Goal: Feedback & Contribution: Submit feedback/report problem

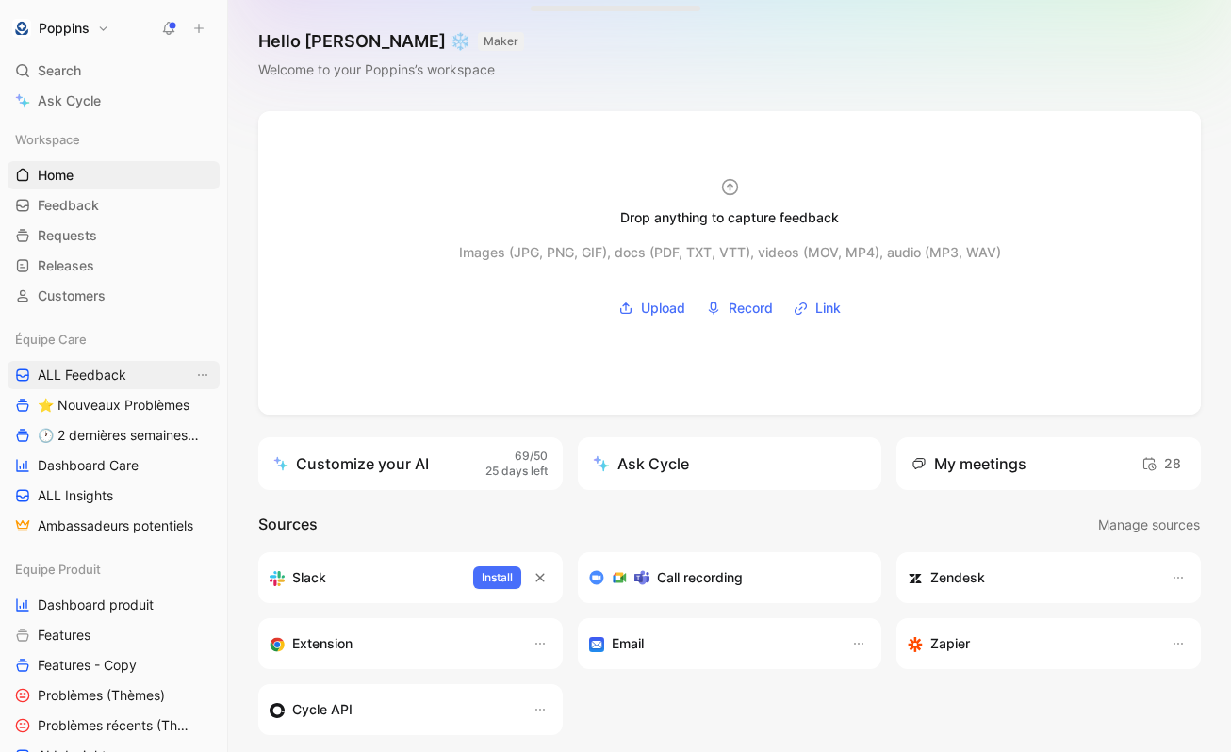
click at [141, 376] on link "ALL Feedback" at bounding box center [114, 375] width 212 height 28
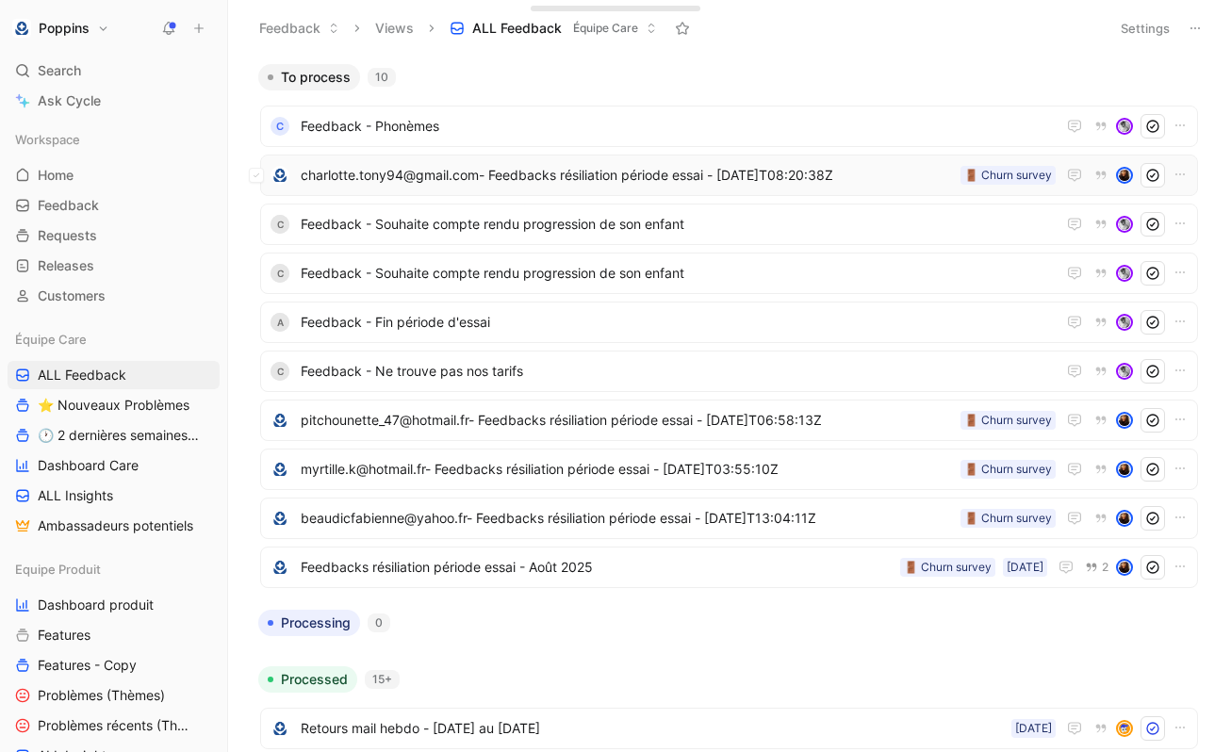
click at [856, 171] on span "charlotte.tony94@gmail.com- Feedbacks résiliation période essai - [DATE]T08:20:…" at bounding box center [627, 175] width 652 height 23
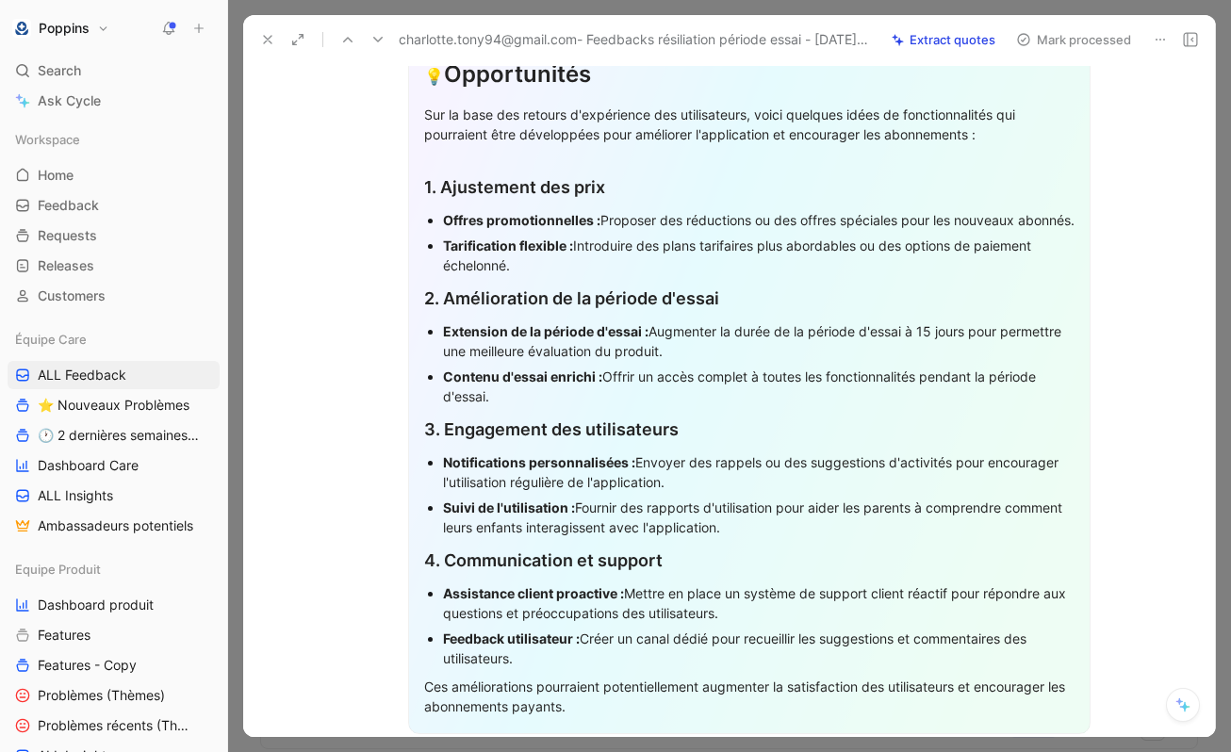
scroll to position [272, 0]
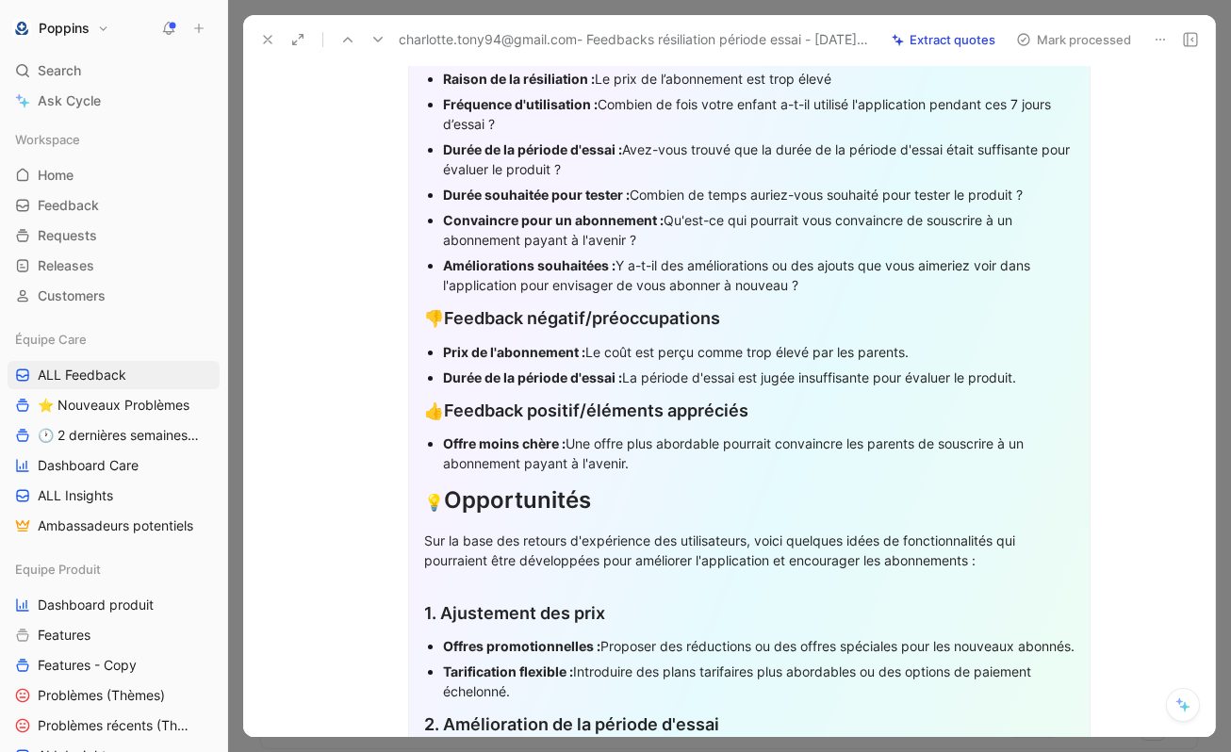
click at [273, 38] on icon at bounding box center [267, 39] width 15 height 15
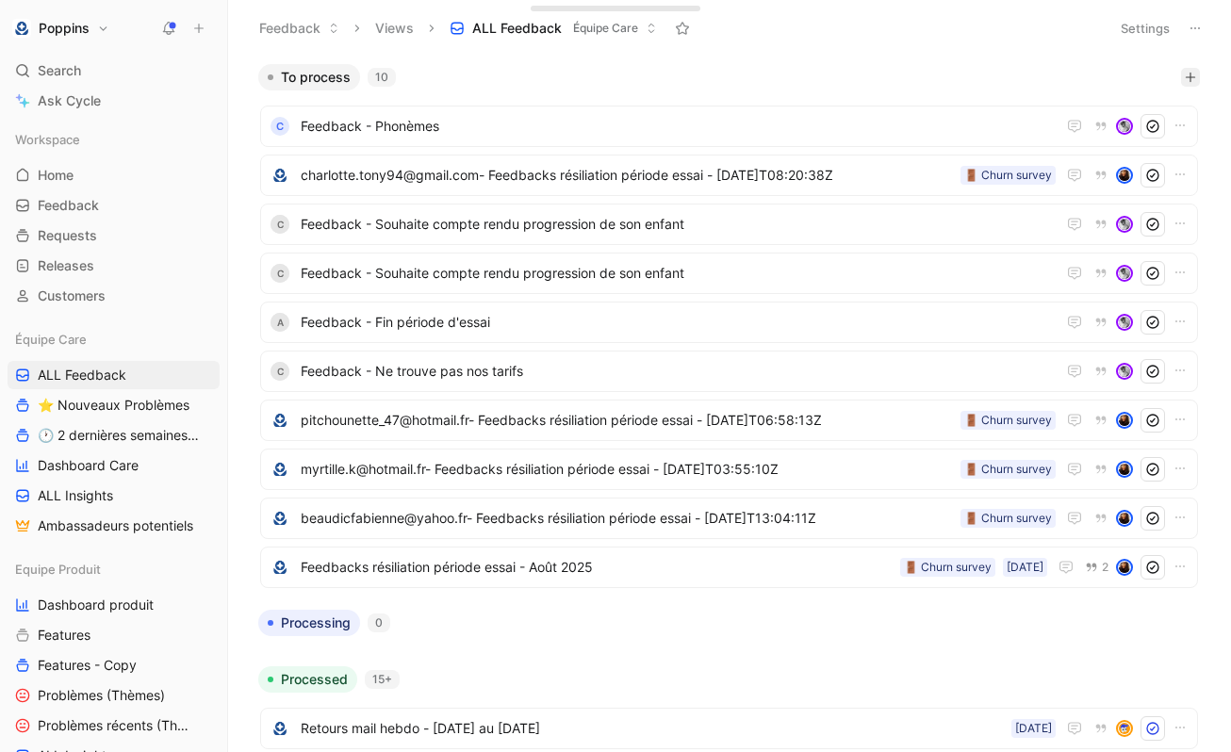
click at [1194, 79] on icon "button" at bounding box center [1190, 77] width 11 height 11
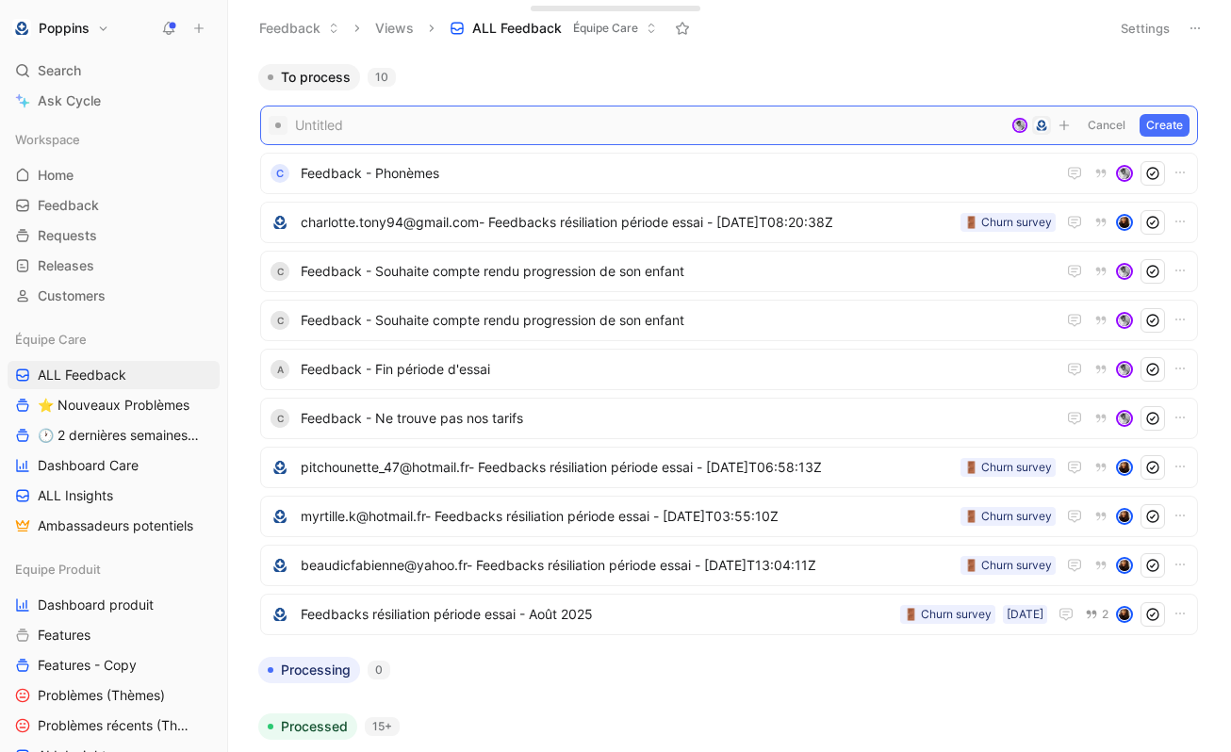
click at [726, 139] on div "Untitled Cancel Create" at bounding box center [729, 126] width 938 height 40
click at [677, 123] on span at bounding box center [649, 125] width 709 height 23
paste span
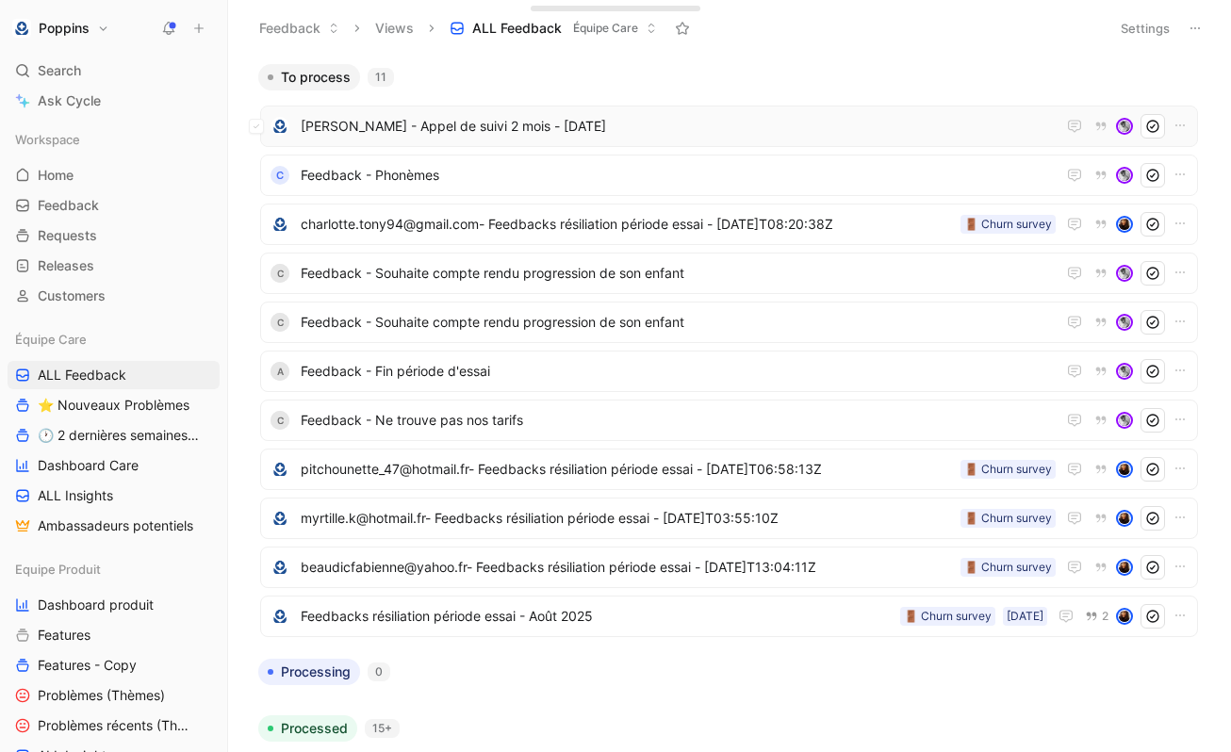
click at [517, 128] on span "[PERSON_NAME] - Appel de suivi 2 mois - [DATE]" at bounding box center [678, 126] width 755 height 23
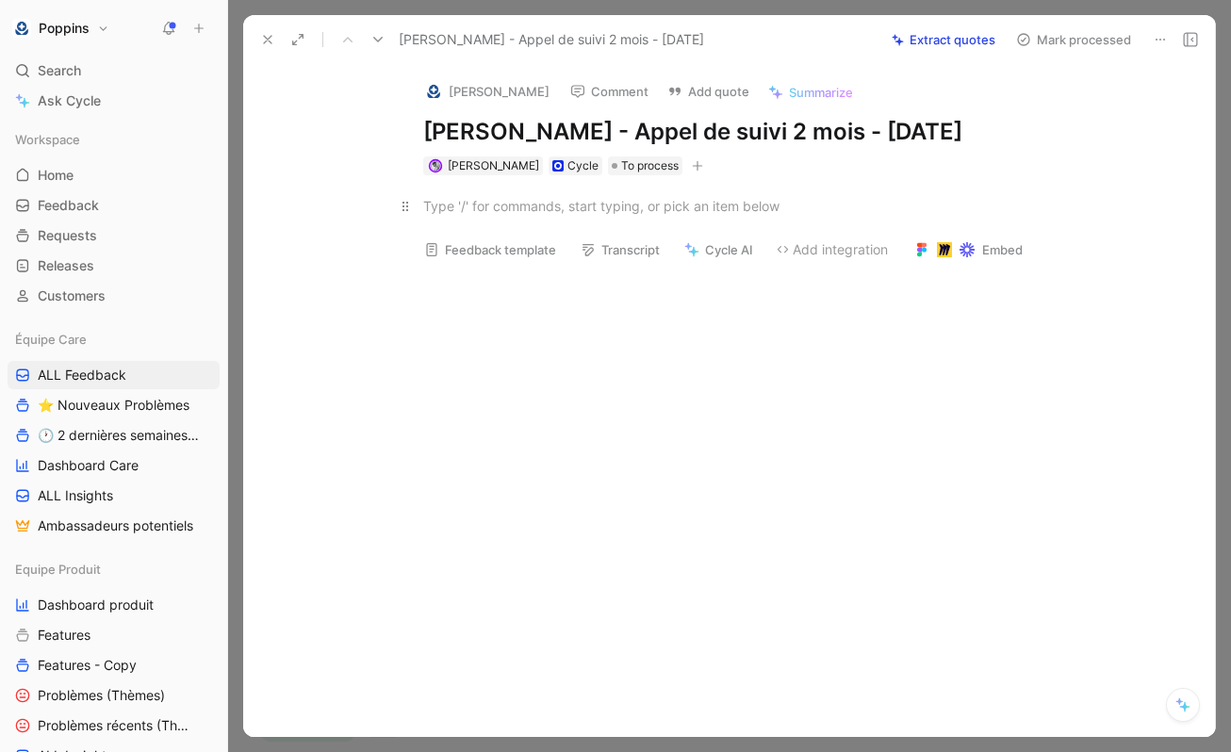
click at [699, 199] on div at bounding box center [749, 206] width 652 height 20
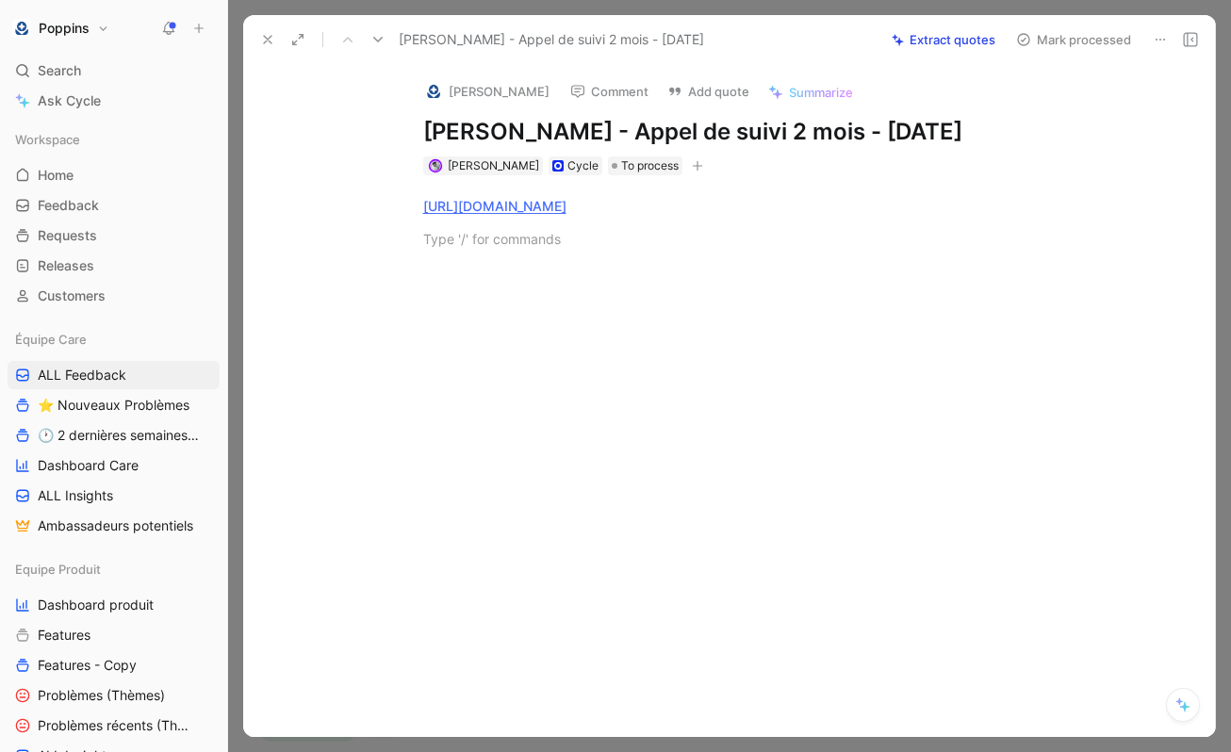
paste div
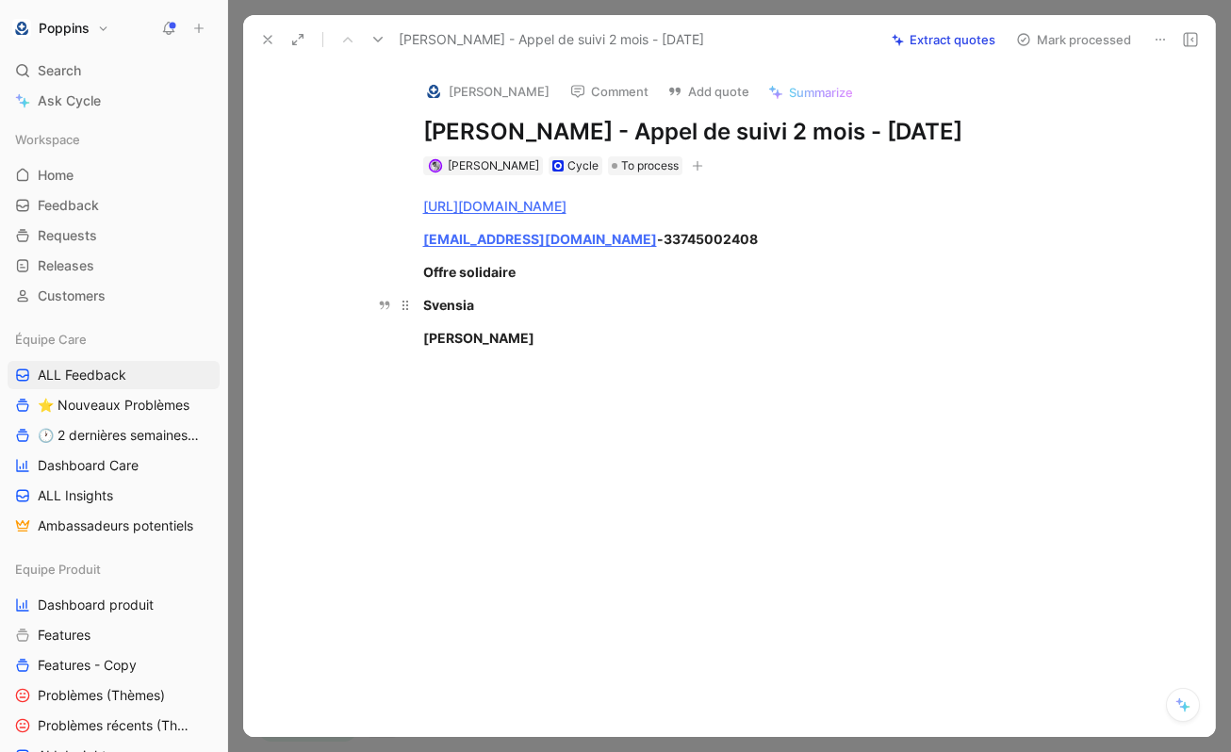
click at [492, 299] on div "Svensia" at bounding box center [749, 305] width 652 height 20
click at [554, 354] on div "[URL][DOMAIN_NAME] [EMAIL_ADDRESS][DOMAIN_NAME] - 33745002408 Offre solidaire S…" at bounding box center [749, 271] width 932 height 193
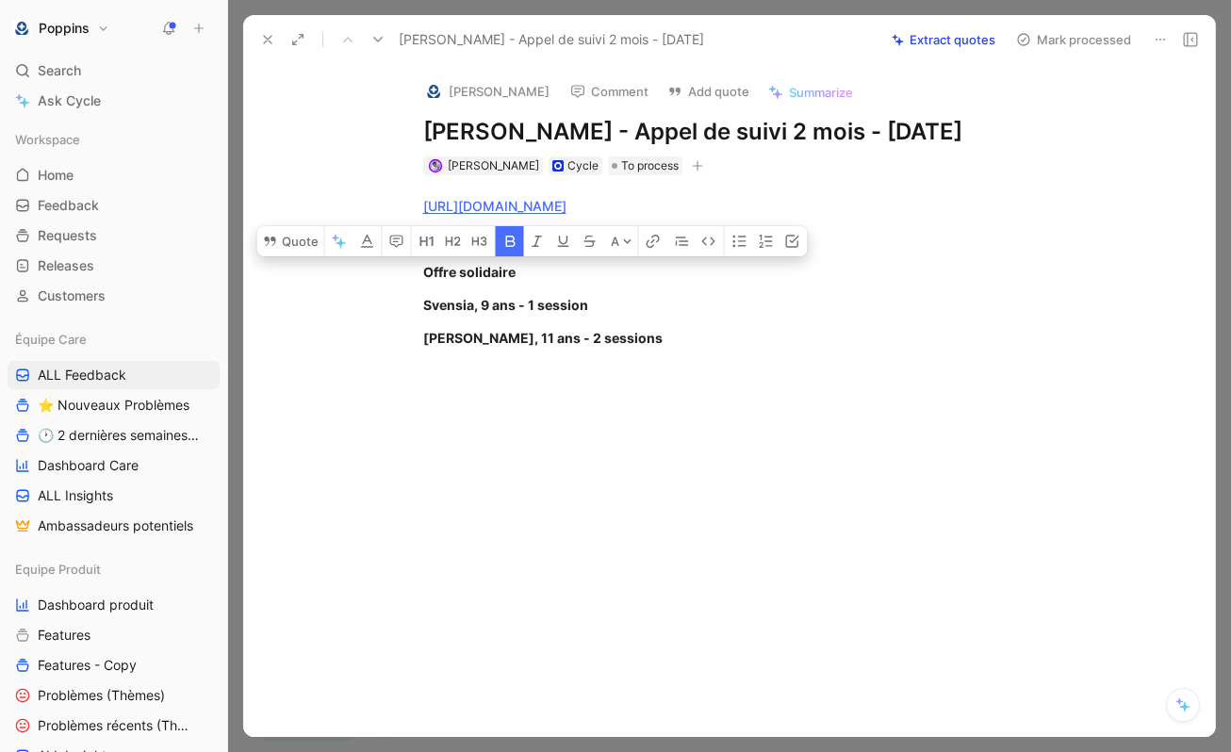
drag, startPoint x: 654, startPoint y: 347, endPoint x: 374, endPoint y: 262, distance: 292.6
click at [374, 262] on div "[URL][DOMAIN_NAME] [EMAIL_ADDRESS][DOMAIN_NAME] - 33745002408 Offre solidaire S…" at bounding box center [749, 271] width 932 height 193
click at [506, 245] on icon "button" at bounding box center [509, 241] width 9 height 11
click at [723, 237] on button "button" at bounding box center [736, 241] width 28 height 30
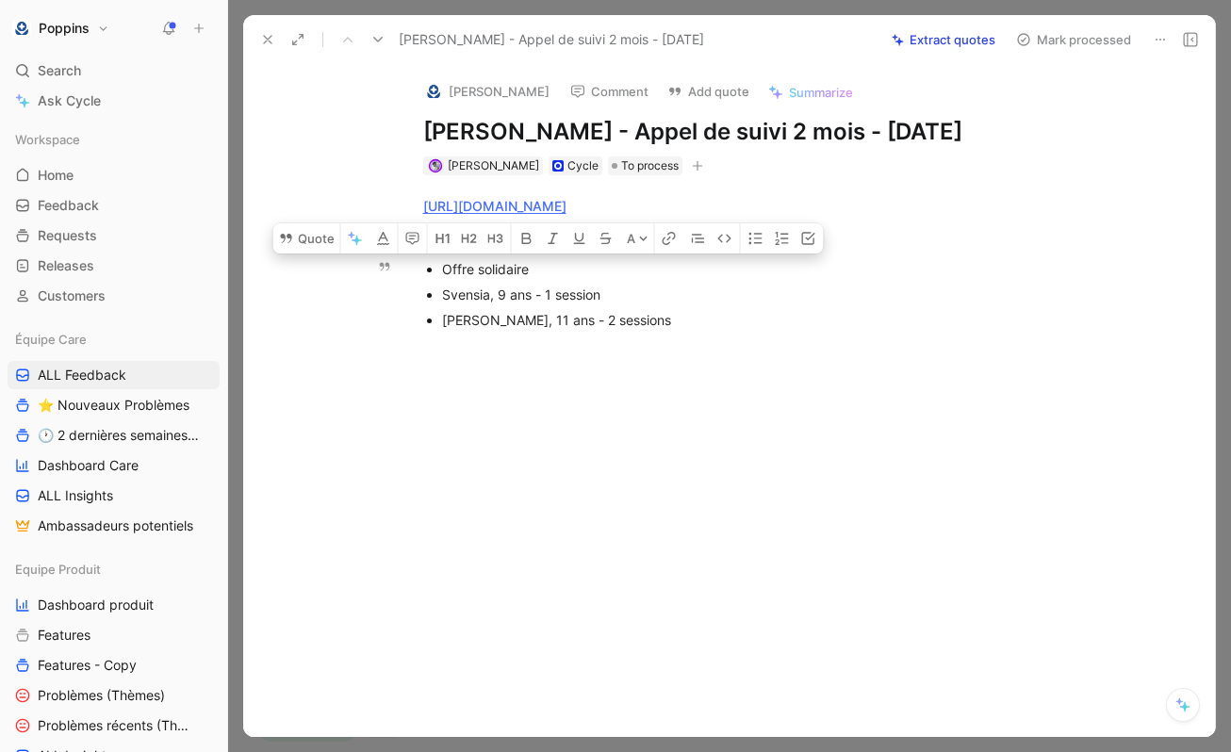
click at [676, 329] on div "[PERSON_NAME], 11 ans - 2 sessions" at bounding box center [759, 320] width 634 height 20
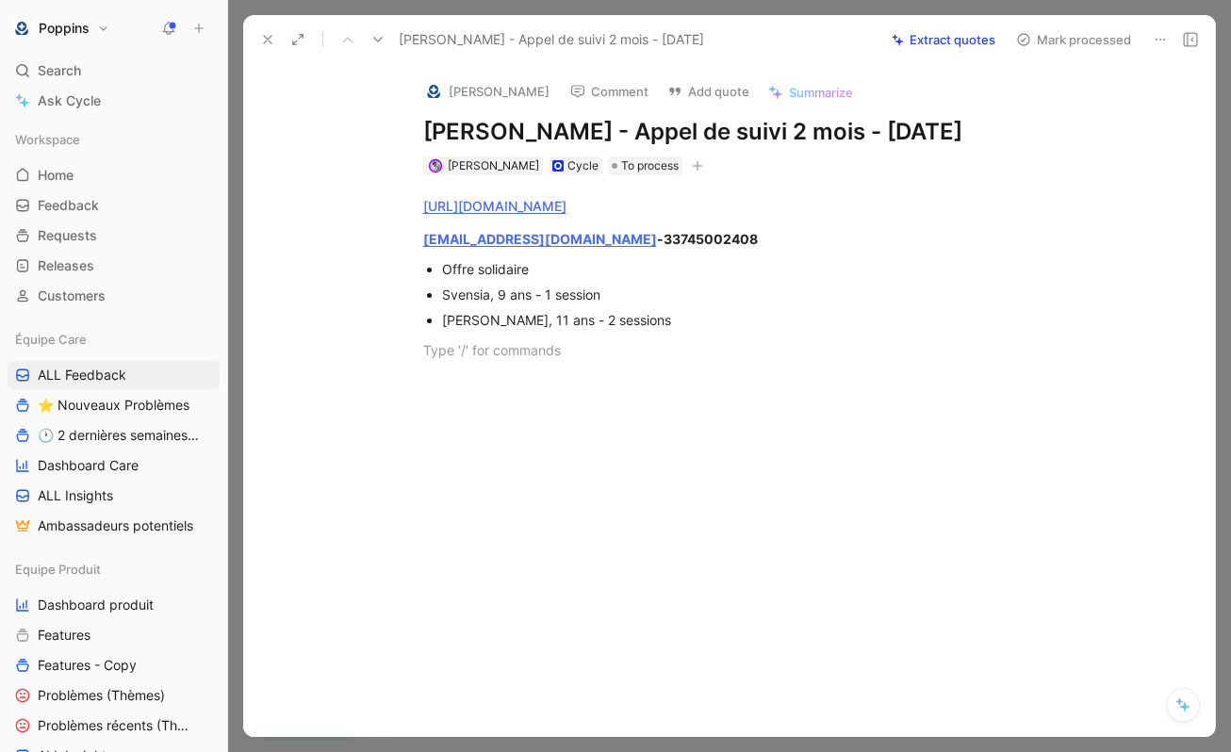
click at [270, 40] on icon at bounding box center [267, 39] width 15 height 15
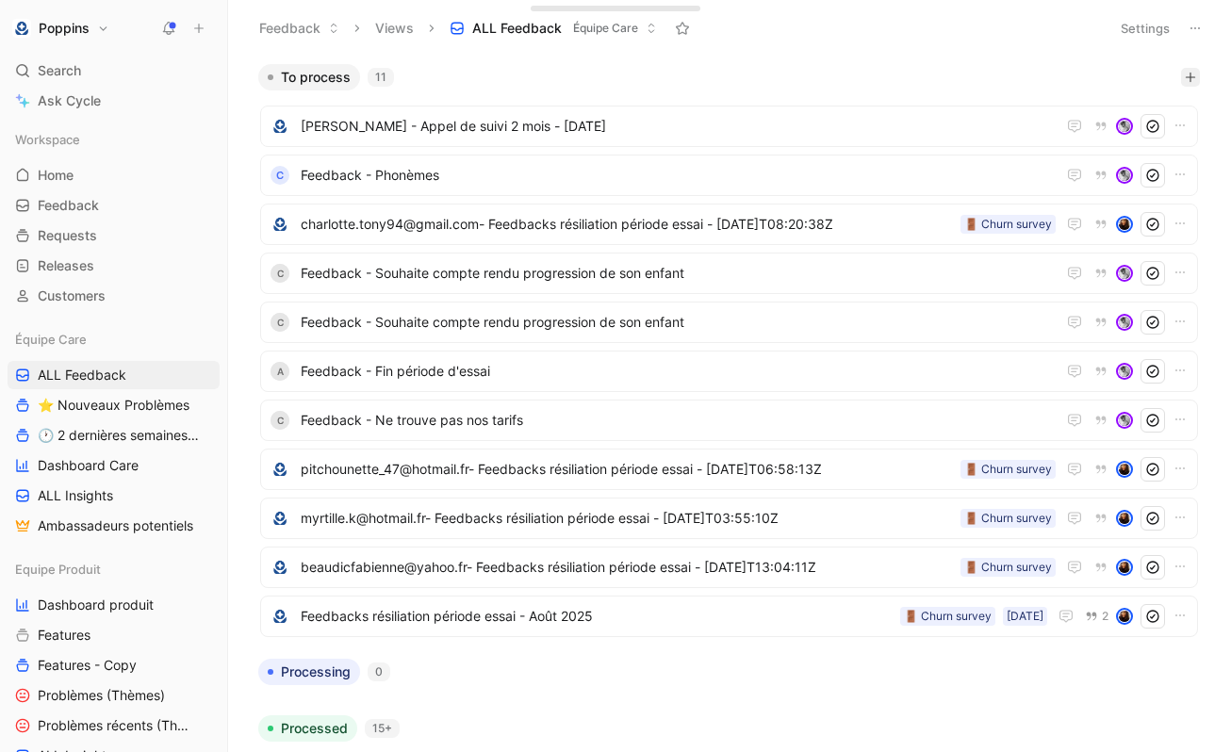
click at [1195, 85] on button "button" at bounding box center [1190, 77] width 19 height 19
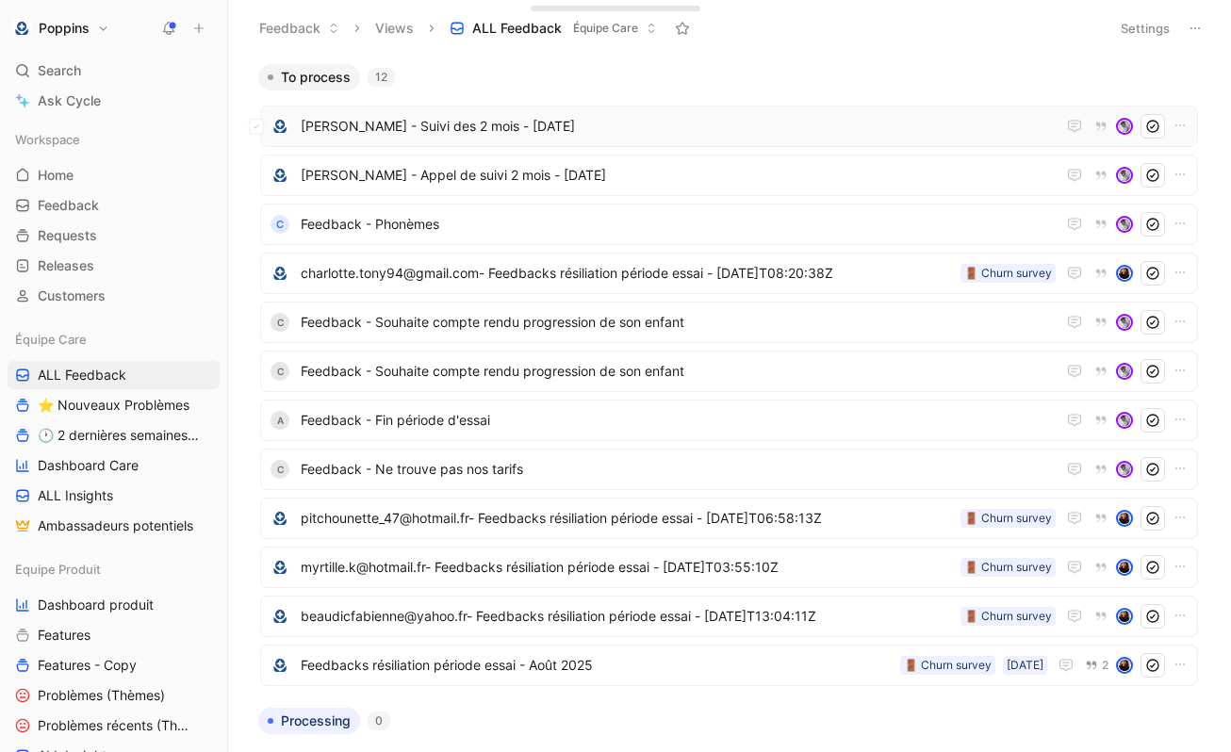
click at [569, 123] on span "[PERSON_NAME] - Suivi des 2 mois - [DATE]" at bounding box center [678, 126] width 755 height 23
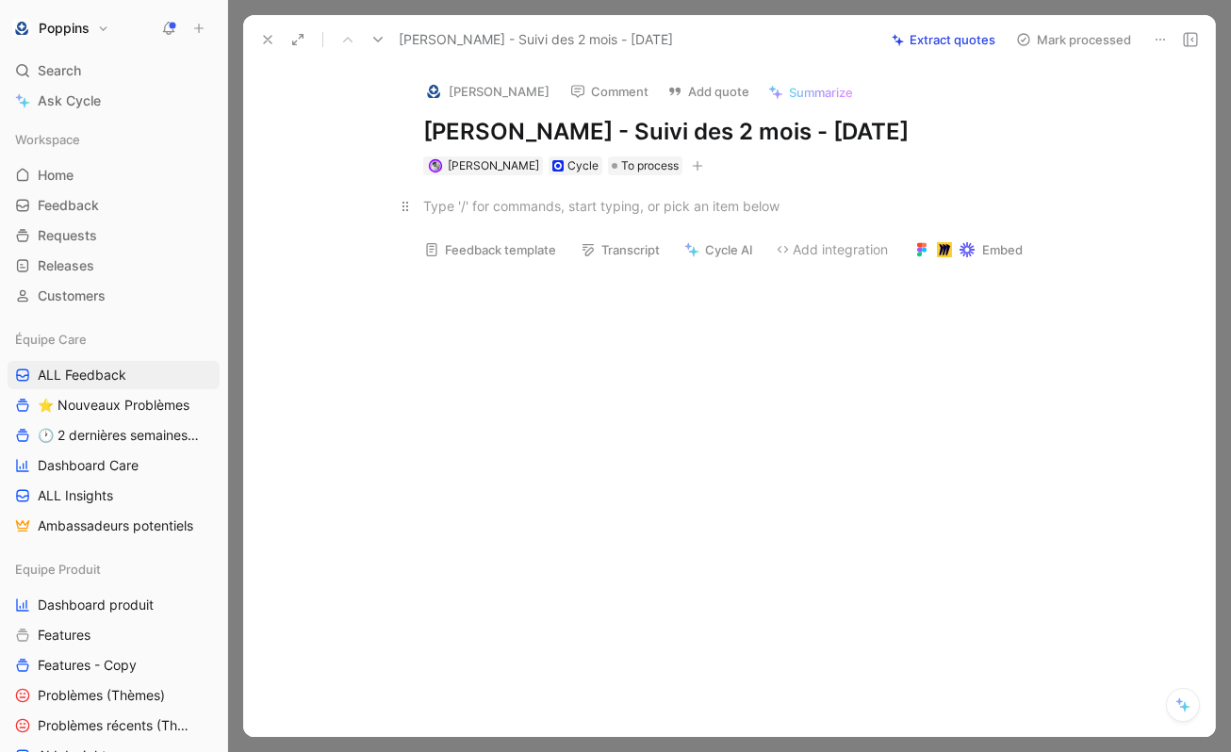
click at [601, 213] on div at bounding box center [749, 206] width 652 height 20
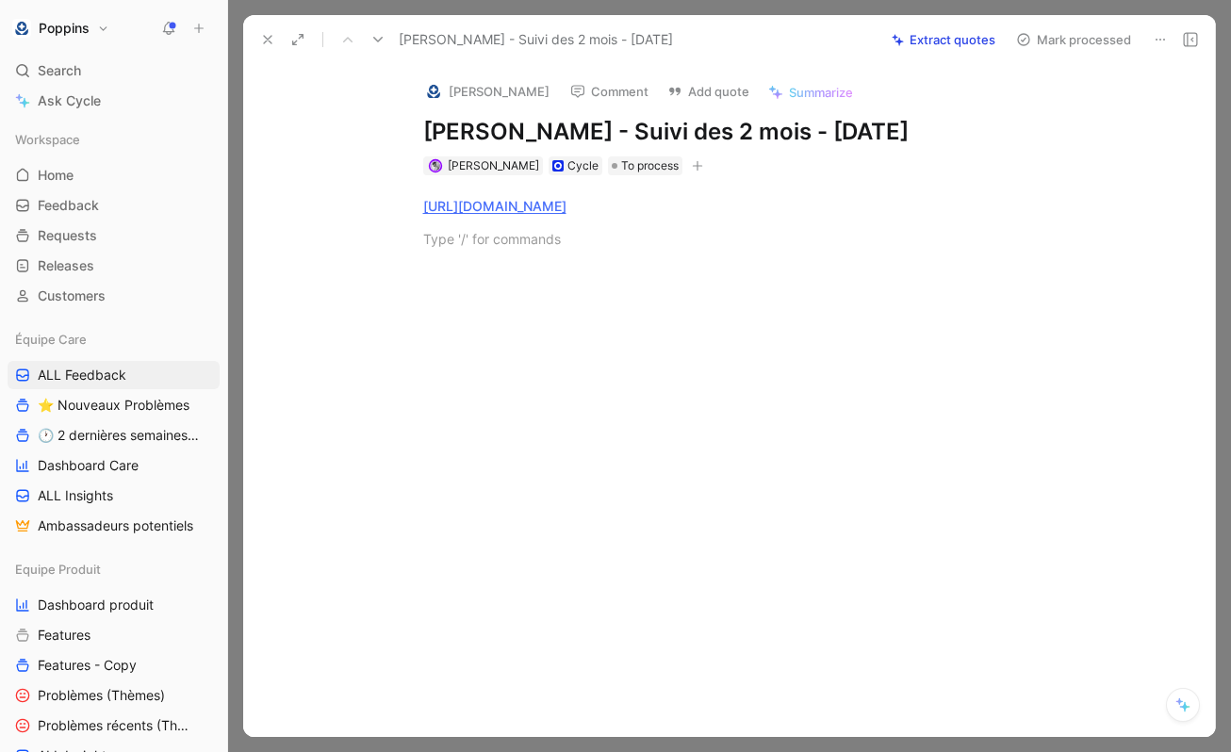
paste div
click at [716, 238] on div "[EMAIL_ADDRESS][DOMAIN_NAME] - 33610440387" at bounding box center [749, 239] width 652 height 20
click at [573, 310] on div "Nolhan" at bounding box center [749, 305] width 652 height 20
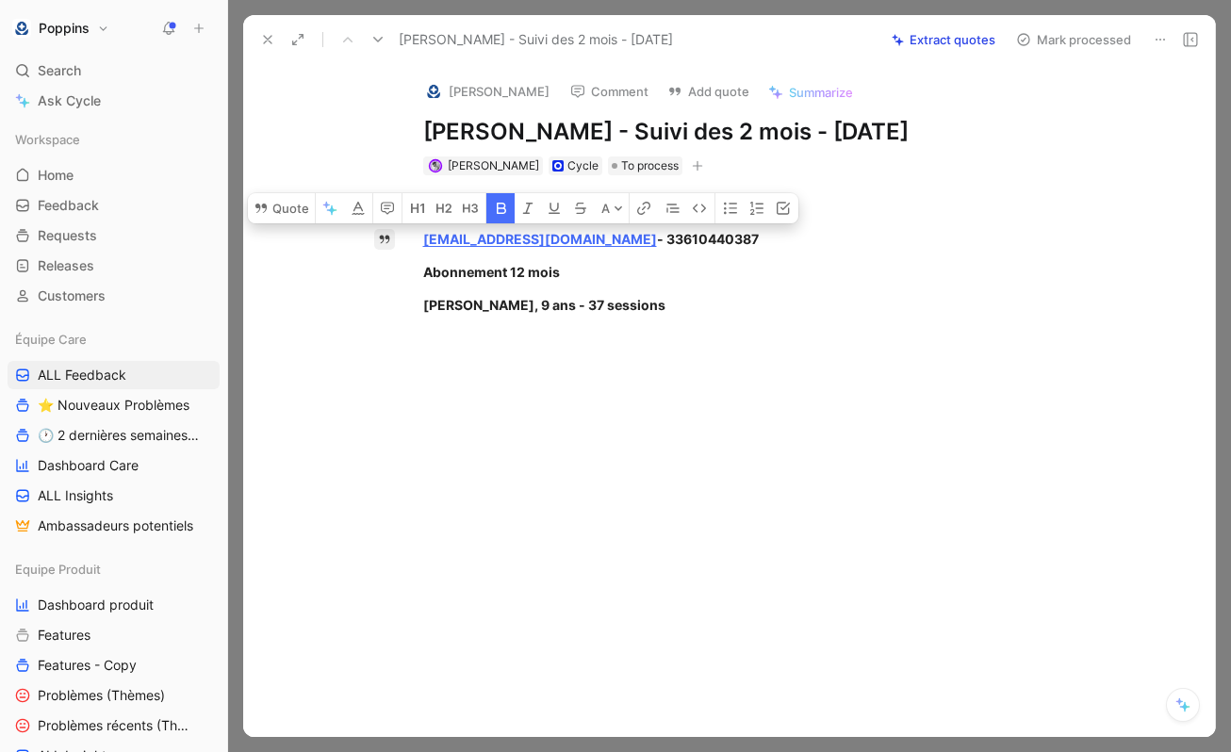
drag, startPoint x: 643, startPoint y: 311, endPoint x: 387, endPoint y: 237, distance: 267.1
click at [387, 237] on div "Quote A [URL][DOMAIN_NAME] [EMAIL_ADDRESS][DOMAIN_NAME] - 33610440387 Abonnemen…" at bounding box center [749, 368] width 932 height 386
click at [500, 198] on button "button" at bounding box center [501, 208] width 28 height 30
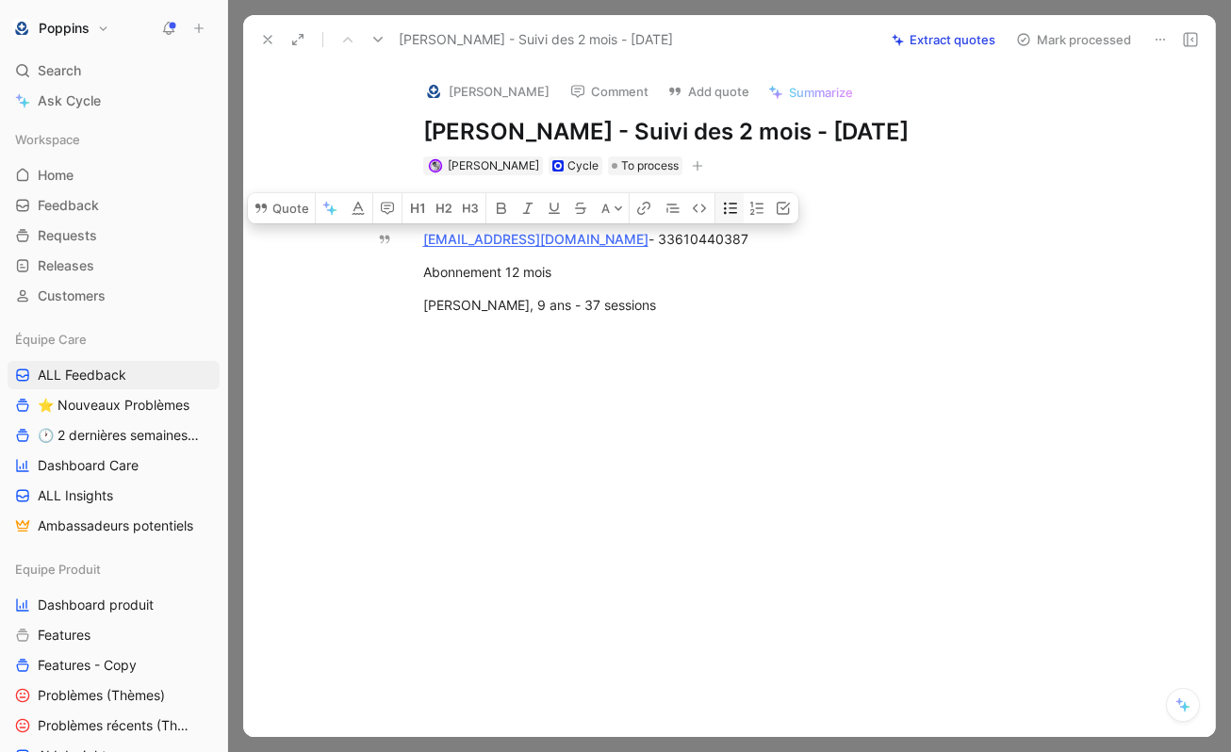
click at [736, 211] on icon "button" at bounding box center [730, 208] width 15 height 15
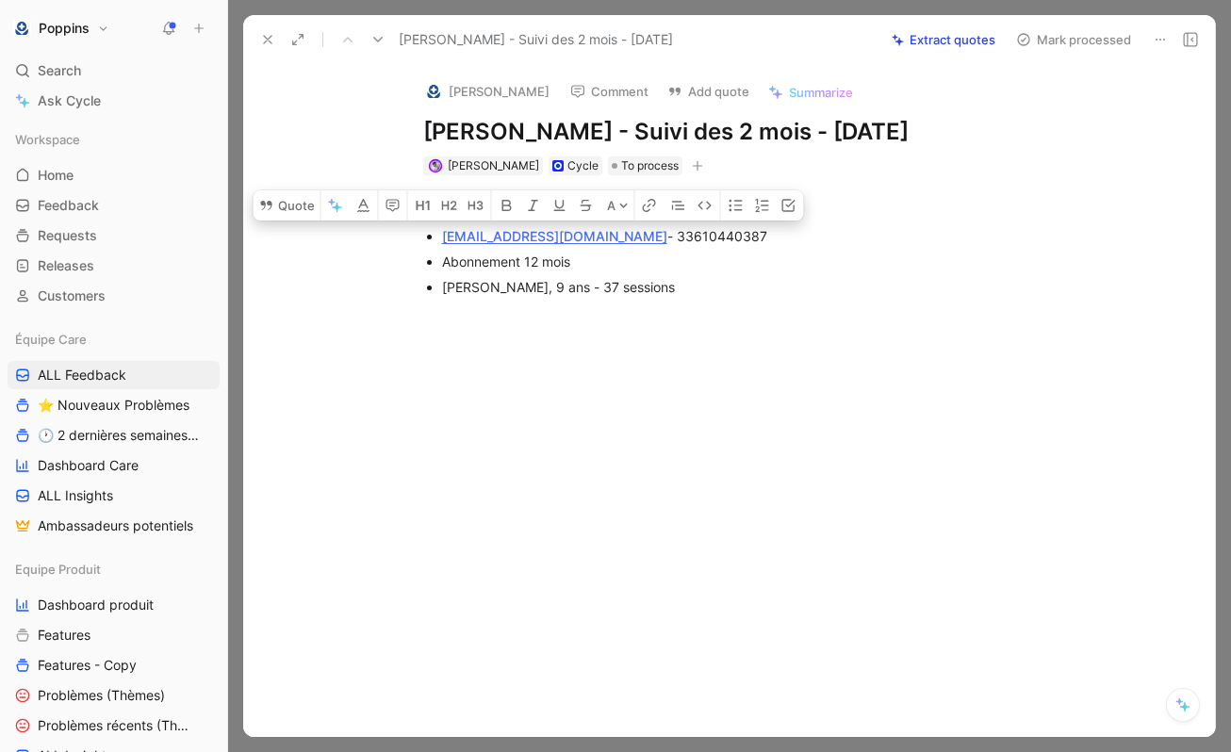
click at [644, 290] on div "[PERSON_NAME], 9 ans - 37 sessions" at bounding box center [759, 287] width 634 height 20
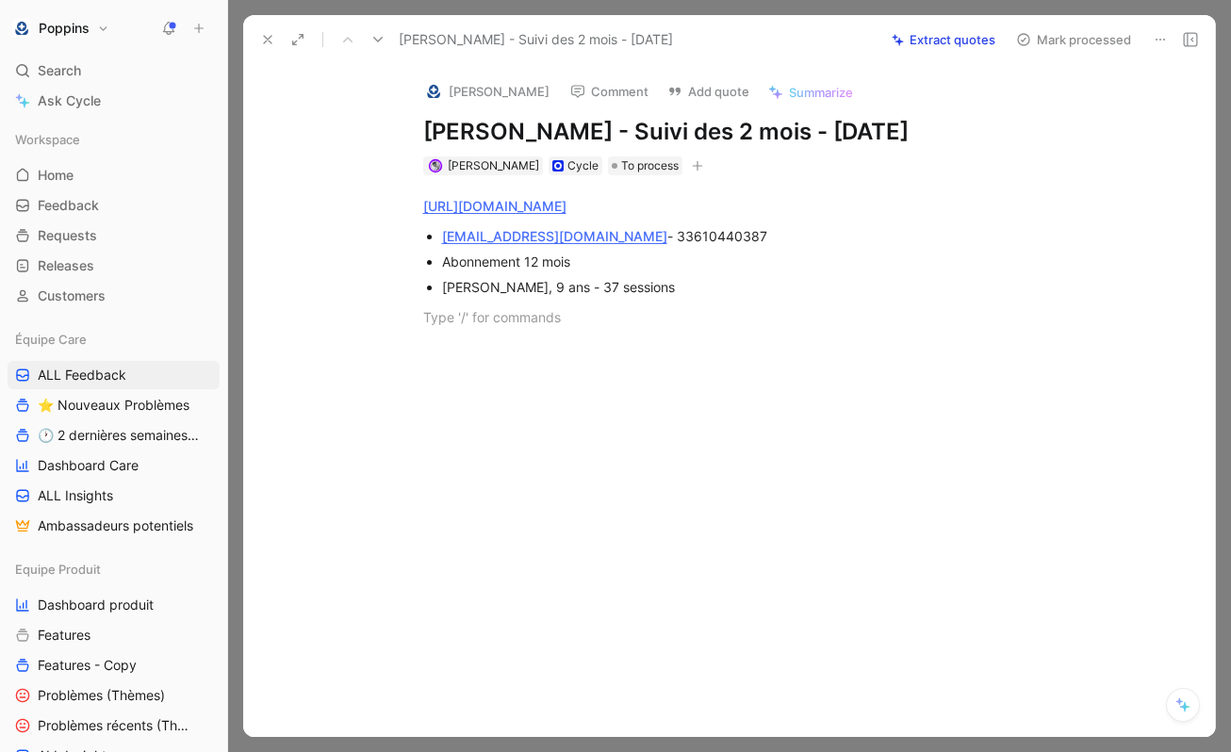
click at [261, 36] on icon at bounding box center [267, 39] width 15 height 15
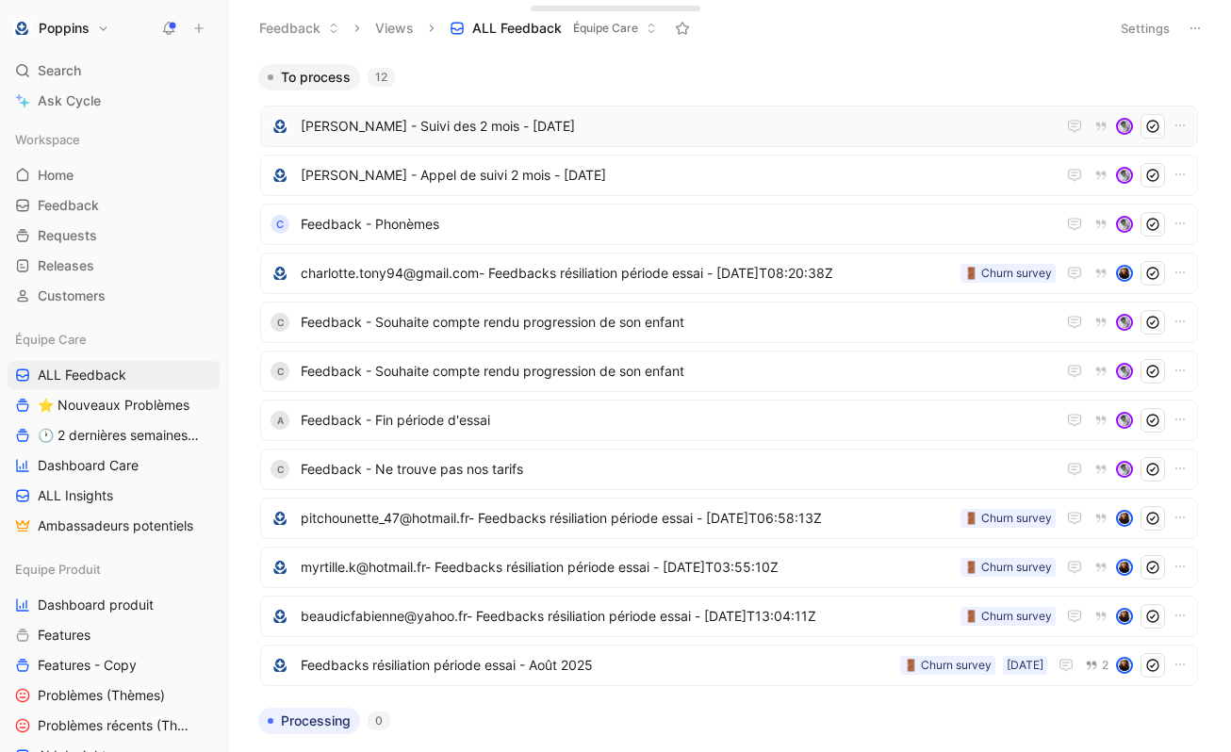
click at [447, 115] on span "[PERSON_NAME] - Suivi des 2 mois - [DATE]" at bounding box center [678, 126] width 755 height 23
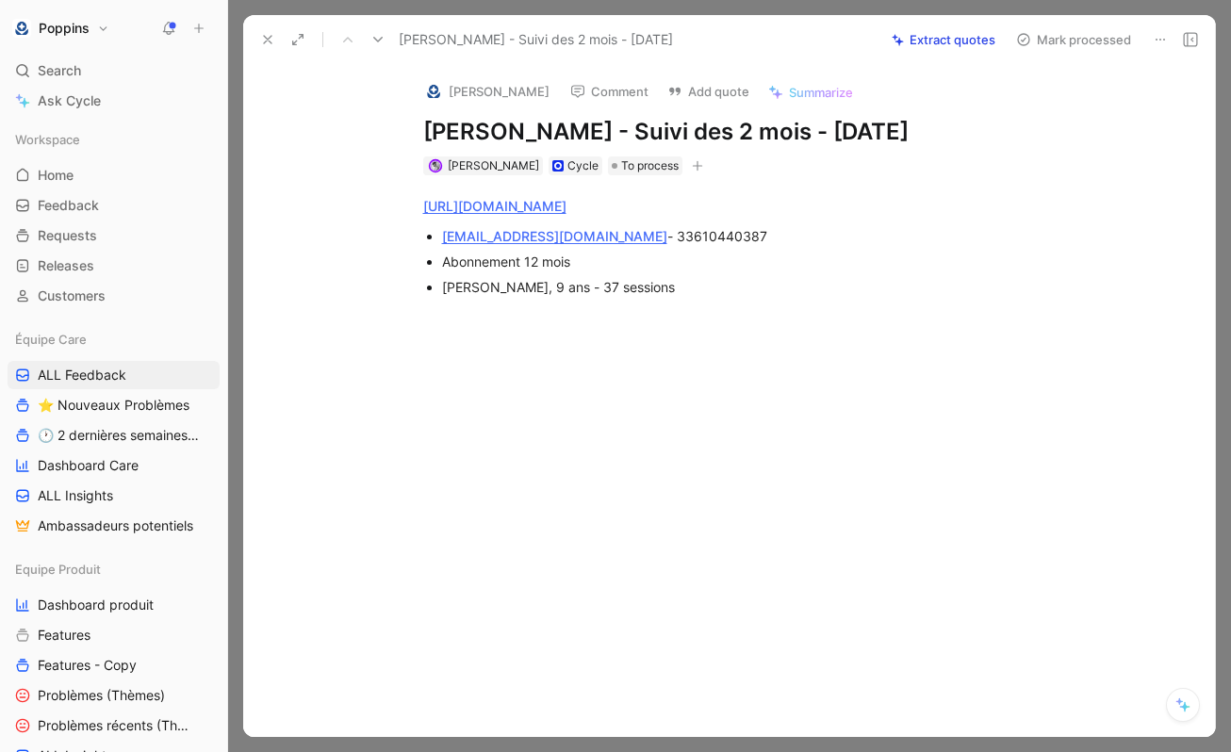
click at [268, 41] on icon at bounding box center [267, 39] width 15 height 15
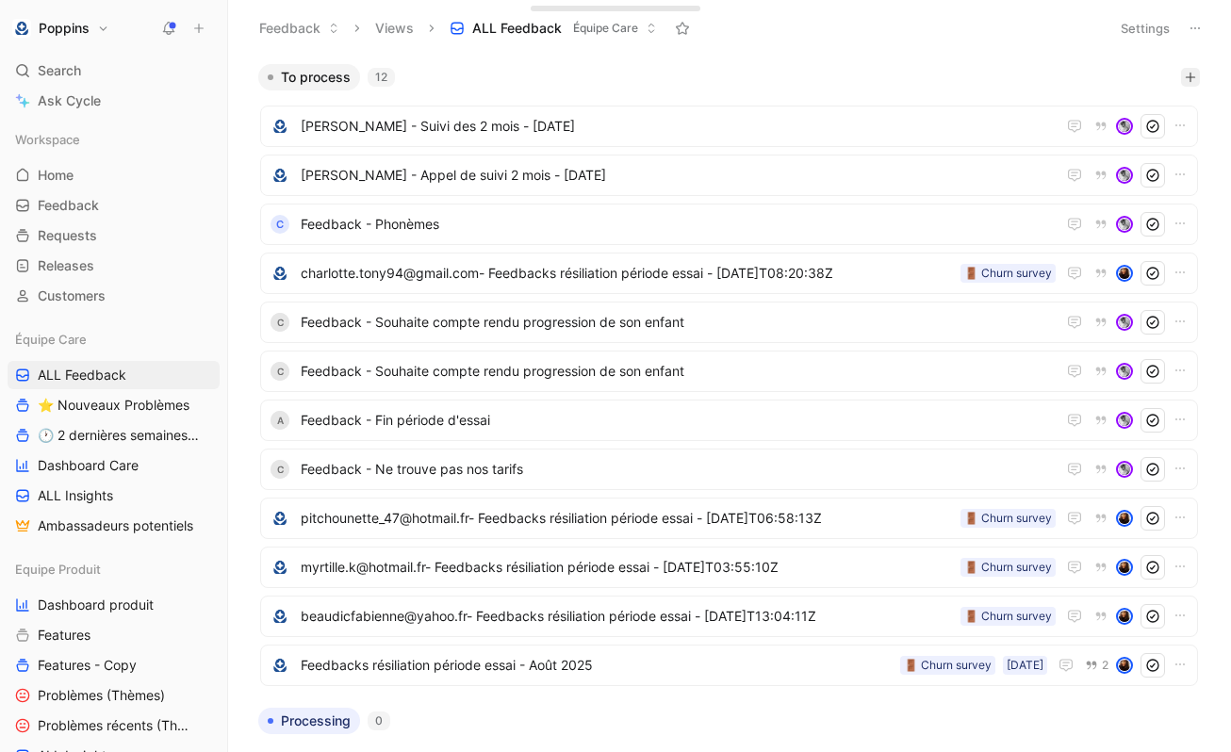
click at [1196, 75] on button "button" at bounding box center [1190, 77] width 19 height 19
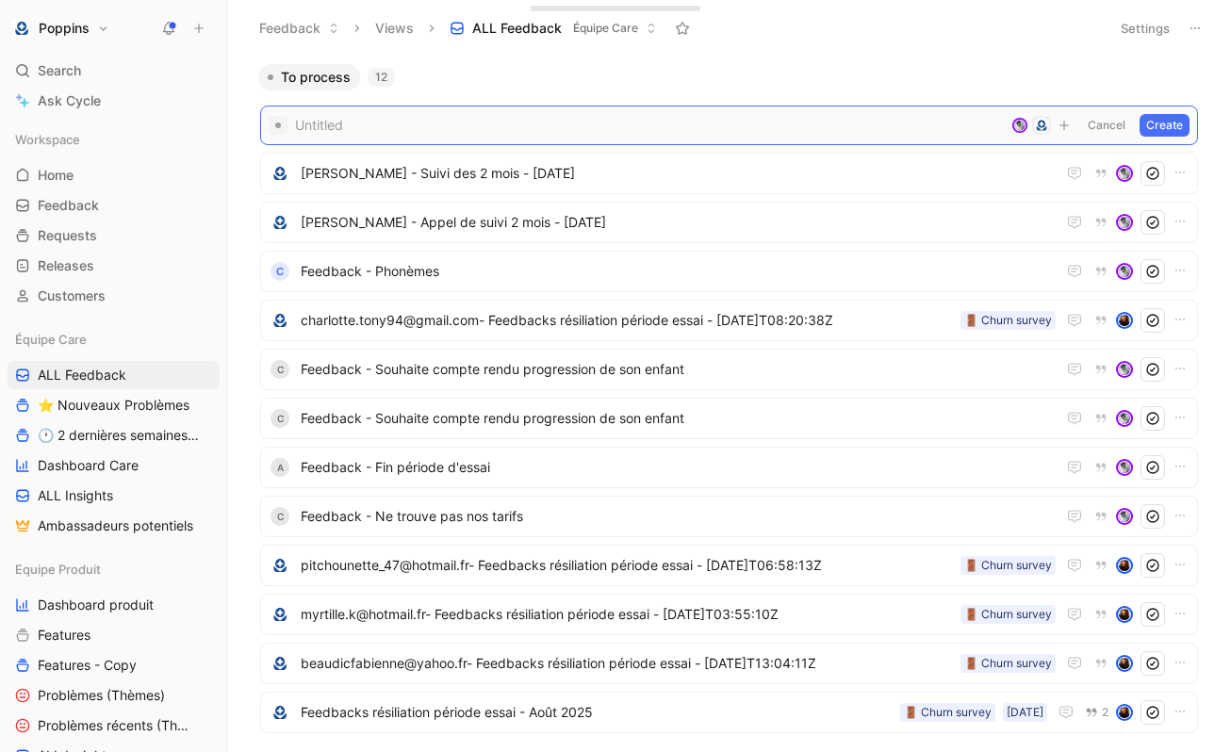
click at [495, 114] on span at bounding box center [649, 125] width 709 height 23
paste span
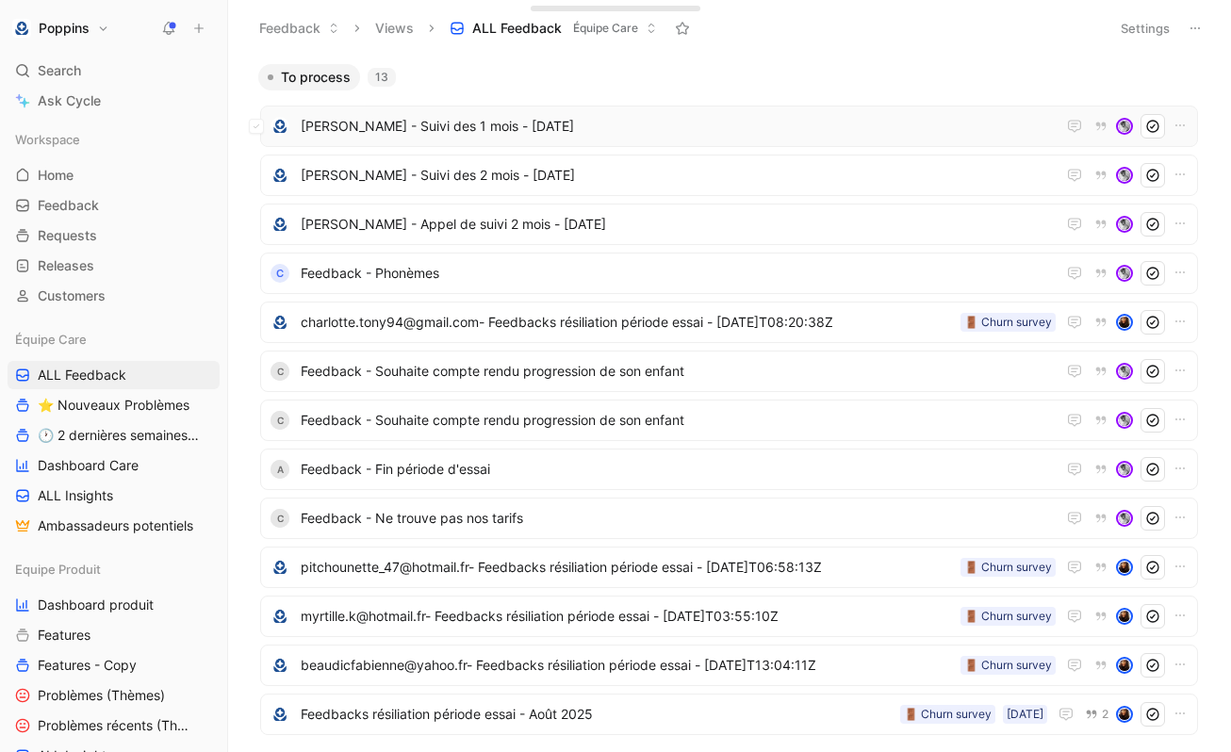
click at [615, 126] on span "[PERSON_NAME] - Suivi des 1 mois - [DATE]" at bounding box center [678, 126] width 755 height 23
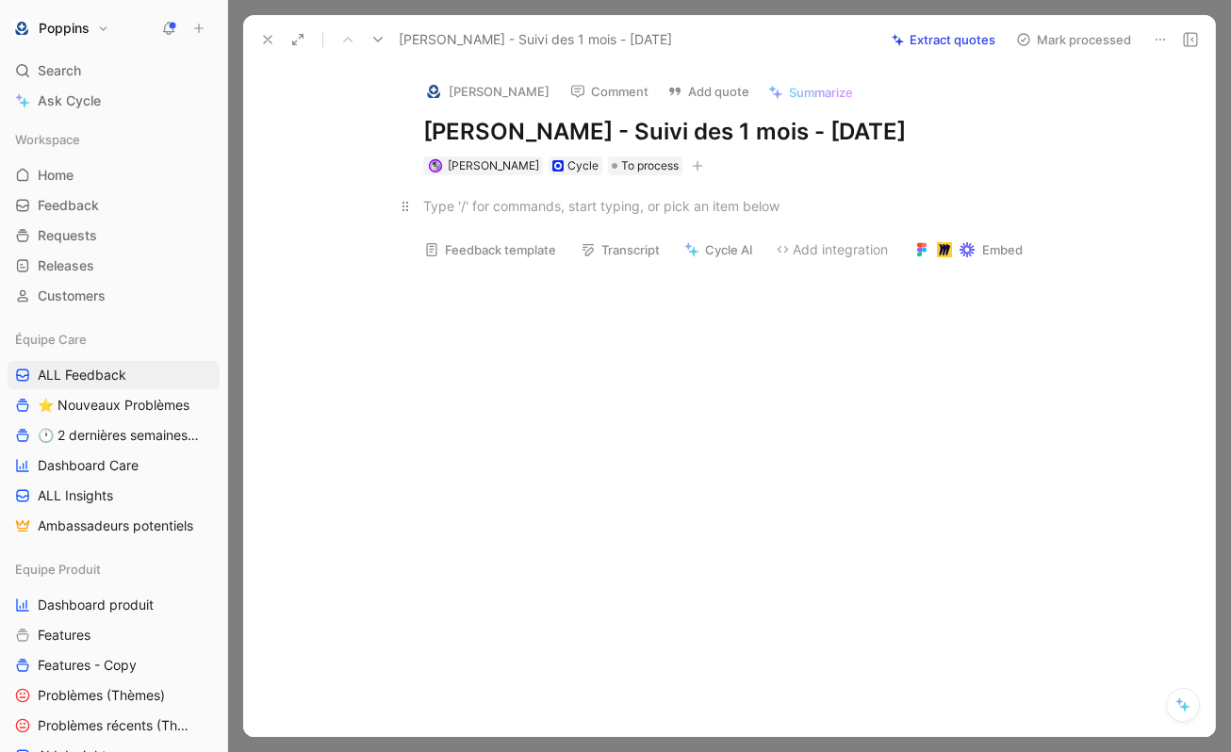
click at [753, 207] on div at bounding box center [749, 206] width 652 height 20
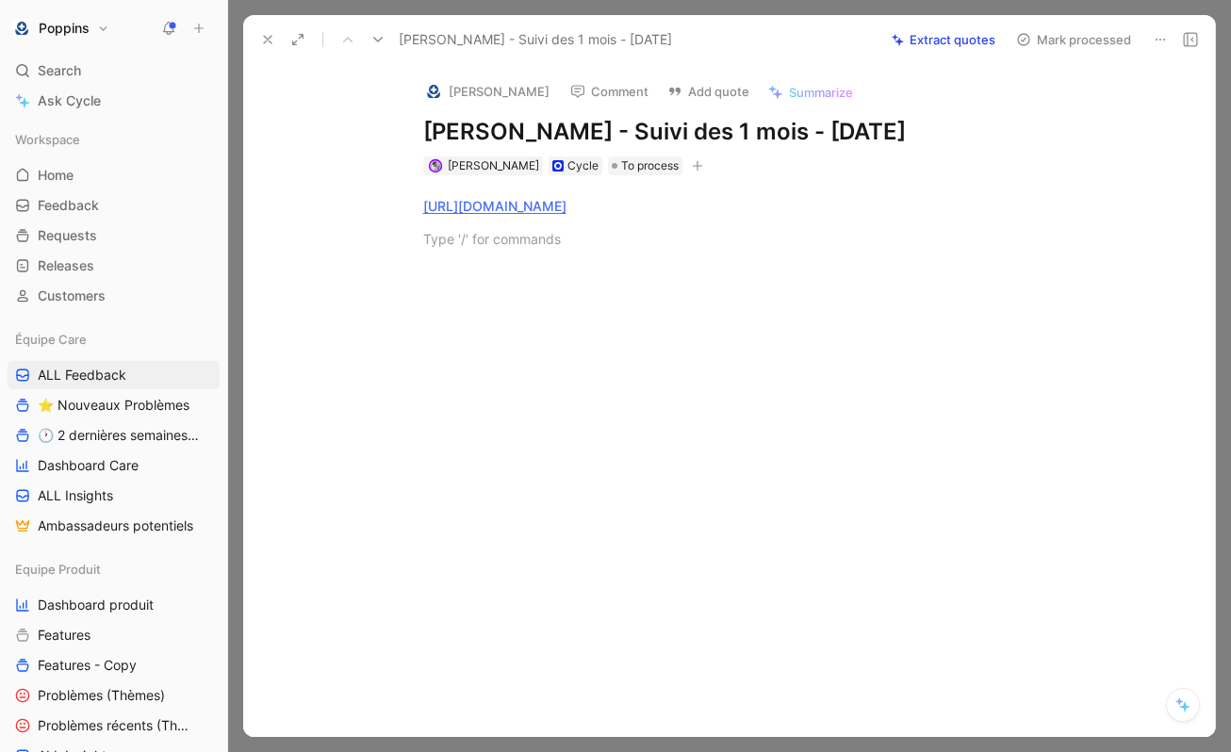
paste div
drag, startPoint x: 627, startPoint y: 129, endPoint x: 411, endPoint y: 129, distance: 215.9
click at [411, 129] on div "[PERSON_NAME] Comment Add quote Summarize [PERSON_NAME] - Suivi des 1 mois - [D…" at bounding box center [750, 120] width 724 height 113
copy h1 "[PERSON_NAME]"
click at [588, 136] on h1 "[PERSON_NAME] - Suivi des 1 mois - [DATE]" at bounding box center [749, 132] width 652 height 30
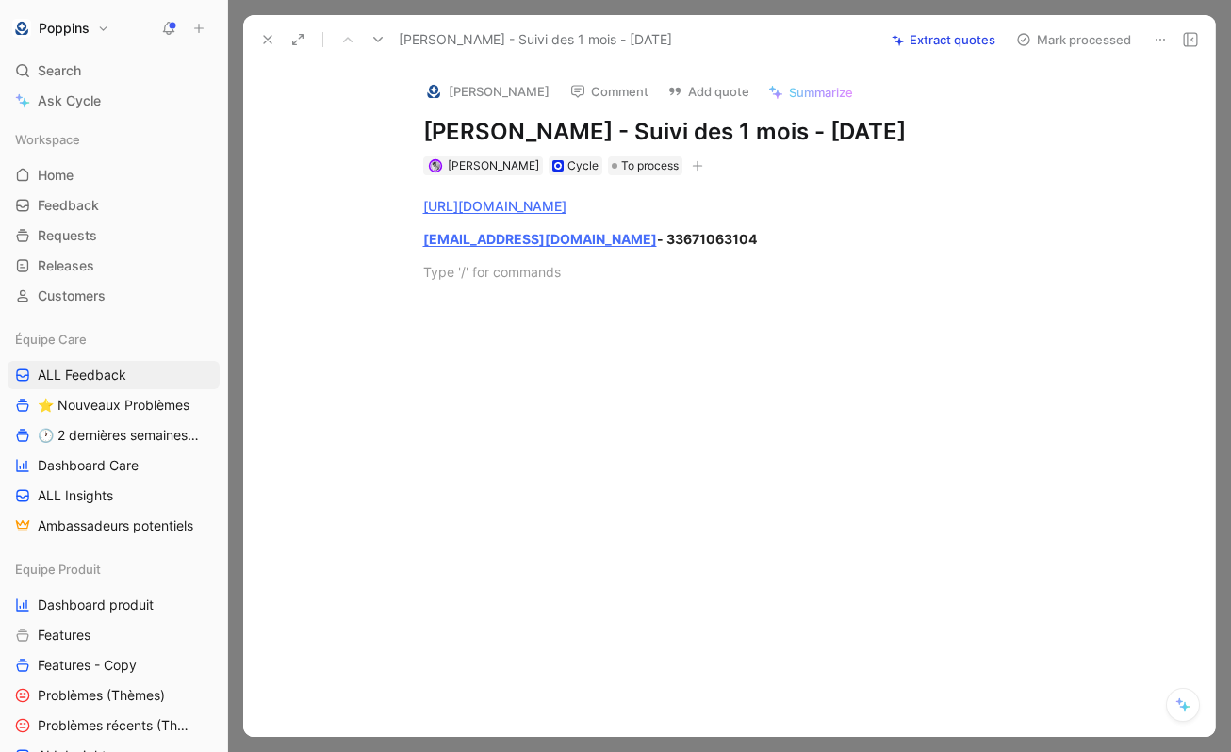
drag, startPoint x: 548, startPoint y: 135, endPoint x: 390, endPoint y: 136, distance: 157.5
click at [390, 136] on div "[PERSON_NAME] Comment Add quote Summarize [PERSON_NAME] - Suivi des 1 mois - [D…" at bounding box center [750, 120] width 724 height 113
copy h1 "[PERSON_NAME][GEOGRAPHIC_DATA]"
click at [595, 258] on p at bounding box center [750, 271] width 724 height 31
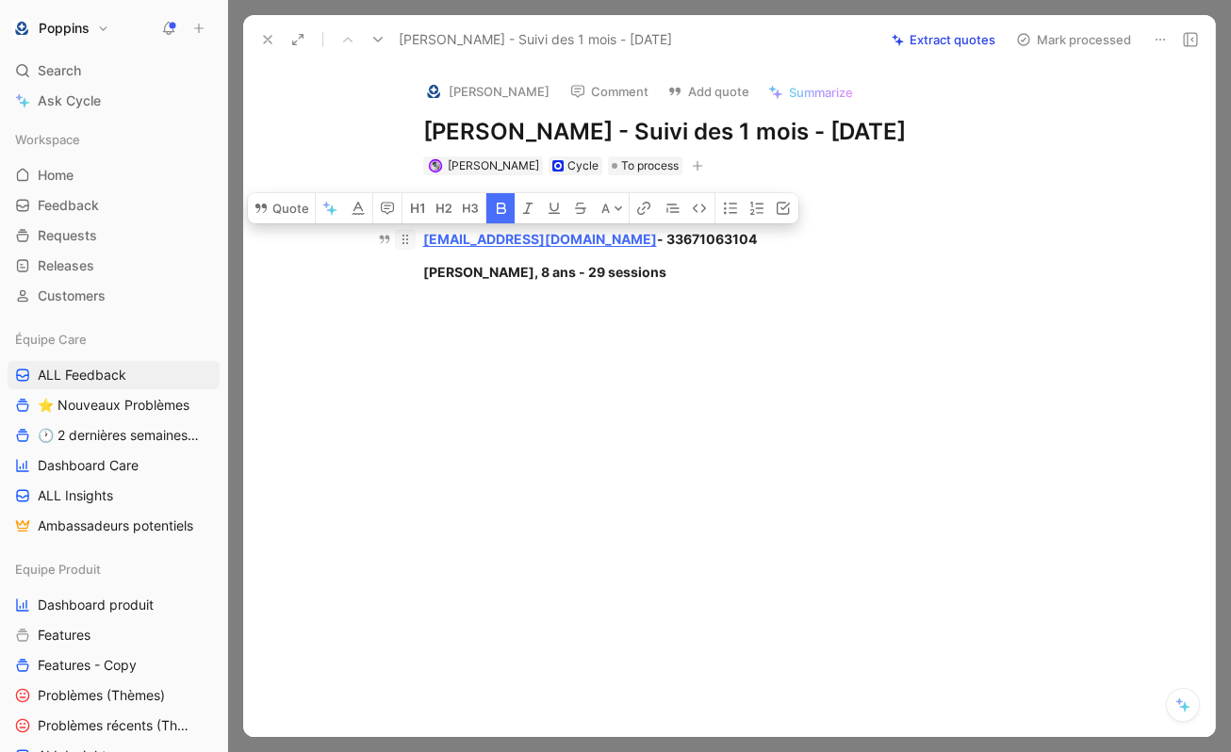
drag, startPoint x: 644, startPoint y: 270, endPoint x: 397, endPoint y: 243, distance: 248.4
click at [397, 243] on div "[URL][DOMAIN_NAME] [EMAIL_ADDRESS][DOMAIN_NAME] - 33671063104 [PERSON_NAME], 8 …" at bounding box center [749, 238] width 932 height 127
click at [506, 211] on icon "button" at bounding box center [501, 208] width 15 height 15
click at [728, 209] on icon "button" at bounding box center [730, 208] width 15 height 15
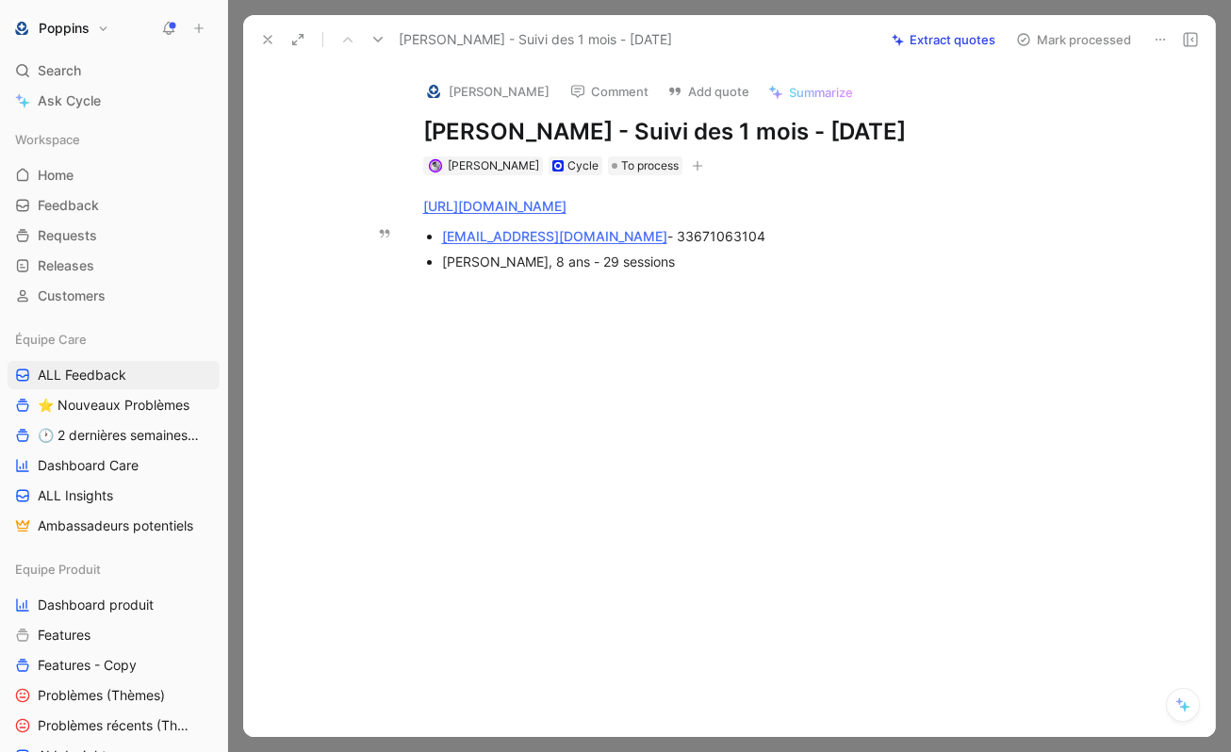
click at [709, 252] on div "[PERSON_NAME], 8 ans - 29 sessions" at bounding box center [759, 262] width 634 height 20
click at [264, 40] on icon at bounding box center [267, 39] width 15 height 15
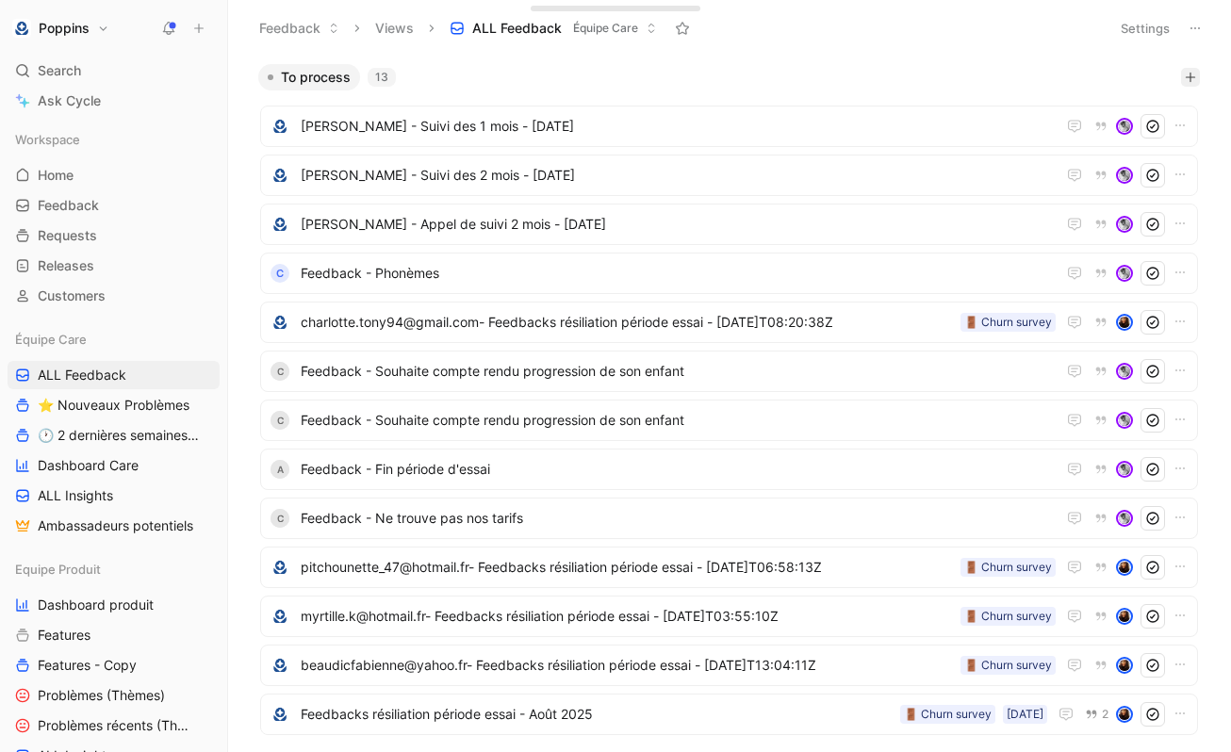
click at [1193, 79] on icon "button" at bounding box center [1190, 77] width 11 height 11
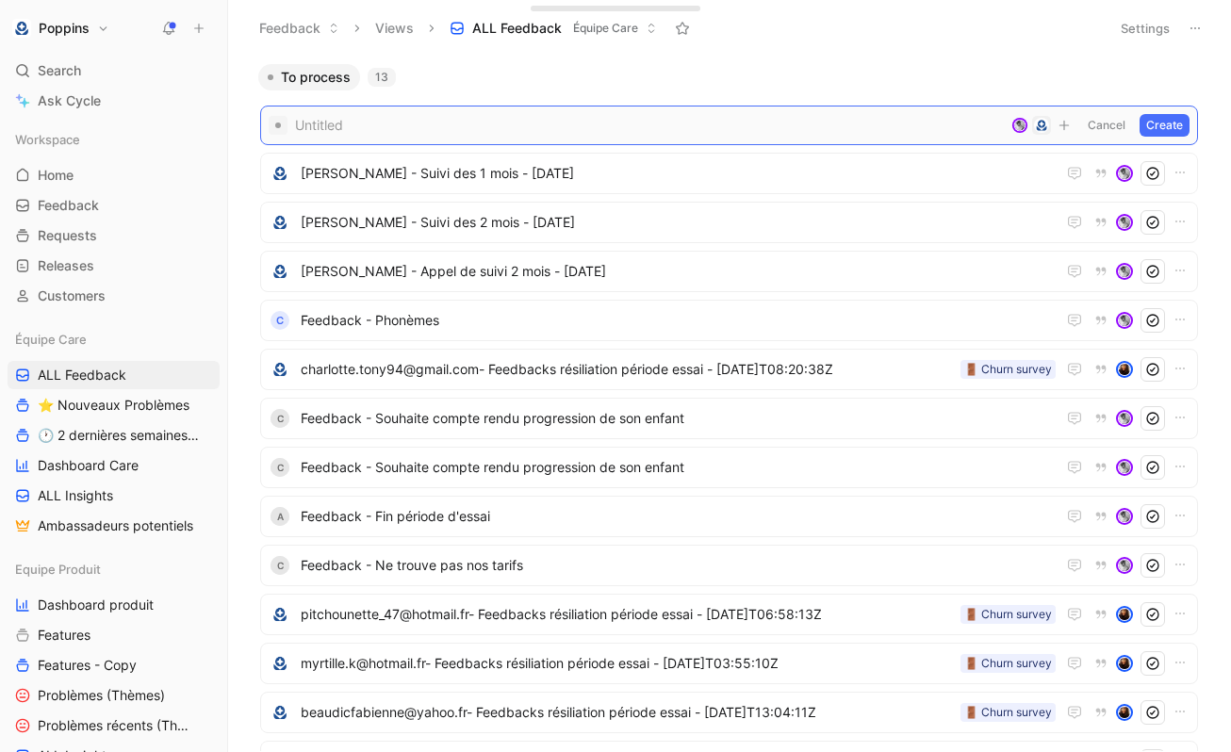
paste span
click at [447, 121] on span "[PERSON_NAME] - Suivides 1 mois" at bounding box center [649, 125] width 709 height 23
click at [560, 128] on span "[PERSON_NAME] - Suivi des 1 mois" at bounding box center [649, 125] width 709 height 23
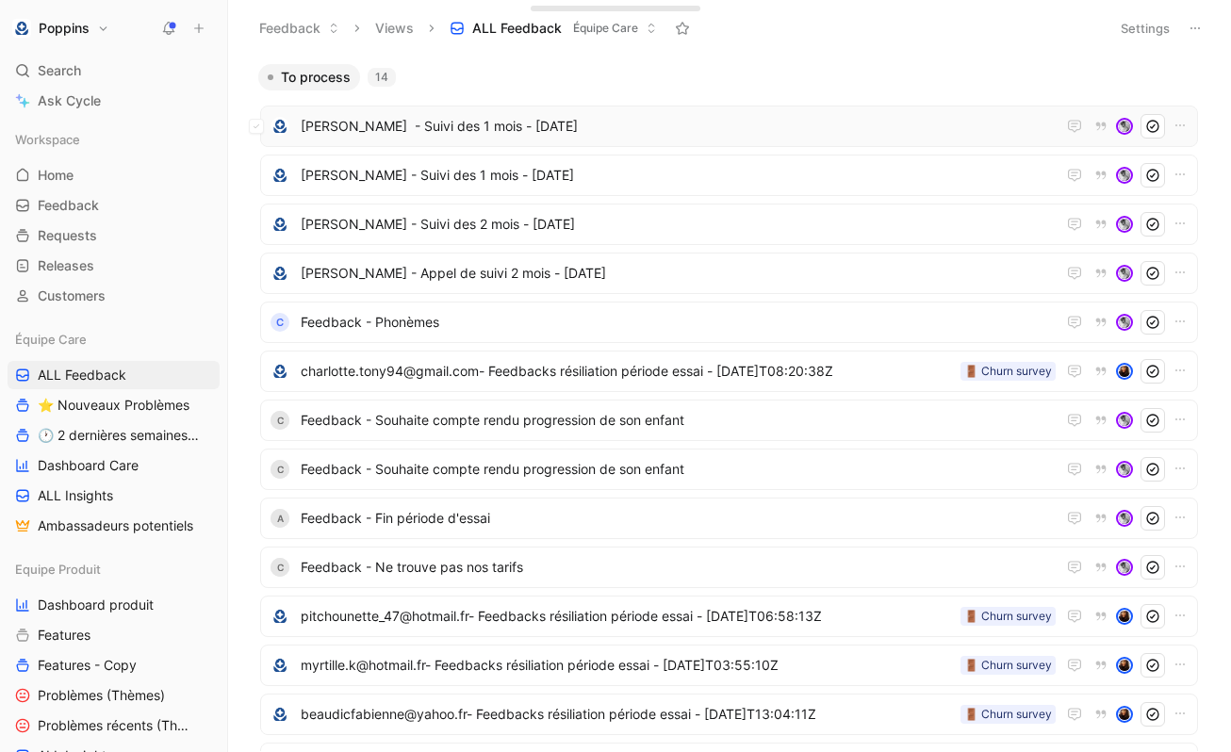
click at [413, 121] on span "[PERSON_NAME] - Suivi des 1 mois - [DATE]" at bounding box center [678, 126] width 755 height 23
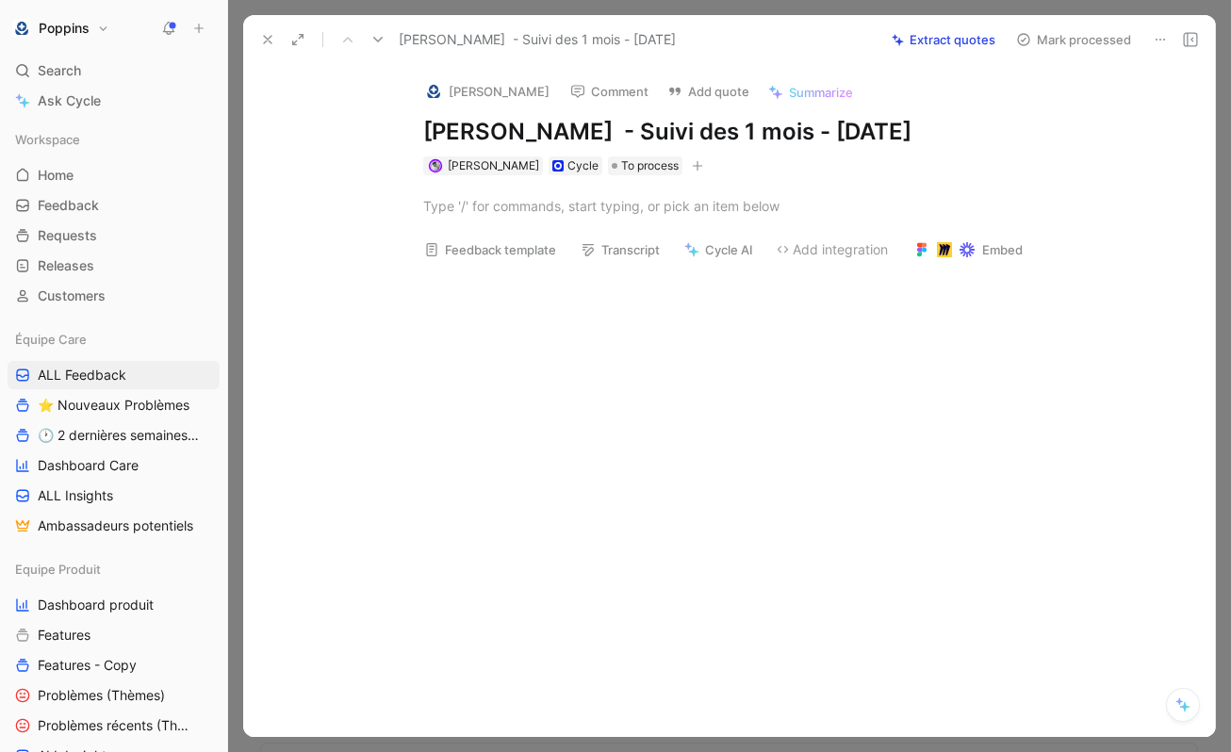
click at [759, 201] on div at bounding box center [749, 206] width 652 height 20
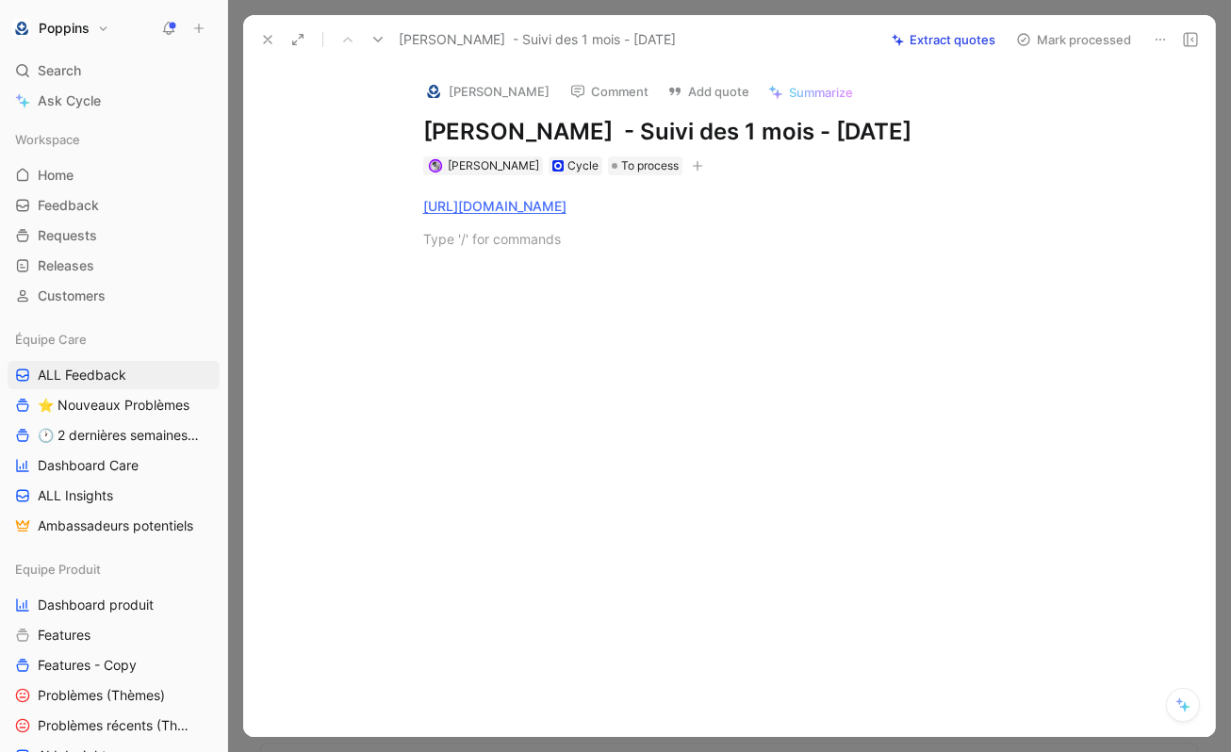
paste div
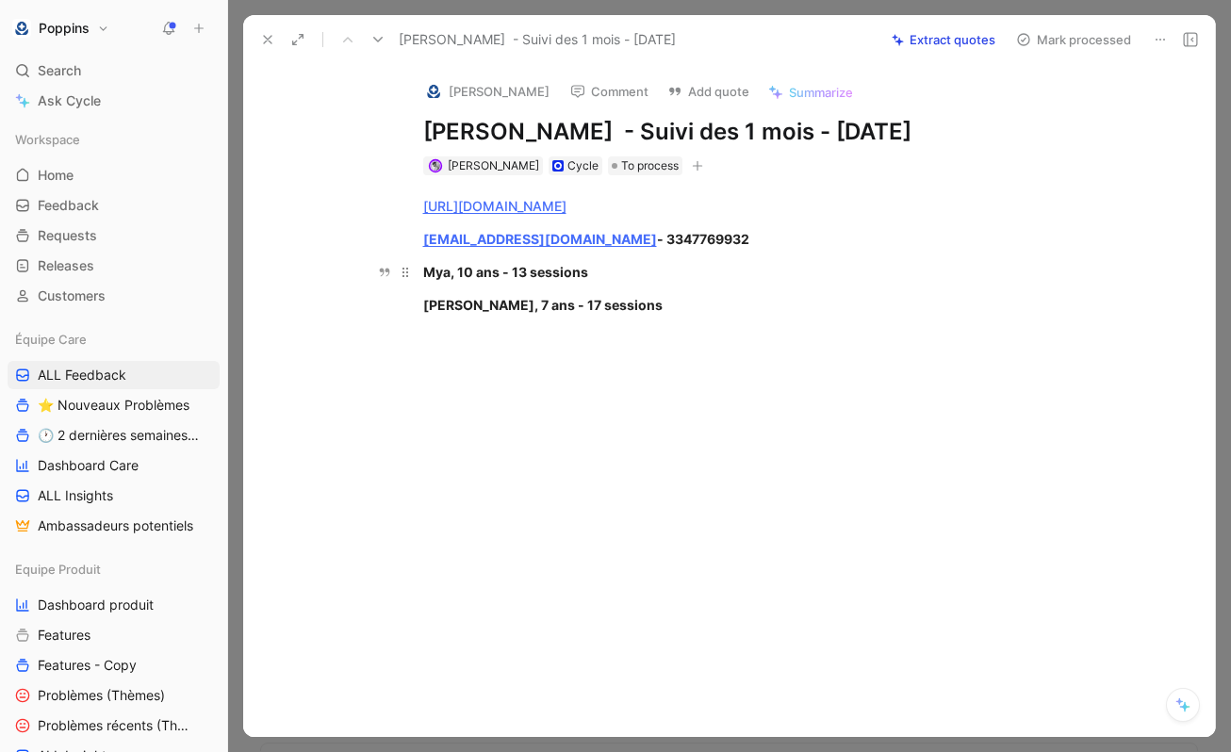
click at [897, 257] on p "Mya, 10 ans - 13 sessions" at bounding box center [750, 271] width 724 height 31
click at [854, 228] on p "[EMAIL_ADDRESS][DOMAIN_NAME] - 3347769932" at bounding box center [750, 238] width 724 height 31
click at [788, 252] on p "[EMAIL_ADDRESS][DOMAIN_NAME] - 3347769932" at bounding box center [750, 238] width 724 height 31
drag, startPoint x: 624, startPoint y: 336, endPoint x: 417, endPoint y: 232, distance: 231.9
click at [417, 232] on div "[URL][DOMAIN_NAME] [EMAIL_ADDRESS][DOMAIN_NAME] - 3347769932 Abonnement 6 mois …" at bounding box center [749, 271] width 932 height 193
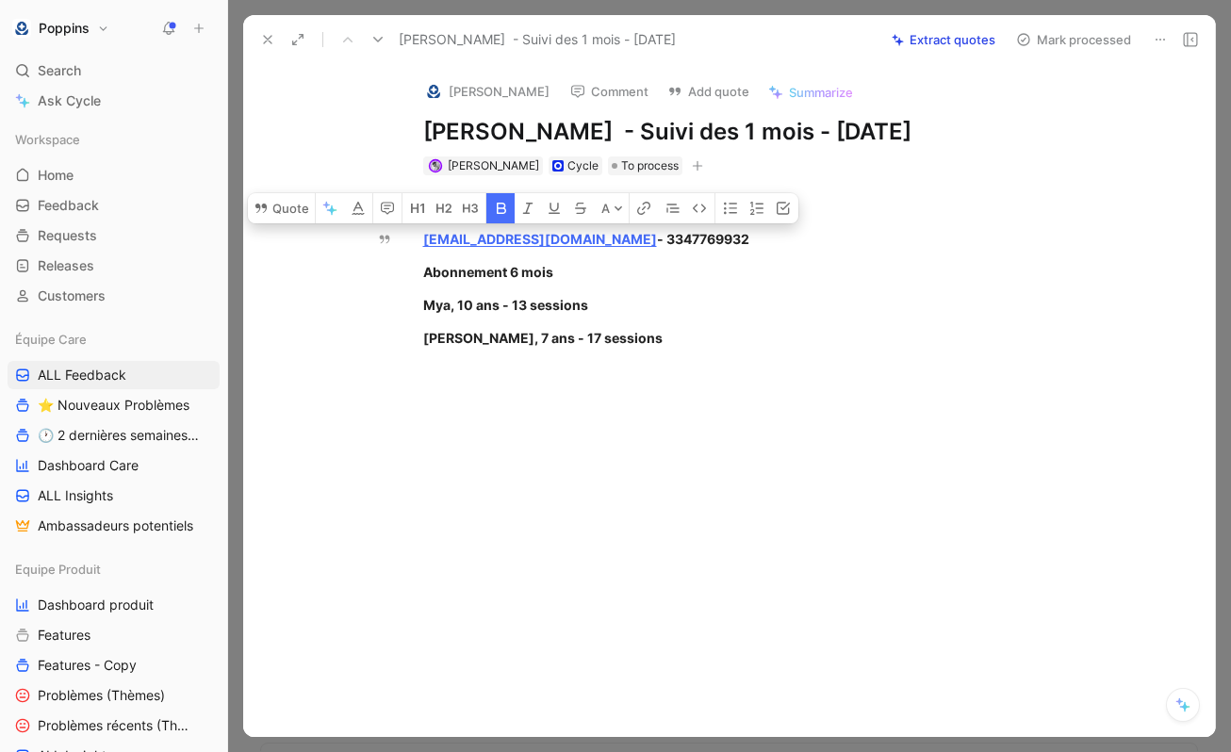
click at [497, 218] on button "button" at bounding box center [501, 208] width 28 height 30
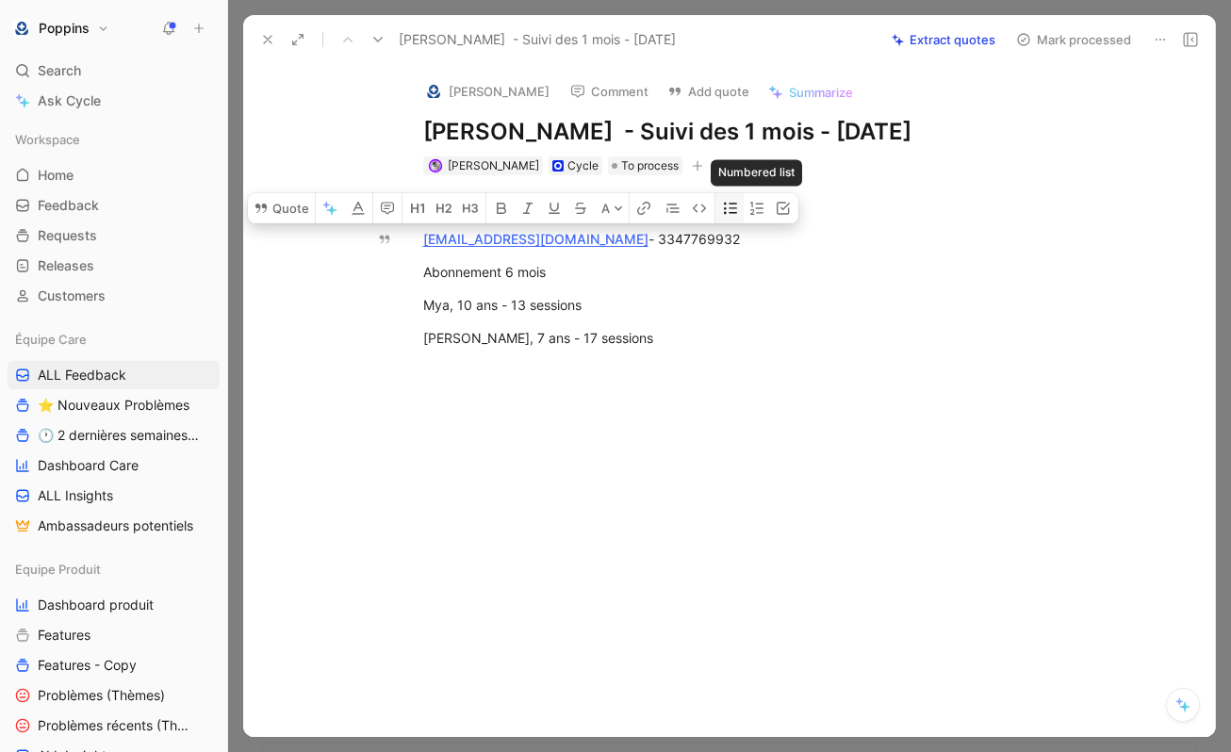
click at [731, 205] on icon "button" at bounding box center [730, 208] width 13 height 11
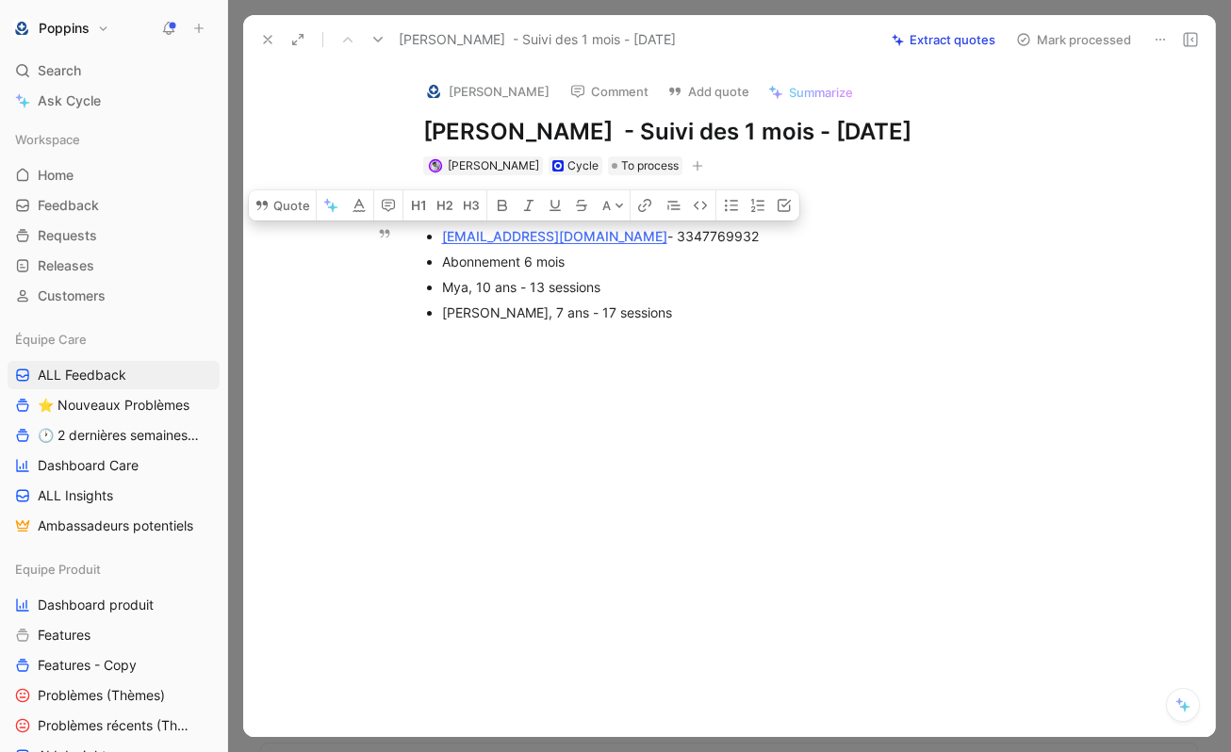
click at [607, 327] on div "[URL][DOMAIN_NAME] [EMAIL_ADDRESS][DOMAIN_NAME] - 3347769932 Abonnement 6 mois …" at bounding box center [749, 257] width 932 height 165
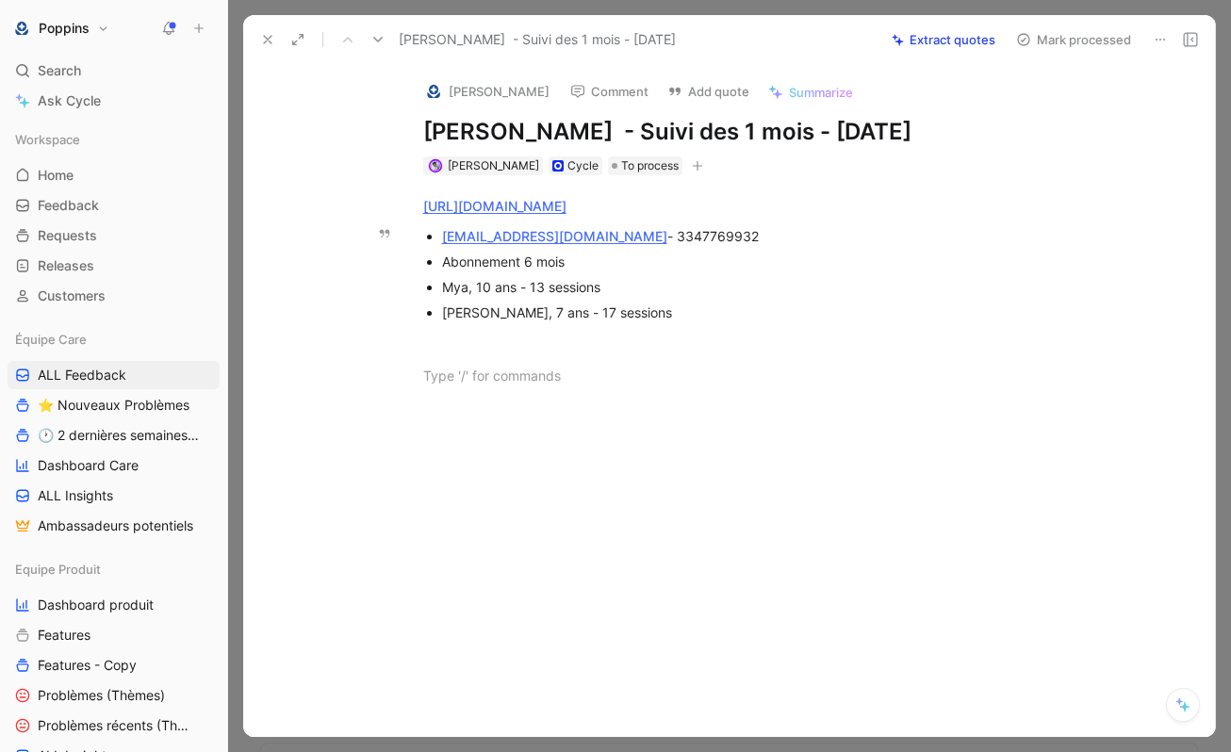
click at [644, 238] on div "[EMAIL_ADDRESS][DOMAIN_NAME] - 3347769932" at bounding box center [759, 236] width 634 height 20
copy div "3347769932"
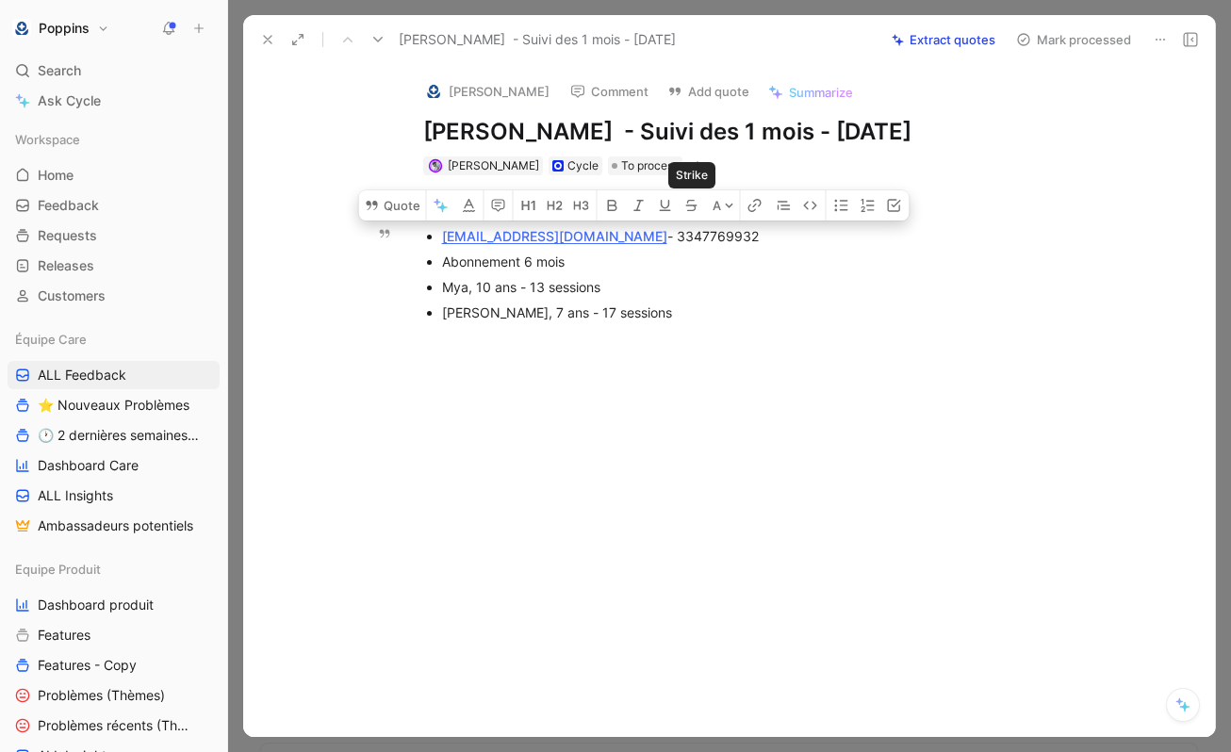
click at [690, 234] on div "[EMAIL_ADDRESS][DOMAIN_NAME] - 3347769932" at bounding box center [759, 236] width 634 height 20
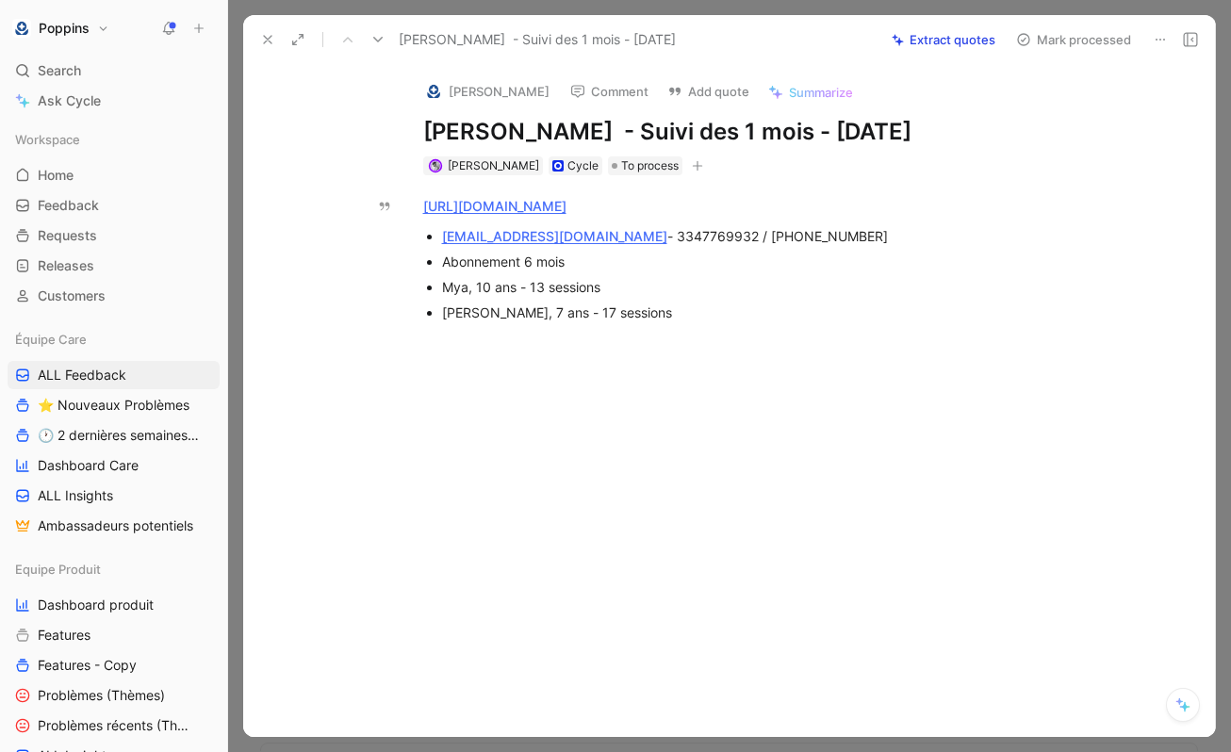
click at [437, 127] on h1 "[PERSON_NAME] - Suivi des 1 mois - [DATE]" at bounding box center [749, 132] width 652 height 30
copy h1 "[PERSON_NAME]"
click at [537, 123] on h1 "[PERSON_NAME] - Suivi des 1 mois - [DATE]" at bounding box center [749, 132] width 652 height 30
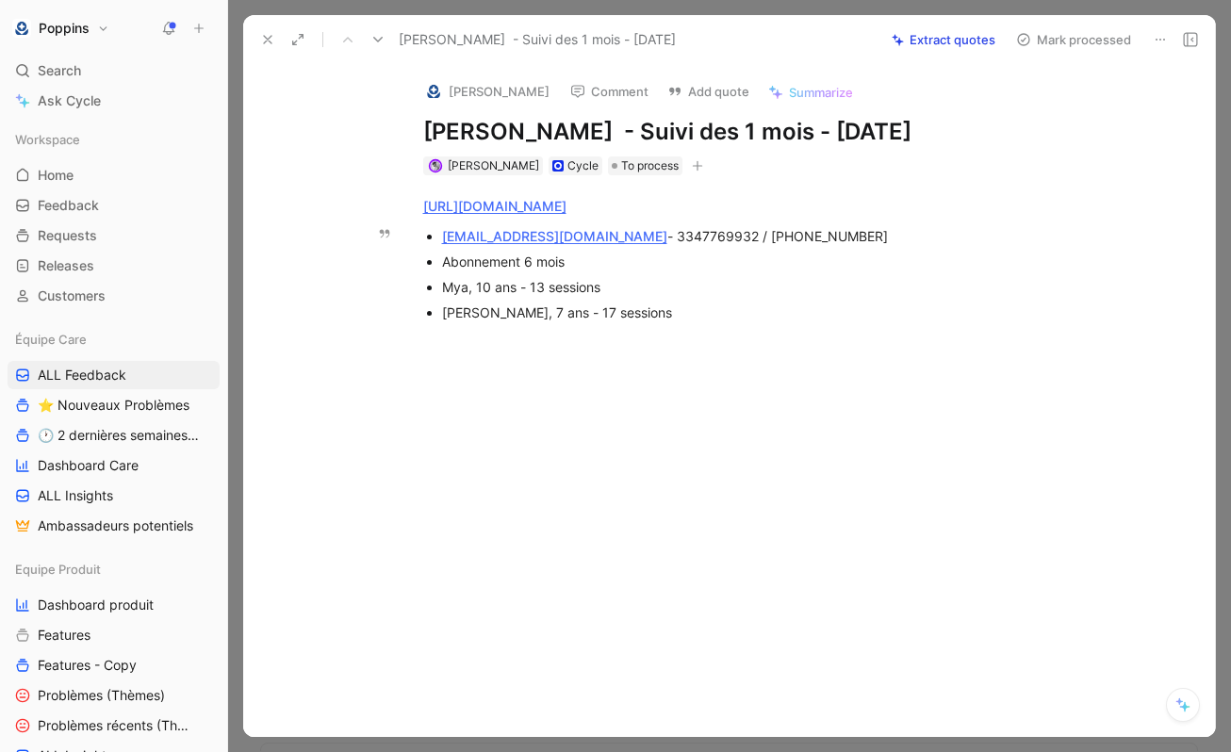
copy h1 "Grandjean"
click at [261, 42] on icon at bounding box center [267, 39] width 15 height 15
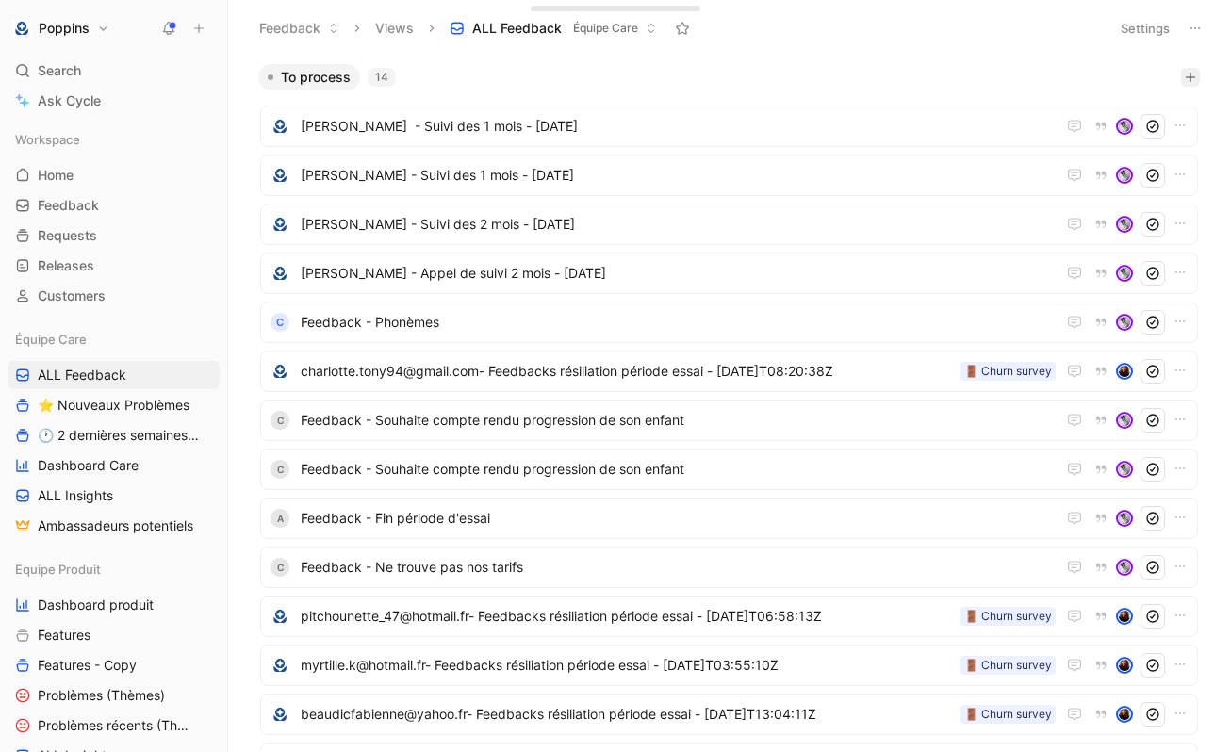
click at [1187, 74] on icon "button" at bounding box center [1190, 77] width 11 height 11
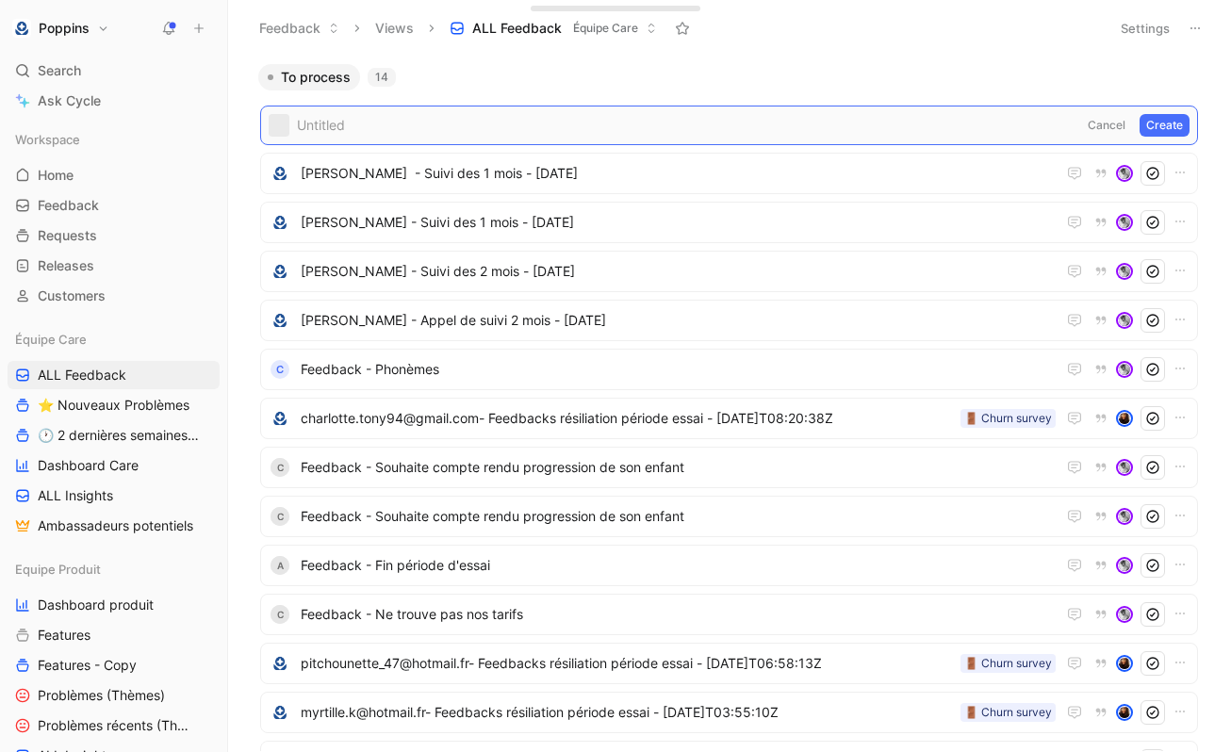
click at [585, 123] on span at bounding box center [685, 125] width 777 height 23
click at [494, 124] on span at bounding box center [685, 125] width 777 height 23
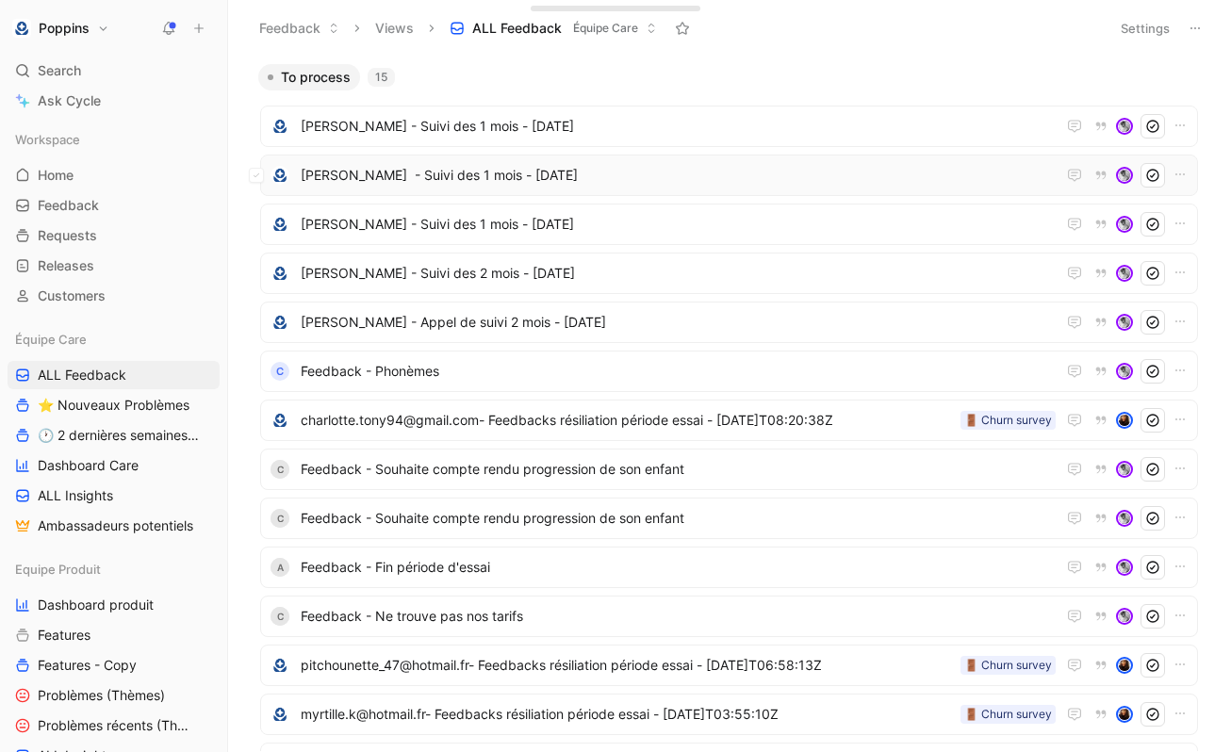
click at [454, 173] on span "[PERSON_NAME] - Suivi des 1 mois - [DATE]" at bounding box center [678, 175] width 755 height 23
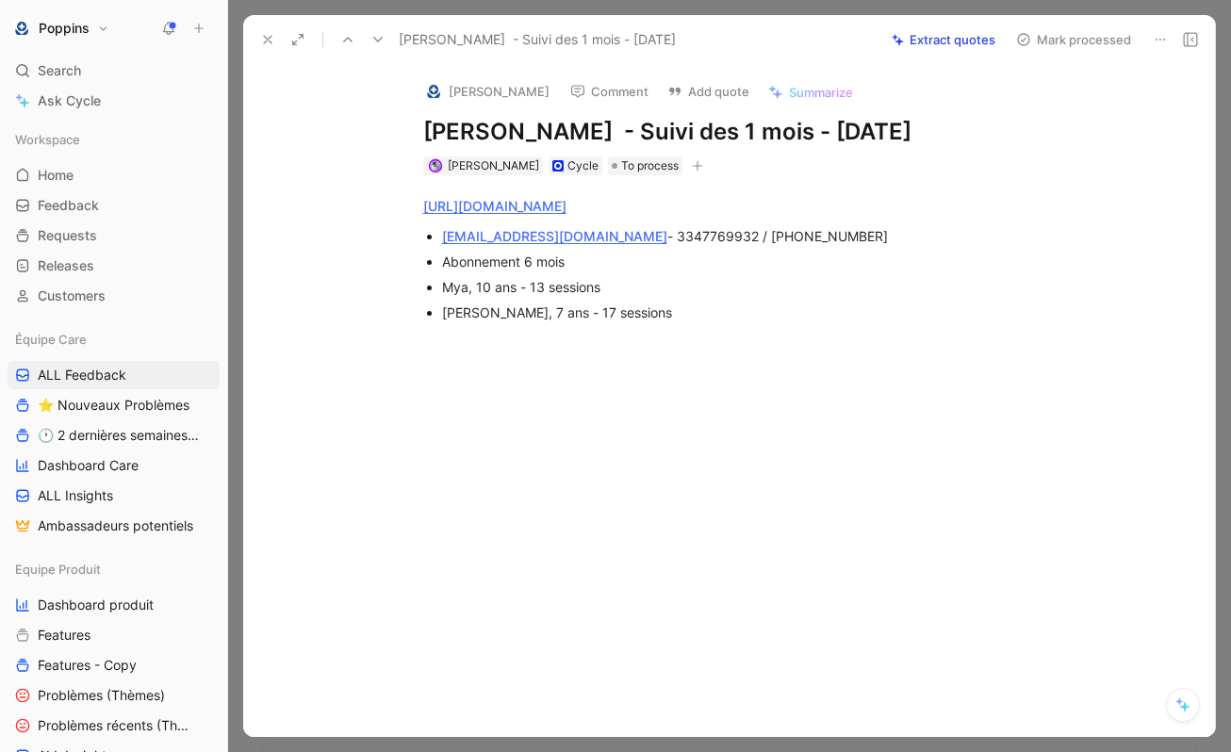
click at [759, 124] on h1 "[PERSON_NAME] - Suivi des 1 mois - [DATE]" at bounding box center [749, 132] width 652 height 30
click at [803, 132] on h1 "[PERSON_NAME] - Suivi des 1 mois - [DATE]" at bounding box center [749, 132] width 652 height 30
click at [269, 34] on icon at bounding box center [267, 39] width 15 height 15
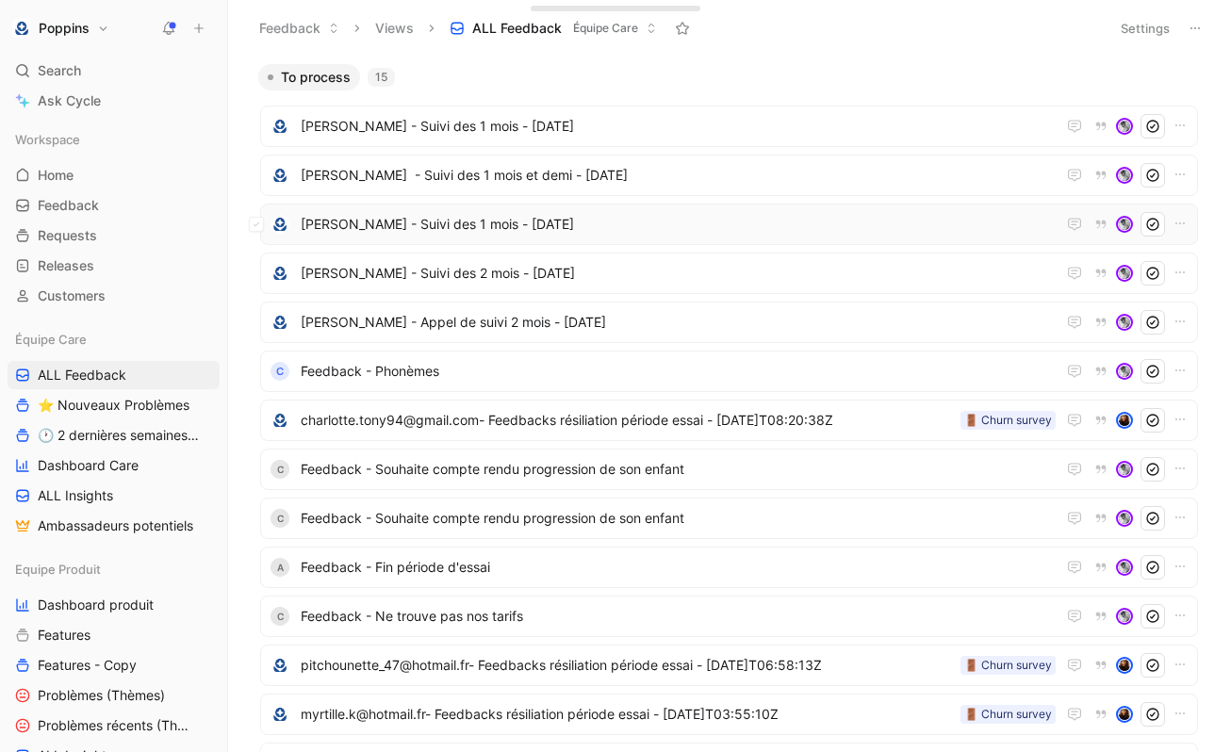
click at [628, 219] on span "[PERSON_NAME] - Suivi des 1 mois - [DATE]" at bounding box center [678, 224] width 755 height 23
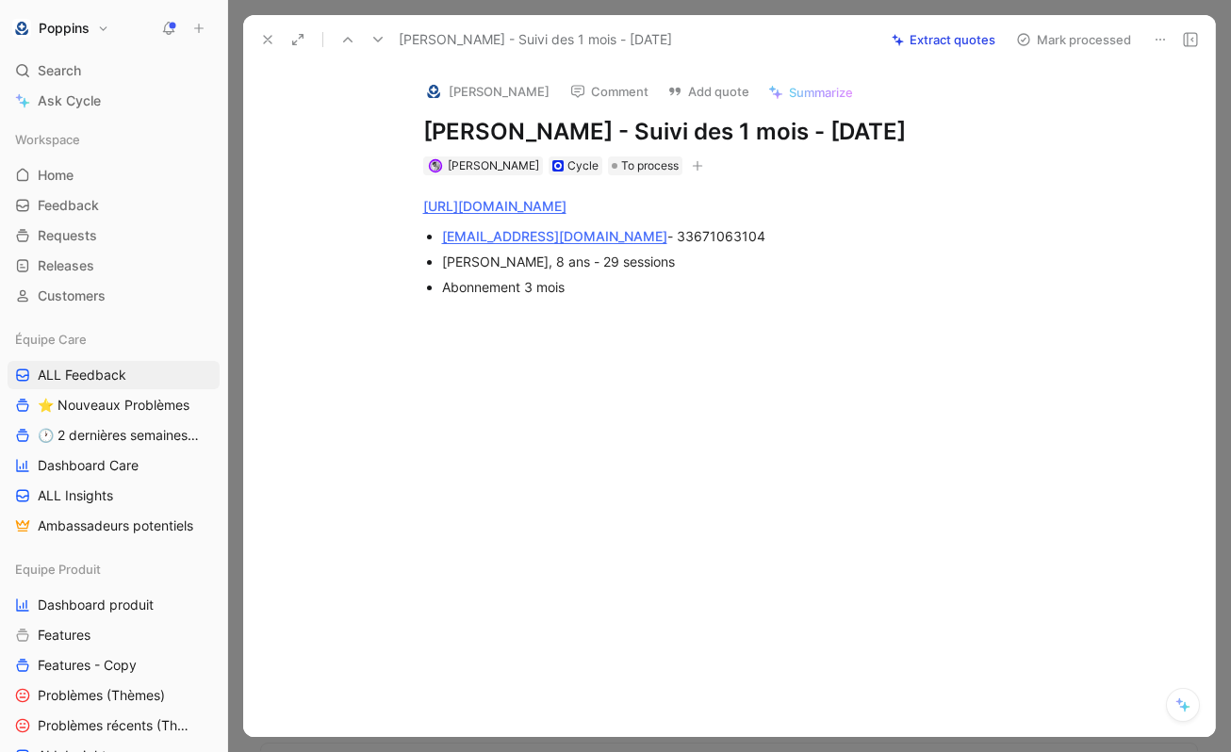
click at [820, 127] on h1 "[PERSON_NAME] - Suivi des 1 mois - [DATE]" at bounding box center [749, 132] width 652 height 30
click at [272, 33] on icon at bounding box center [267, 39] width 15 height 15
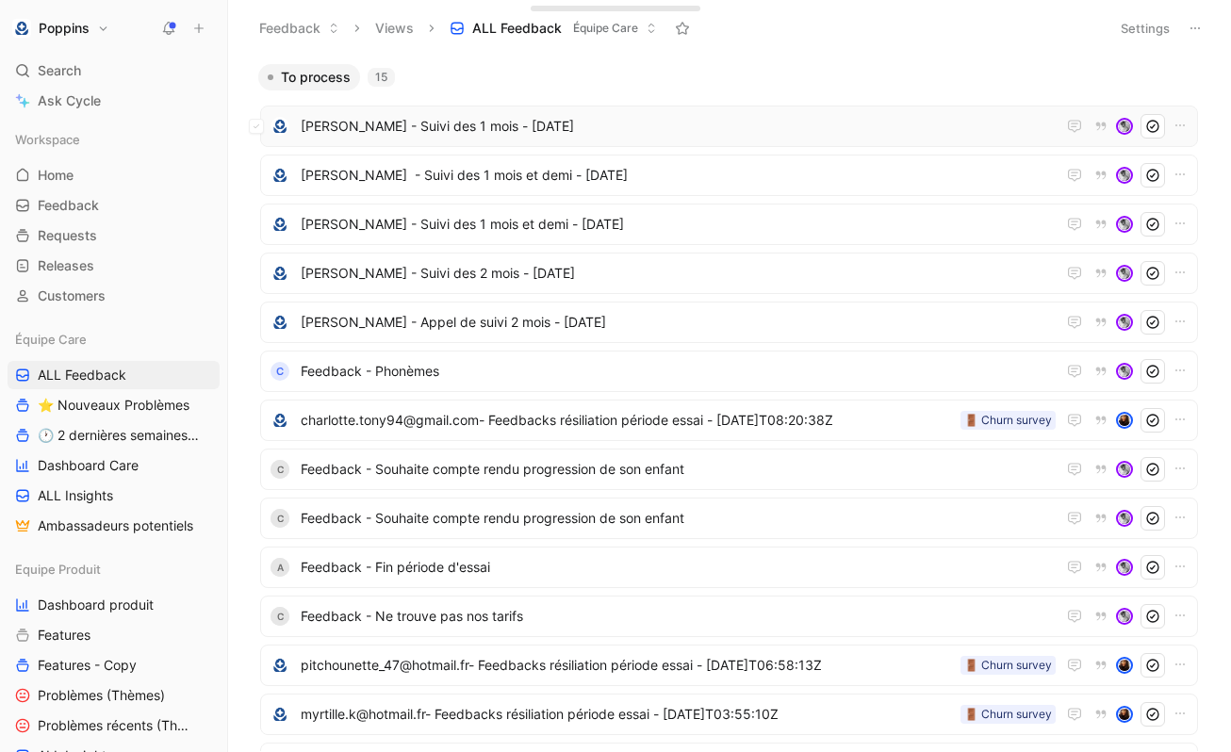
click at [609, 116] on span "[PERSON_NAME] - Suivi des 1 mois - [DATE]" at bounding box center [678, 126] width 755 height 23
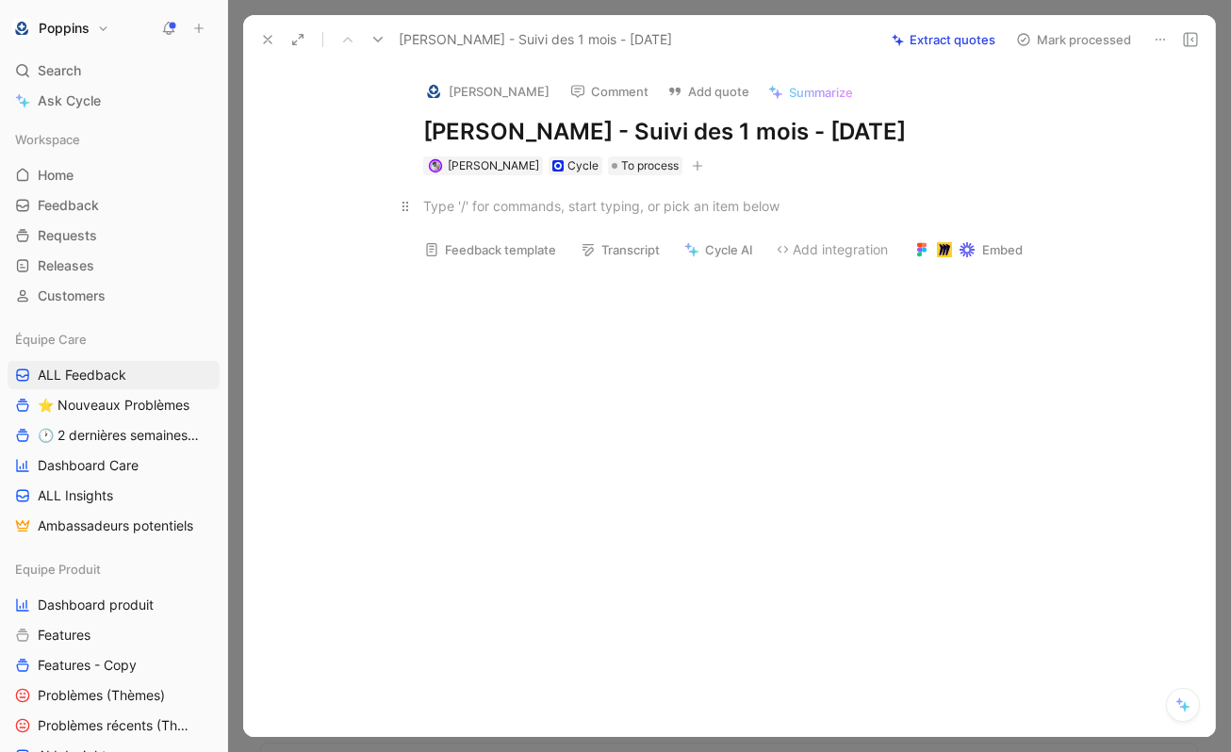
click at [623, 217] on p at bounding box center [750, 205] width 724 height 31
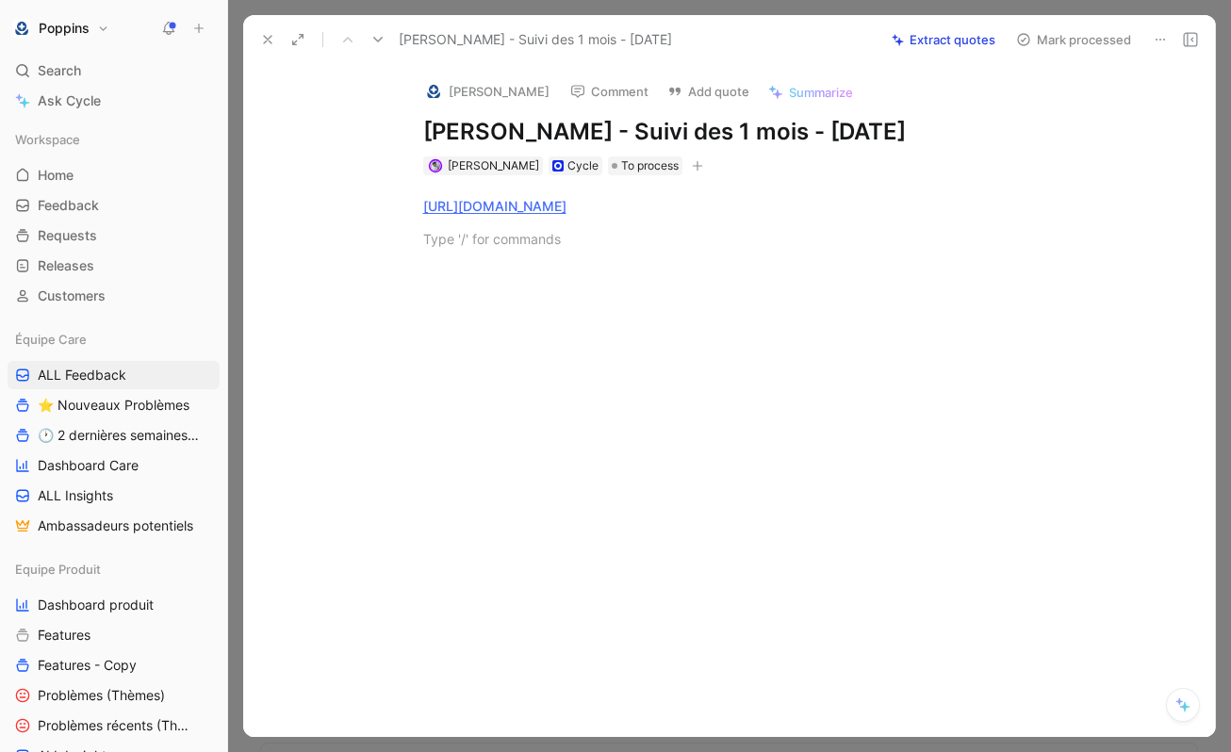
paste div
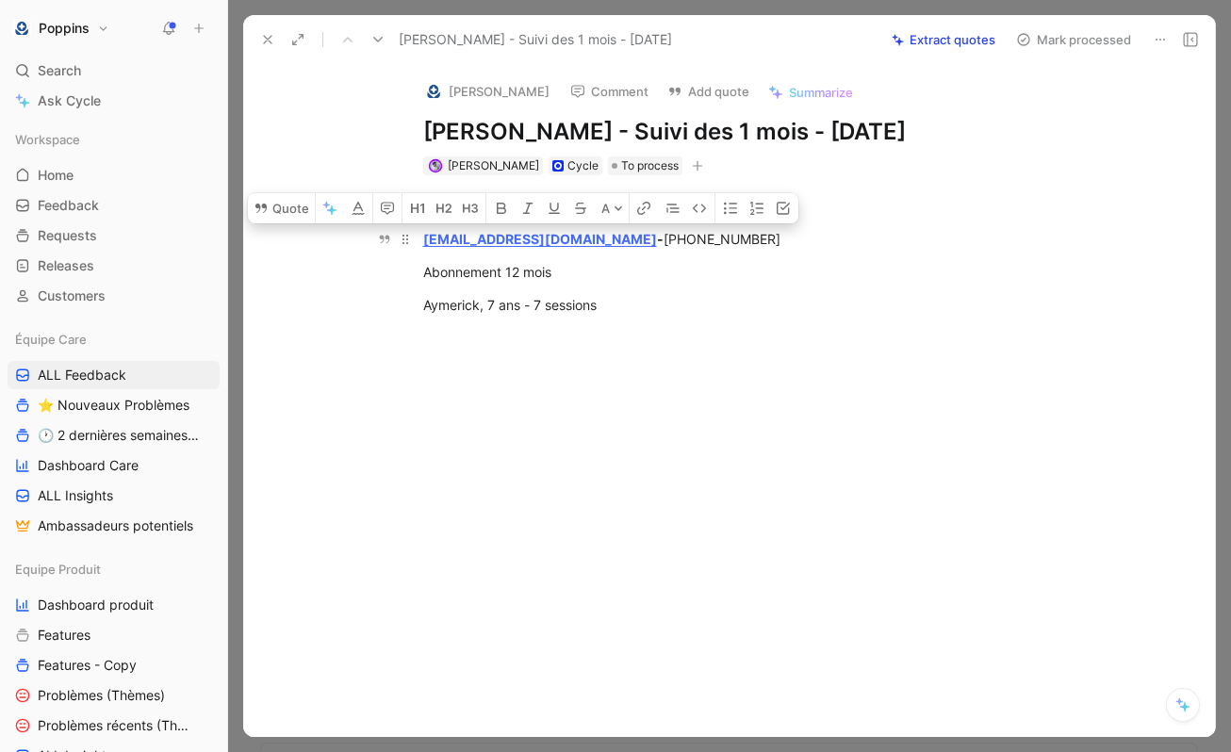
drag, startPoint x: 644, startPoint y: 292, endPoint x: 422, endPoint y: 224, distance: 231.7
click at [422, 224] on div "[URL][DOMAIN_NAME] [EMAIL_ADDRESS][DOMAIN_NAME] - [PHONE_NUMBER] Abonnement 12 …" at bounding box center [749, 255] width 932 height 160
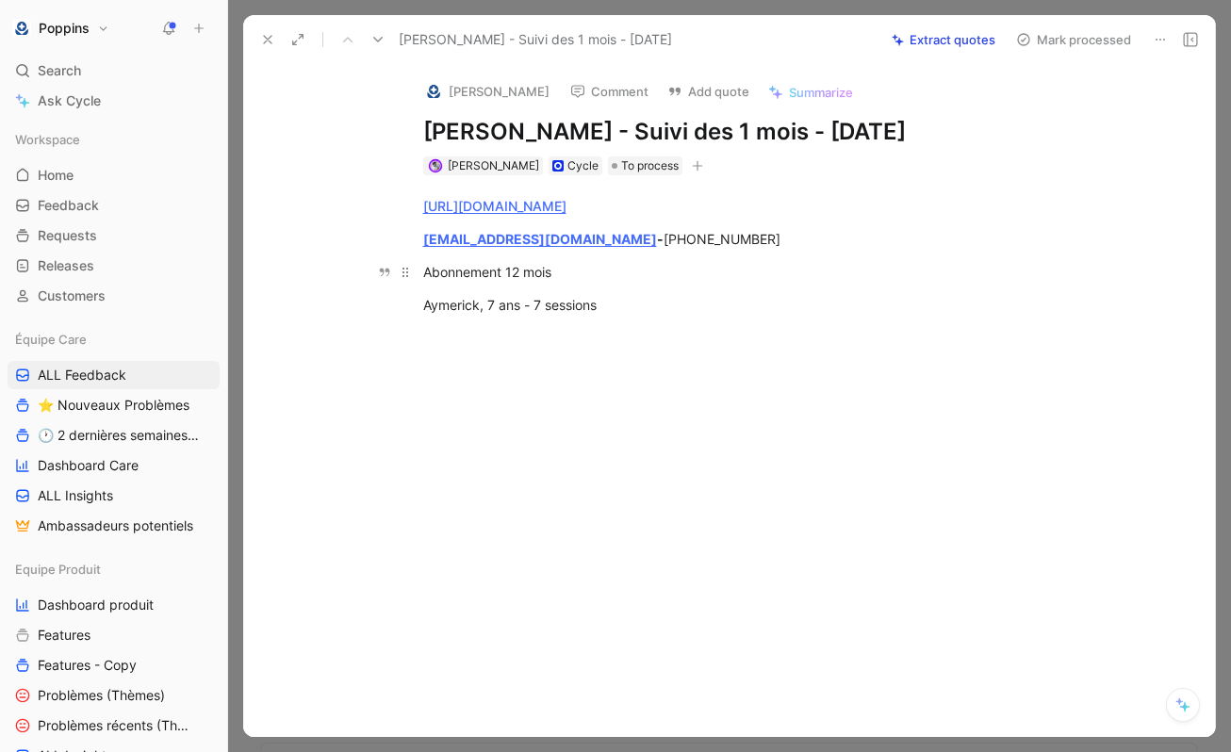
click at [388, 257] on p "Abonnement 12 mois" at bounding box center [750, 271] width 724 height 31
drag, startPoint x: 574, startPoint y: 235, endPoint x: 604, endPoint y: 372, distance: 140.9
click at [604, 372] on div "Quote A [URL][DOMAIN_NAME] [EMAIL_ADDRESS][DOMAIN_NAME] - [PHONE_NUMBER] Abonne…" at bounding box center [749, 368] width 932 height 386
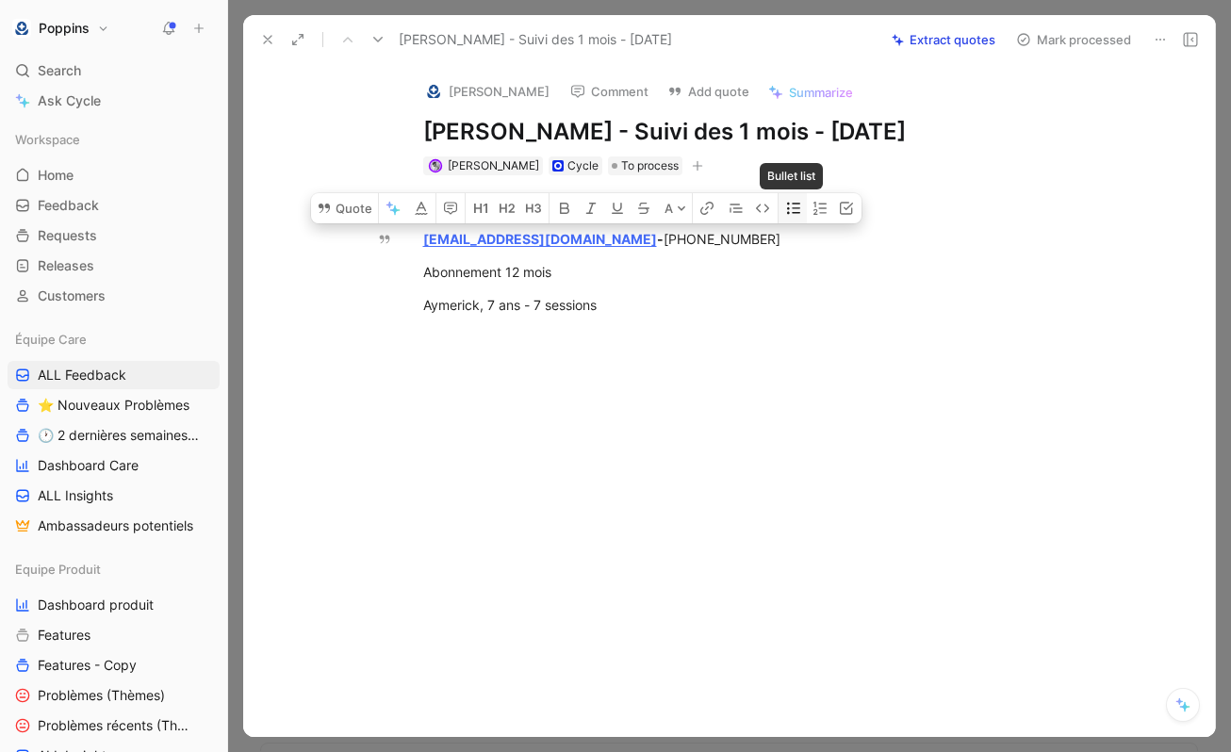
click at [787, 205] on icon "button" at bounding box center [793, 208] width 13 height 11
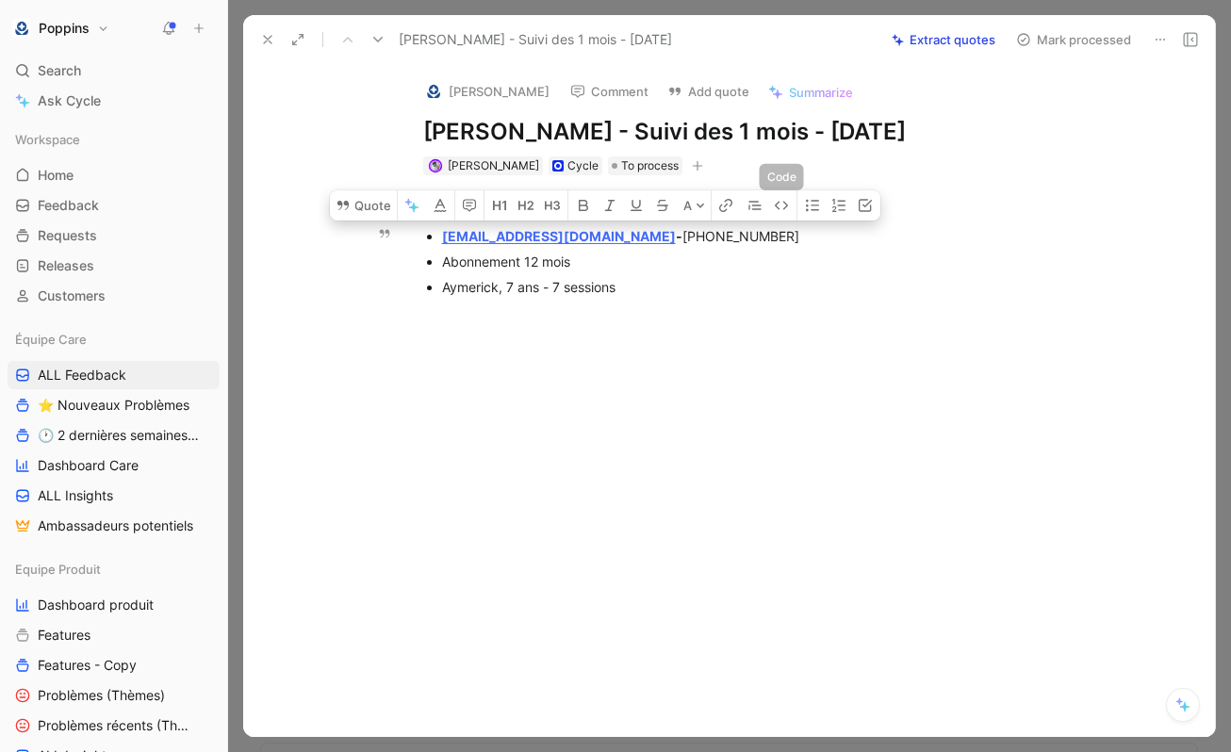
click at [654, 297] on p "Aymerick, 7 ans - 7 sessions" at bounding box center [759, 286] width 634 height 25
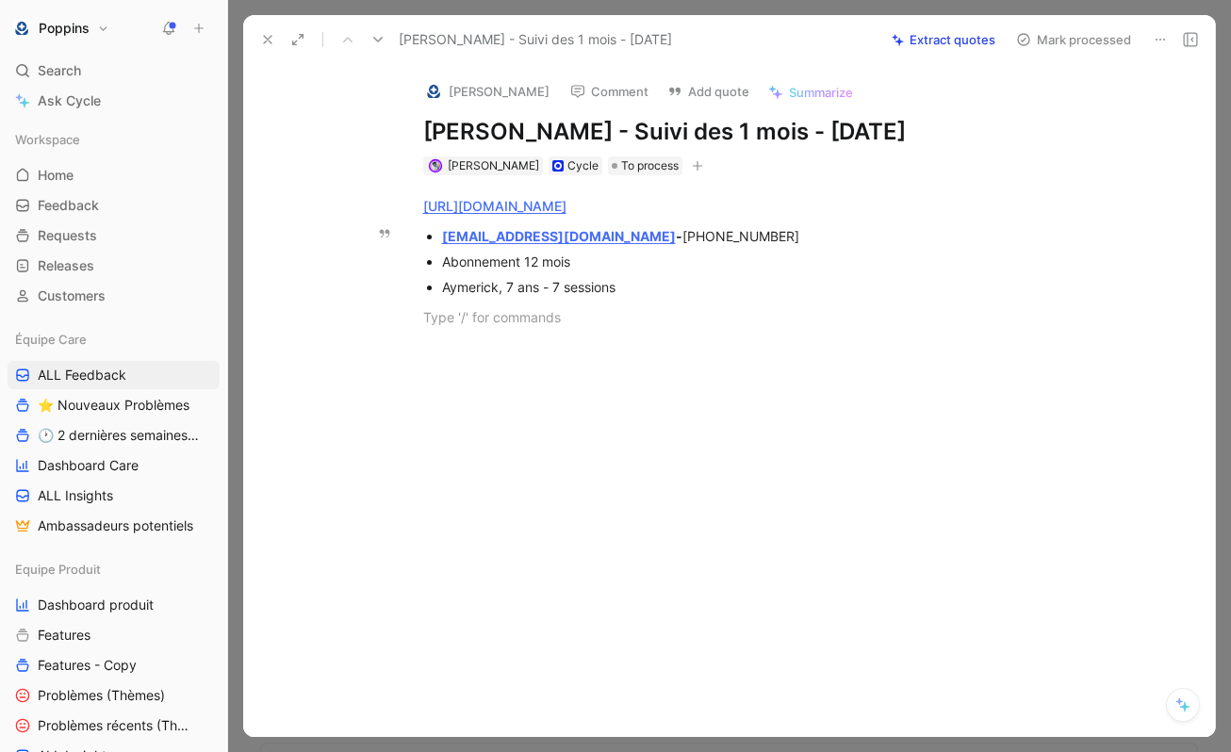
click at [273, 26] on button at bounding box center [268, 39] width 26 height 26
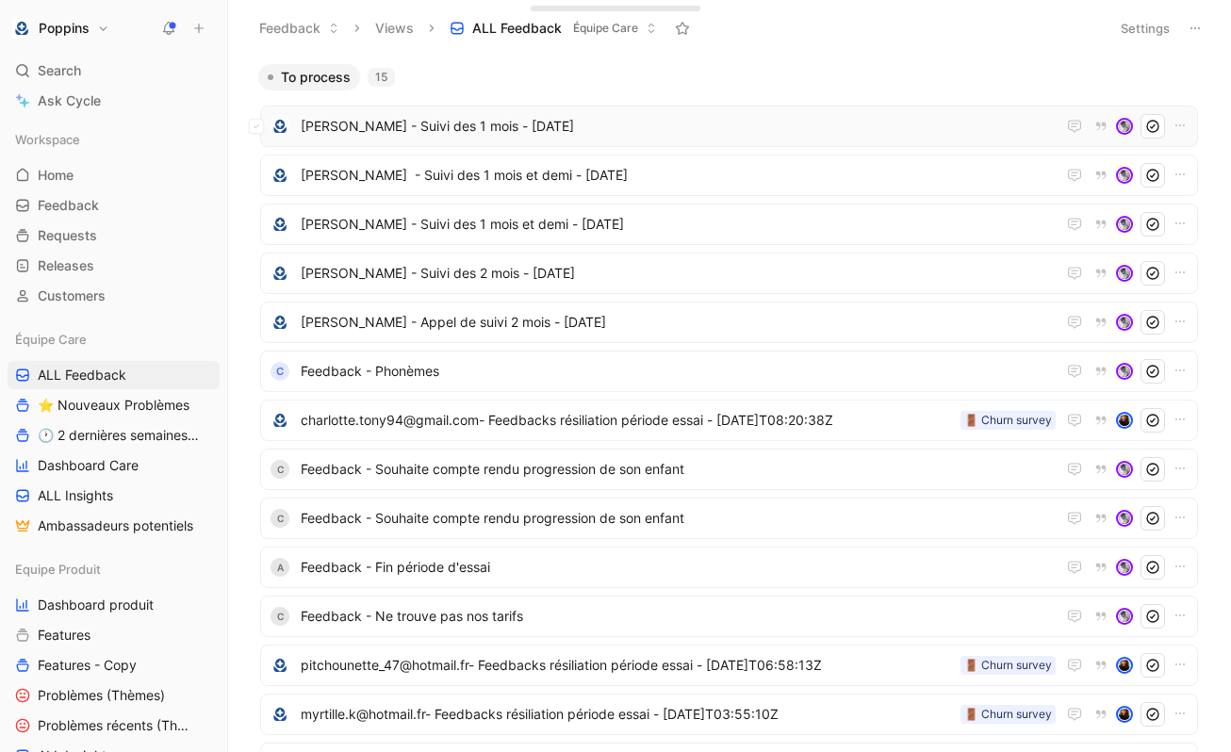
click at [569, 129] on span "[PERSON_NAME] - Suivi des 1 mois - [DATE]" at bounding box center [678, 126] width 755 height 23
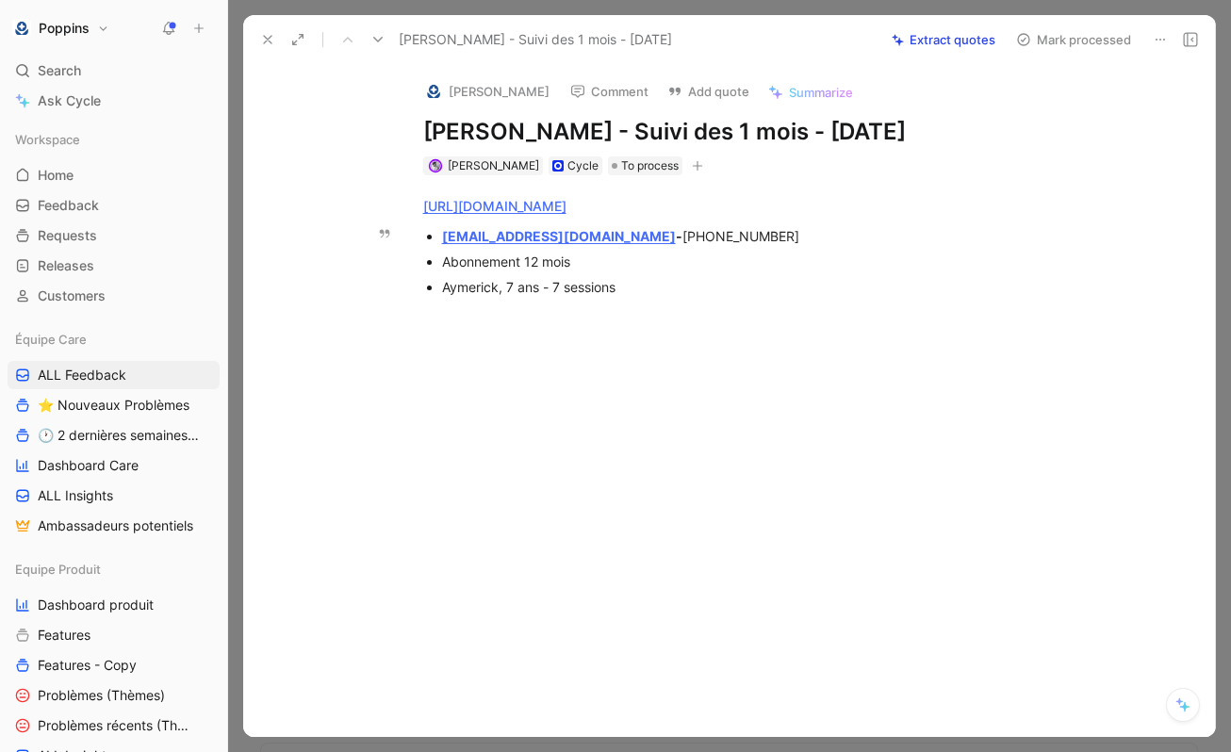
click at [624, 236] on div "[EMAIL_ADDRESS][DOMAIN_NAME] - [PHONE_NUMBER]" at bounding box center [759, 236] width 634 height 20
drag, startPoint x: 588, startPoint y: 236, endPoint x: 761, endPoint y: 247, distance: 172.9
click at [761, 247] on p "[EMAIL_ADDRESS][DOMAIN_NAME] - [PHONE_NUMBER]" at bounding box center [759, 235] width 634 height 25
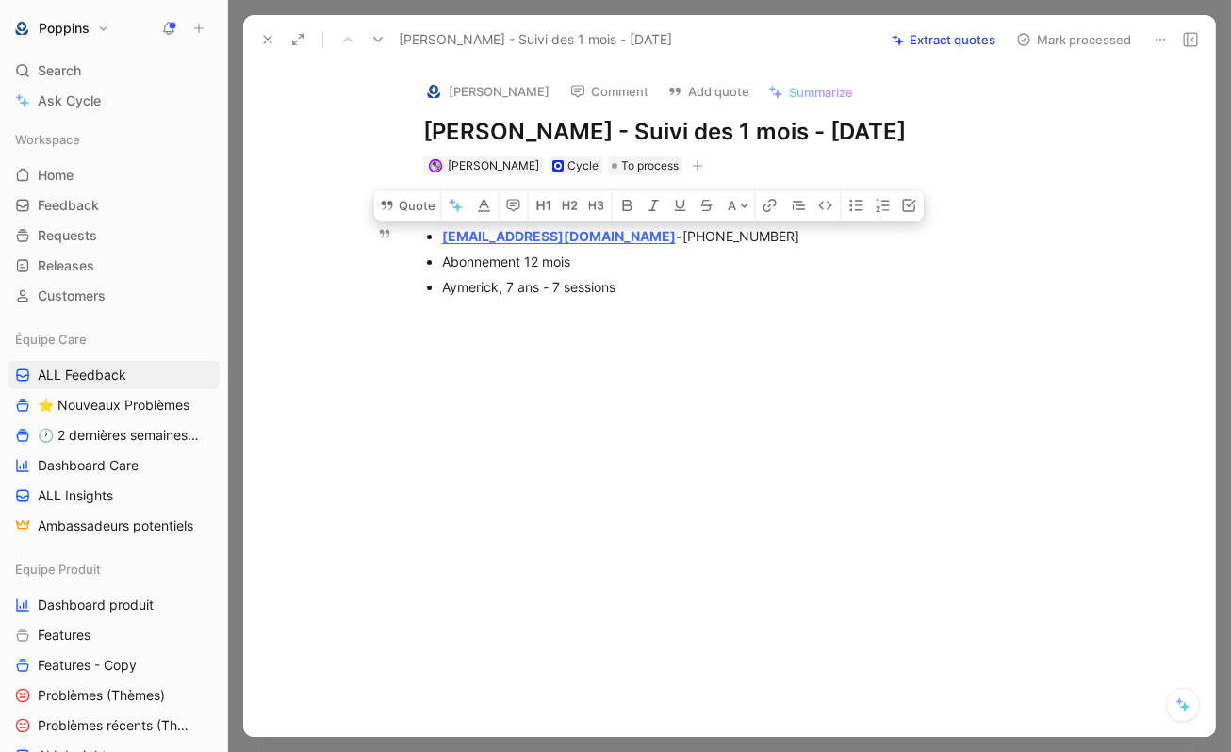
copy div "[PHONE_NUMBER]"
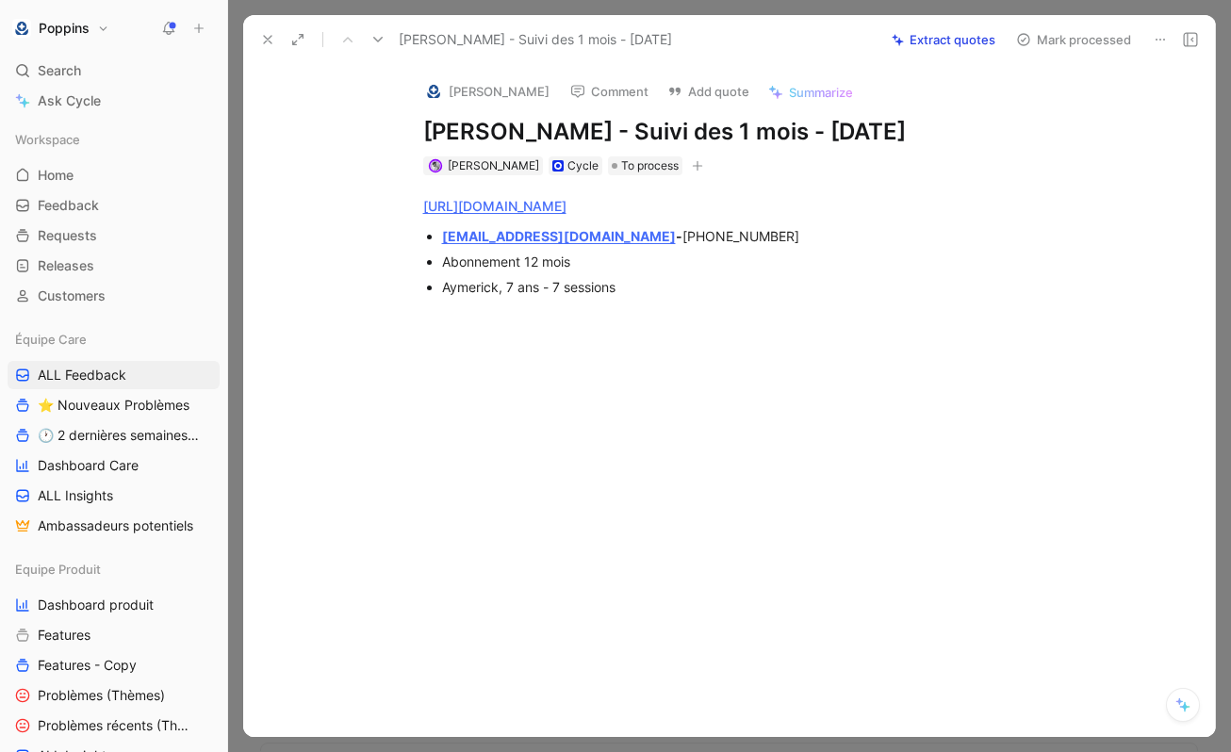
drag, startPoint x: 590, startPoint y: 135, endPoint x: 385, endPoint y: 137, distance: 205.5
click at [385, 137] on div "[PERSON_NAME] Comment Add quote Summarize [PERSON_NAME] - Suivi des 1 mois - [D…" at bounding box center [729, 400] width 972 height 673
copy h1 "[PERSON_NAME]"
click at [269, 39] on use at bounding box center [268, 40] width 8 height 8
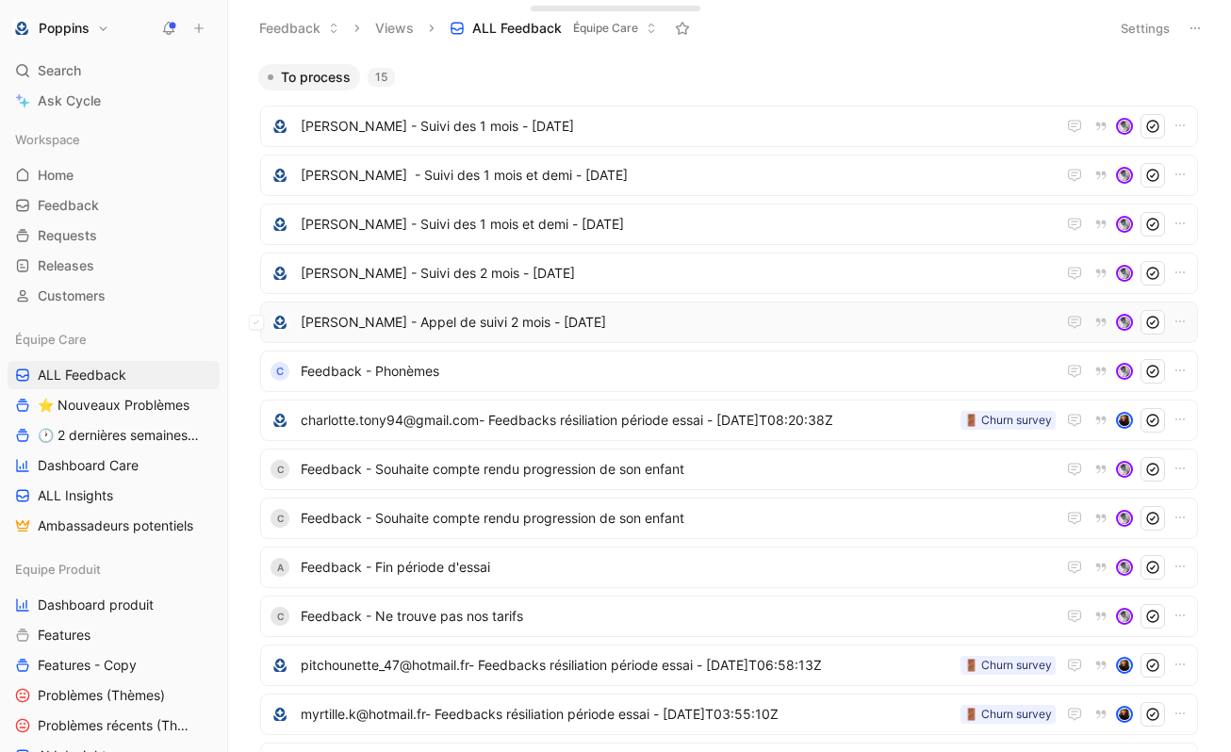
click at [509, 319] on span "[PERSON_NAME] - Appel de suivi 2 mois - [DATE]" at bounding box center [678, 322] width 755 height 23
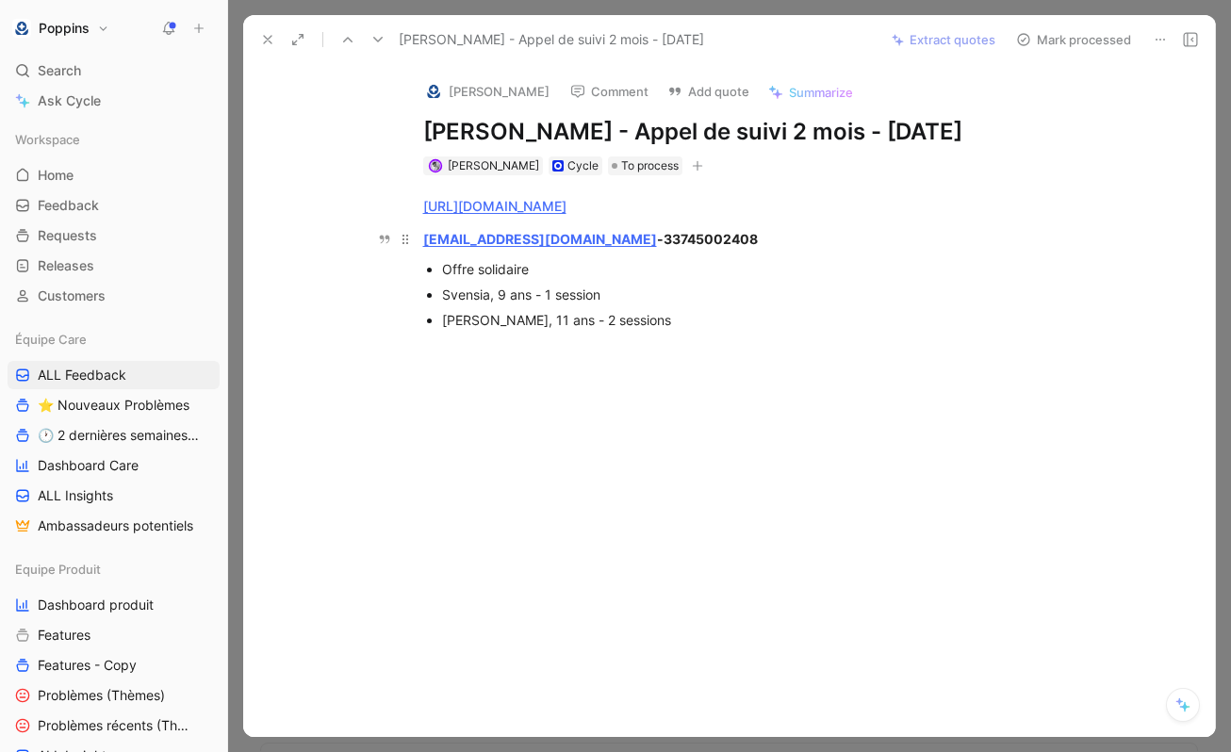
drag, startPoint x: 590, startPoint y: 239, endPoint x: 418, endPoint y: 241, distance: 172.6
click at [418, 241] on p "[EMAIL_ADDRESS][DOMAIN_NAME] - 33745002408" at bounding box center [750, 238] width 724 height 31
copy strong "[EMAIL_ADDRESS][DOMAIN_NAME]"
click at [429, 85] on img at bounding box center [433, 91] width 19 height 19
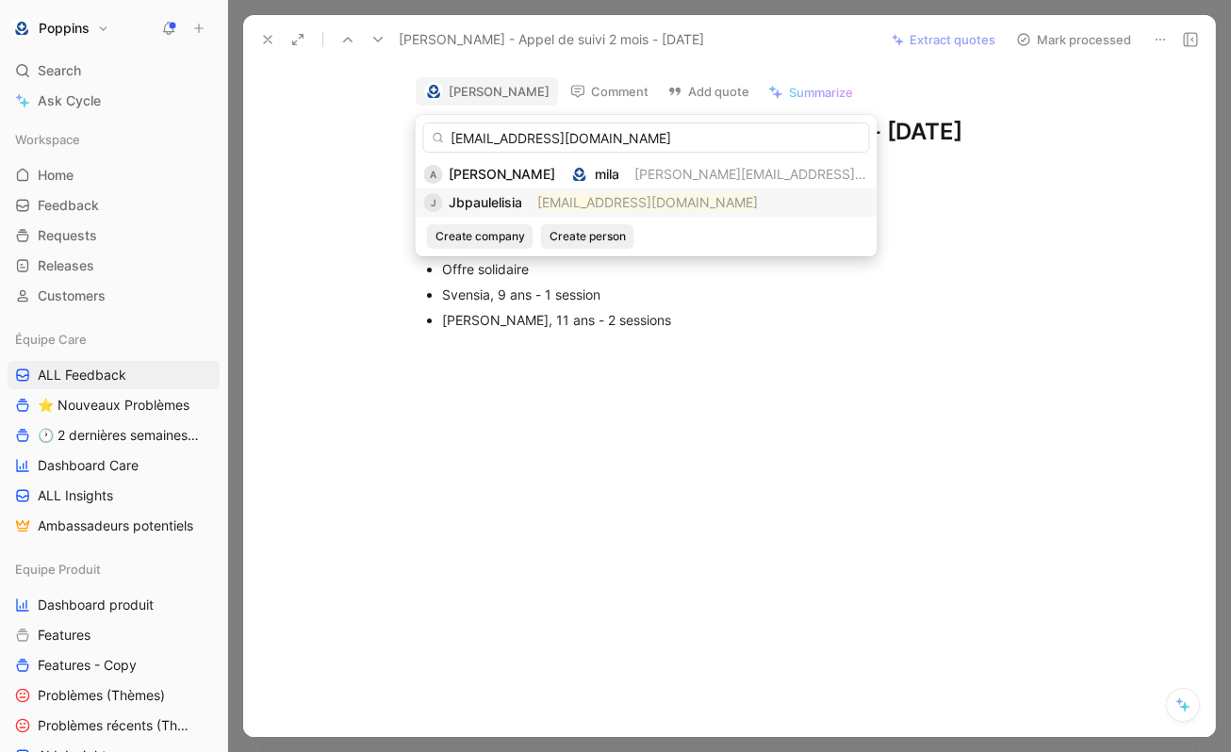
type input "[EMAIL_ADDRESS][DOMAIN_NAME]"
click at [569, 196] on mark "[EMAIL_ADDRESS][DOMAIN_NAME]" at bounding box center [647, 202] width 221 height 16
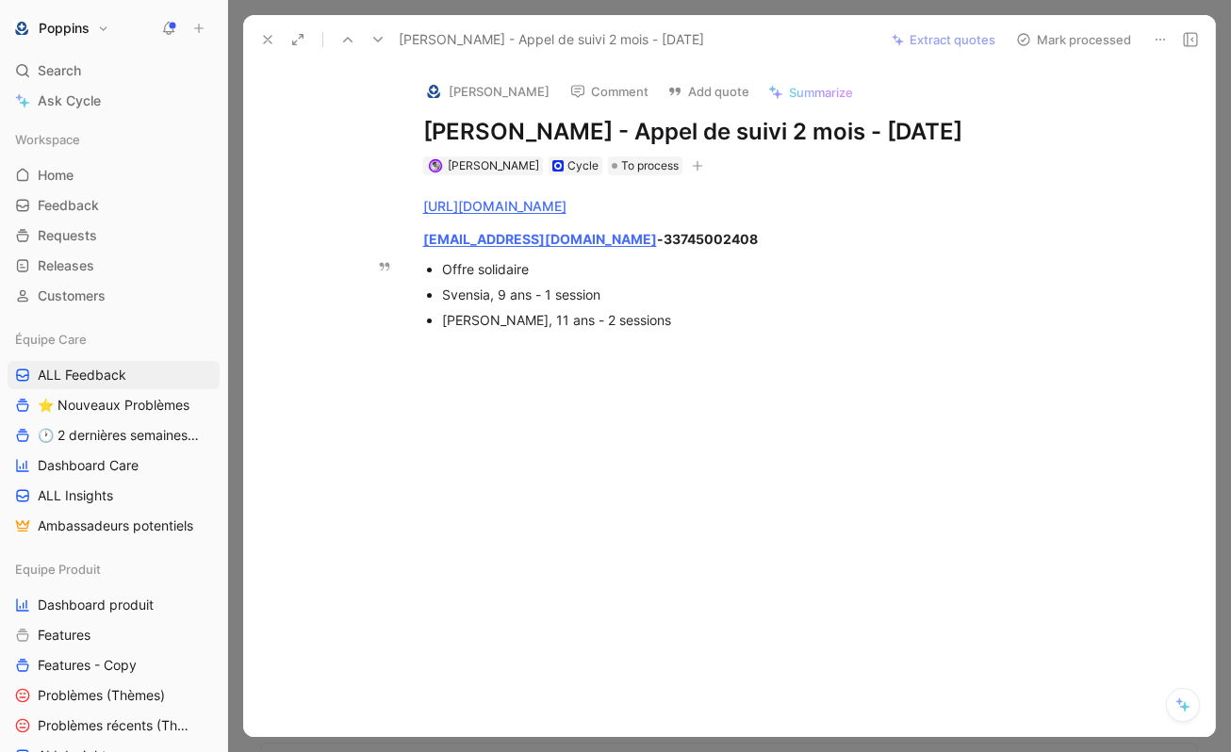
click at [687, 309] on p "[PERSON_NAME], 11 ans - 2 sessions" at bounding box center [759, 319] width 634 height 25
click at [696, 317] on div "[PERSON_NAME], 11 ans - 2 sessions" at bounding box center [759, 320] width 634 height 20
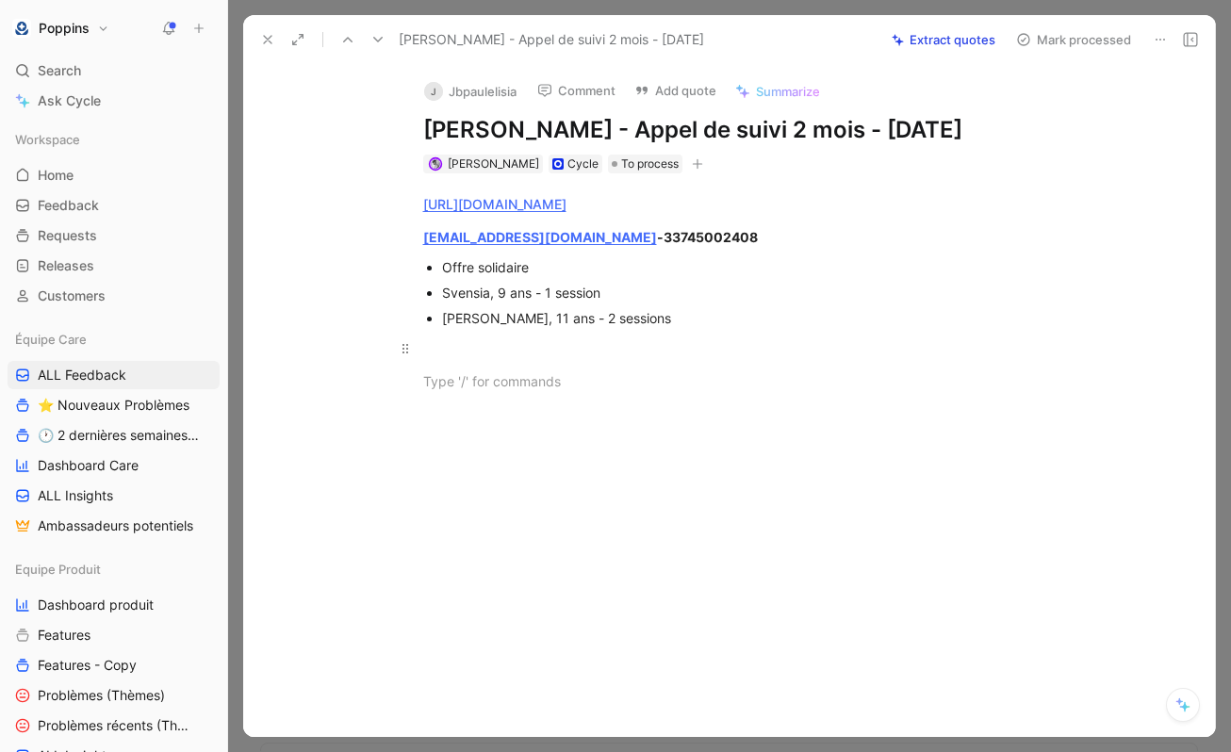
click at [561, 357] on div at bounding box center [749, 348] width 652 height 20
click at [550, 374] on div at bounding box center [749, 381] width 652 height 20
click at [1164, 33] on icon at bounding box center [1160, 39] width 15 height 15
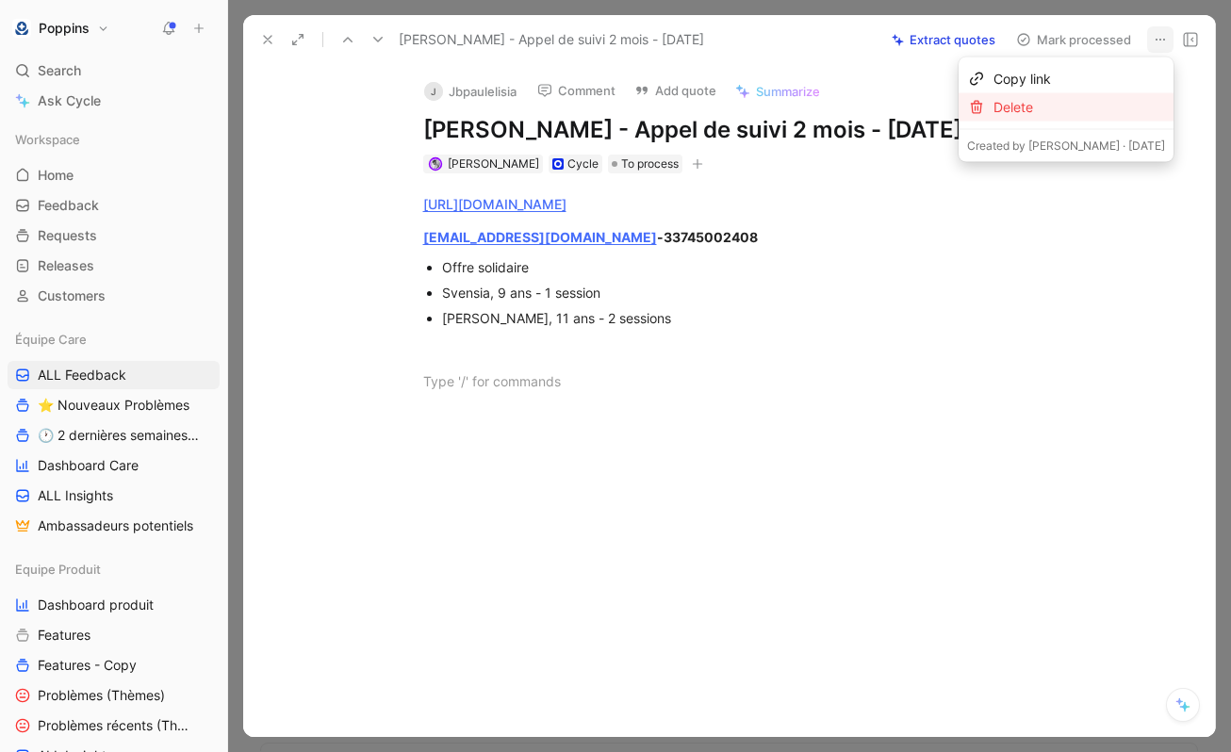
click at [1114, 107] on div "Delete" at bounding box center [1080, 107] width 172 height 23
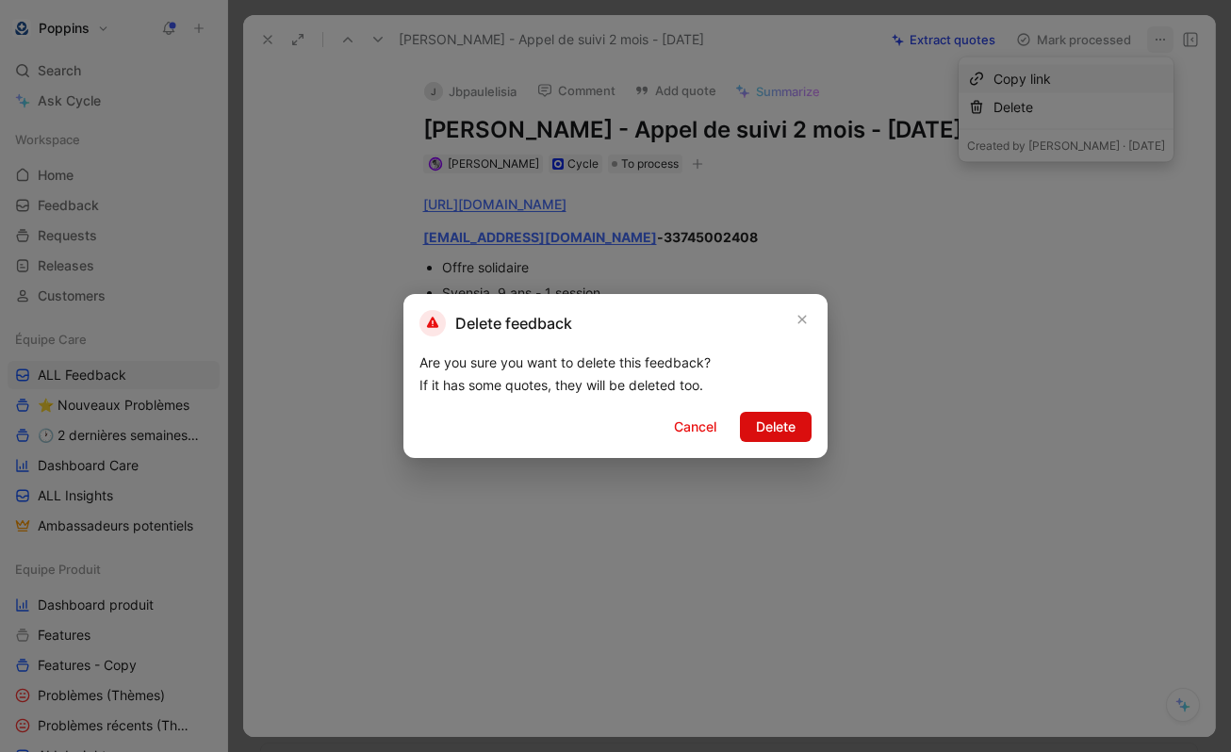
click at [769, 437] on span "Delete" at bounding box center [776, 427] width 40 height 23
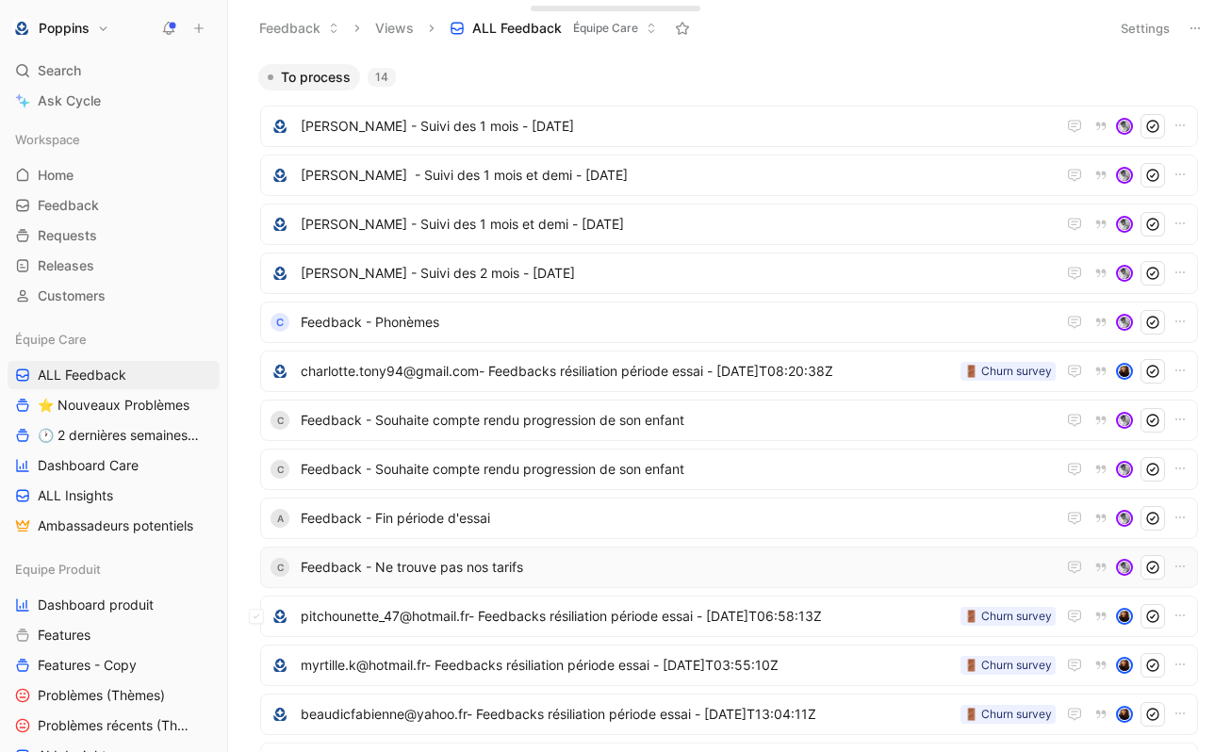
click at [480, 574] on span "Feedback - Ne trouve pas nos tarifs" at bounding box center [678, 567] width 755 height 23
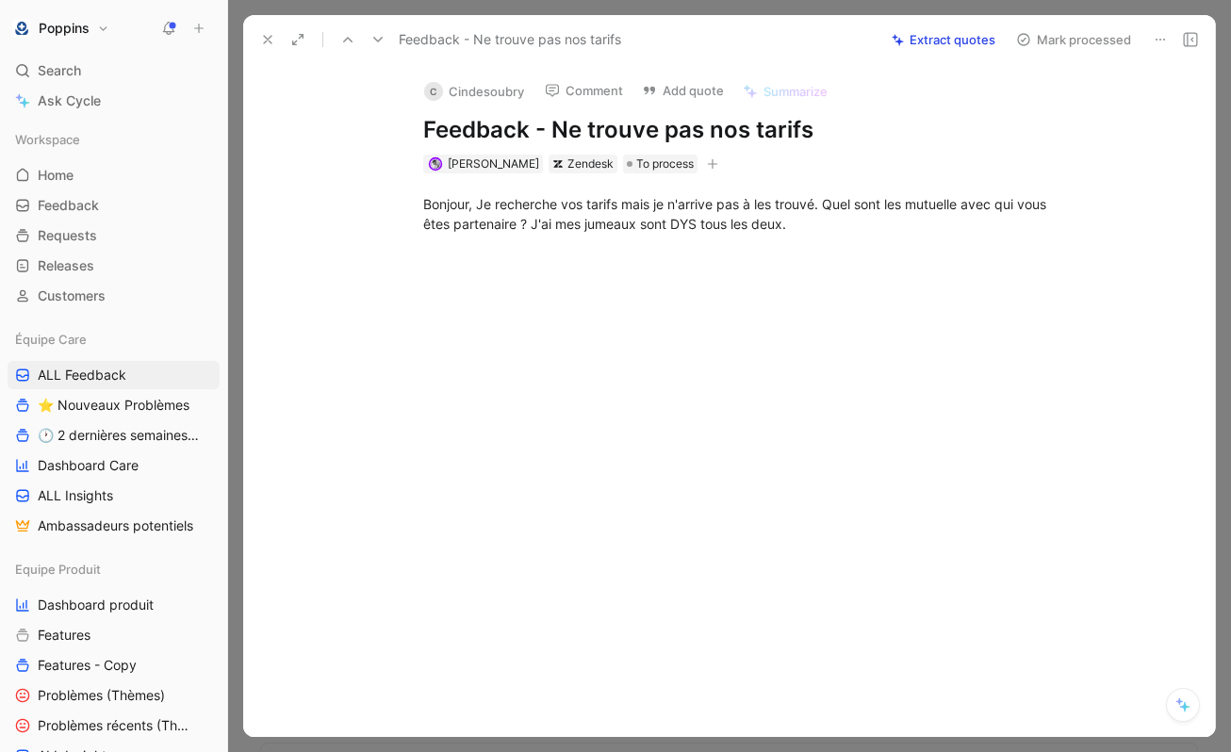
click at [703, 157] on button "button" at bounding box center [712, 164] width 19 height 19
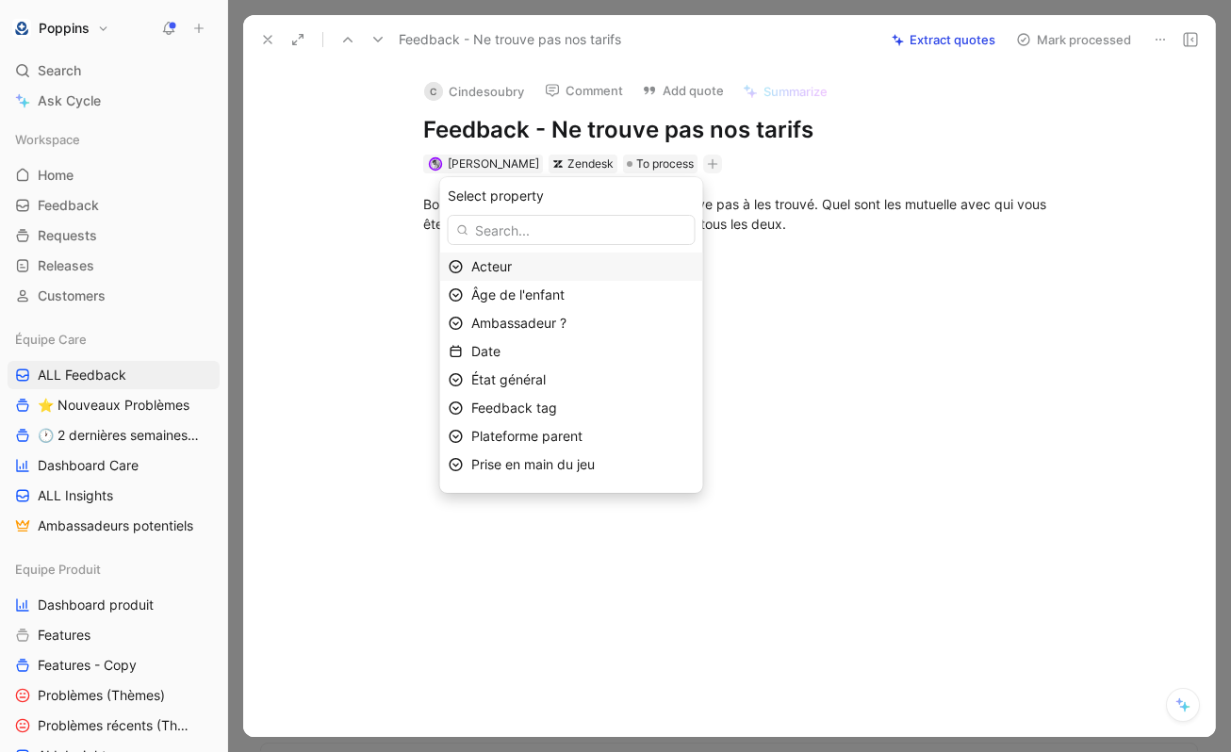
click at [538, 264] on div "Acteur" at bounding box center [582, 267] width 223 height 23
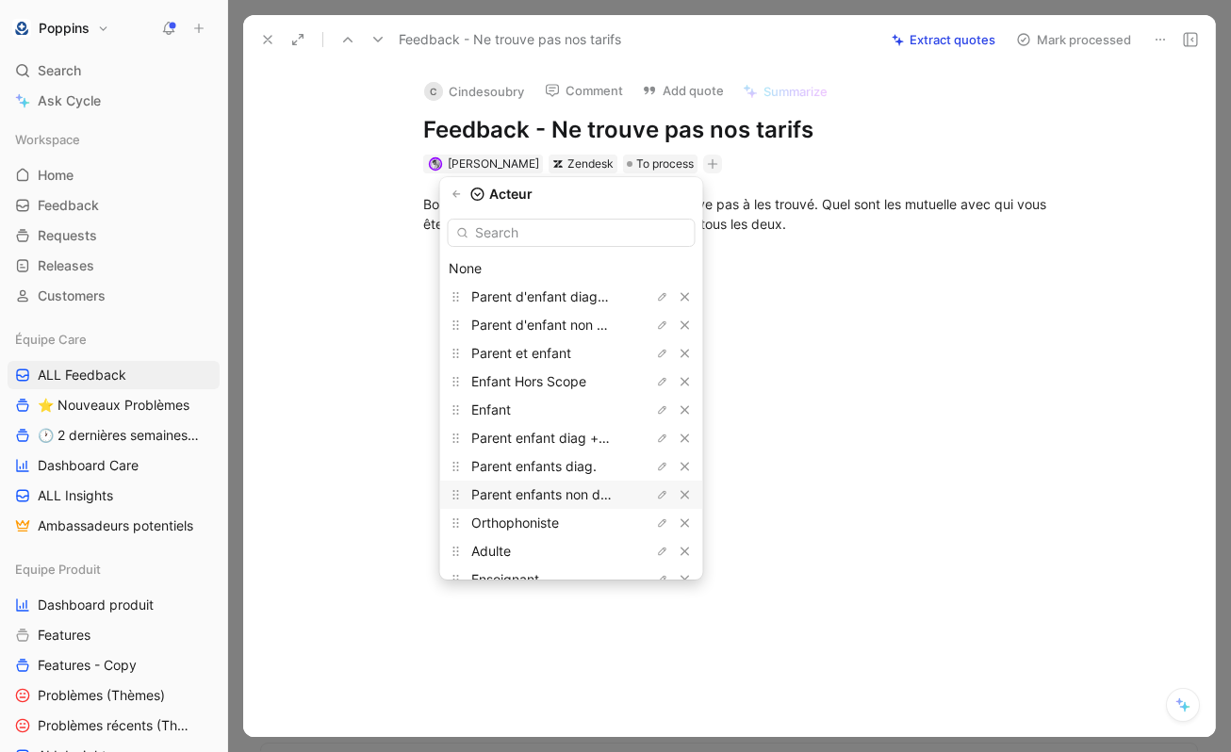
scroll to position [48, 0]
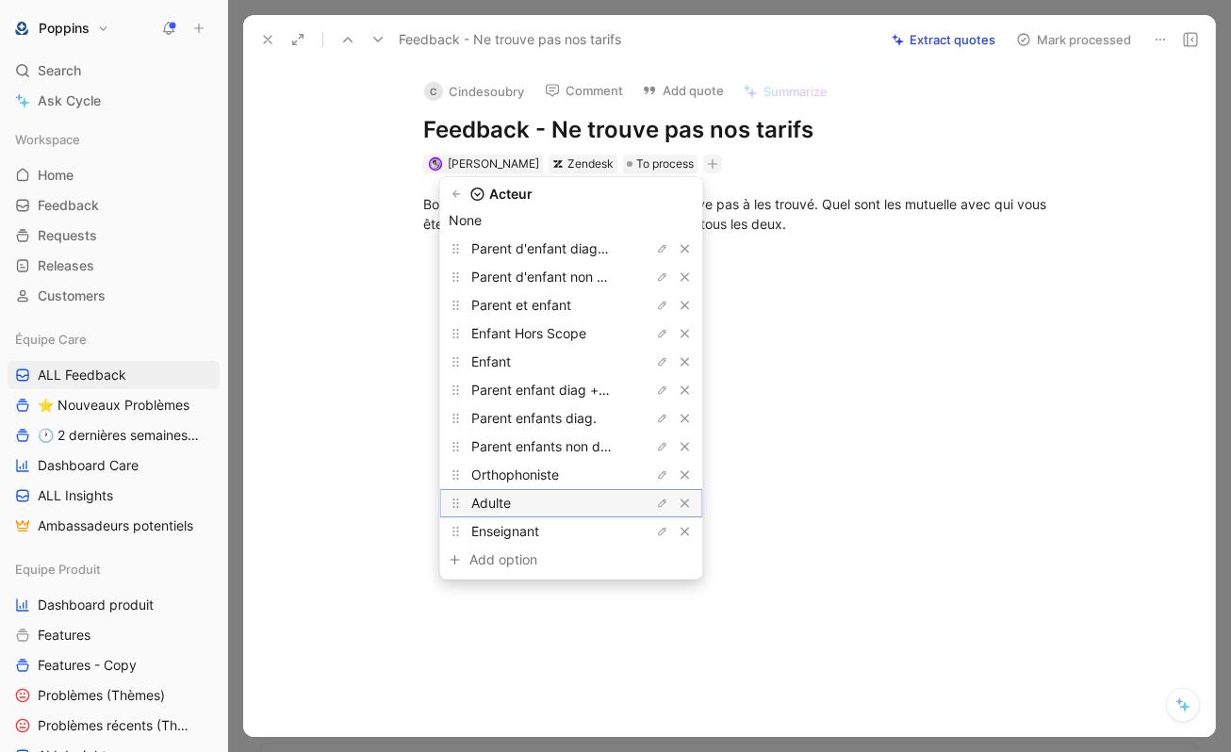
click at [554, 501] on div "Adulte" at bounding box center [541, 503] width 141 height 23
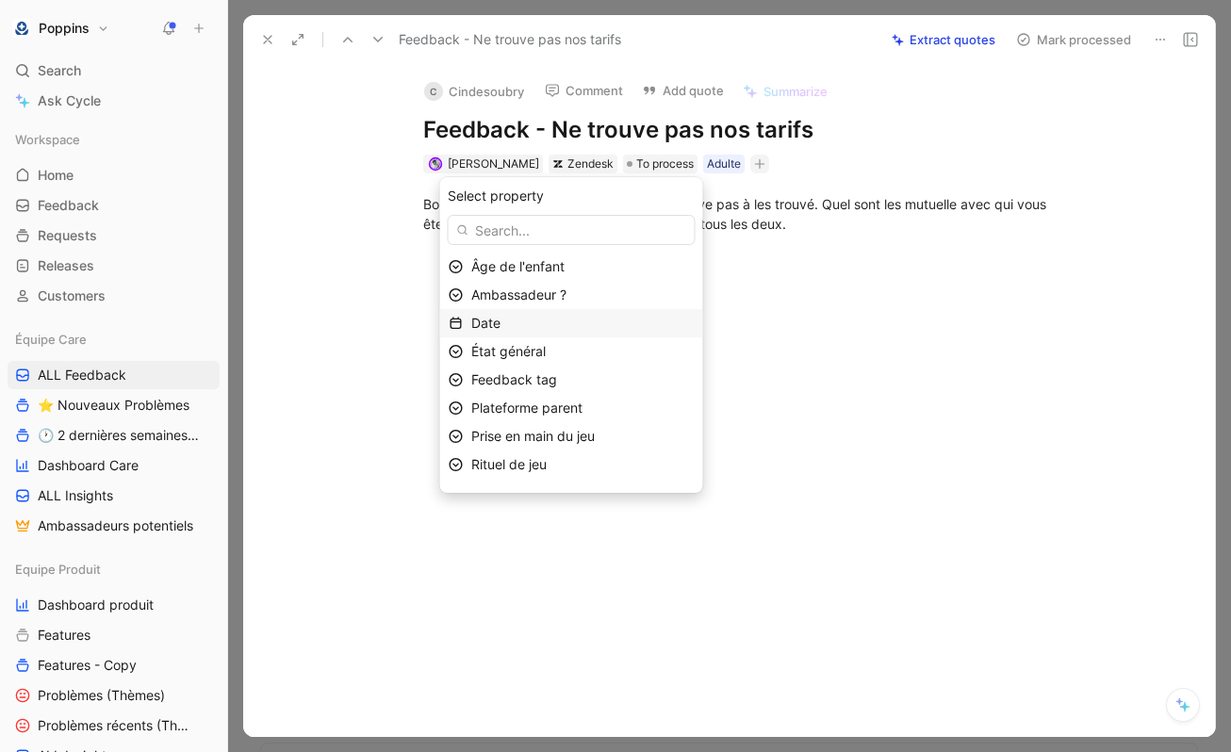
click at [539, 318] on div "Date" at bounding box center [582, 323] width 223 height 23
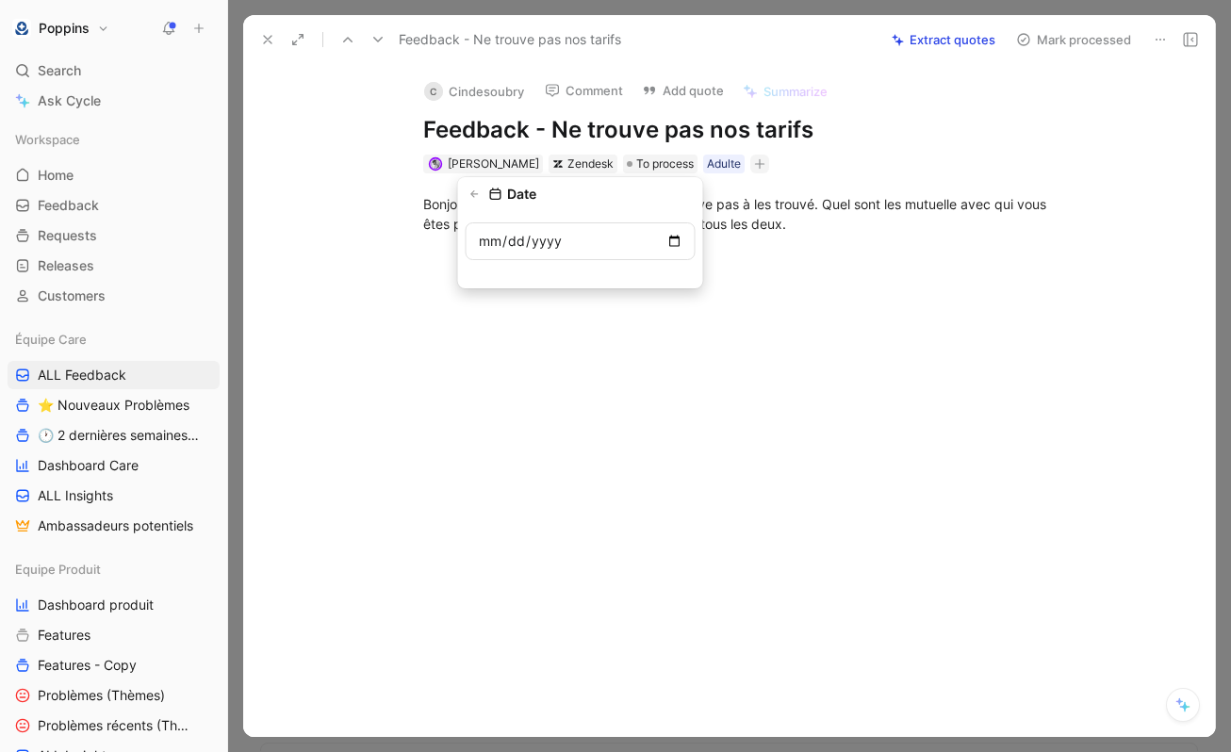
click at [674, 239] on input "date" at bounding box center [581, 242] width 230 height 38
type input "[DATE]"
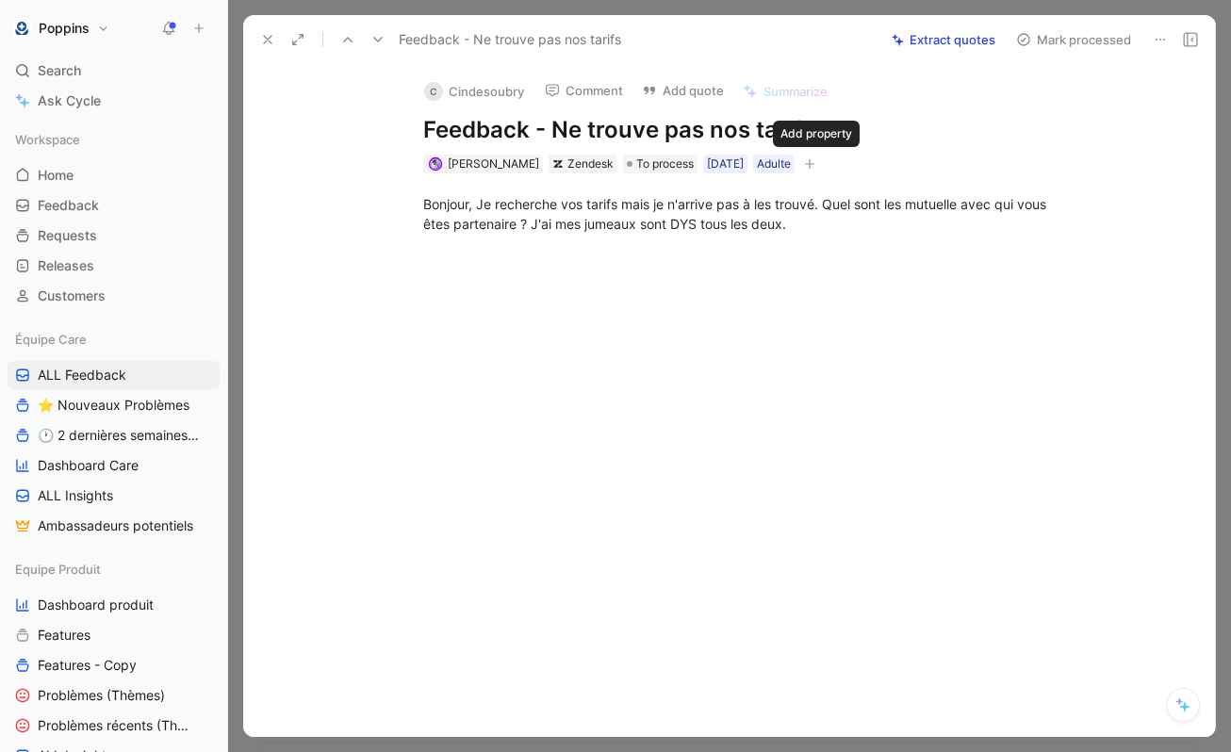
click at [819, 166] on button "button" at bounding box center [809, 164] width 19 height 19
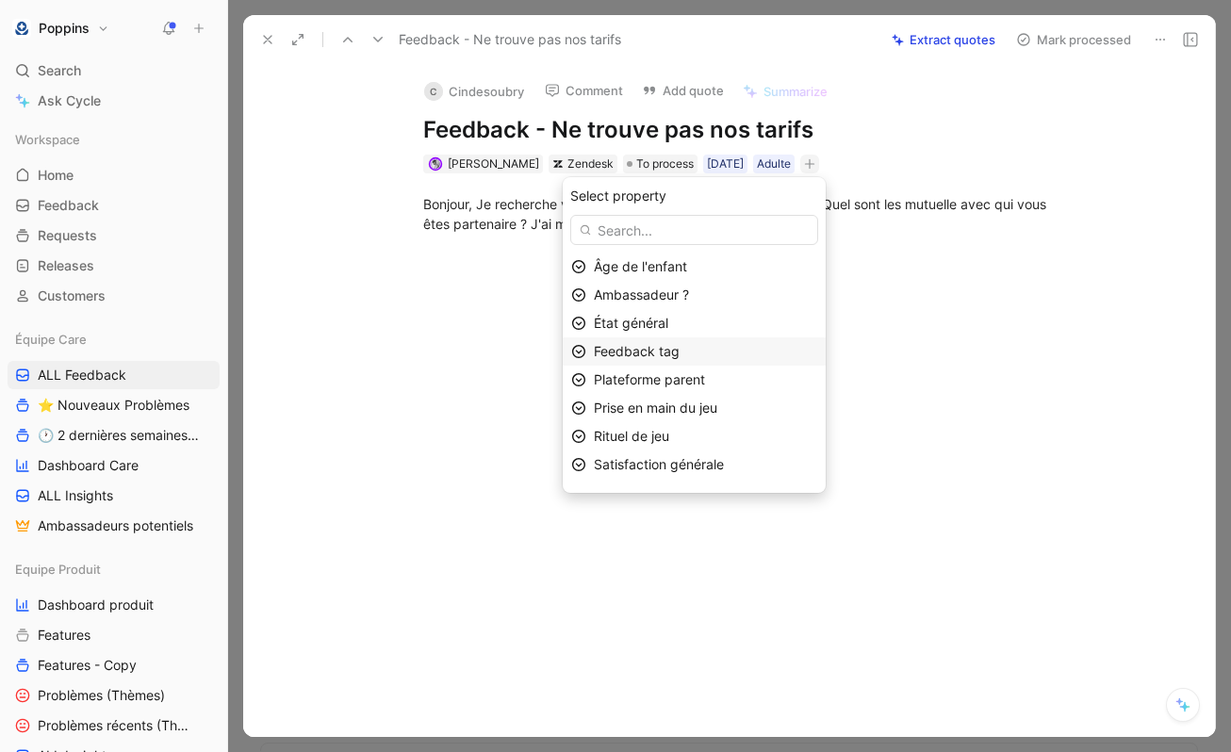
click at [680, 351] on span "Feedback tag" at bounding box center [637, 351] width 86 height 16
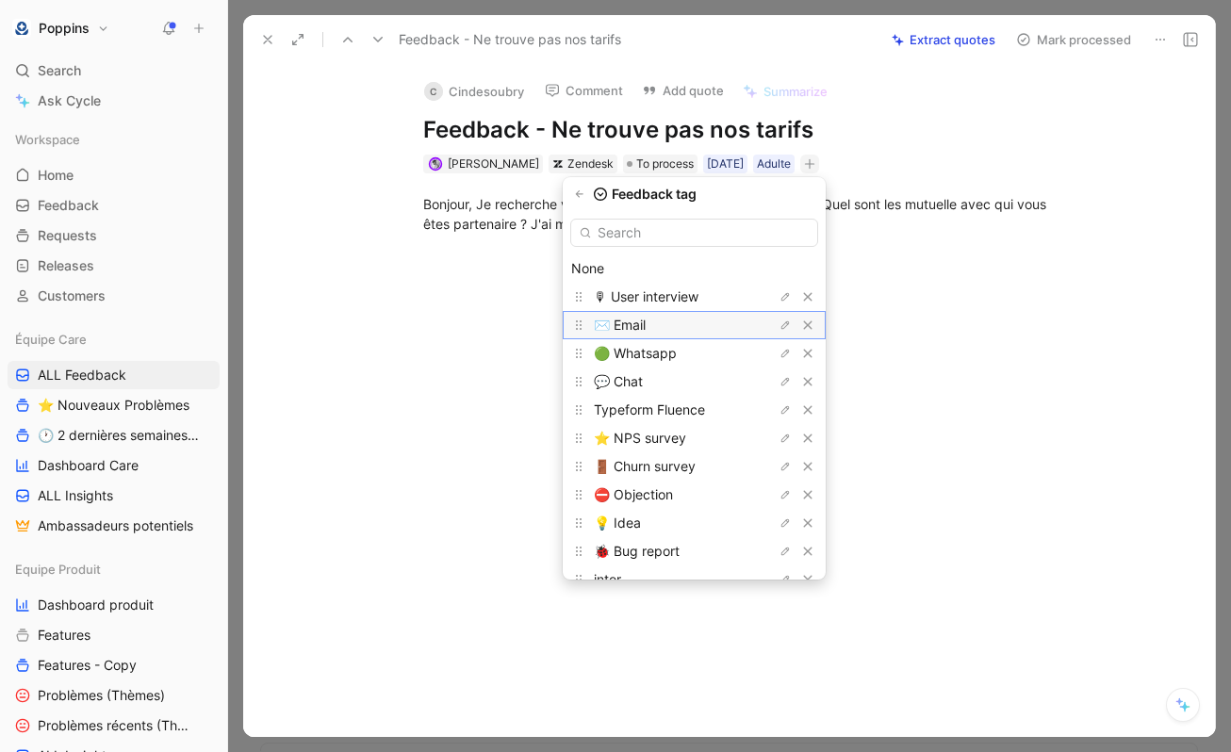
click at [683, 324] on div "✉️ Email" at bounding box center [664, 325] width 141 height 23
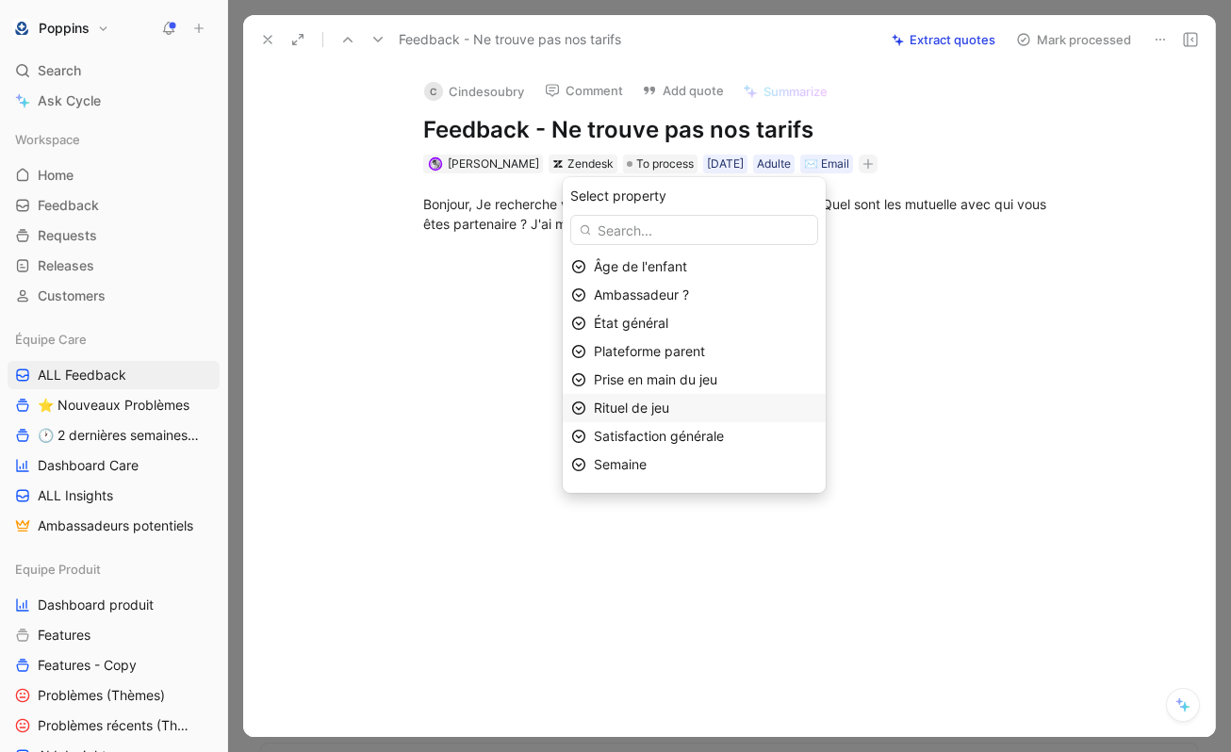
scroll to position [50, 0]
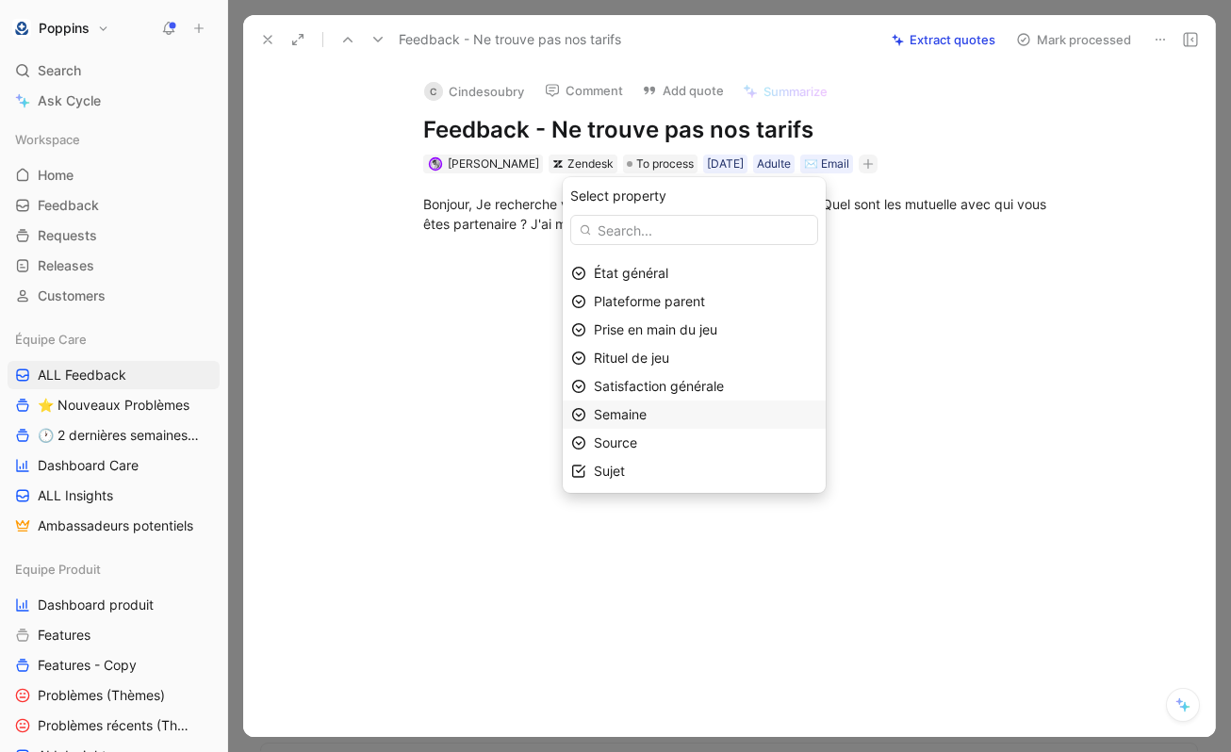
click at [680, 414] on div "Semaine" at bounding box center [705, 415] width 223 height 23
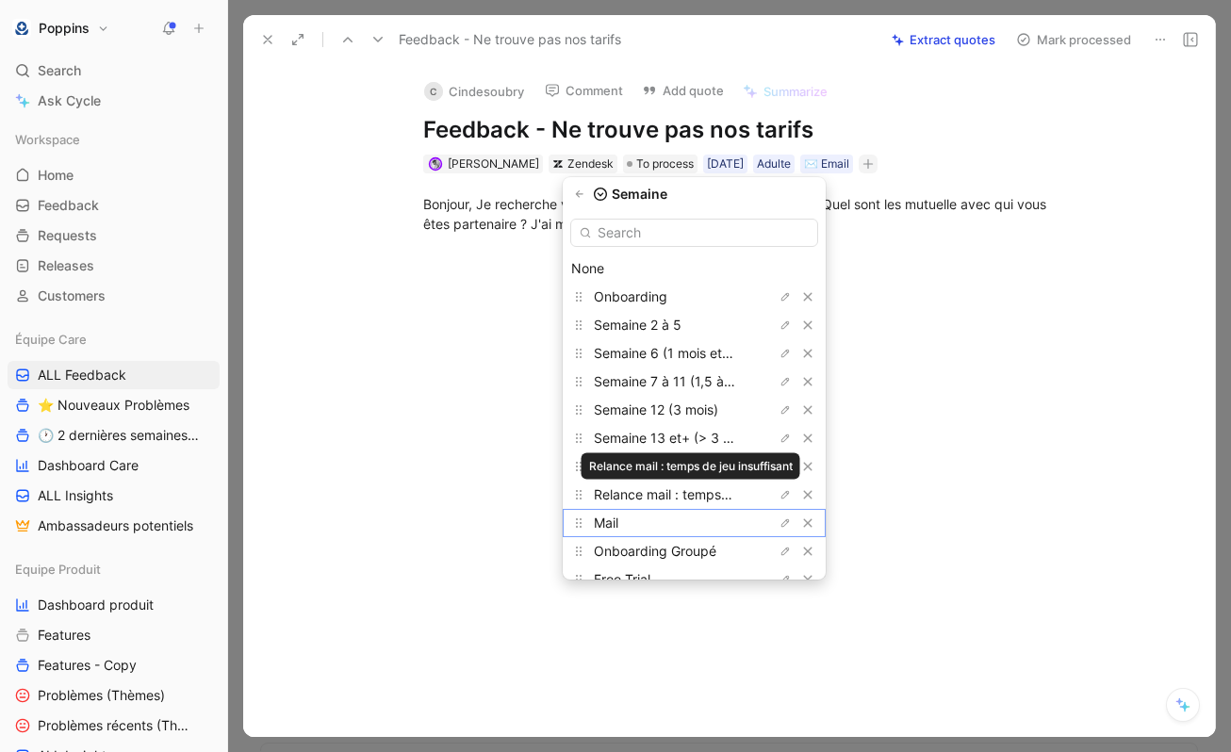
click at [680, 518] on div "Mail" at bounding box center [664, 523] width 141 height 23
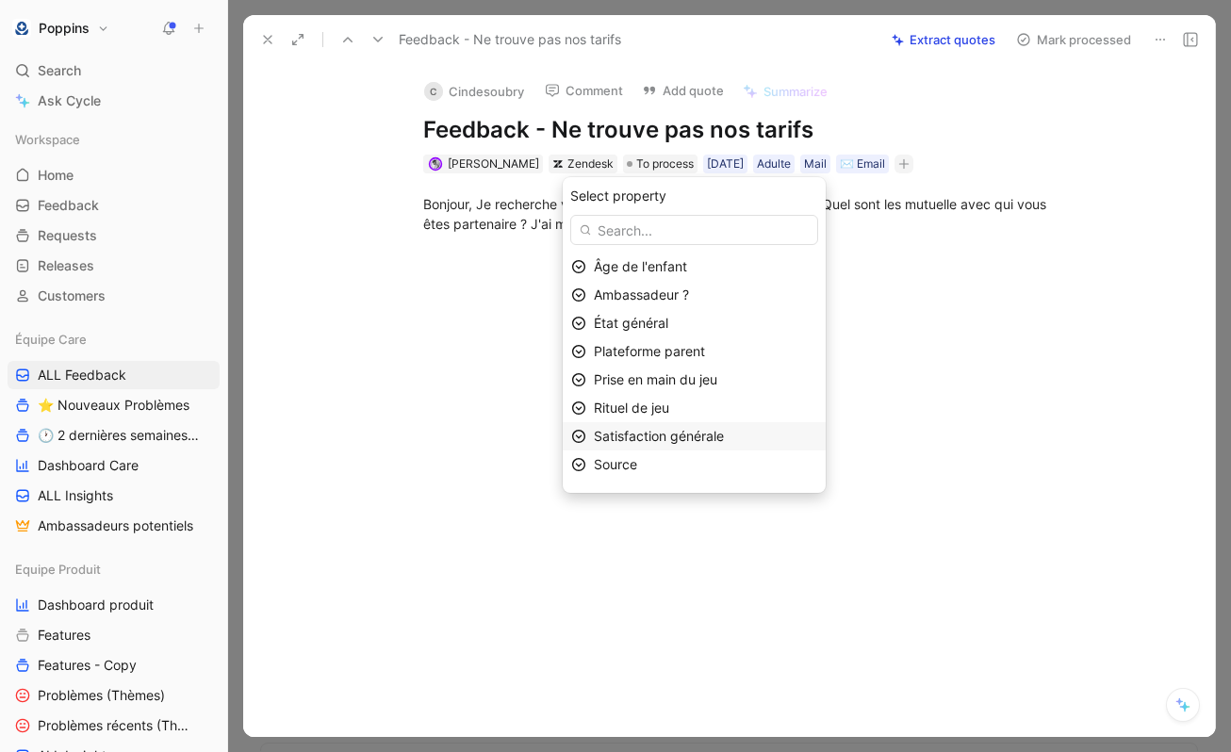
scroll to position [22, 0]
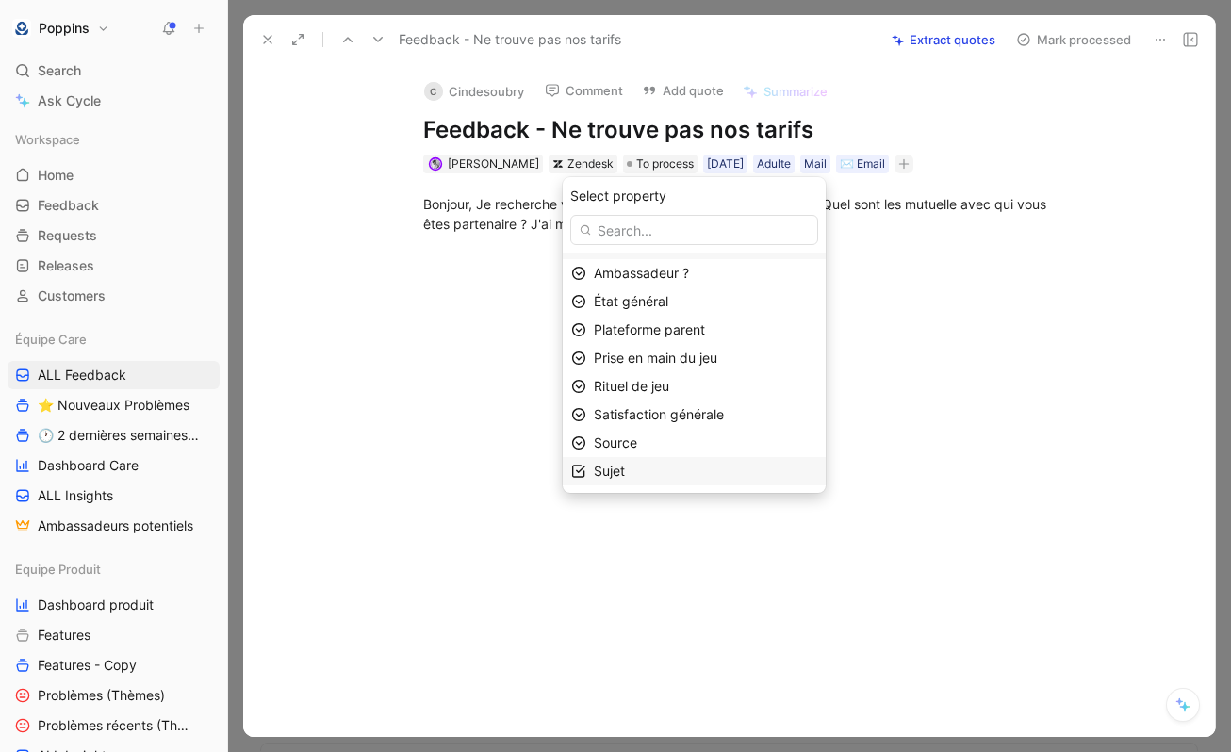
click at [672, 468] on div "Sujet" at bounding box center [705, 471] width 223 height 23
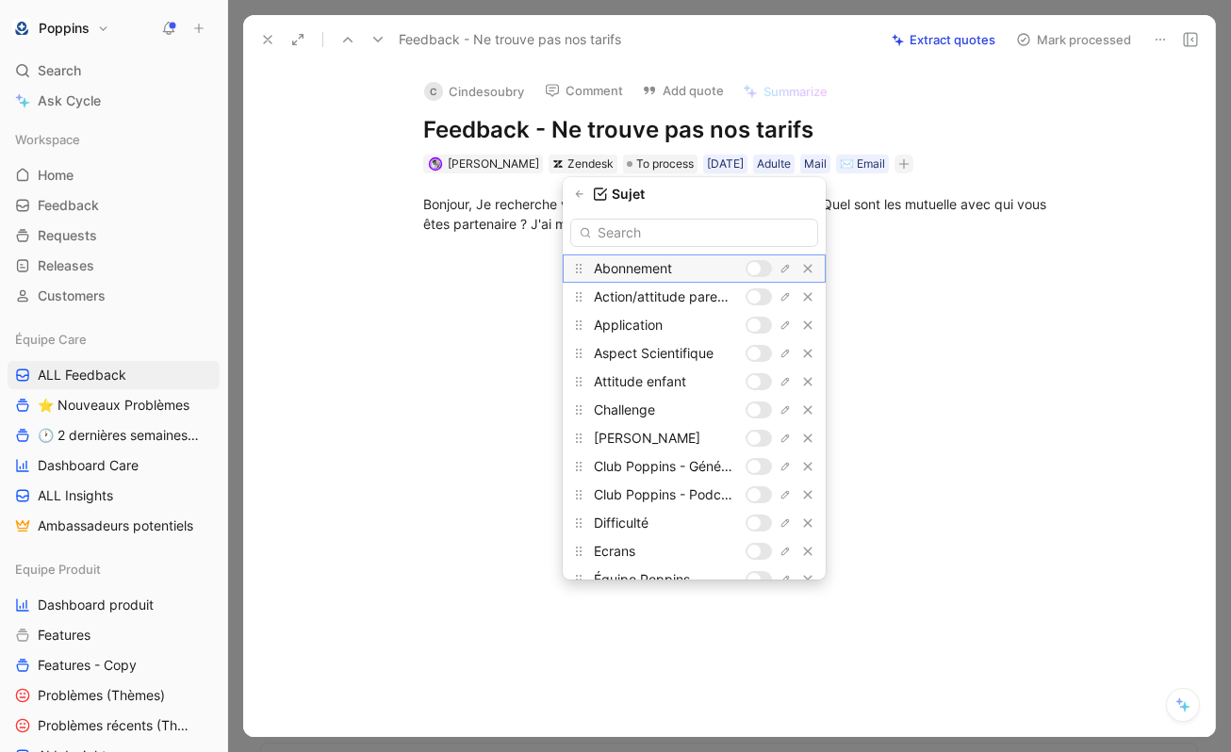
click at [752, 266] on div at bounding box center [754, 268] width 13 height 13
click at [731, 235] on input "text" at bounding box center [694, 233] width 248 height 28
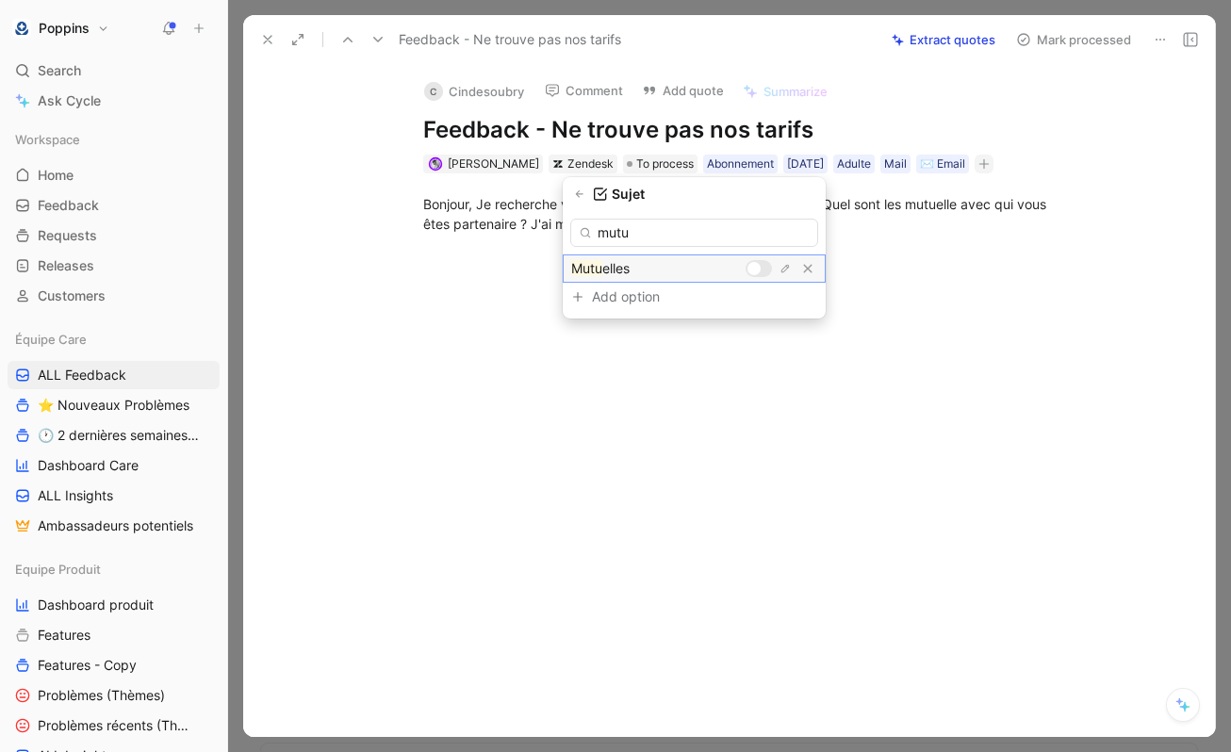
click at [759, 265] on div at bounding box center [754, 268] width 13 height 13
click at [751, 226] on input "mutu" at bounding box center [694, 233] width 248 height 28
type input "o"
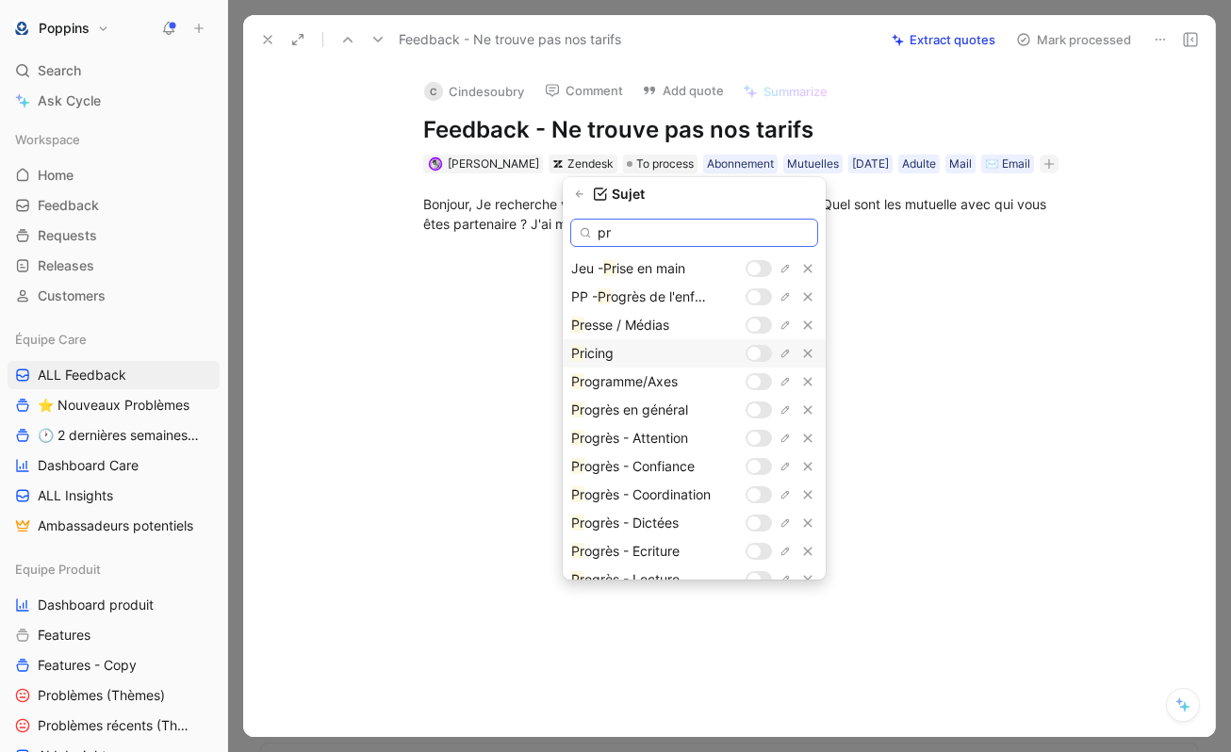
type input "pr"
click at [764, 354] on div at bounding box center [759, 353] width 26 height 17
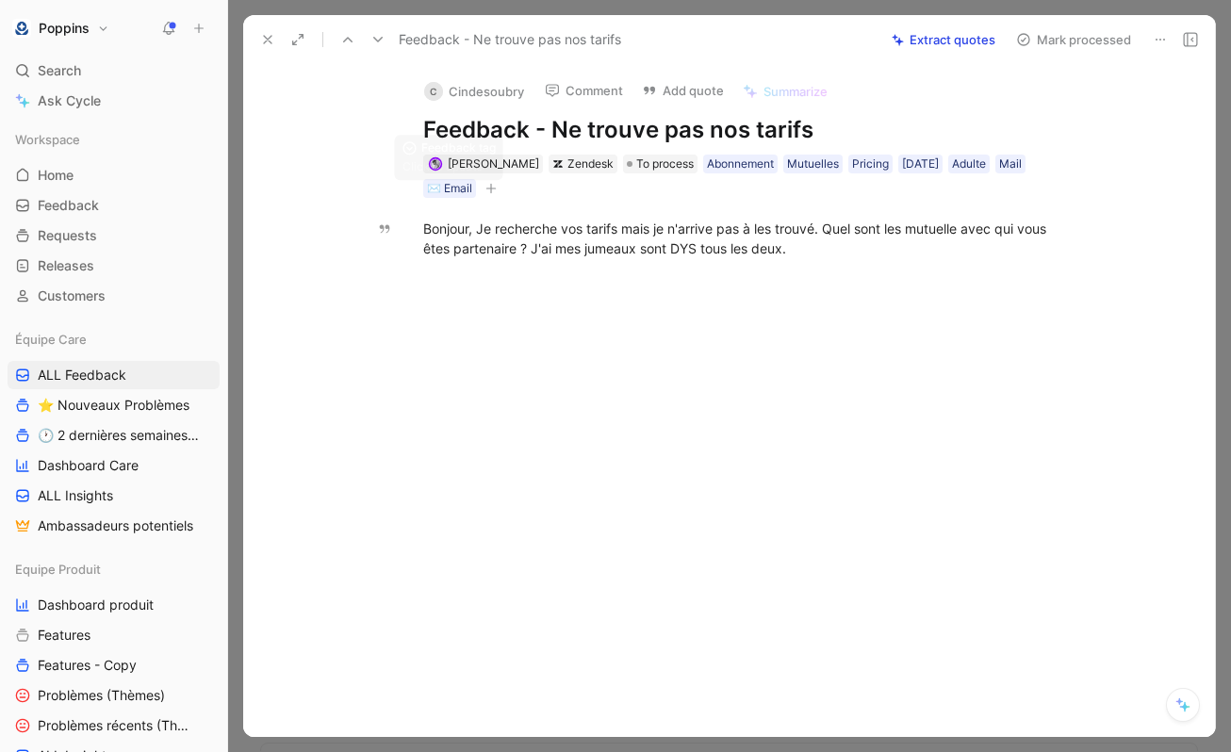
click at [482, 193] on button "button" at bounding box center [491, 188] width 19 height 19
drag, startPoint x: 810, startPoint y: 247, endPoint x: 587, endPoint y: 239, distance: 222.7
click at [587, 239] on div "Bonjour, Je recherche vos tarifs mais je n'arrive pas à les trouvé. Quel sont l…" at bounding box center [749, 239] width 652 height 40
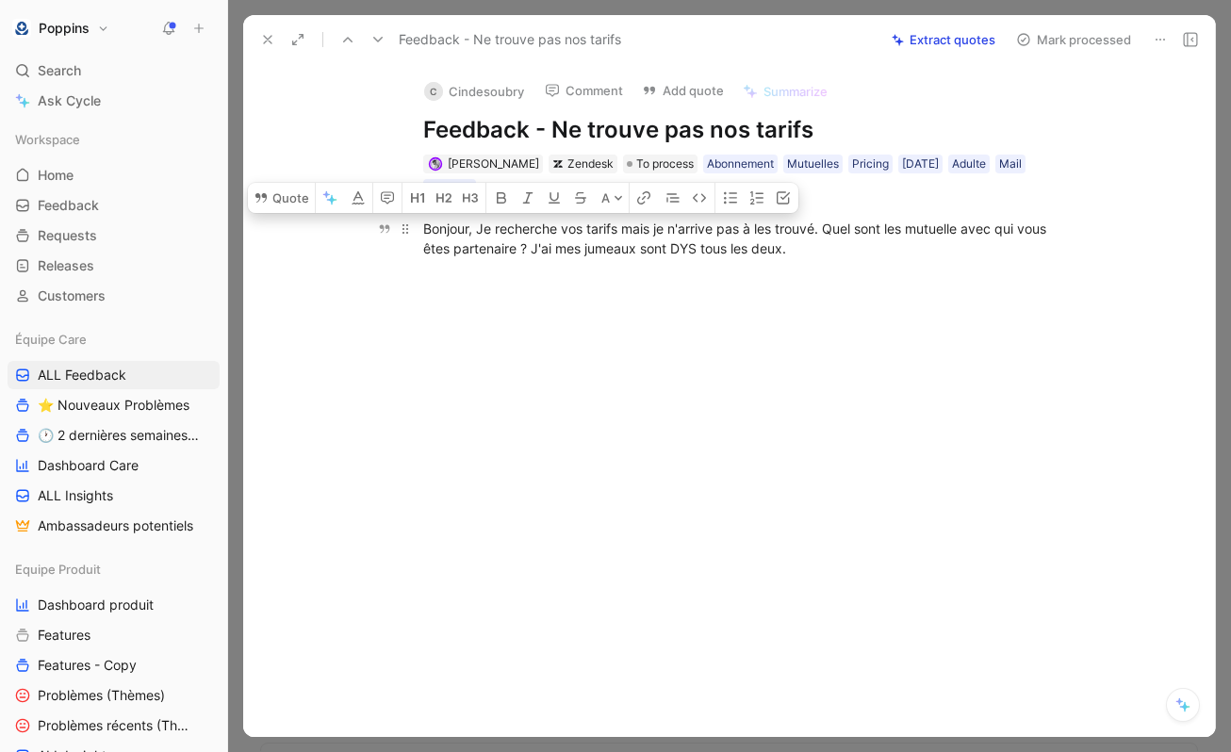
drag, startPoint x: 481, startPoint y: 224, endPoint x: 532, endPoint y: 248, distance: 56.1
click at [532, 248] on div "Bonjour, Je recherche vos tarifs mais je n'arrive pas à les trouvé. Quel sont l…" at bounding box center [749, 239] width 652 height 40
click at [275, 197] on button "Quote" at bounding box center [281, 198] width 67 height 30
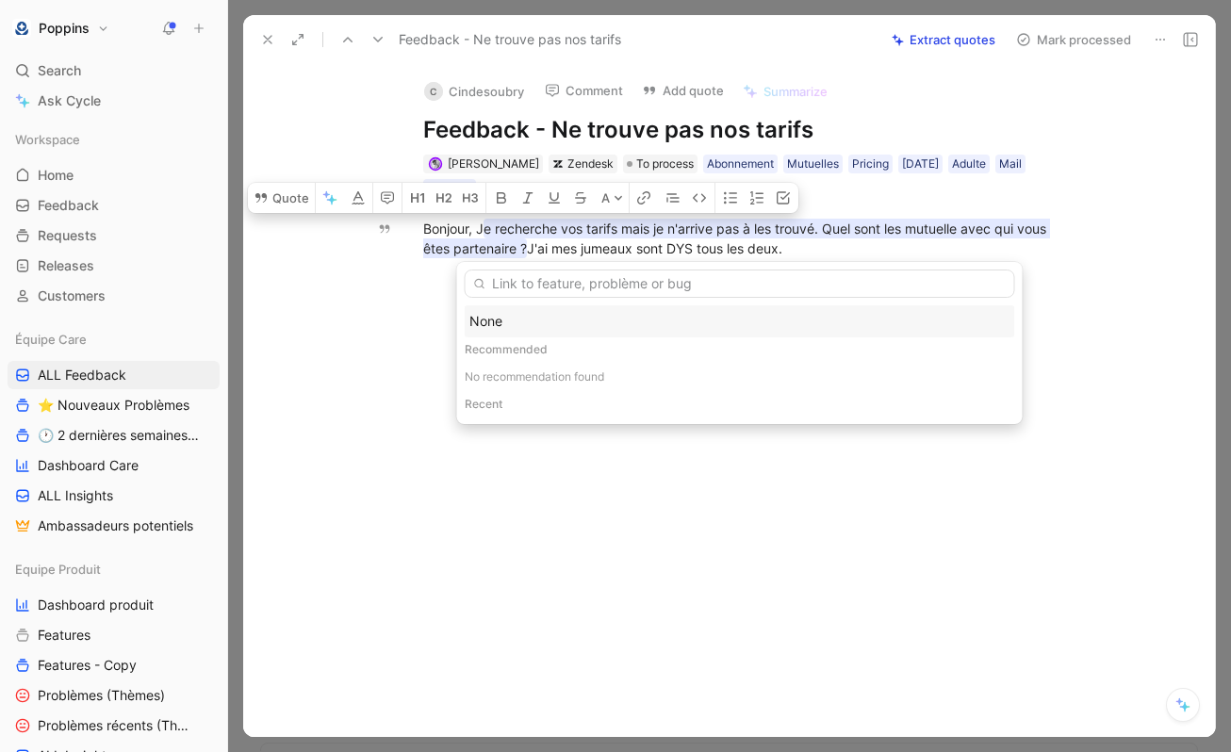
click at [595, 289] on input "text" at bounding box center [740, 284] width 551 height 28
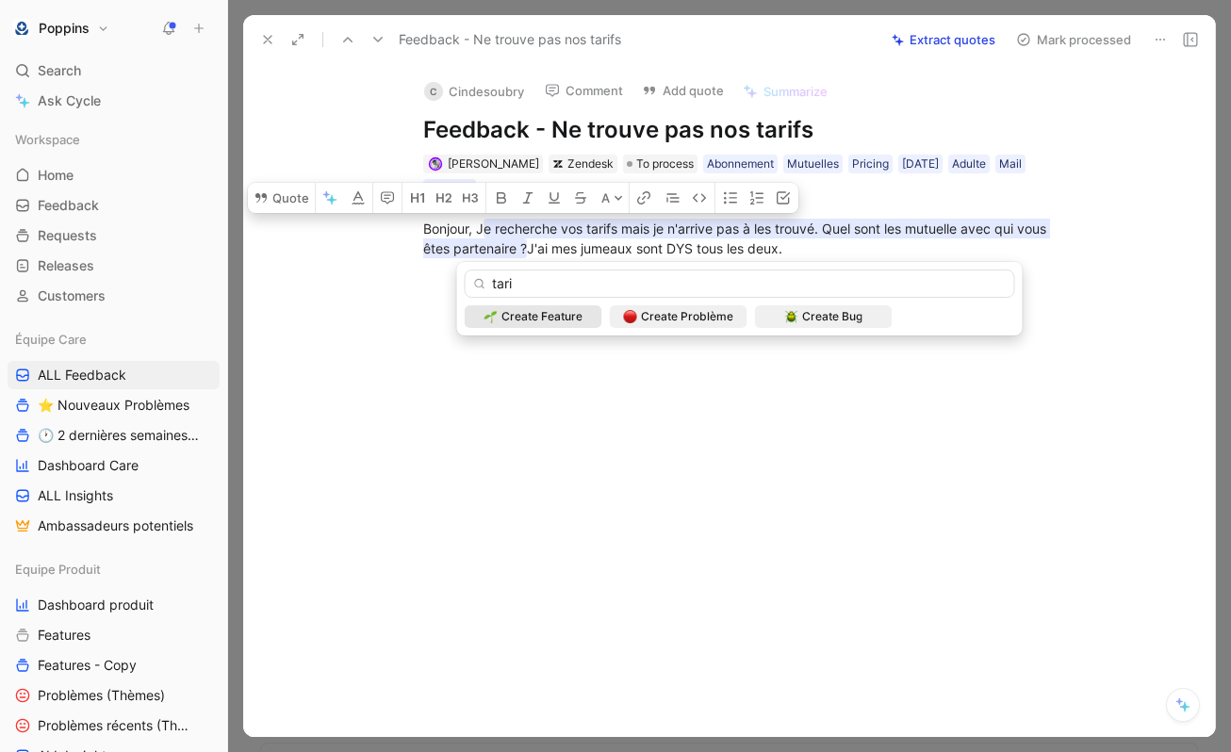
type input "tarif"
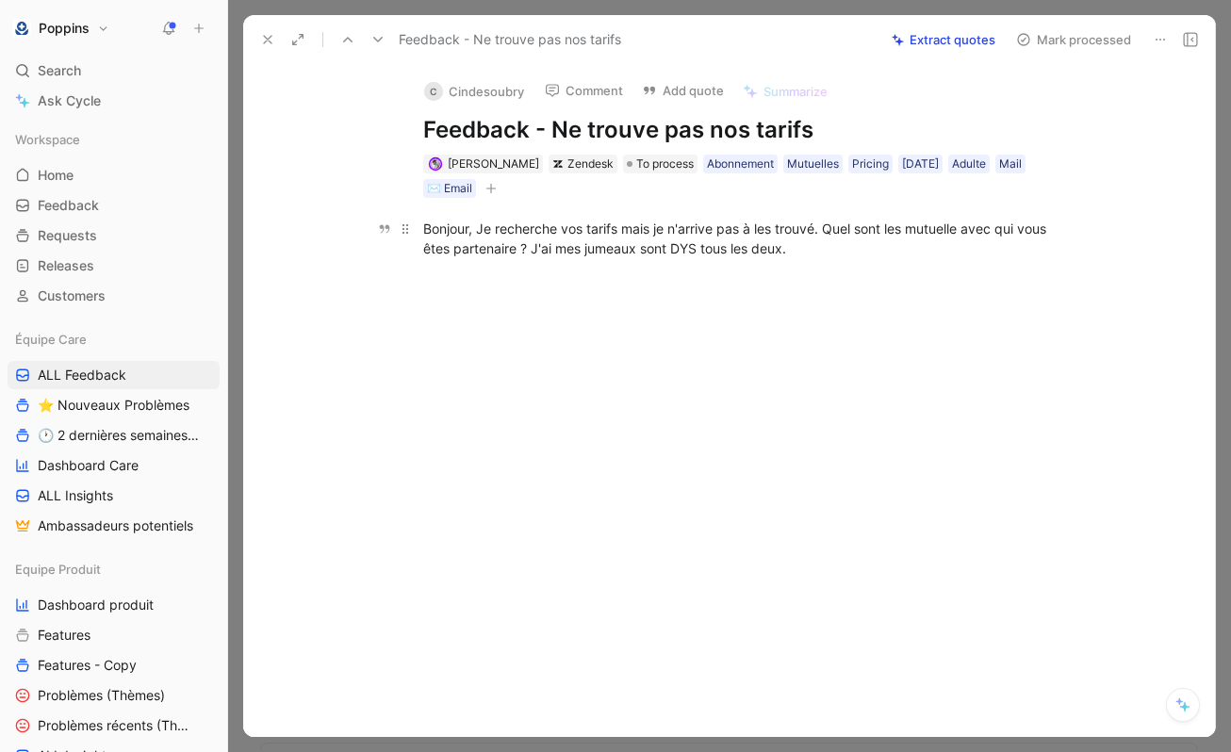
click at [523, 248] on div "Bonjour, Je recherche vos tarifs mais je n'arrive pas à les trouvé. Quel sont l…" at bounding box center [749, 239] width 652 height 40
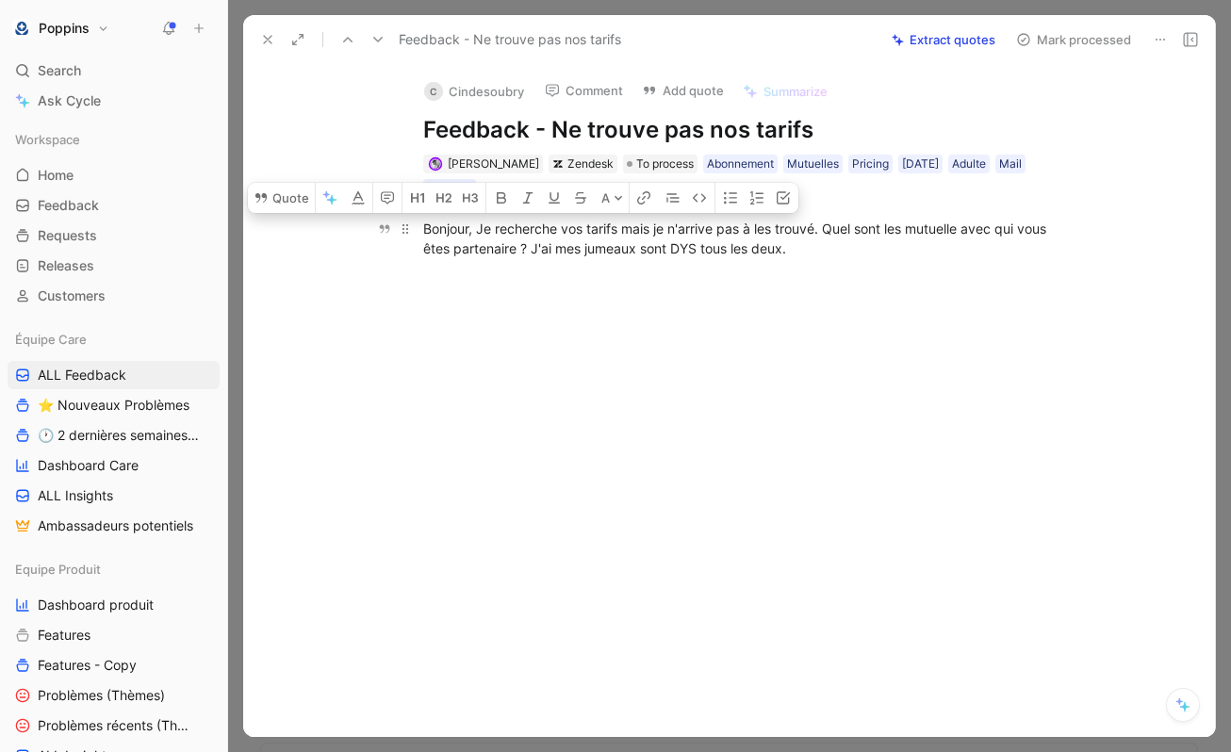
drag, startPoint x: 528, startPoint y: 248, endPoint x: 481, endPoint y: 233, distance: 49.5
click at [481, 233] on div "Bonjour, Je recherche vos tarifs mais je n'arrive pas à les trouvé. Quel sont l…" at bounding box center [749, 239] width 652 height 40
drag, startPoint x: 477, startPoint y: 228, endPoint x: 526, endPoint y: 249, distance: 53.2
click at [526, 249] on div "Bonjour, Je recherche vos tarifs mais je n'arrive pas à les trouvé. Quel sont l…" at bounding box center [749, 239] width 652 height 40
click at [289, 201] on button "Quote" at bounding box center [281, 198] width 67 height 30
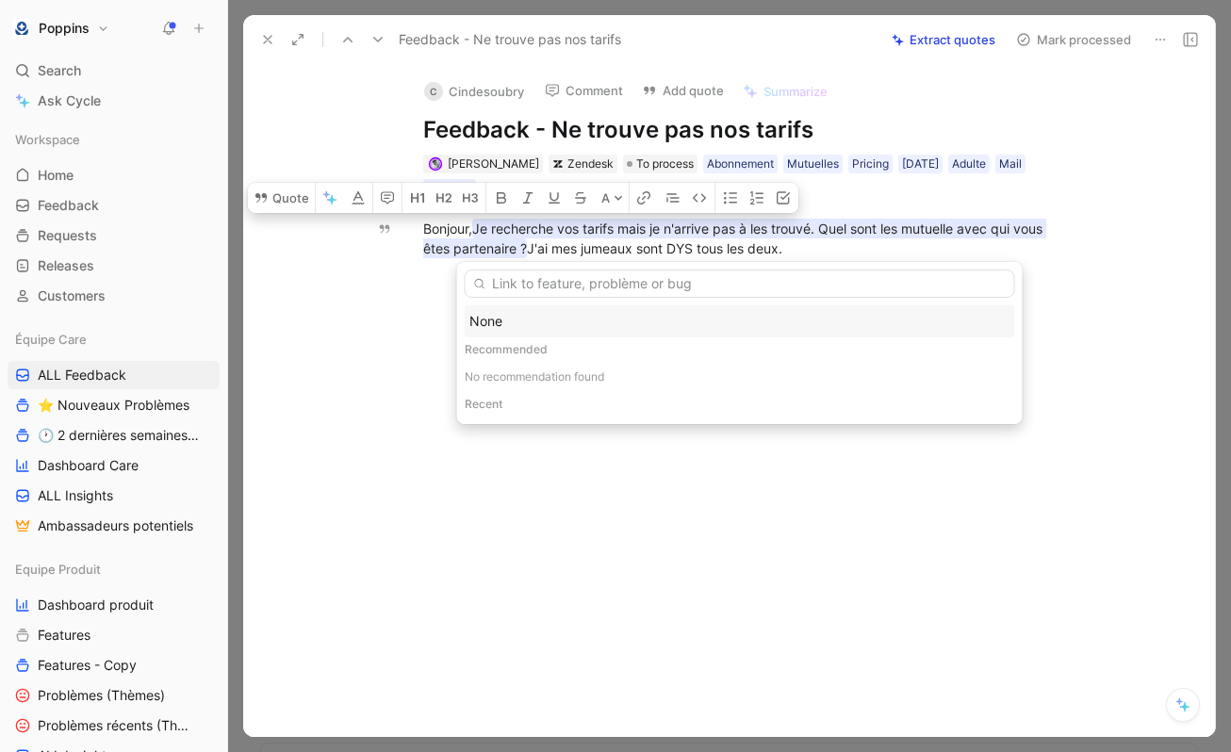
click at [509, 394] on div "Recent" at bounding box center [740, 404] width 551 height 25
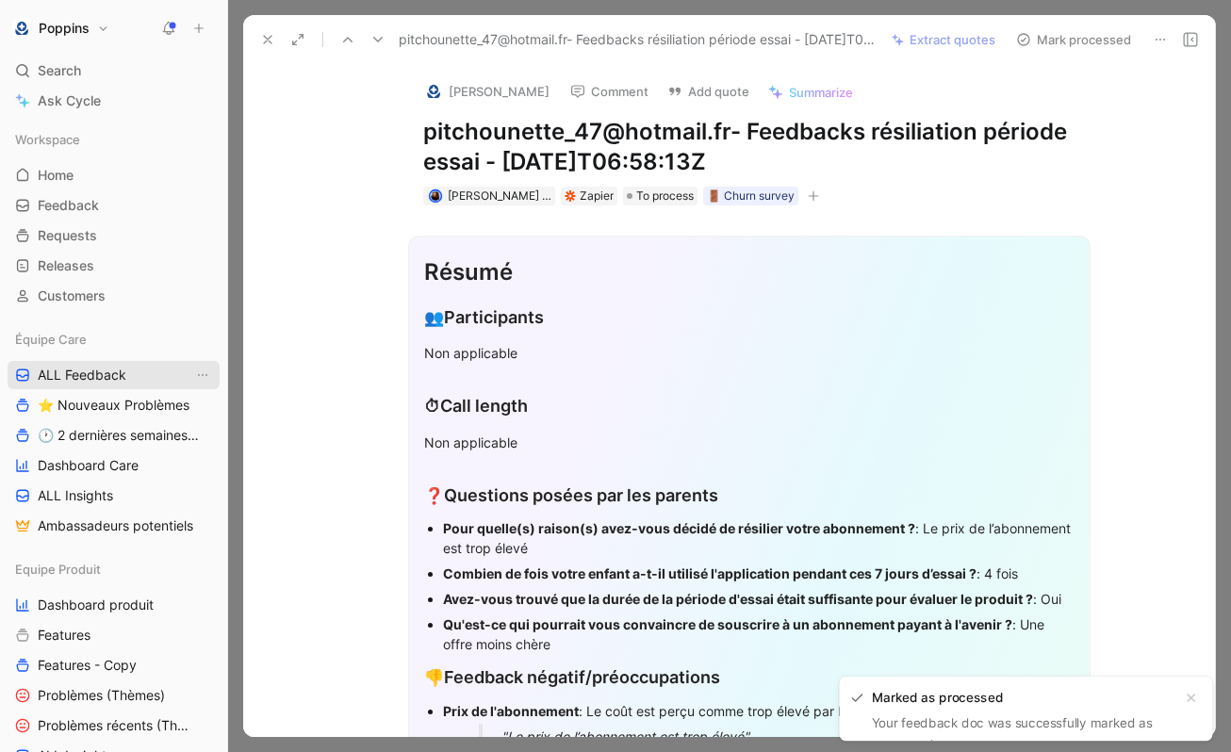
click at [123, 386] on link "ALL Feedback" at bounding box center [114, 375] width 212 height 28
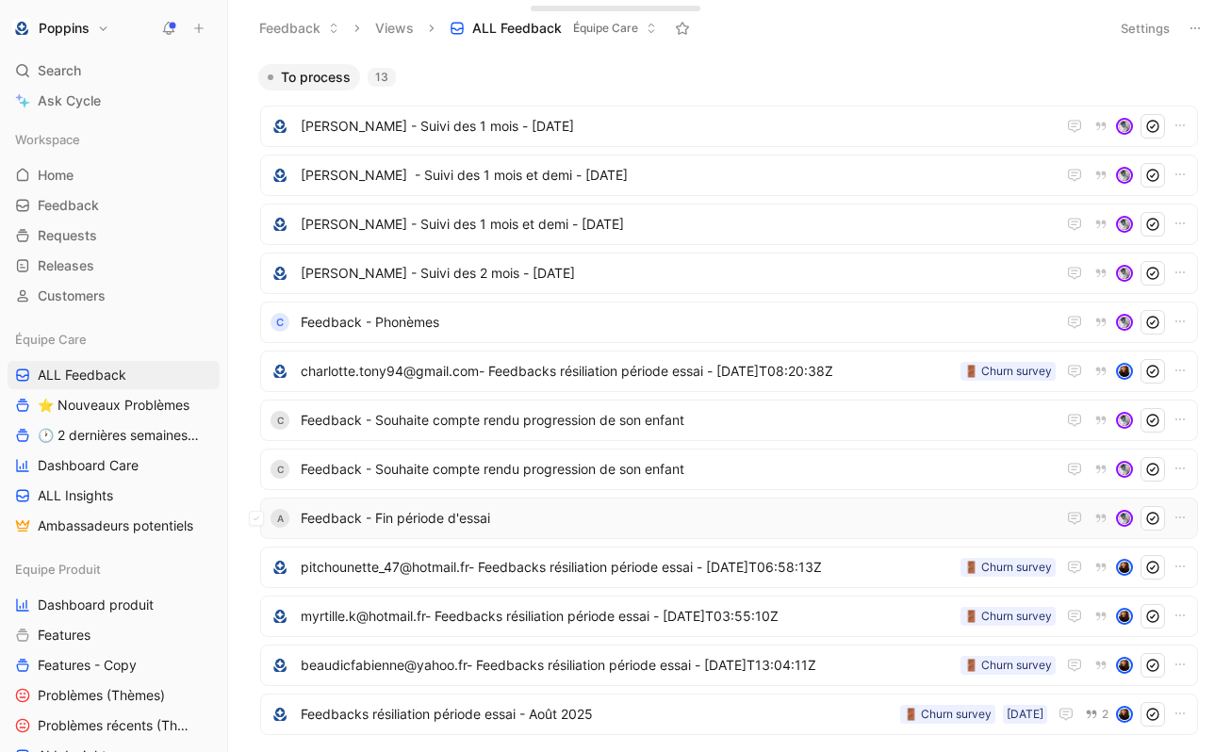
click at [573, 515] on span "Feedback - Fin période d'essai" at bounding box center [678, 518] width 755 height 23
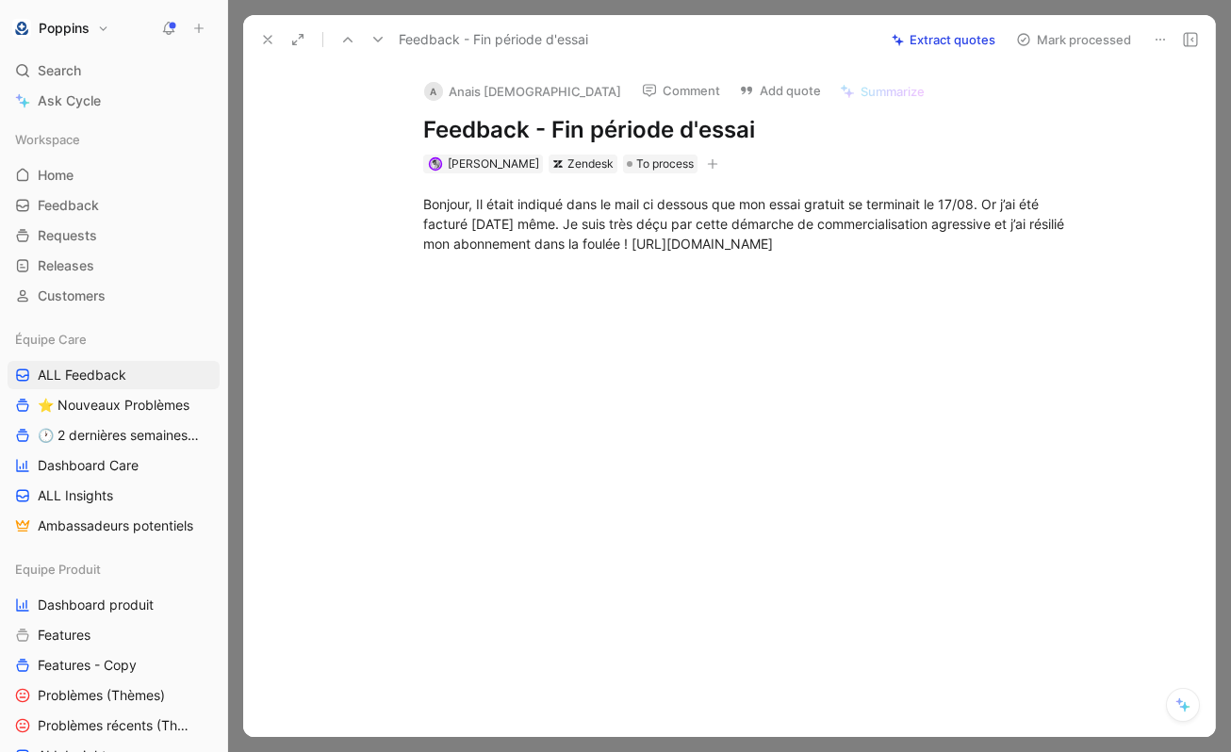
click at [263, 35] on icon at bounding box center [267, 39] width 15 height 15
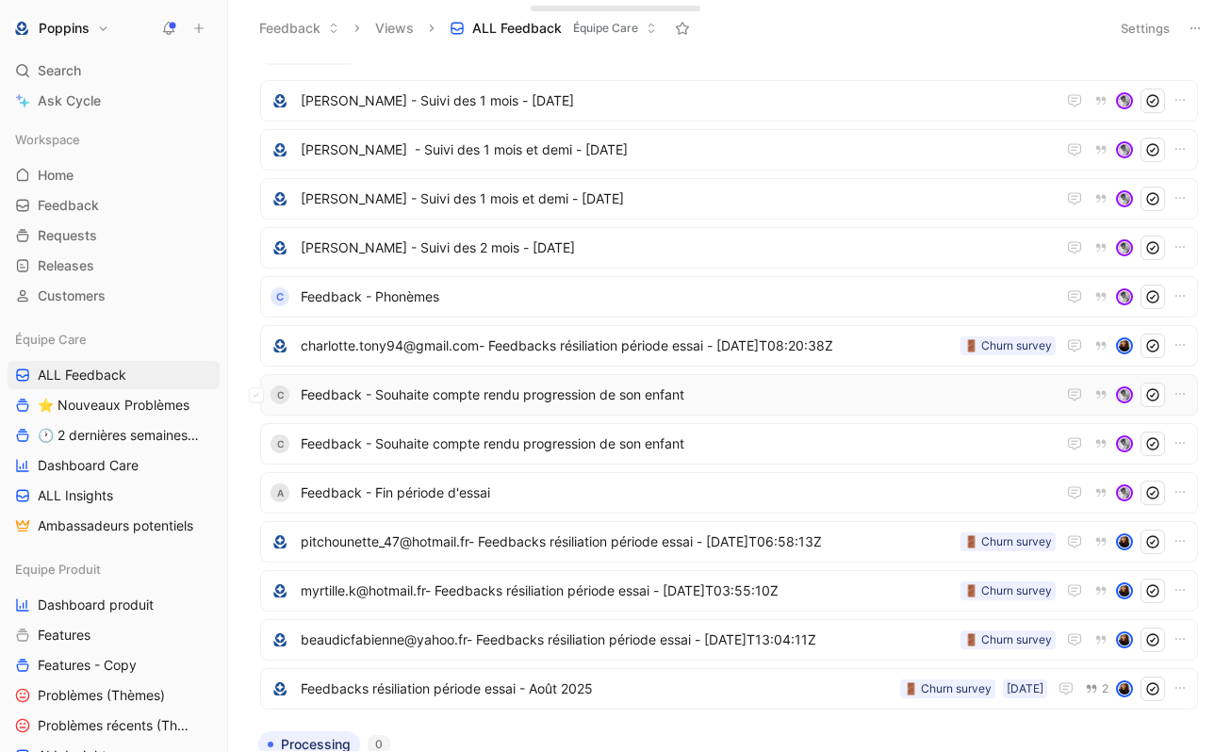
scroll to position [26, 0]
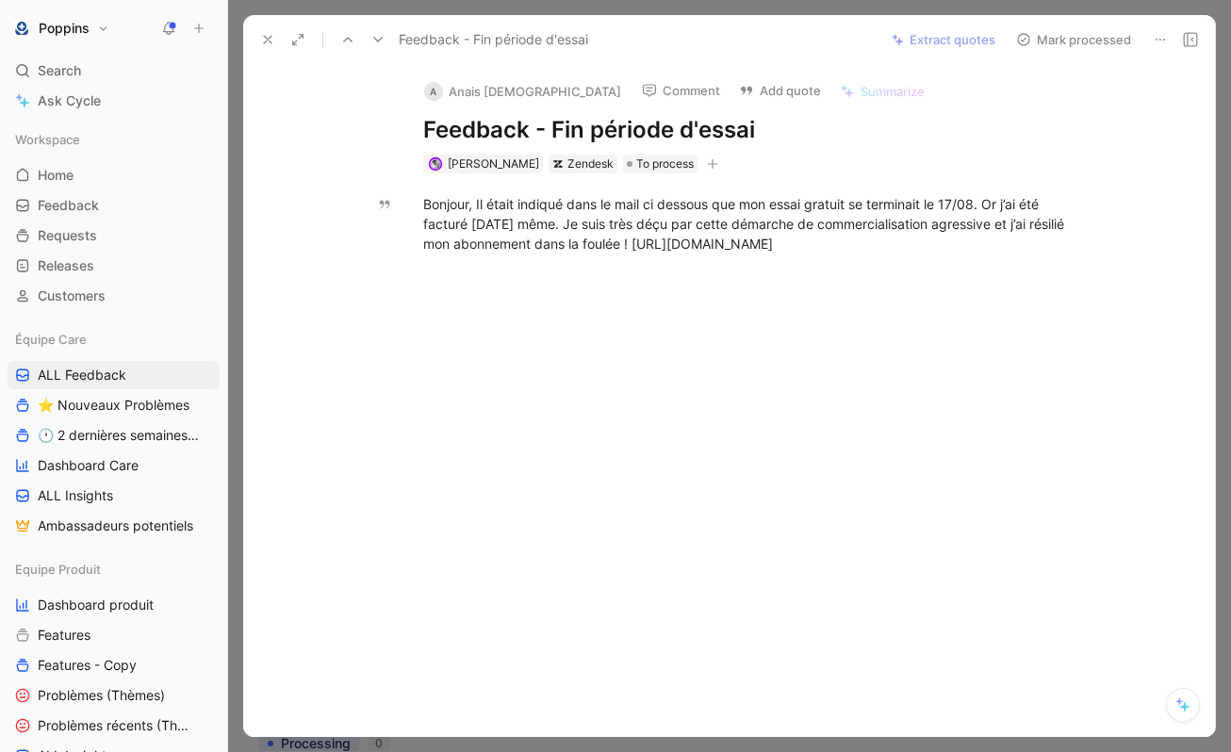
click at [569, 268] on div "Bonjour, Il était indiqué dans le mail ci dessous que mon essai gratuit se term…" at bounding box center [749, 223] width 932 height 101
click at [664, 319] on div at bounding box center [749, 386] width 932 height 225
click at [268, 43] on icon at bounding box center [267, 39] width 15 height 15
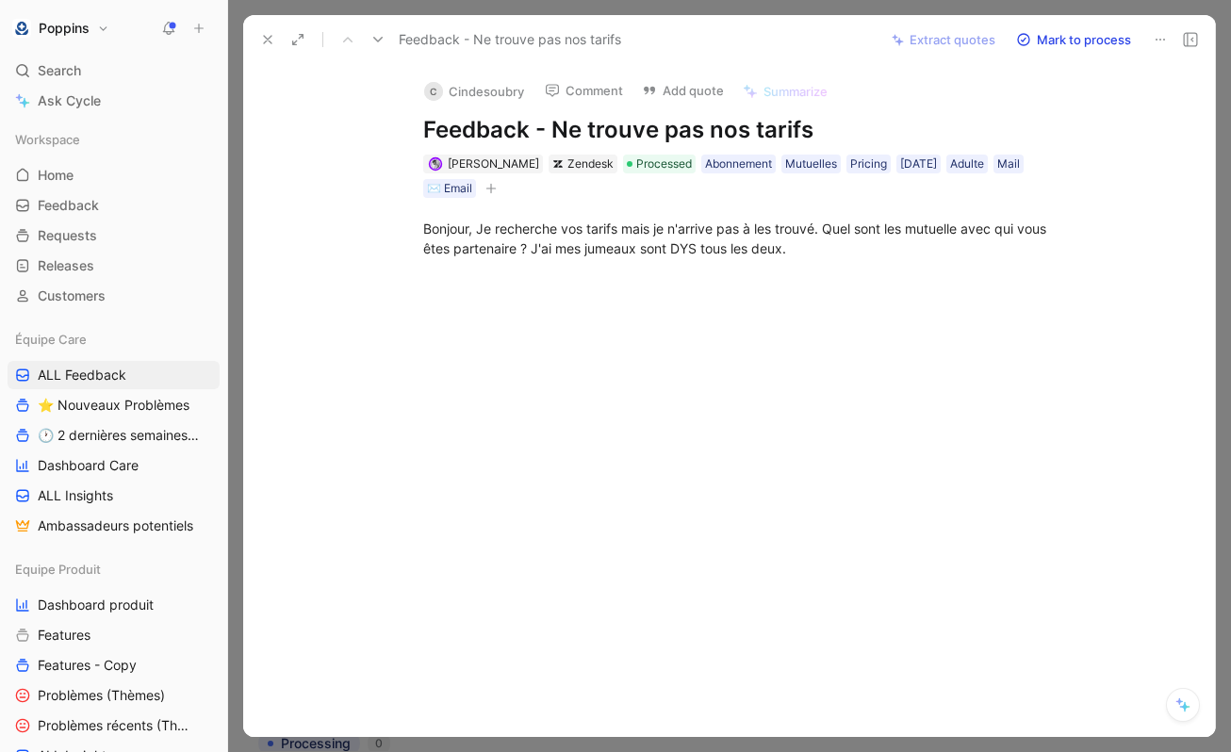
click at [660, 277] on div "Bonjour, Je recherche vos tarifs mais je n'arrive pas à les trouvé. Quel sont l…" at bounding box center [749, 238] width 932 height 81
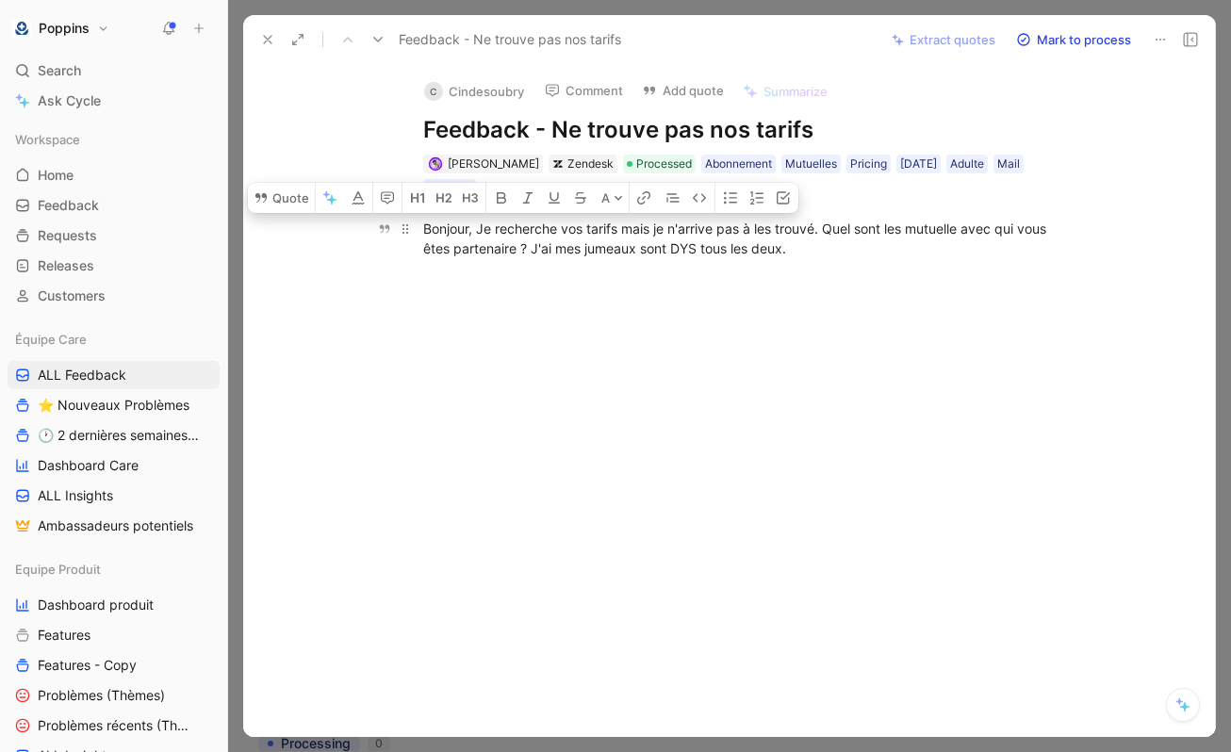
drag, startPoint x: 480, startPoint y: 225, endPoint x: 529, endPoint y: 244, distance: 52.5
click at [529, 244] on div "Bonjour, Je recherche vos tarifs mais je n'arrive pas à les trouvé. Quel sont l…" at bounding box center [749, 239] width 652 height 40
click at [281, 195] on button "Quote" at bounding box center [281, 198] width 67 height 30
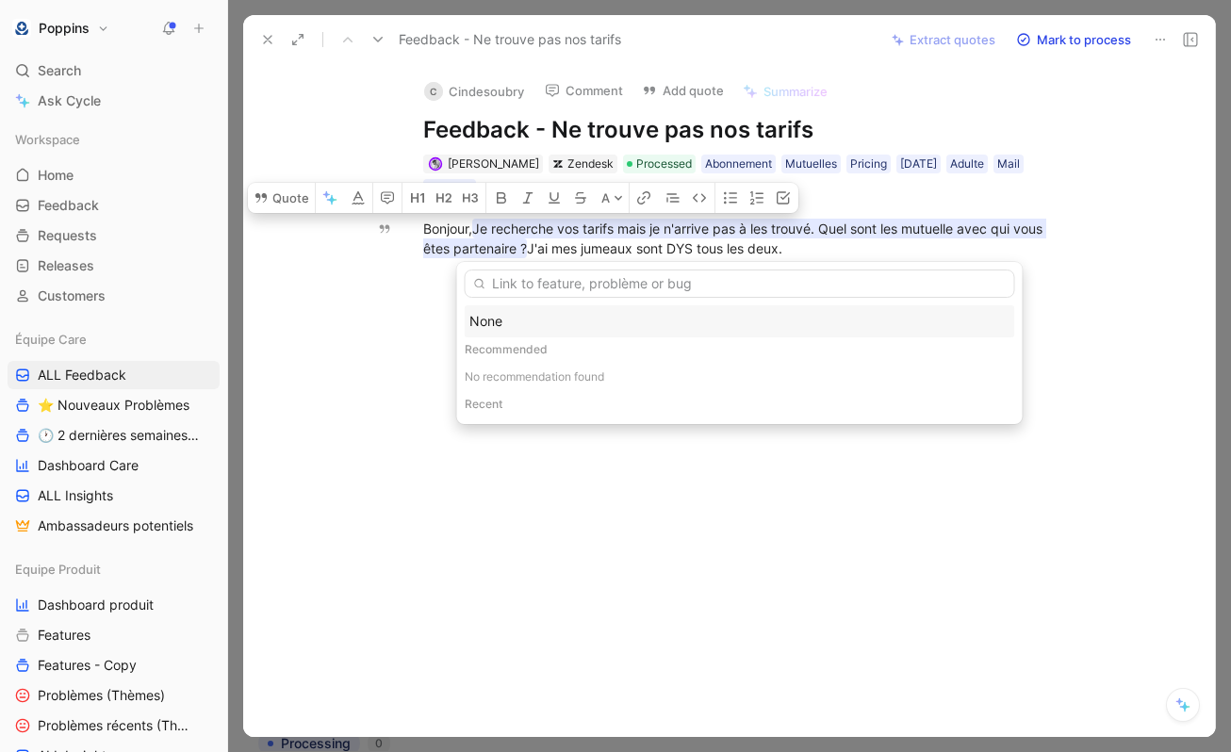
click at [536, 286] on input "text" at bounding box center [740, 284] width 551 height 28
type input "Ne trouv"
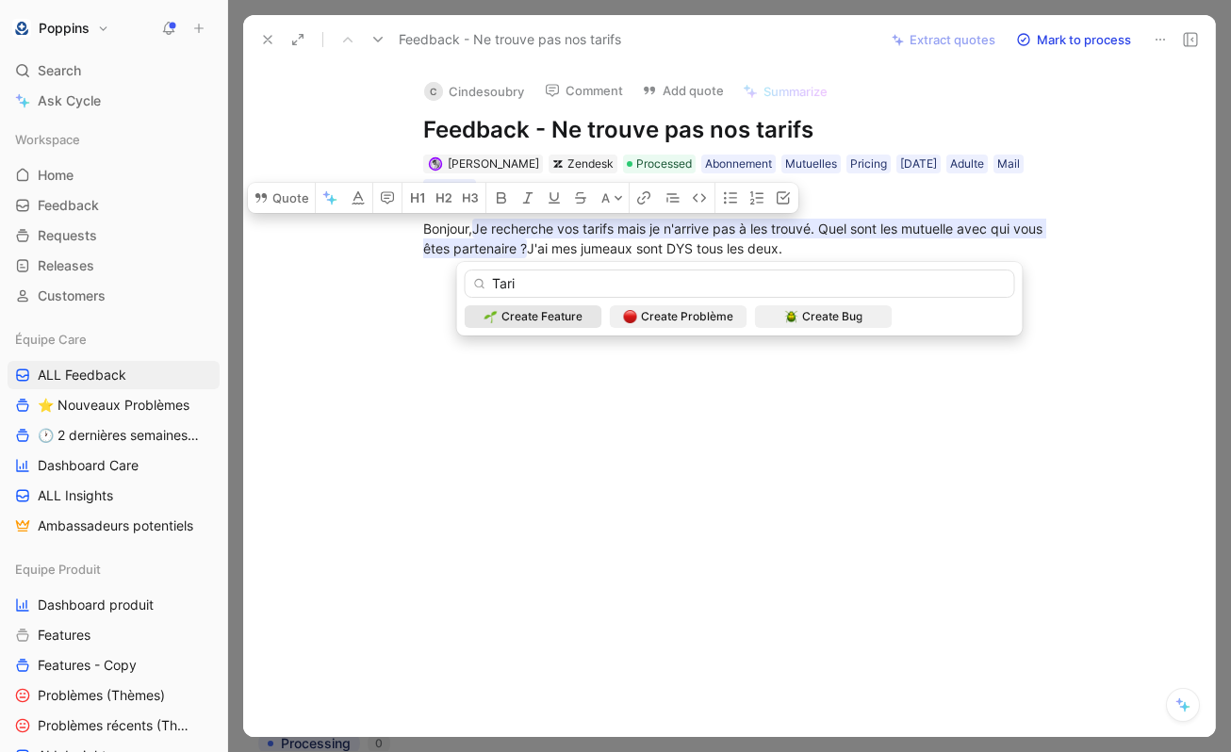
type input "Tarif"
type input "L"
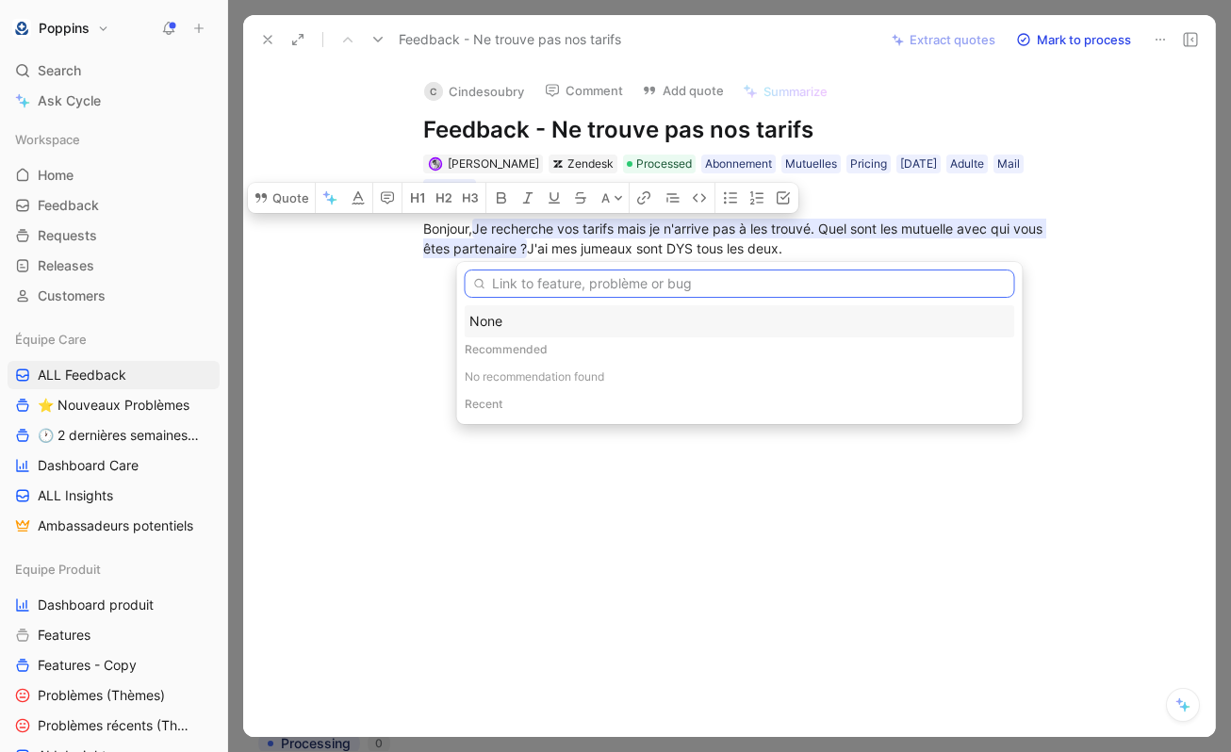
paste input "prospect"
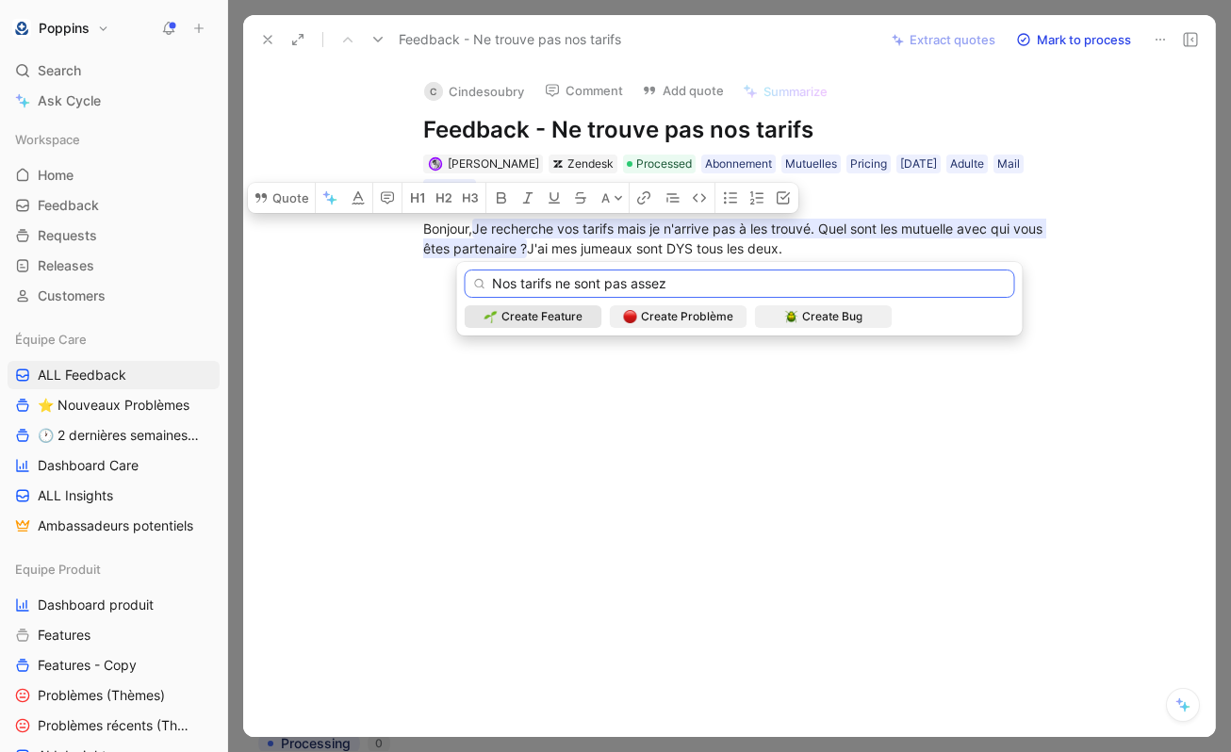
type input "Nos tarifs ne sont pas assez"
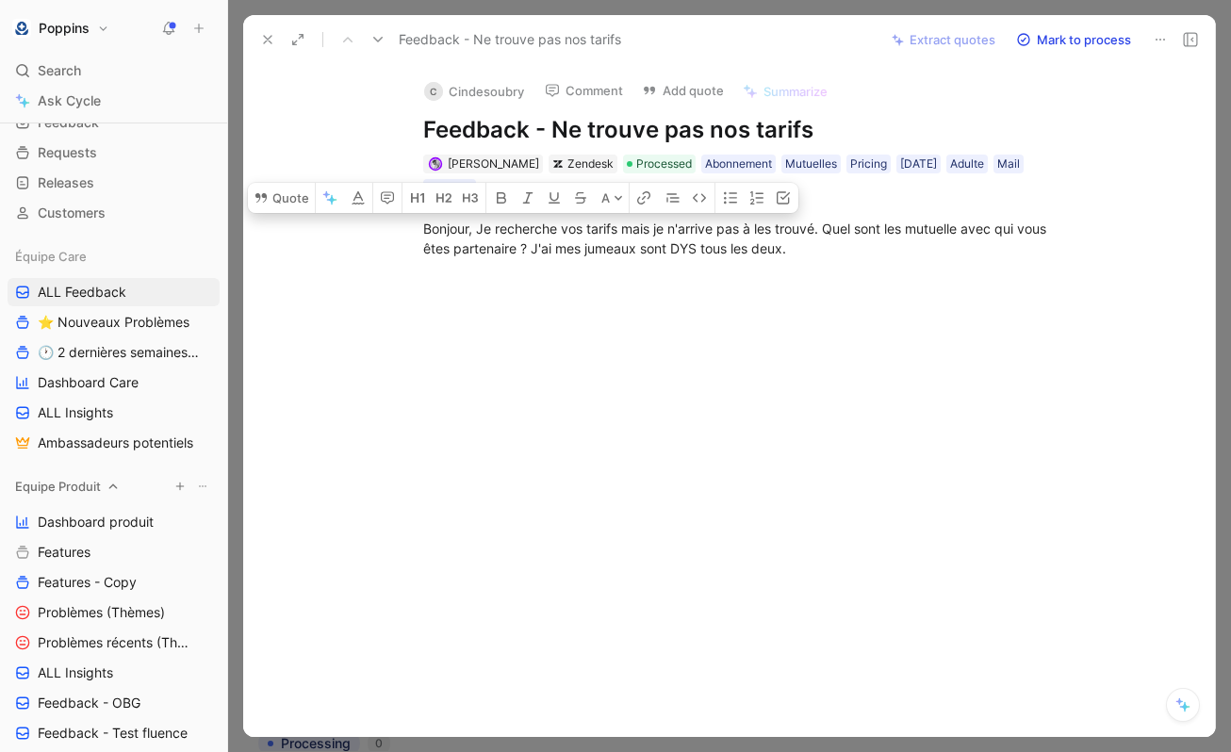
scroll to position [87, 0]
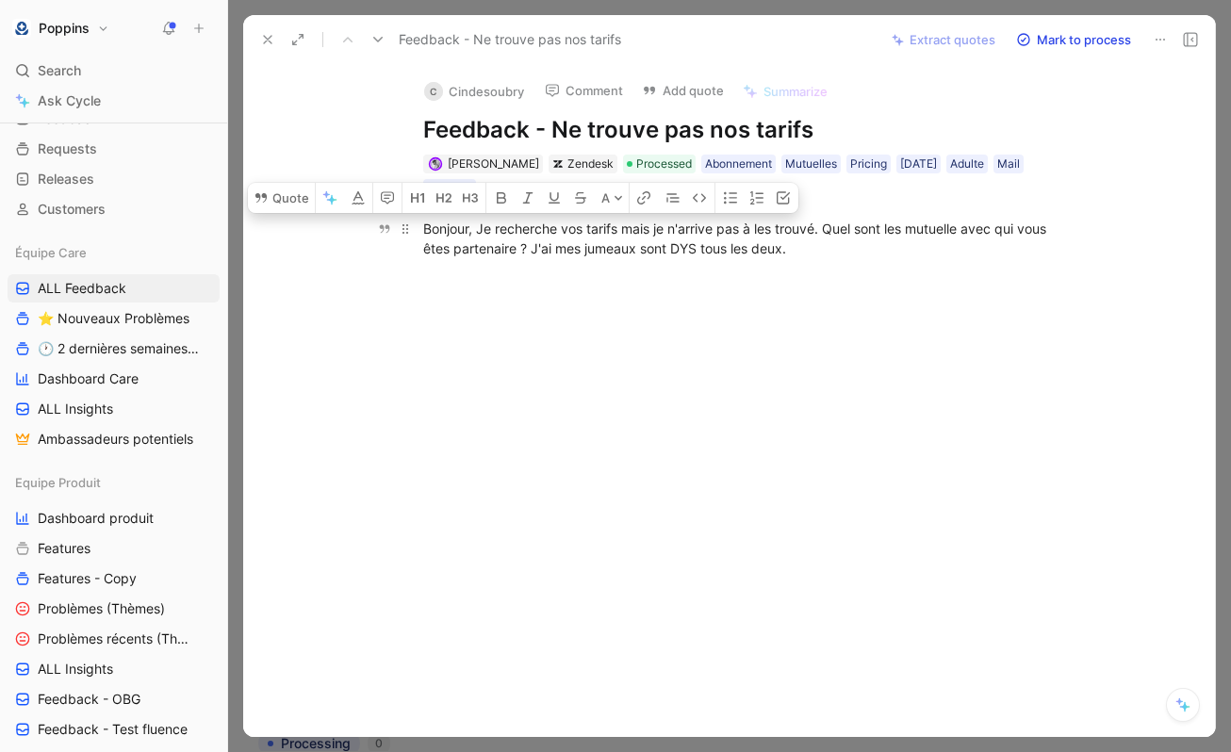
drag, startPoint x: 478, startPoint y: 235, endPoint x: 529, endPoint y: 245, distance: 52.0
click at [529, 245] on div "Bonjour, Je recherche vos tarifs mais je n'arrive pas à les trouvé. Quel sont l…" at bounding box center [749, 239] width 652 height 40
click at [289, 201] on button "Quote" at bounding box center [281, 198] width 67 height 30
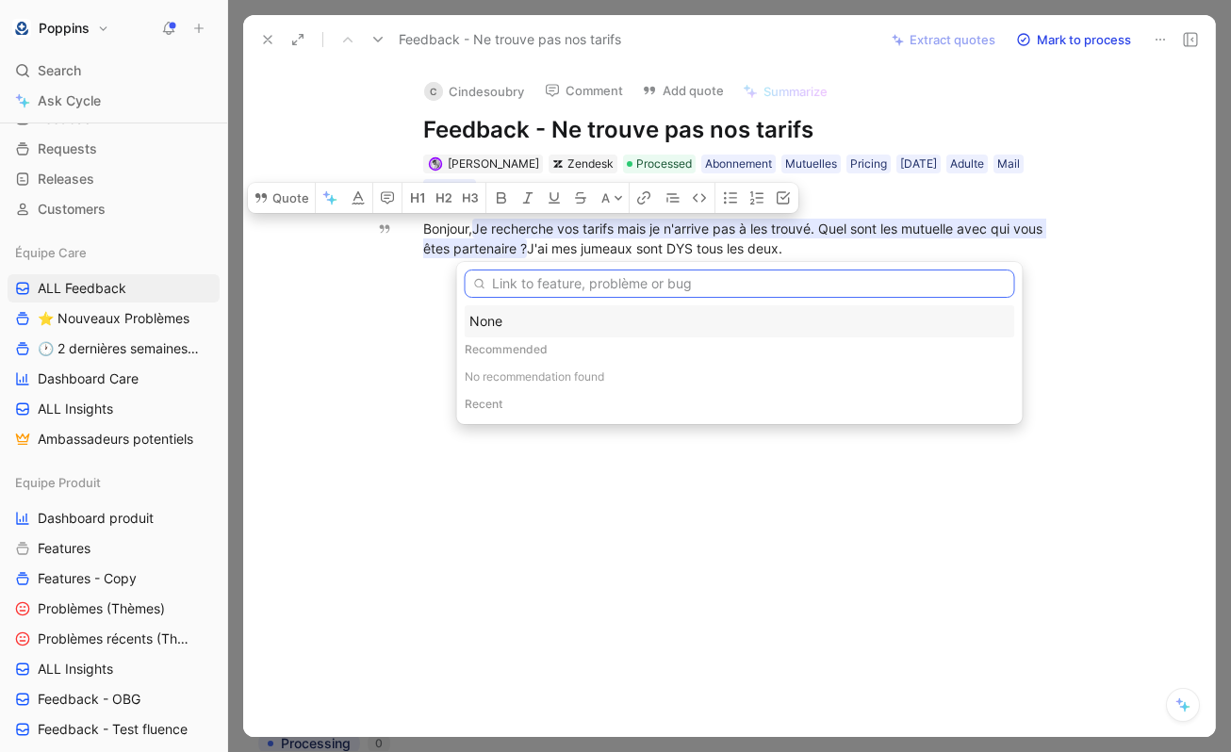
paste input "Les abonnements ne sont pas clairs, le parent est perdu et n'a pas confiance"
type input "Les abonnements ne sont pas clairs, le parent est perdu et n'a pas confiance"
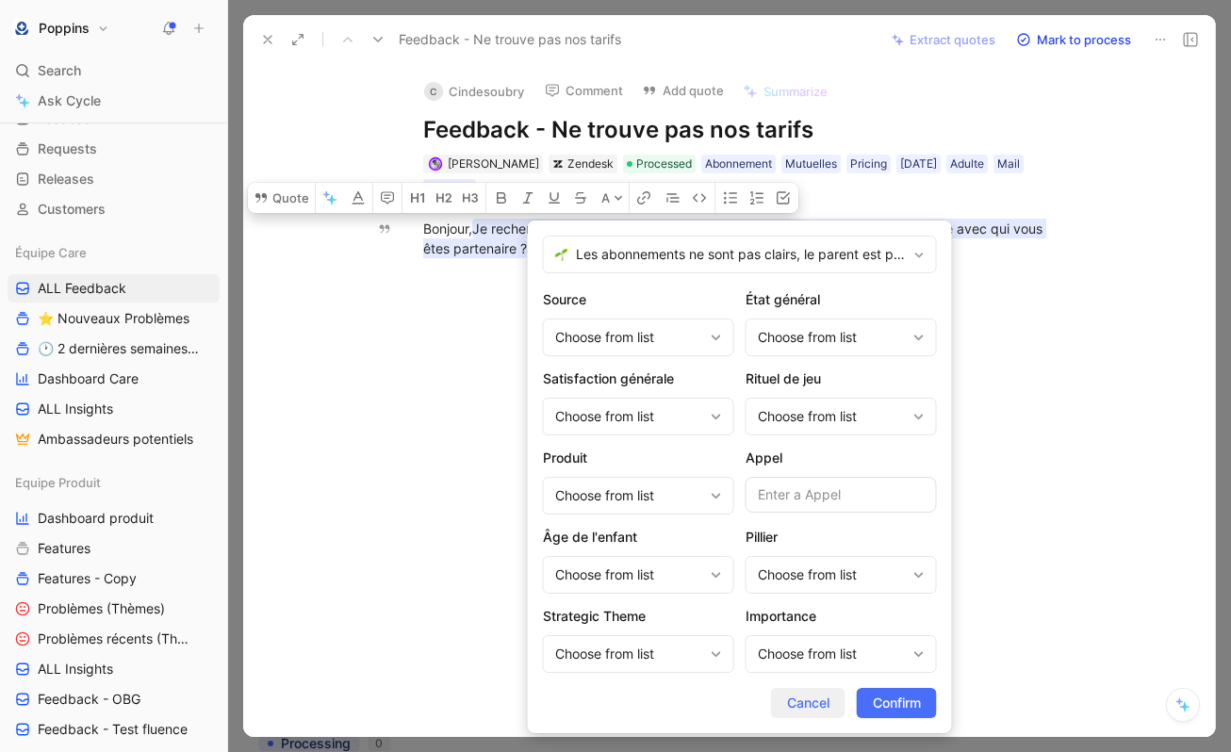
click at [801, 708] on span "Cancel" at bounding box center [808, 703] width 42 height 23
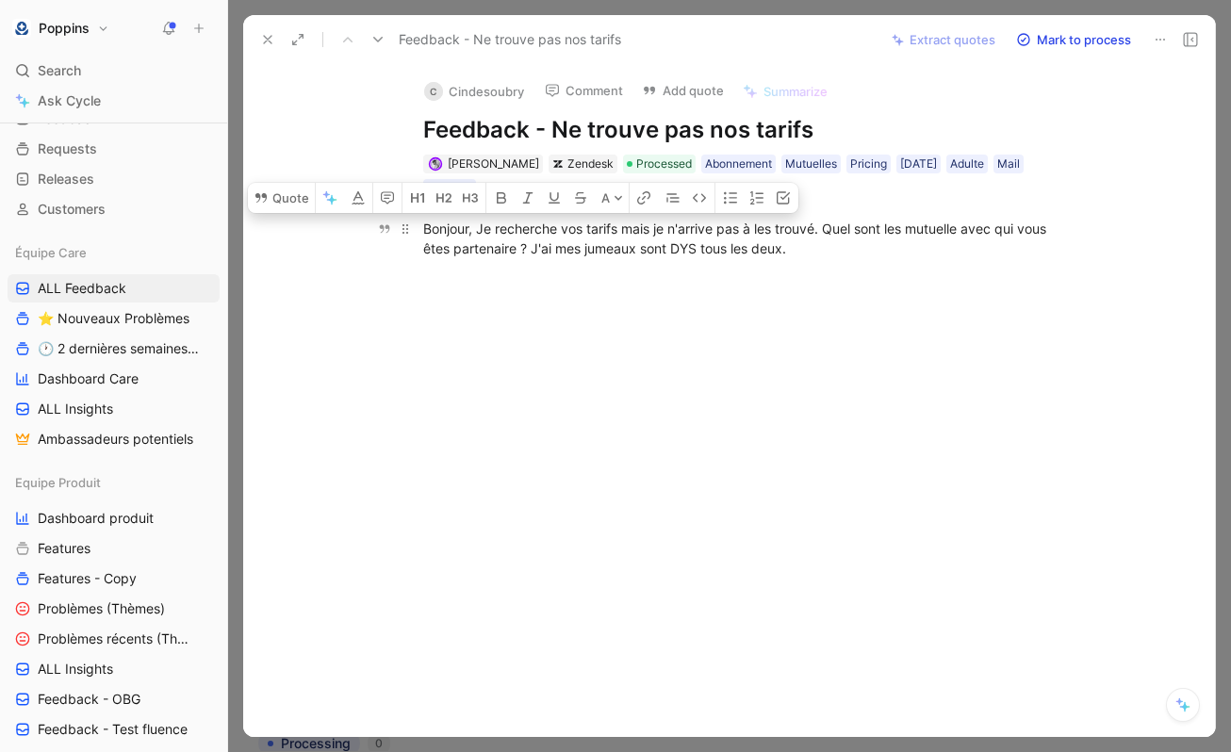
drag, startPoint x: 529, startPoint y: 244, endPoint x: 480, endPoint y: 223, distance: 53.2
click at [480, 223] on div "Bonjour, Je recherche vos tarifs mais je n'arrive pas à les trouvé. Quel sont l…" at bounding box center [749, 239] width 652 height 40
drag, startPoint x: 529, startPoint y: 246, endPoint x: 482, endPoint y: 224, distance: 51.9
click at [482, 224] on div "Bonjour, Je recherche vos tarifs mais je n'arrive pas à les trouvé. Quel sont l…" at bounding box center [749, 239] width 652 height 40
click at [292, 204] on button "Quote" at bounding box center [281, 198] width 67 height 30
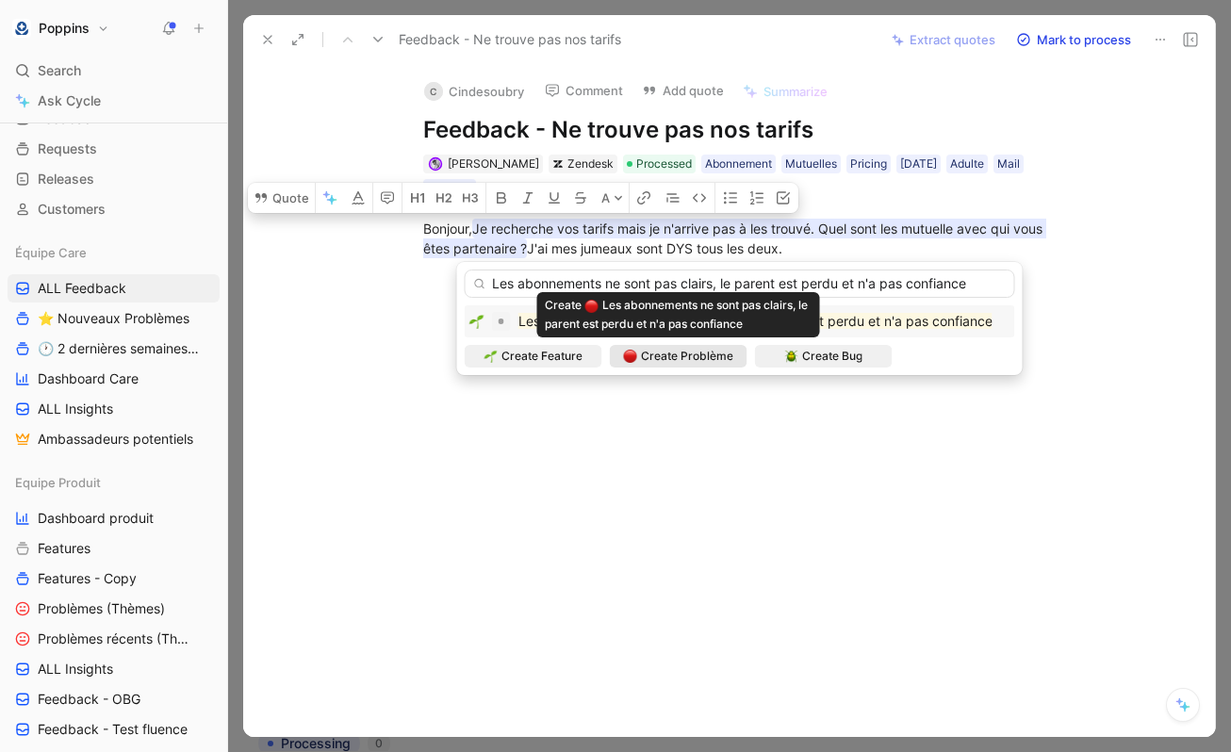
type input "Les abonnements ne sont pas clairs, le parent est perdu et n'a pas confiance"
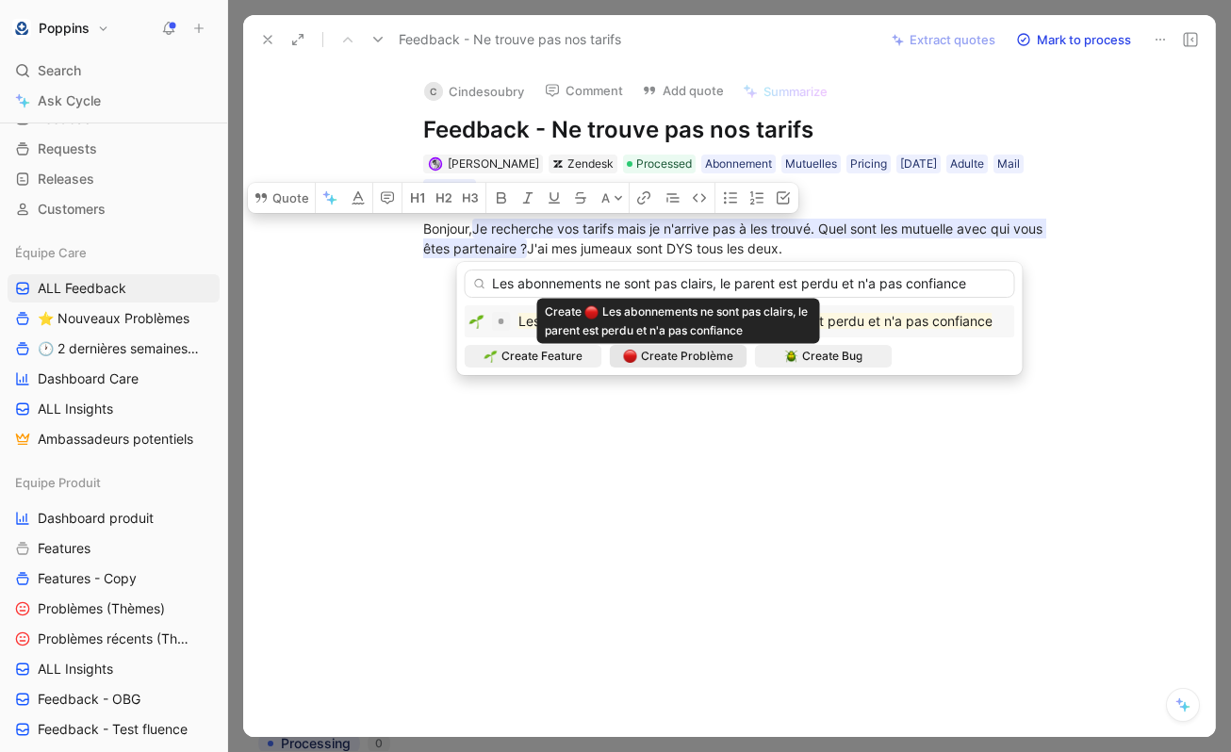
click at [661, 357] on span "Create Problème" at bounding box center [687, 356] width 92 height 19
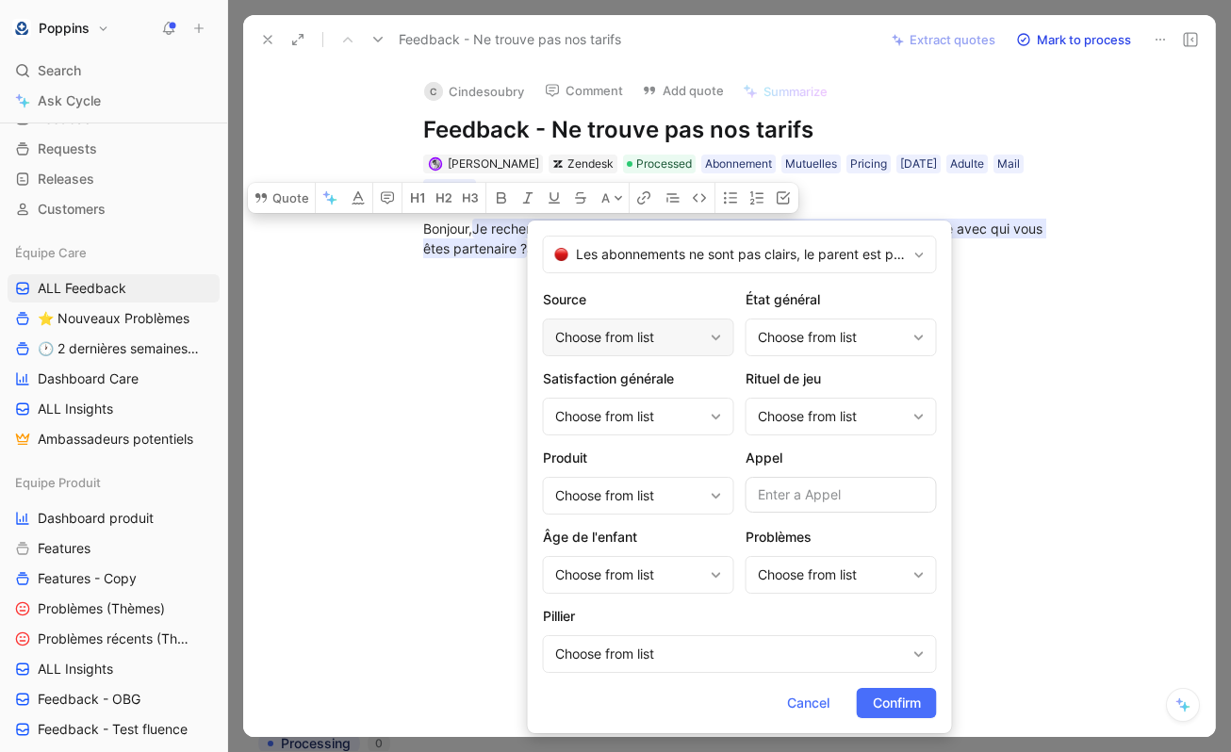
click at [707, 340] on div "Choose from list" at bounding box center [638, 338] width 191 height 38
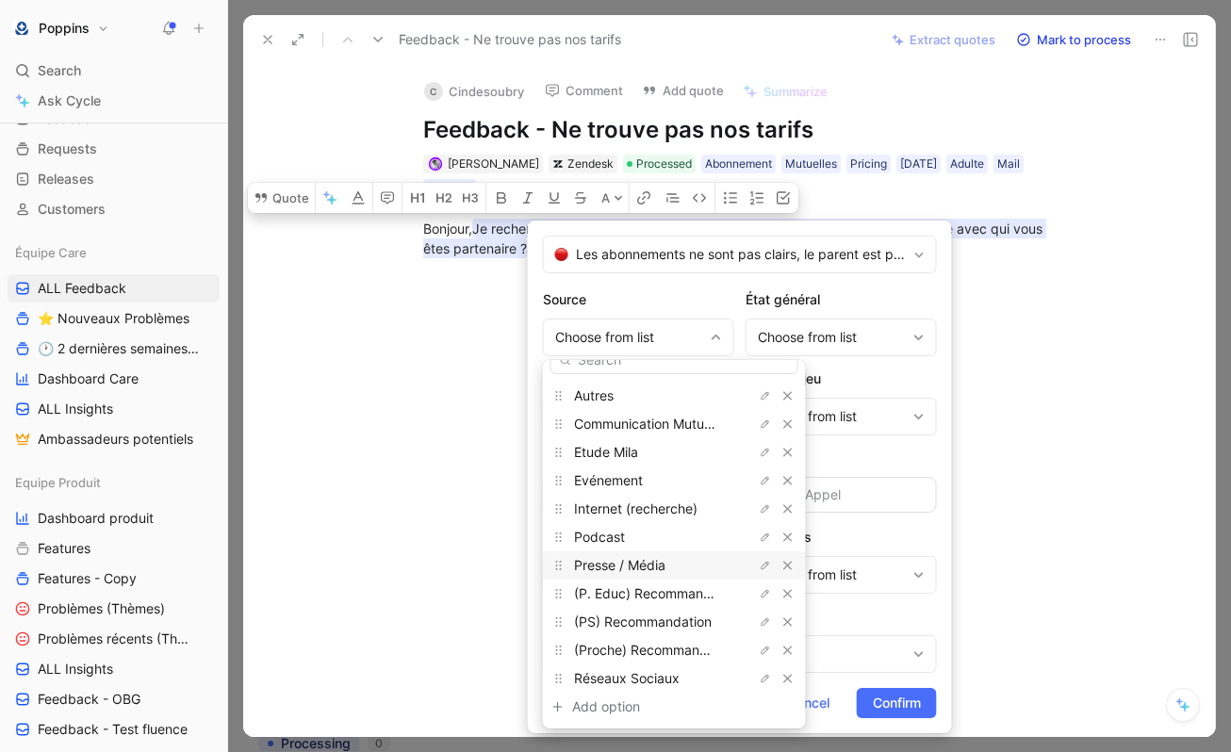
scroll to position [0, 0]
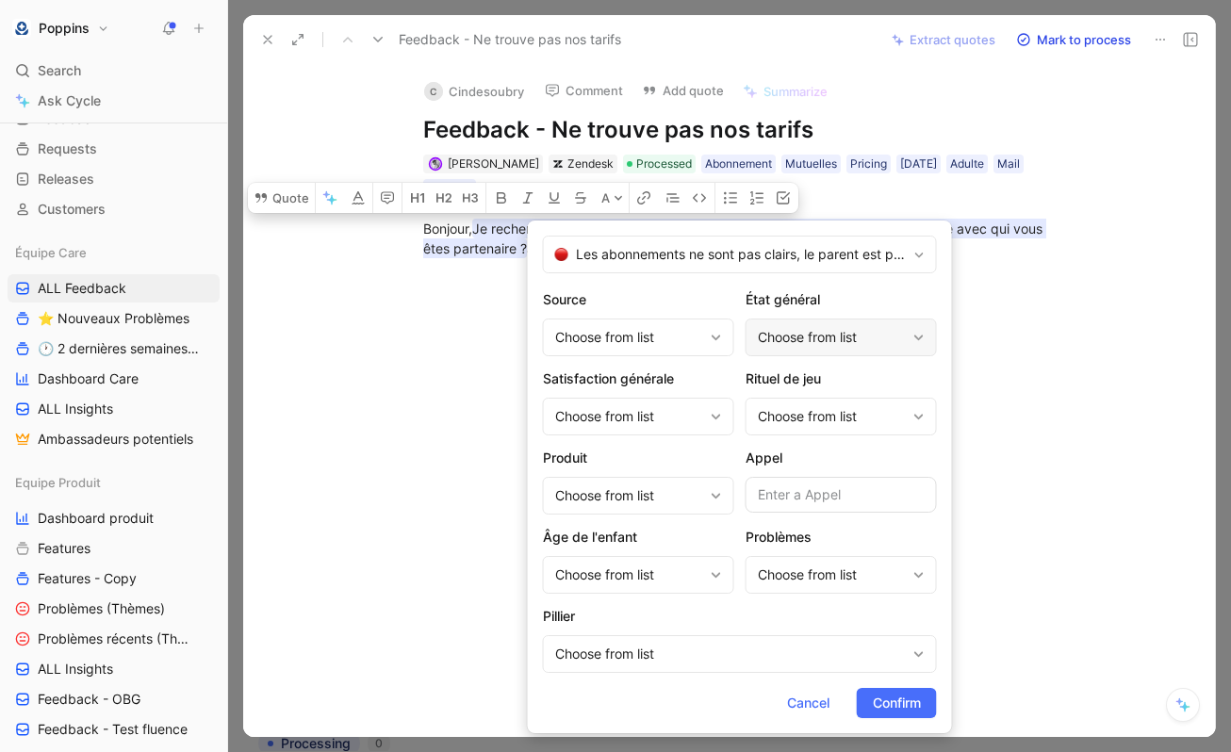
click at [776, 334] on div "Choose from list" at bounding box center [832, 337] width 148 height 23
click at [652, 492] on div "Choose from list" at bounding box center [629, 496] width 148 height 23
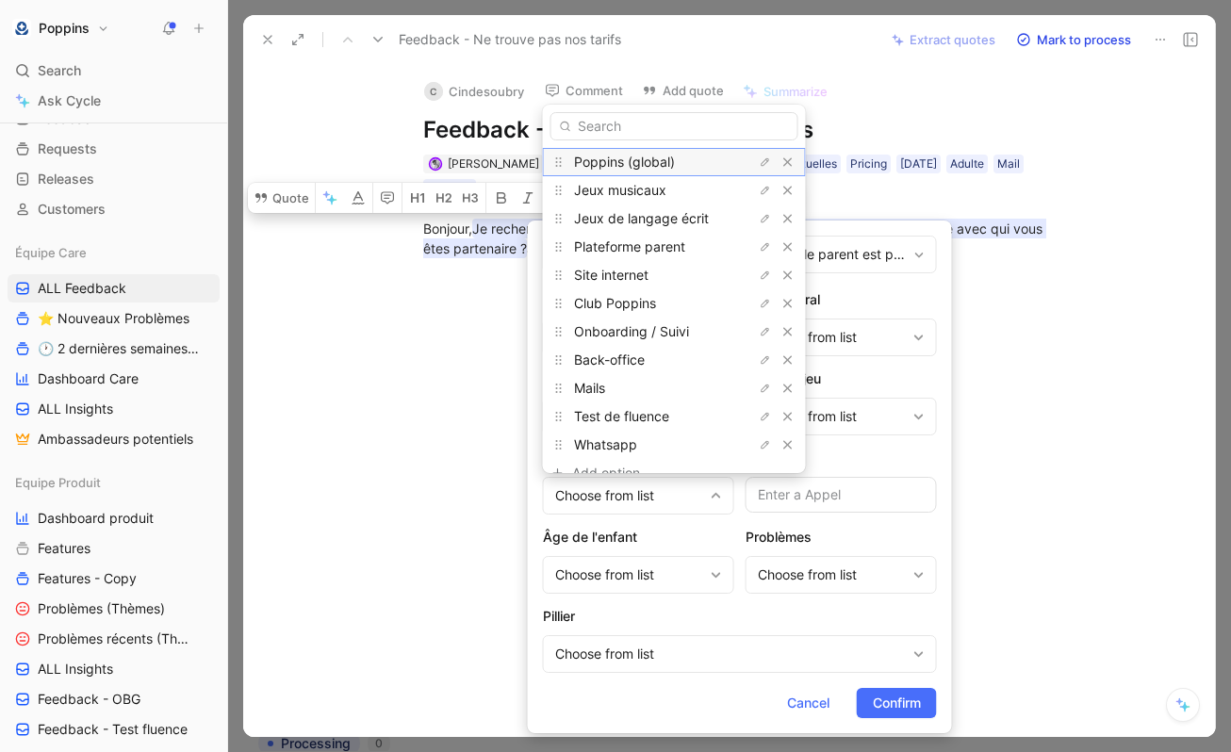
click at [656, 159] on span "Poppins (global)" at bounding box center [624, 162] width 101 height 16
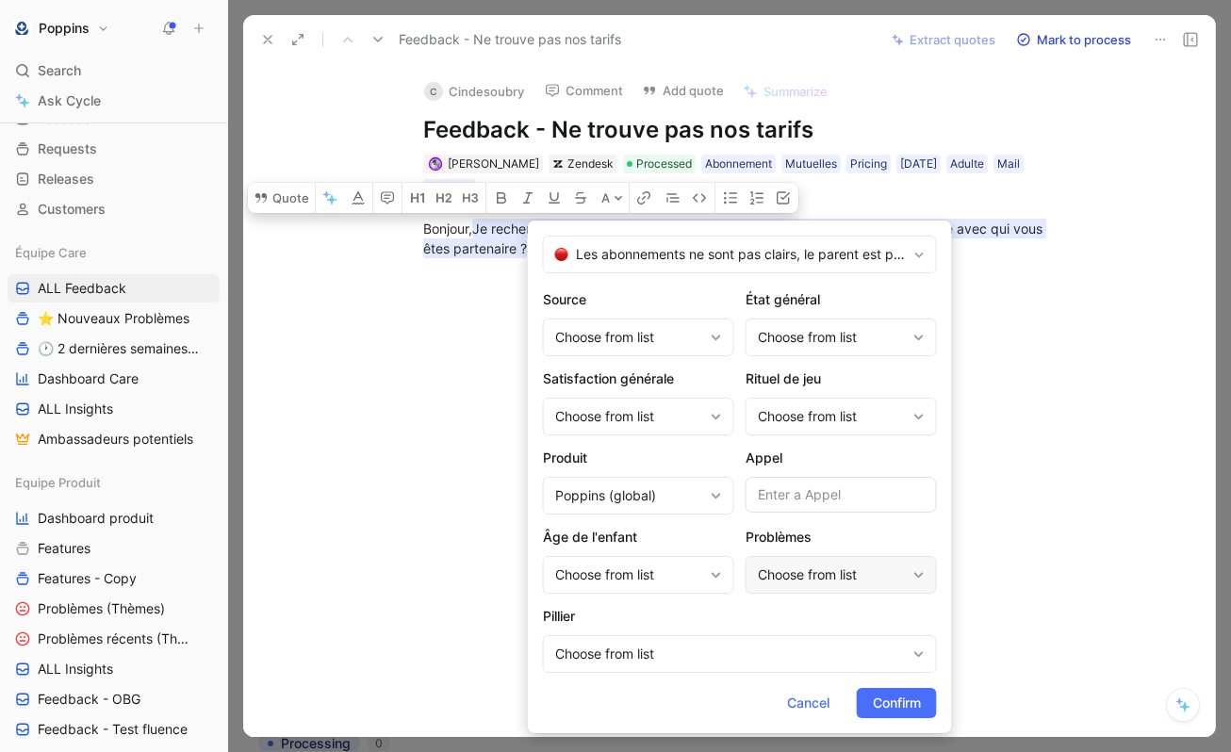
click at [780, 575] on div "Choose from list" at bounding box center [832, 575] width 148 height 23
click at [615, 678] on form "Les abonnements ne sont pas clairs, le parent est perdu et n'a pas confiance So…" at bounding box center [740, 477] width 424 height 513
click at [613, 671] on div "Choose from list" at bounding box center [740, 654] width 394 height 38
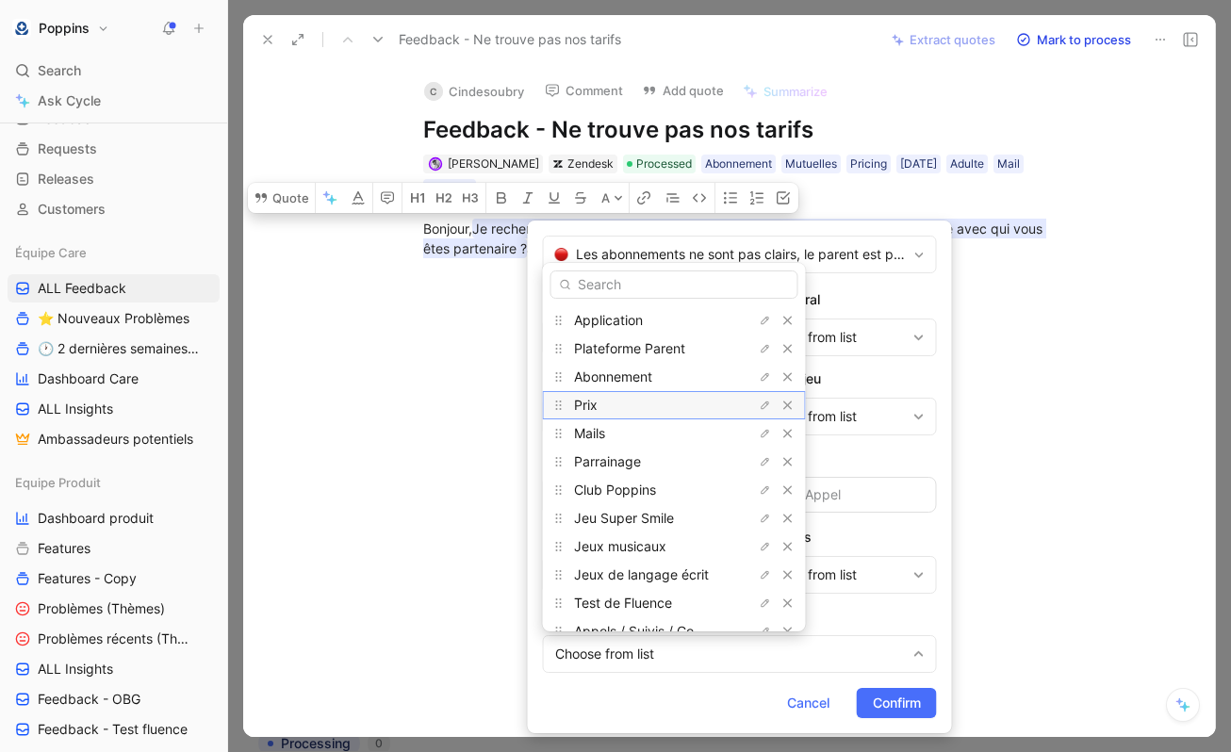
click at [616, 400] on div "Prix" at bounding box center [644, 405] width 141 height 23
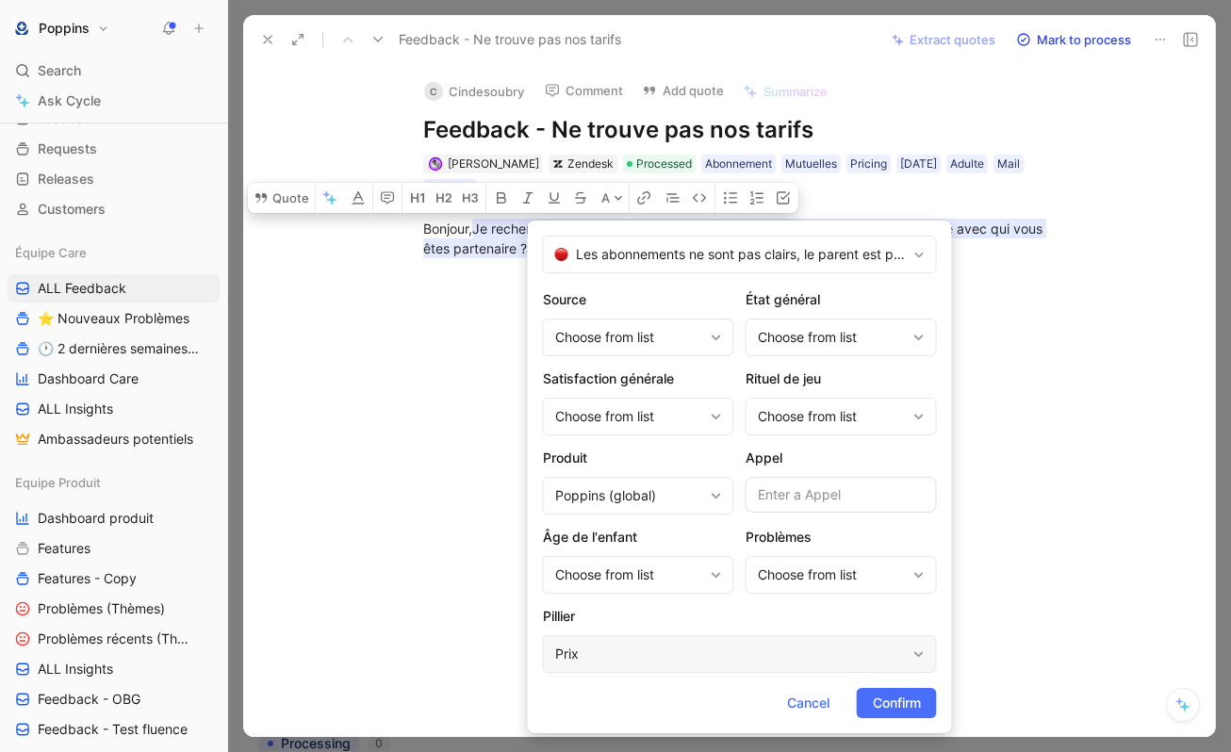
click at [598, 639] on div "Prix" at bounding box center [740, 654] width 394 height 38
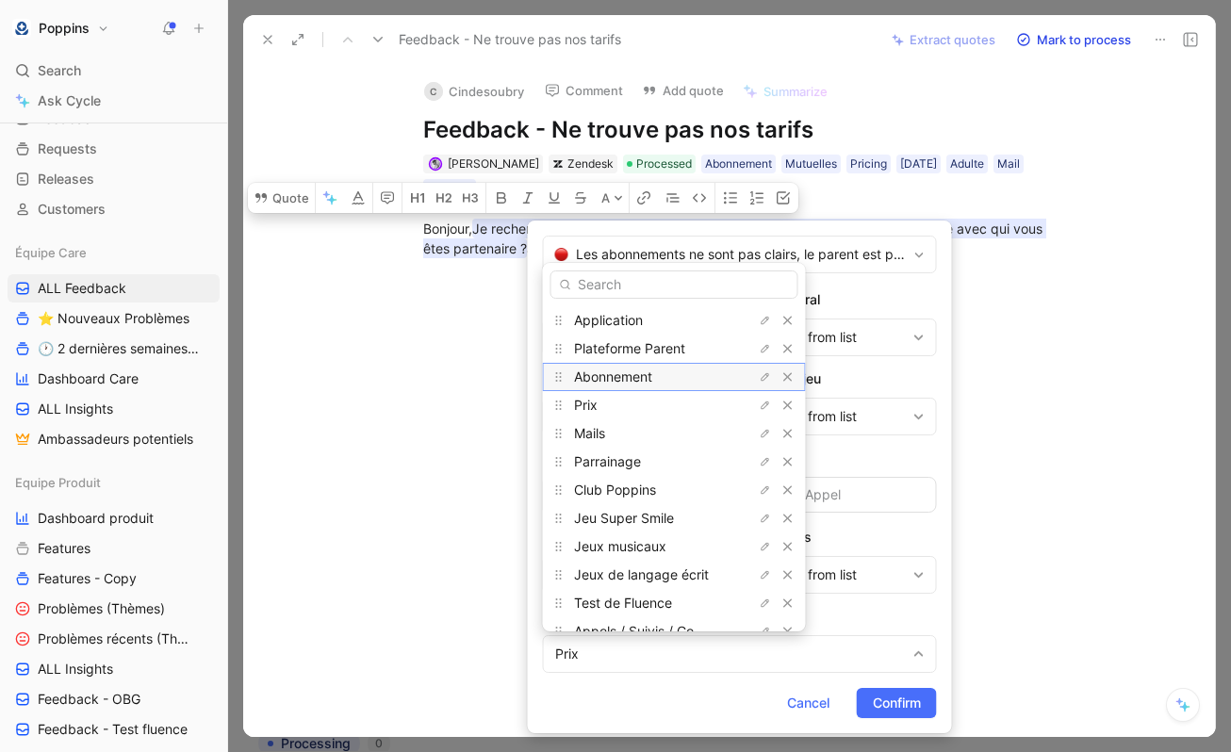
click at [638, 374] on span "Abonnement" at bounding box center [613, 377] width 78 height 16
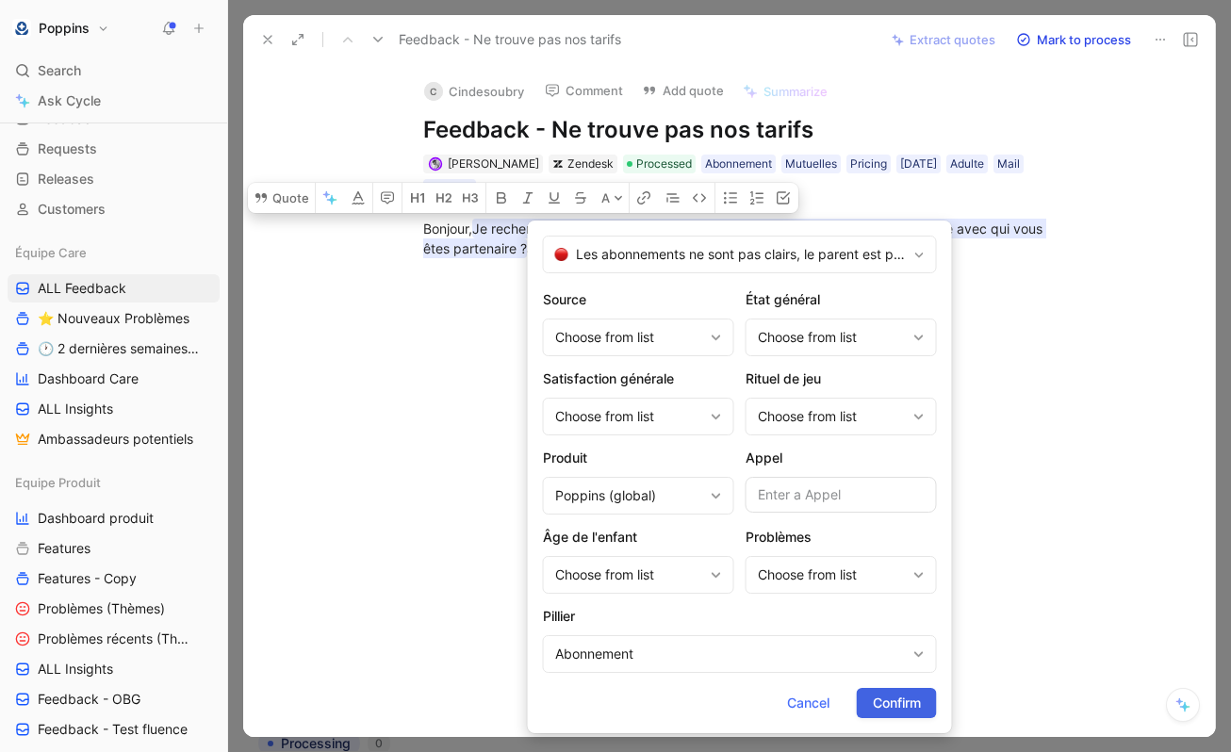
click at [895, 701] on span "Confirm" at bounding box center [897, 703] width 48 height 23
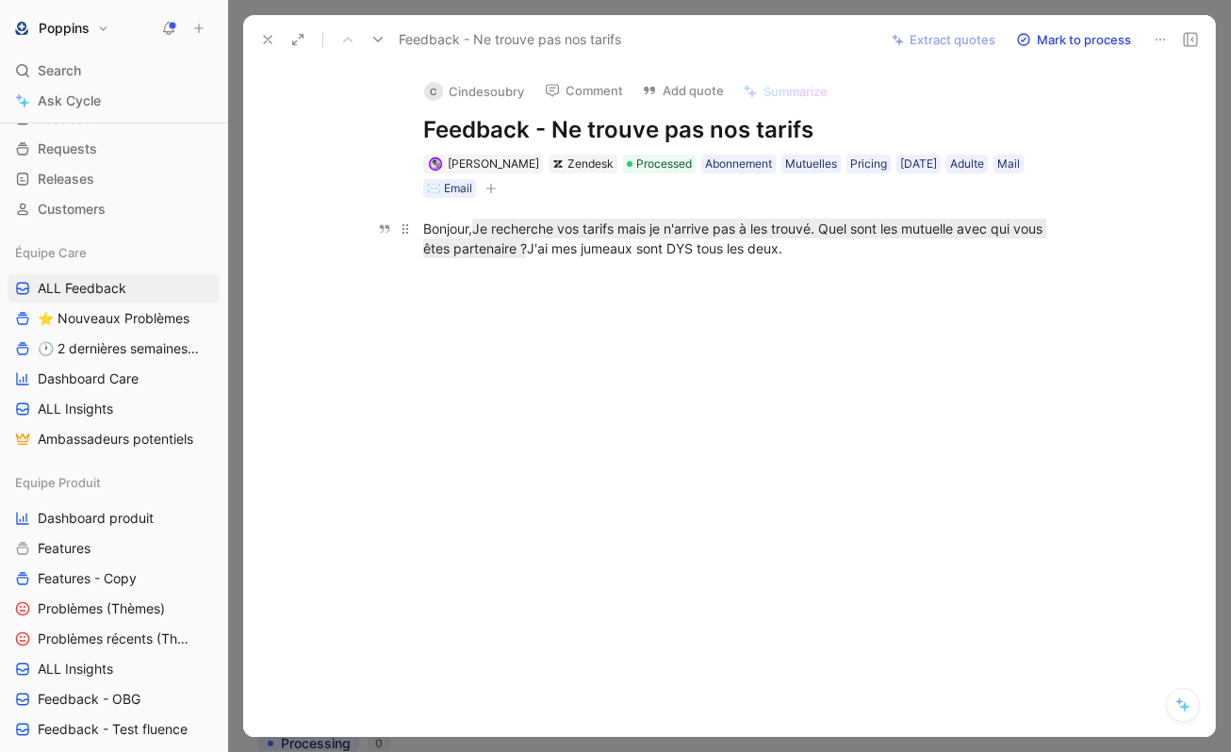
click at [639, 247] on div "Bonjour, Je recherche vos tarifs mais je n'arrive pas à les trouvé. Quel sont l…" at bounding box center [749, 239] width 652 height 40
click at [624, 292] on div at bounding box center [749, 391] width 932 height 225
click at [265, 37] on use at bounding box center [268, 40] width 8 height 8
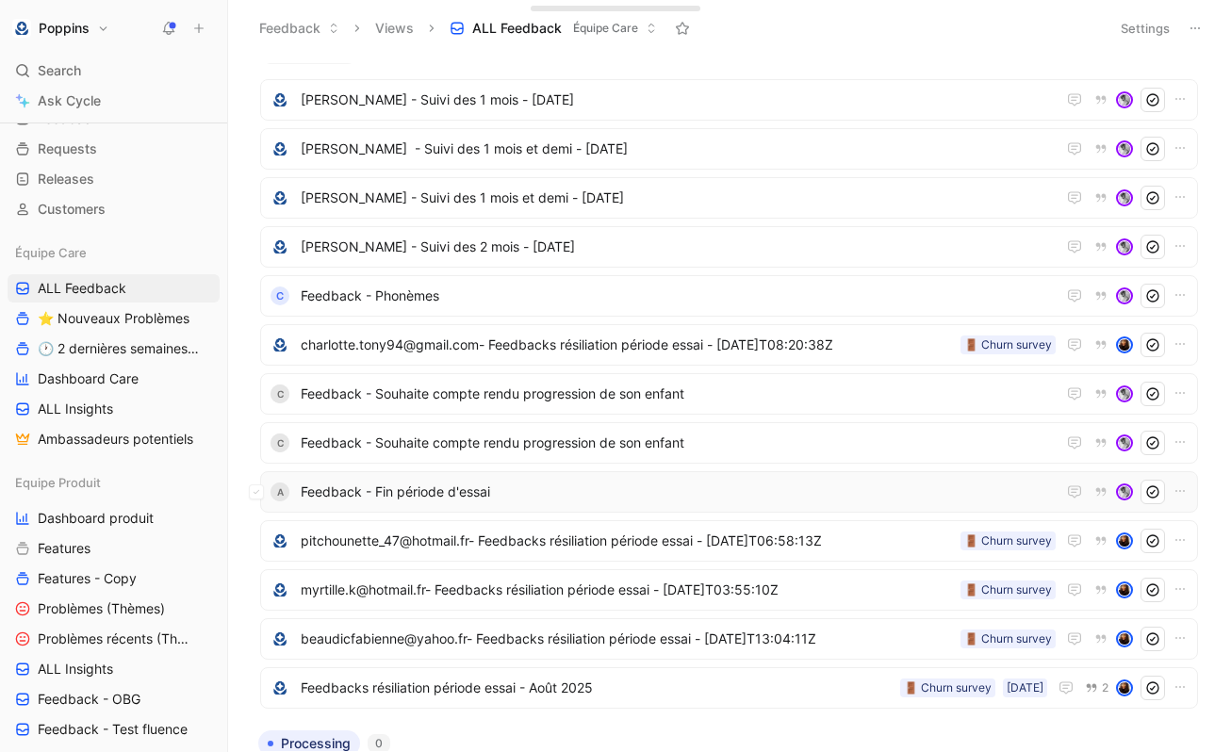
click at [585, 487] on span "Feedback - Fin période d'essai" at bounding box center [678, 492] width 755 height 23
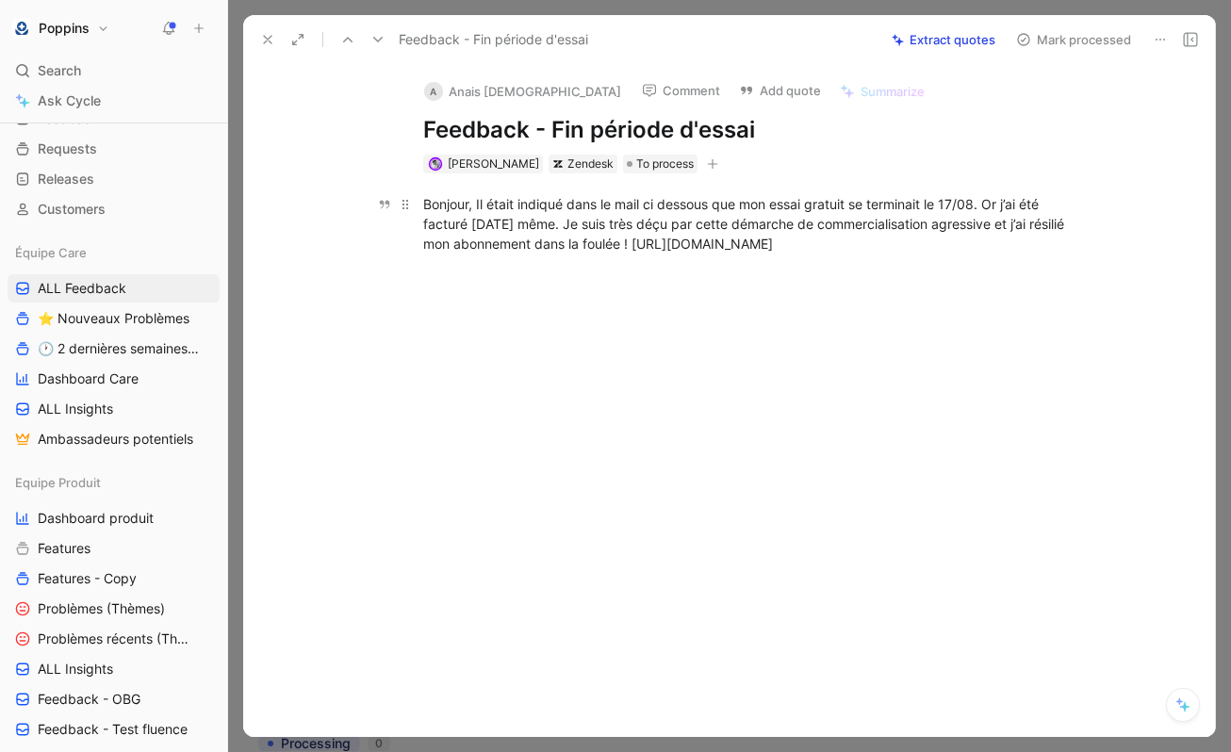
click at [671, 240] on div "Bonjour, Il était indiqué dans le mail ci dessous que mon essai gratuit se term…" at bounding box center [749, 223] width 652 height 59
click at [703, 171] on button "button" at bounding box center [712, 164] width 19 height 19
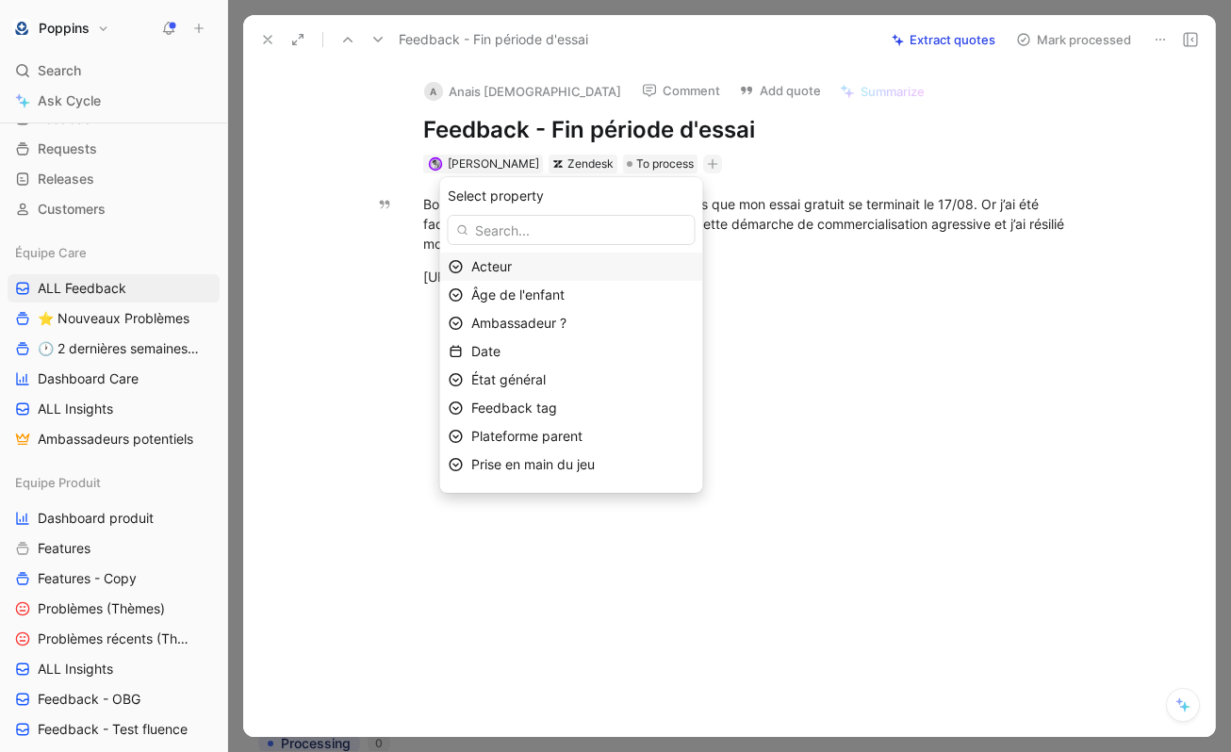
click at [619, 266] on div "Acteur" at bounding box center [582, 267] width 223 height 23
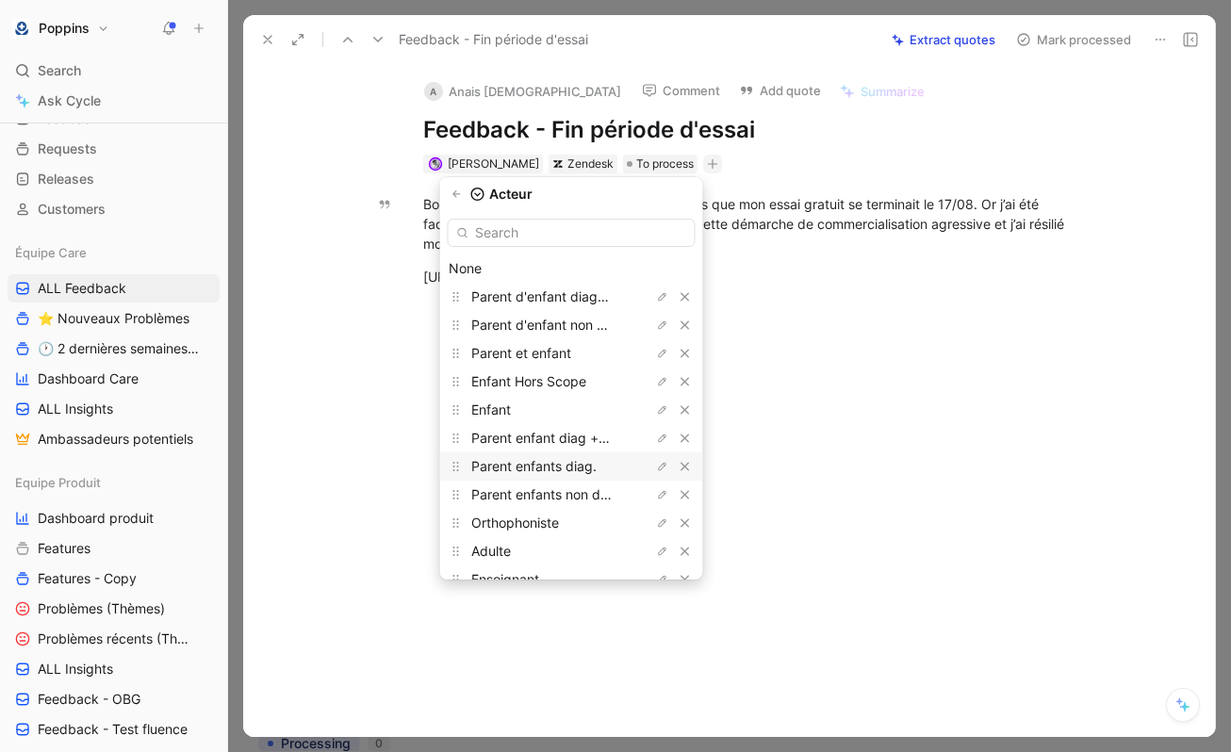
scroll to position [50, 0]
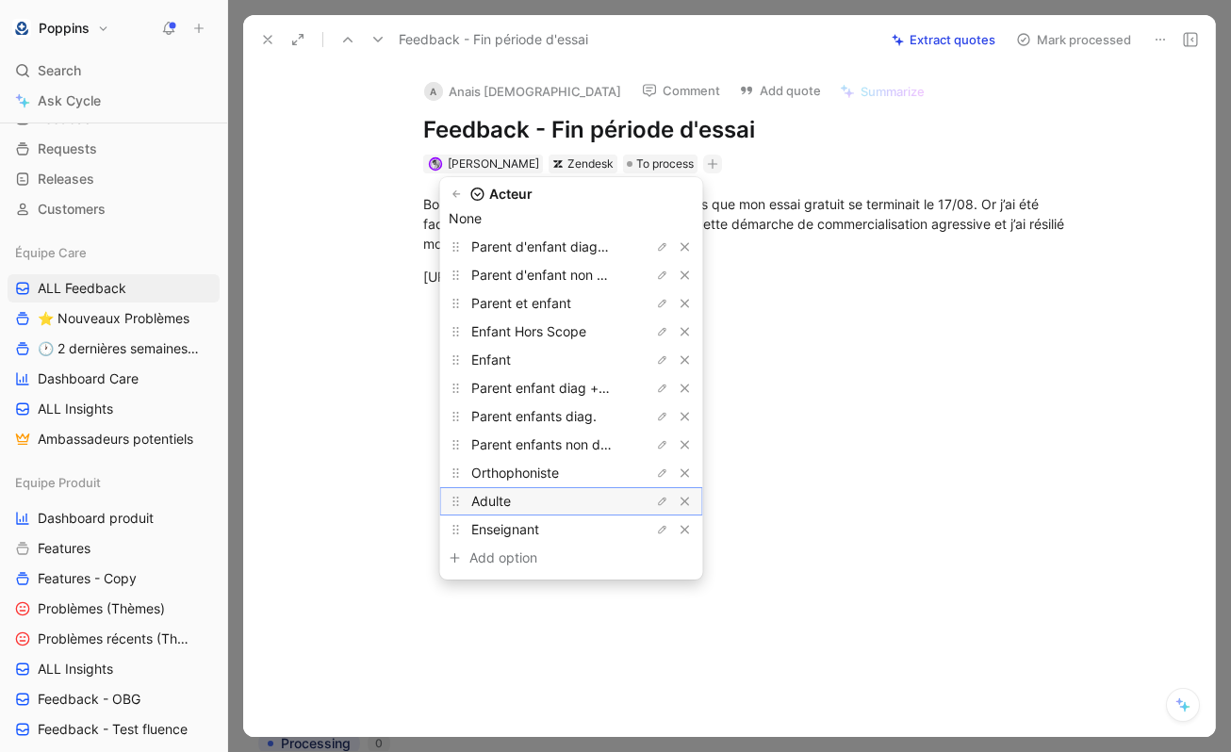
click at [567, 497] on div "Adulte" at bounding box center [541, 501] width 141 height 23
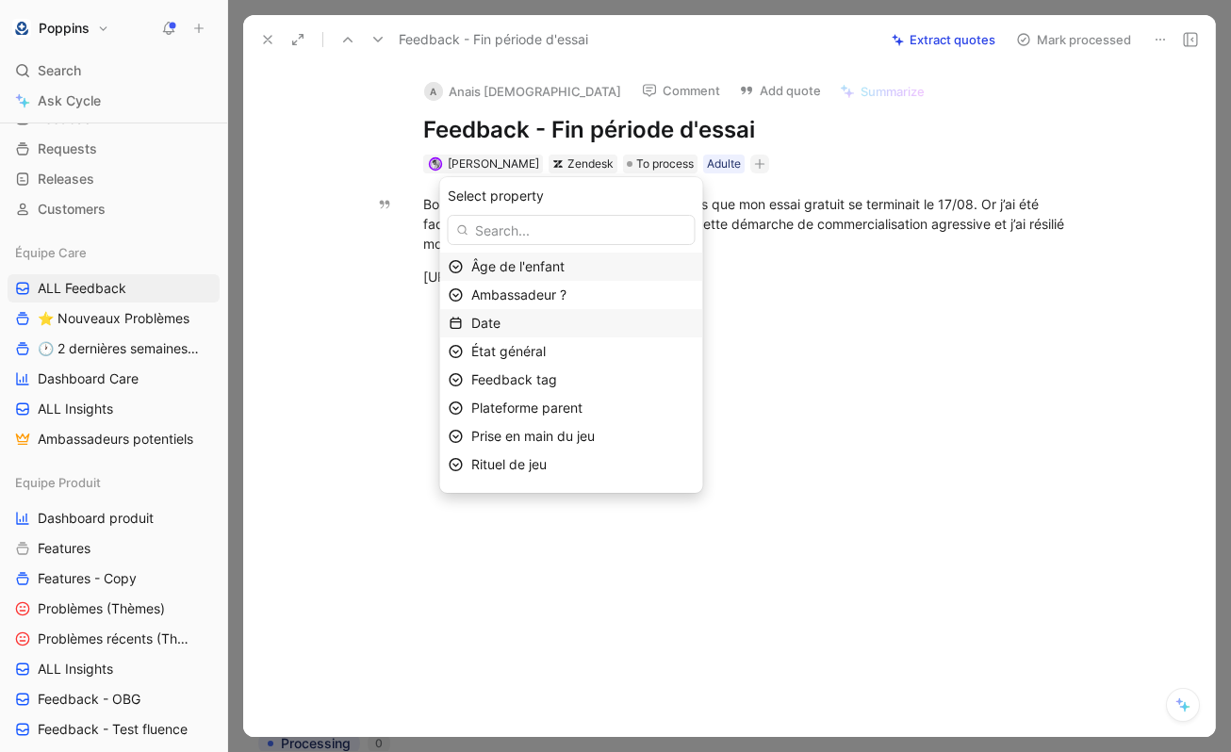
click at [569, 335] on div "Date" at bounding box center [571, 323] width 263 height 28
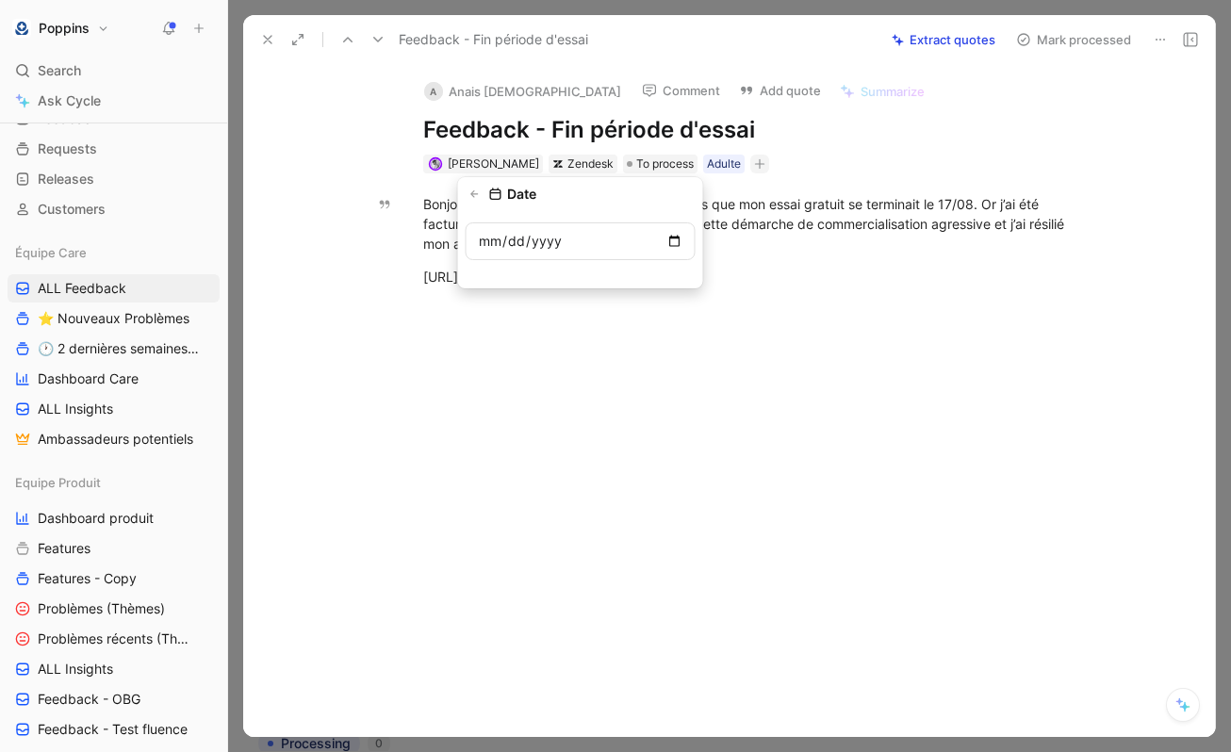
click at [665, 245] on input "date" at bounding box center [581, 242] width 230 height 38
click at [676, 239] on input "date" at bounding box center [581, 242] width 230 height 38
type input "[DATE]"
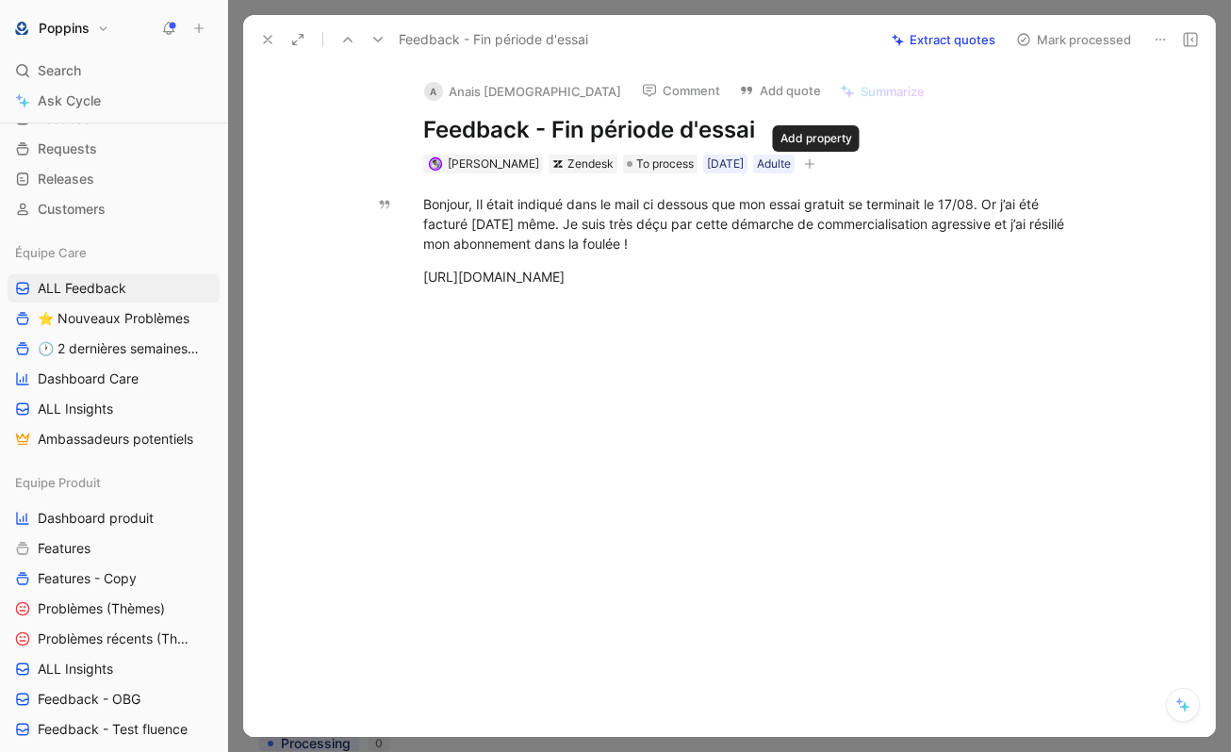
click at [816, 166] on icon "button" at bounding box center [809, 163] width 11 height 11
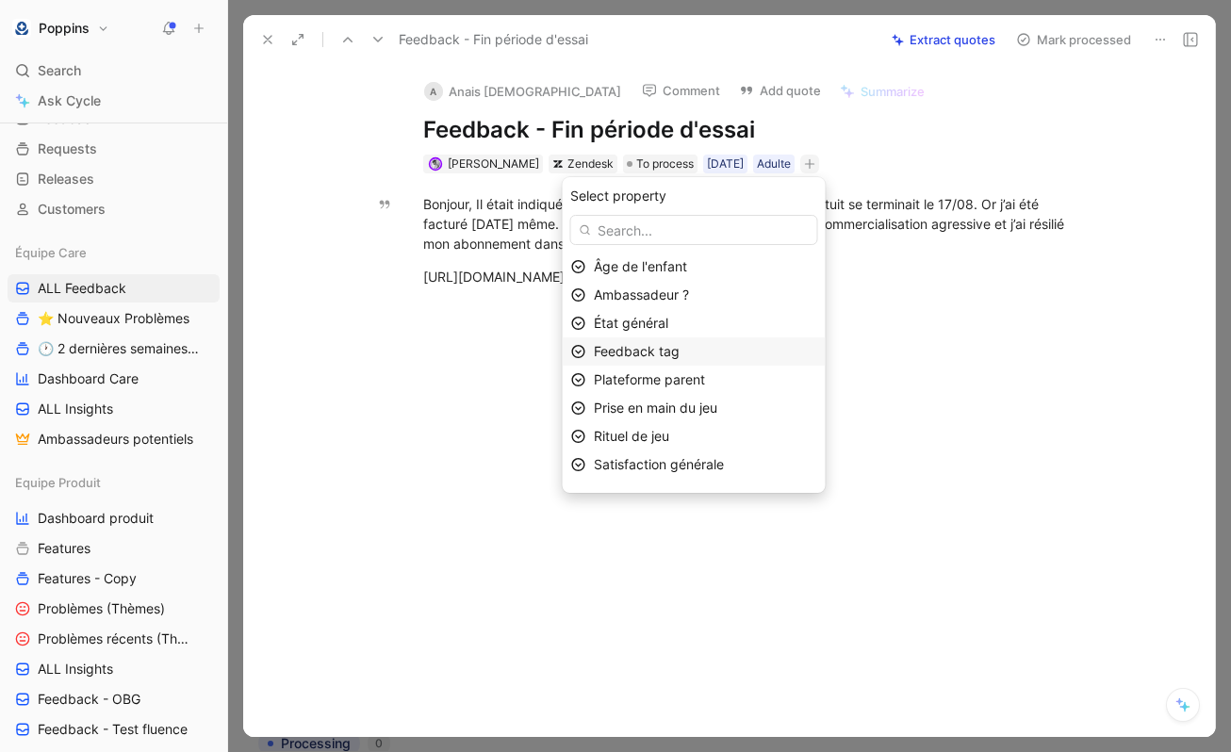
click at [680, 346] on span "Feedback tag" at bounding box center [637, 351] width 86 height 16
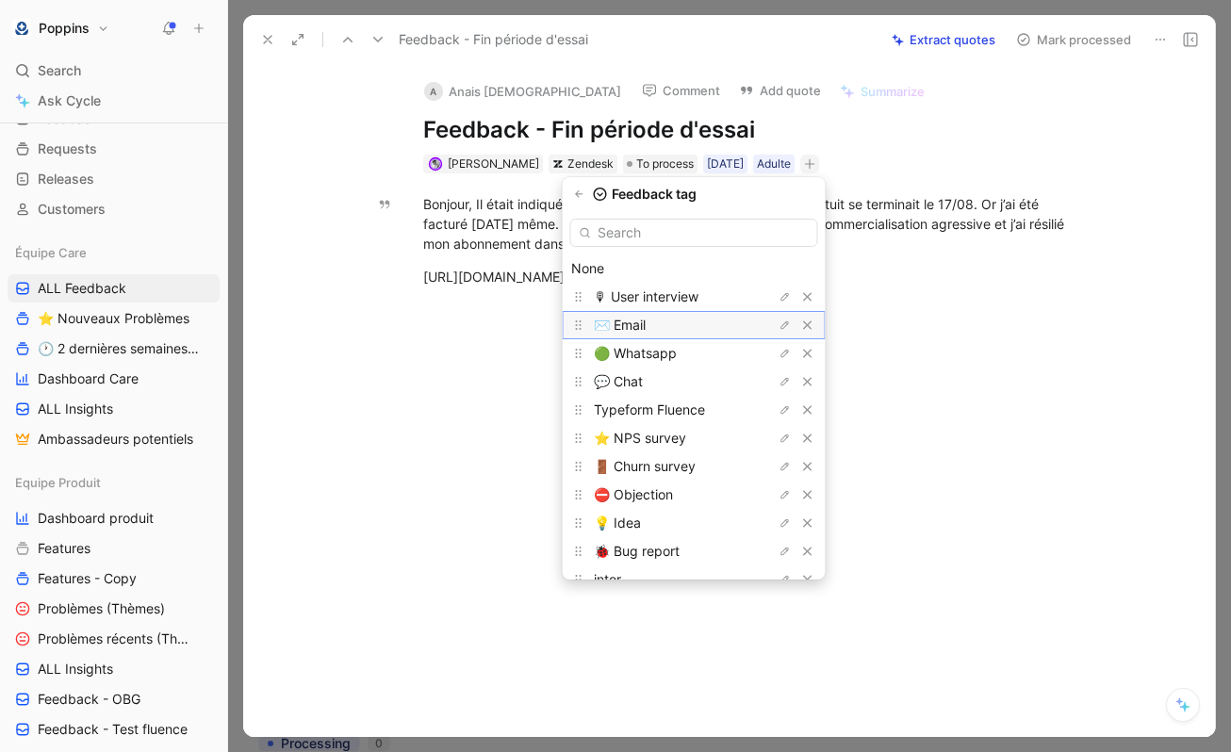
click at [675, 333] on div "✉️ Email" at bounding box center [664, 325] width 141 height 23
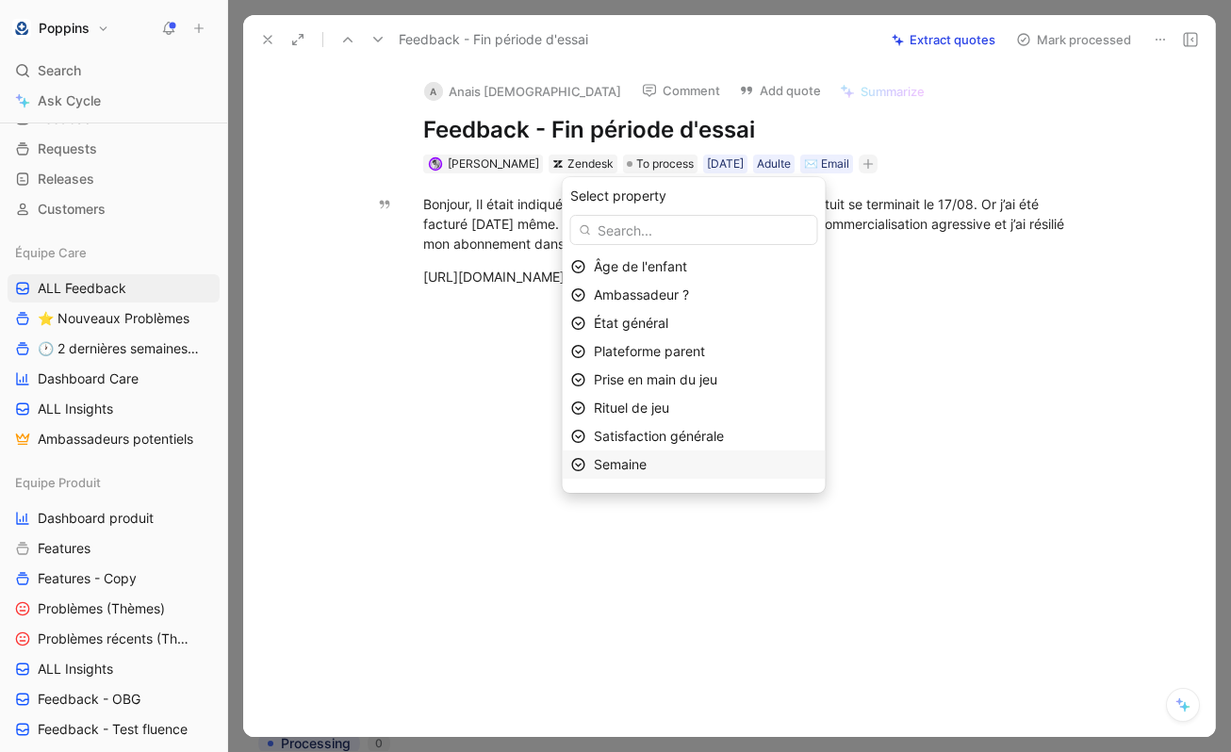
click at [666, 476] on div "Semaine" at bounding box center [694, 465] width 263 height 28
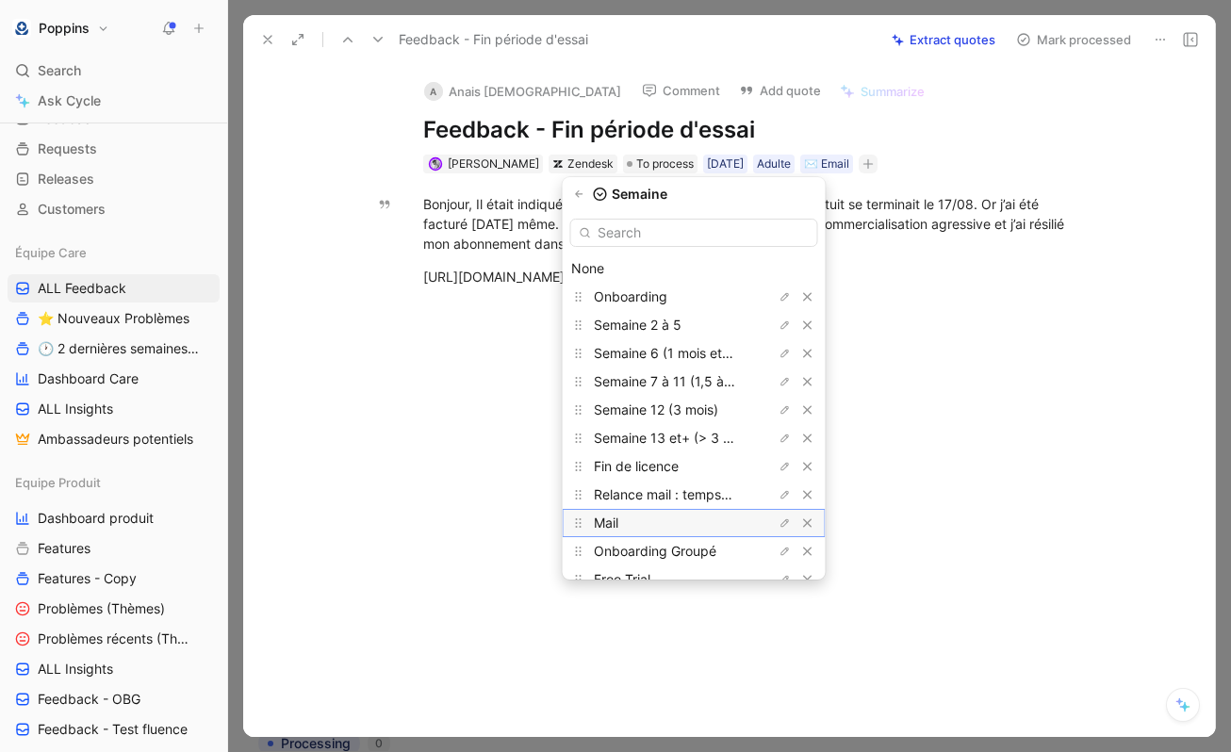
click at [657, 529] on div "Mail" at bounding box center [664, 523] width 141 height 23
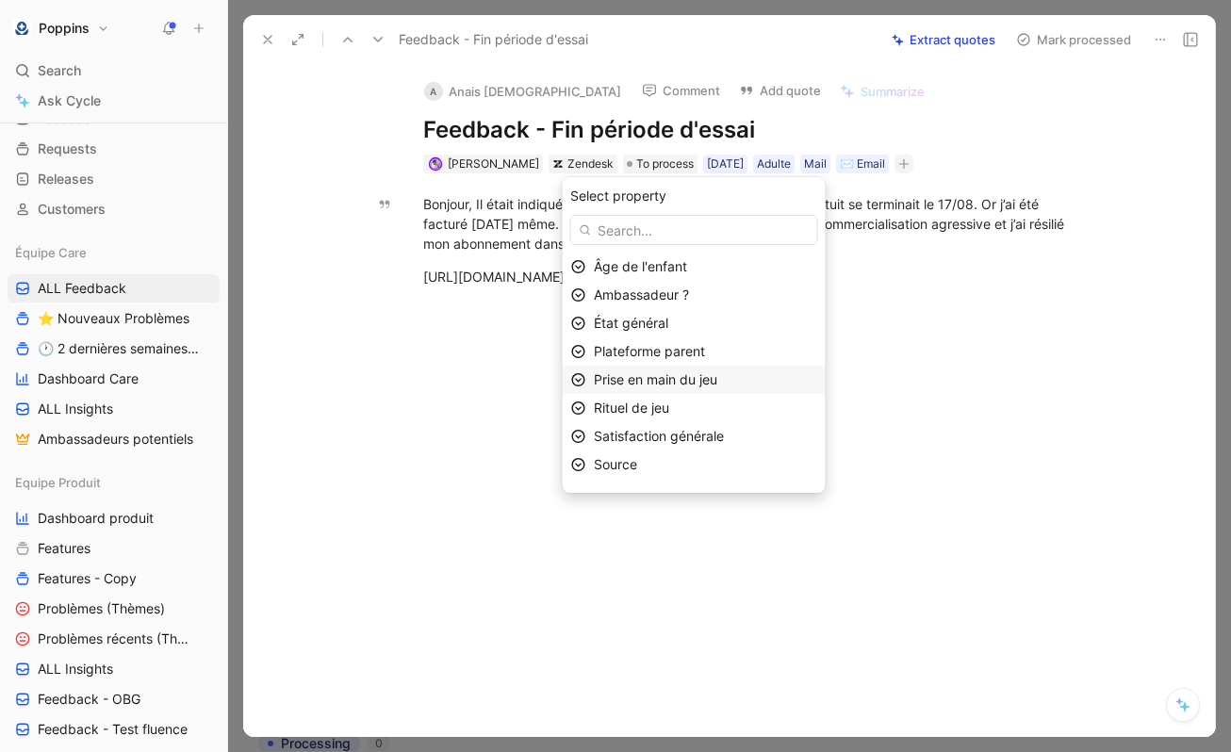
scroll to position [22, 0]
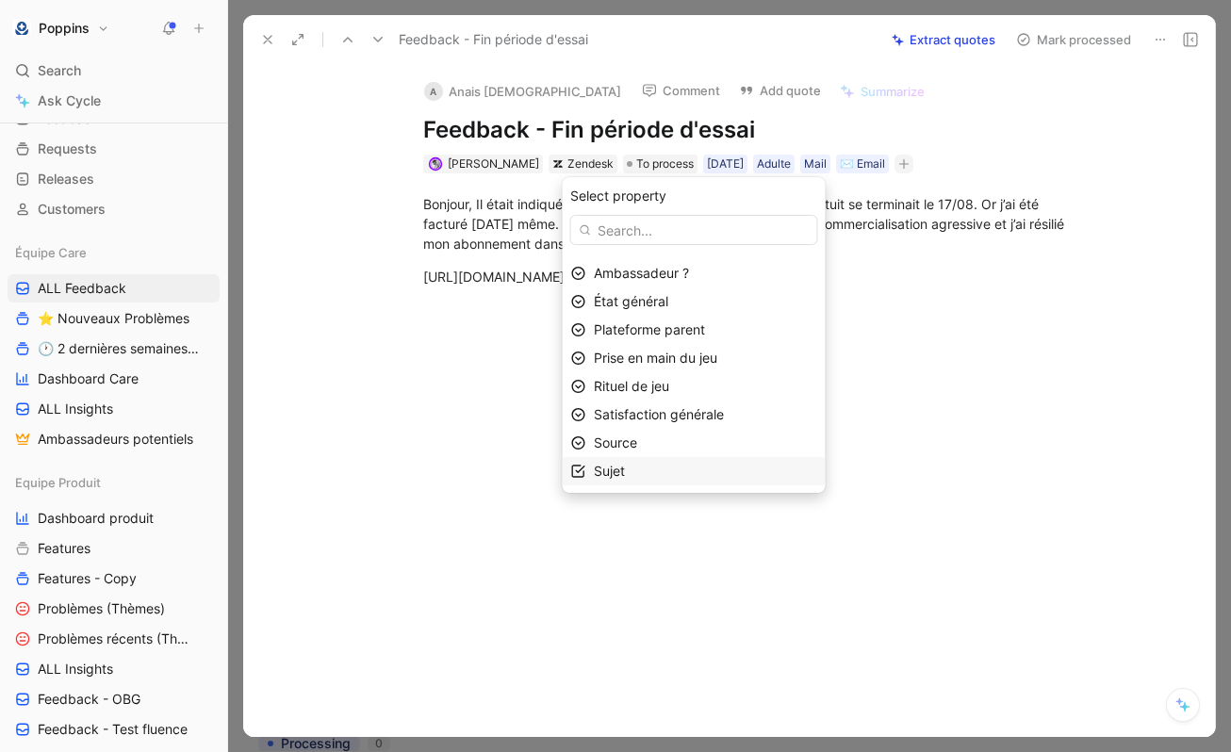
click at [652, 481] on div "Sujet" at bounding box center [705, 471] width 223 height 23
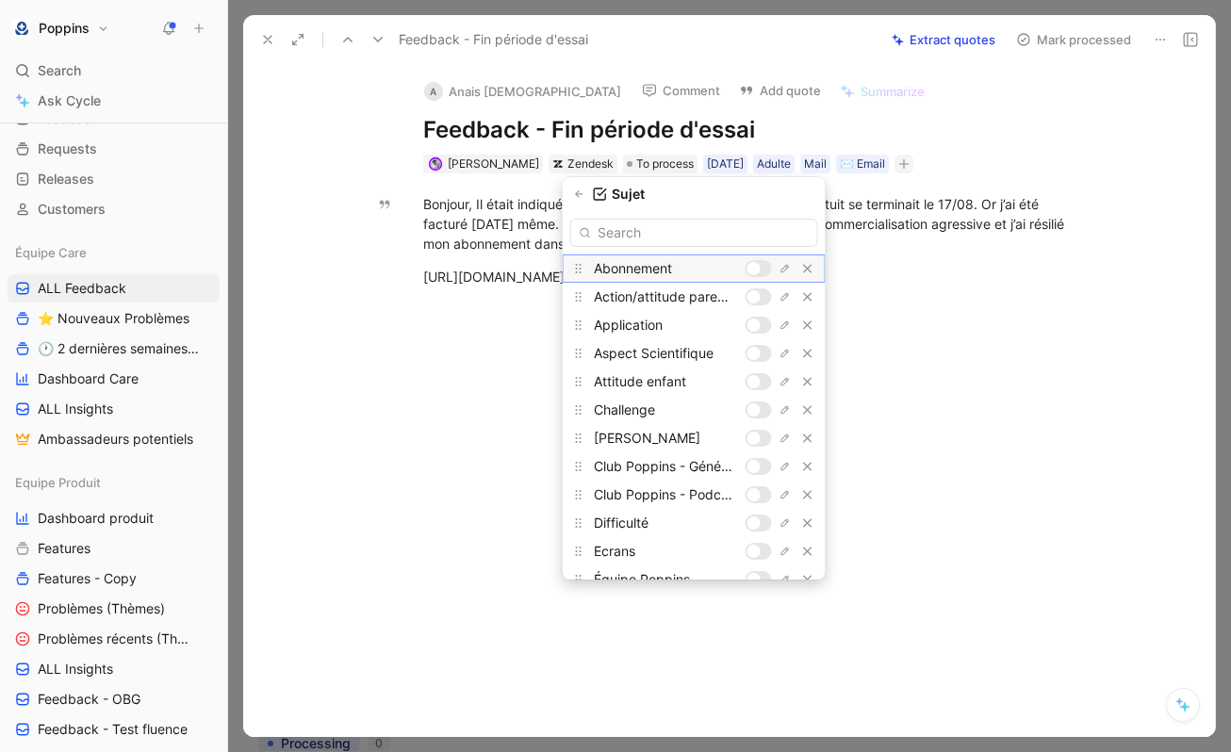
click at [751, 265] on div at bounding box center [754, 268] width 13 height 13
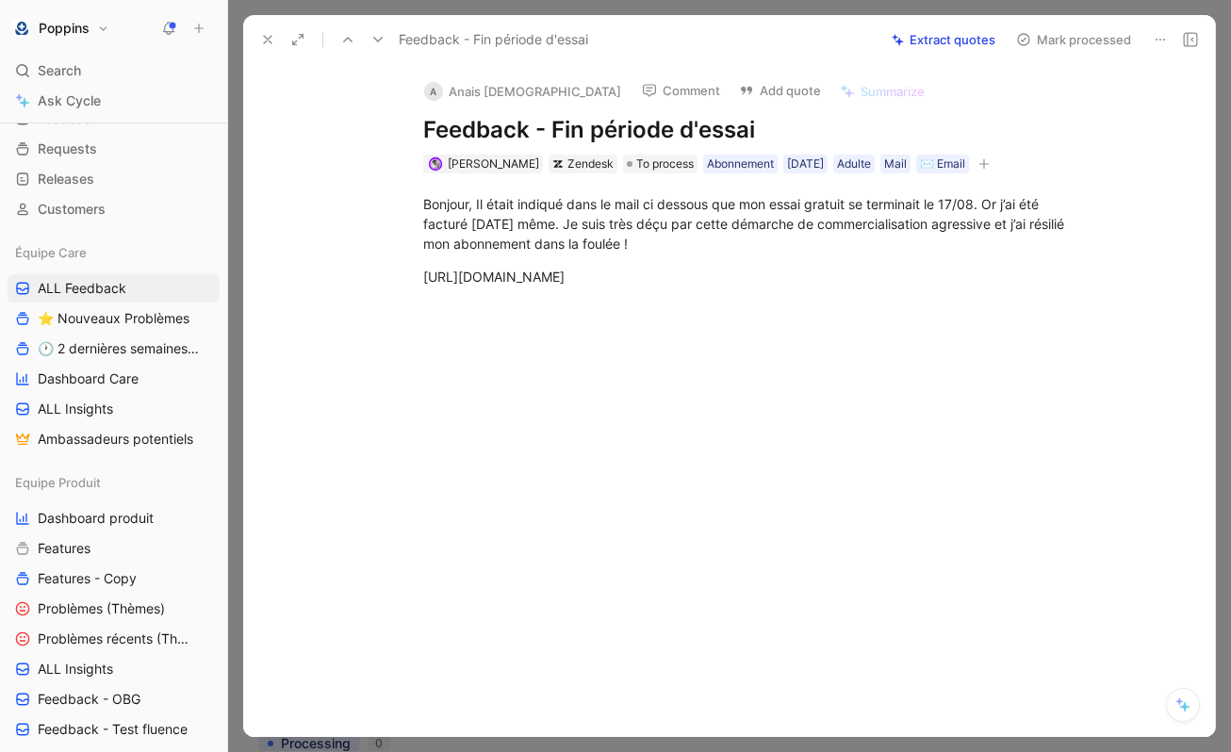
click at [994, 157] on button "button" at bounding box center [984, 164] width 19 height 19
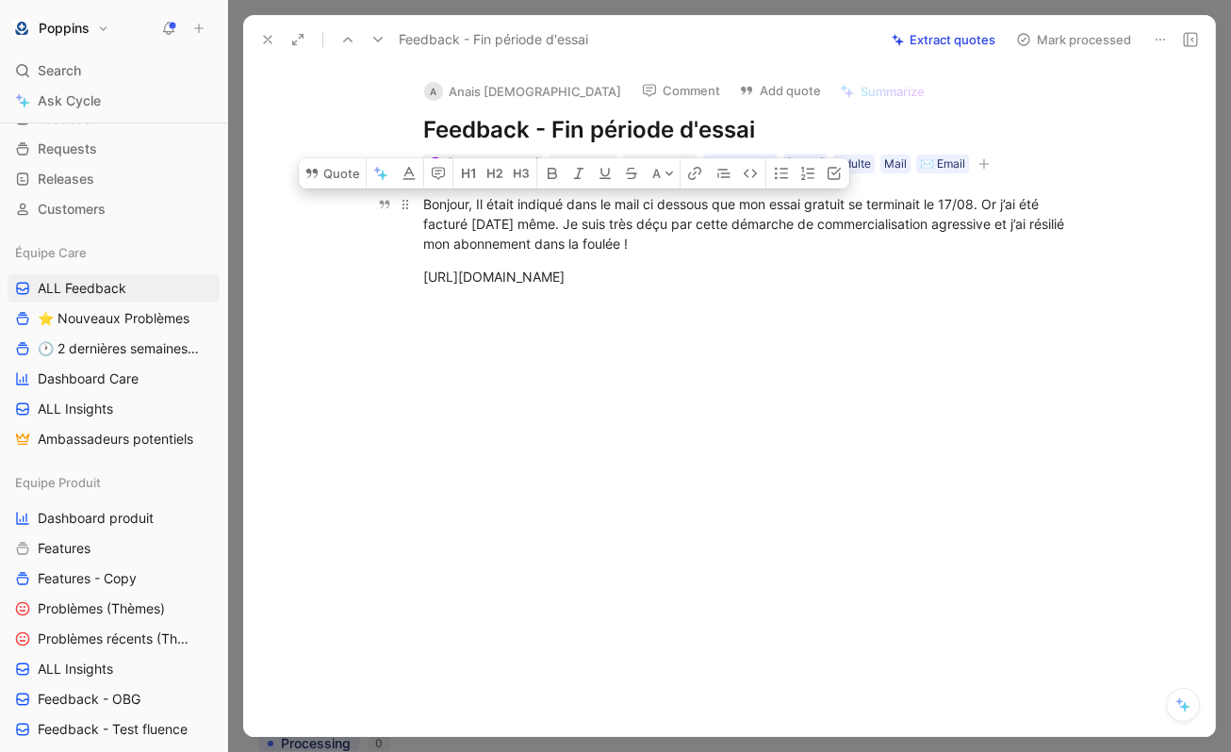
drag, startPoint x: 474, startPoint y: 199, endPoint x: 683, endPoint y: 239, distance: 212.3
click at [683, 239] on div "Bonjour, Il était indiqué dans le mail ci dessous que mon essai gratuit se term…" at bounding box center [749, 223] width 652 height 59
click at [341, 175] on button "Quote" at bounding box center [332, 173] width 67 height 30
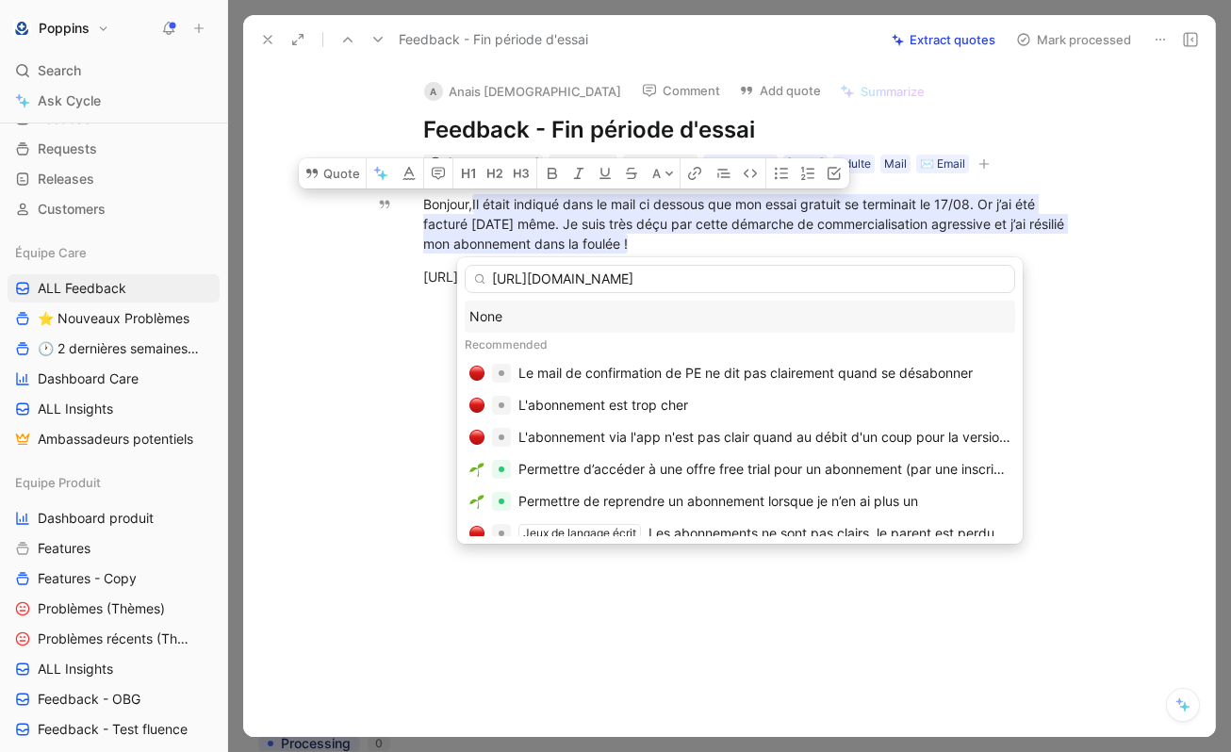
type input "[URL][DOMAIN_NAME]"
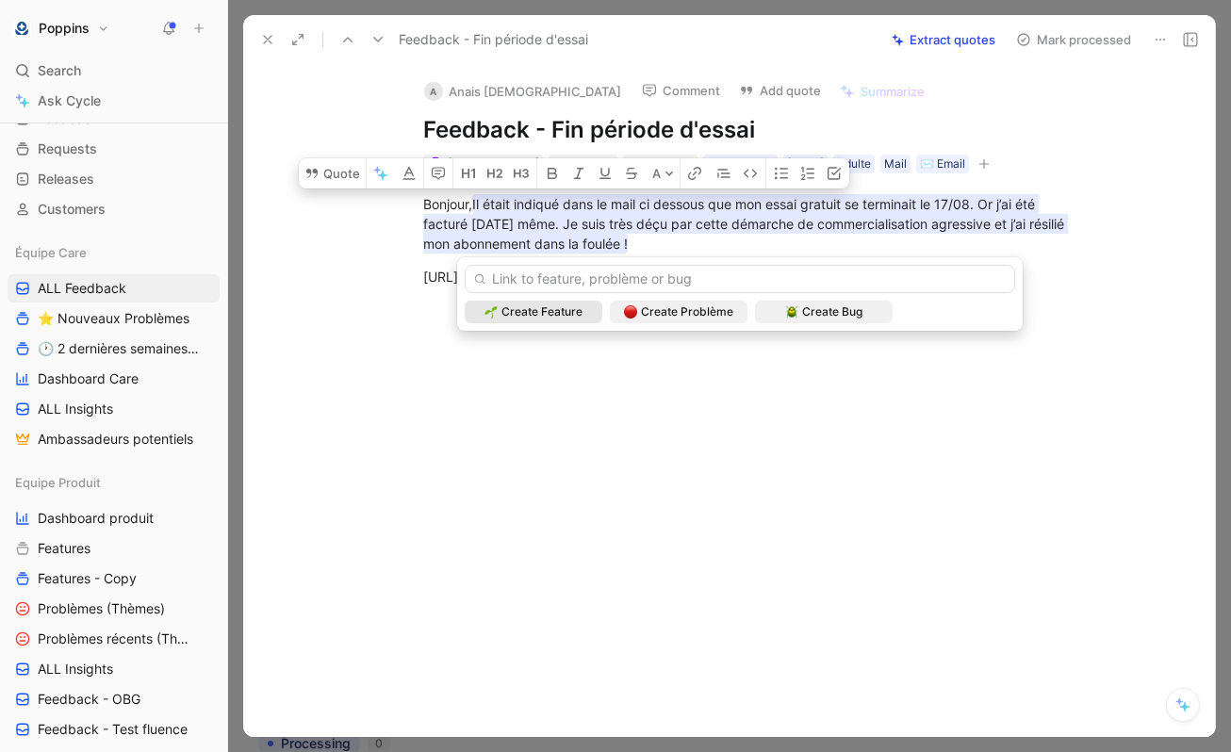
scroll to position [0, 0]
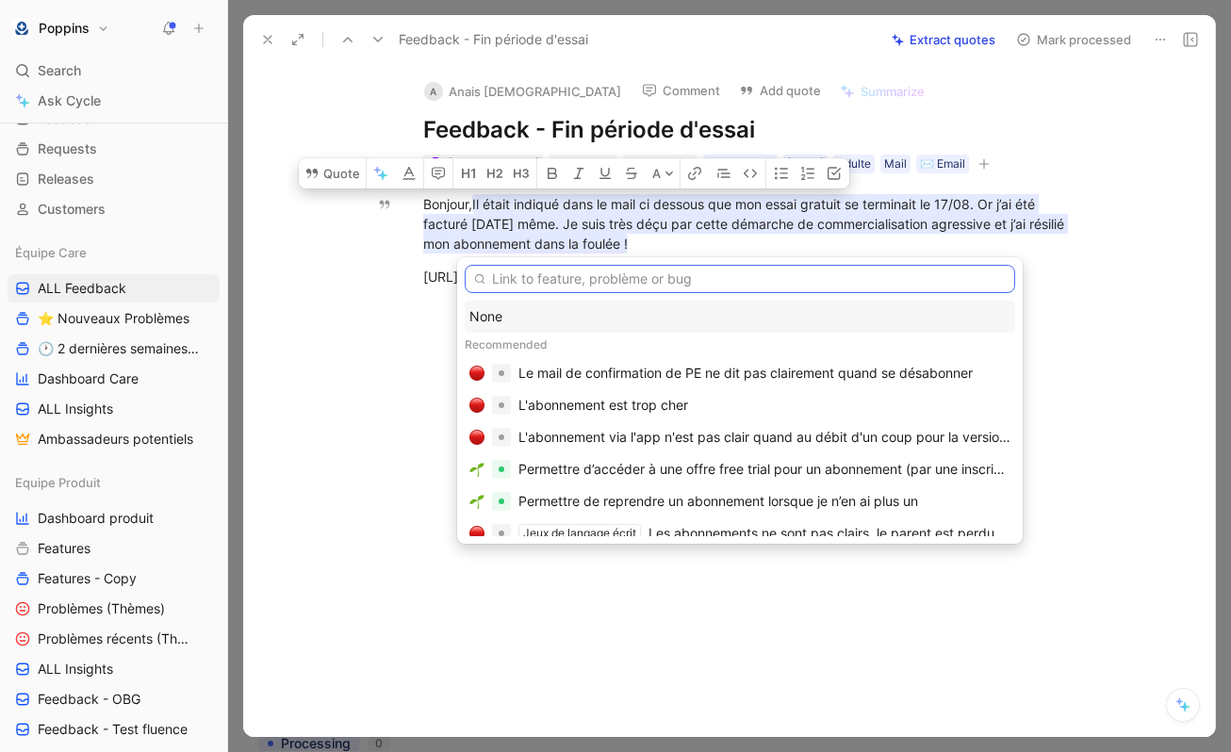
click at [569, 289] on input "text" at bounding box center [740, 279] width 551 height 28
paste input "[URL][DOMAIN_NAME]"
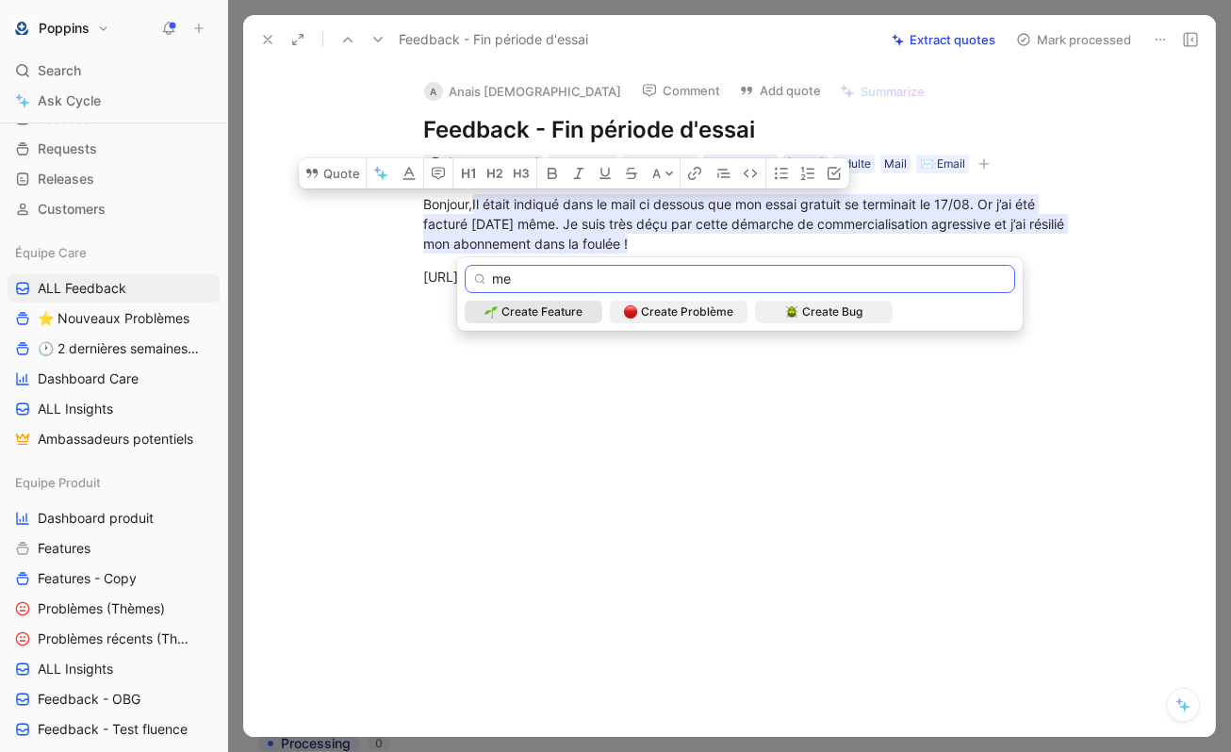
type input "m"
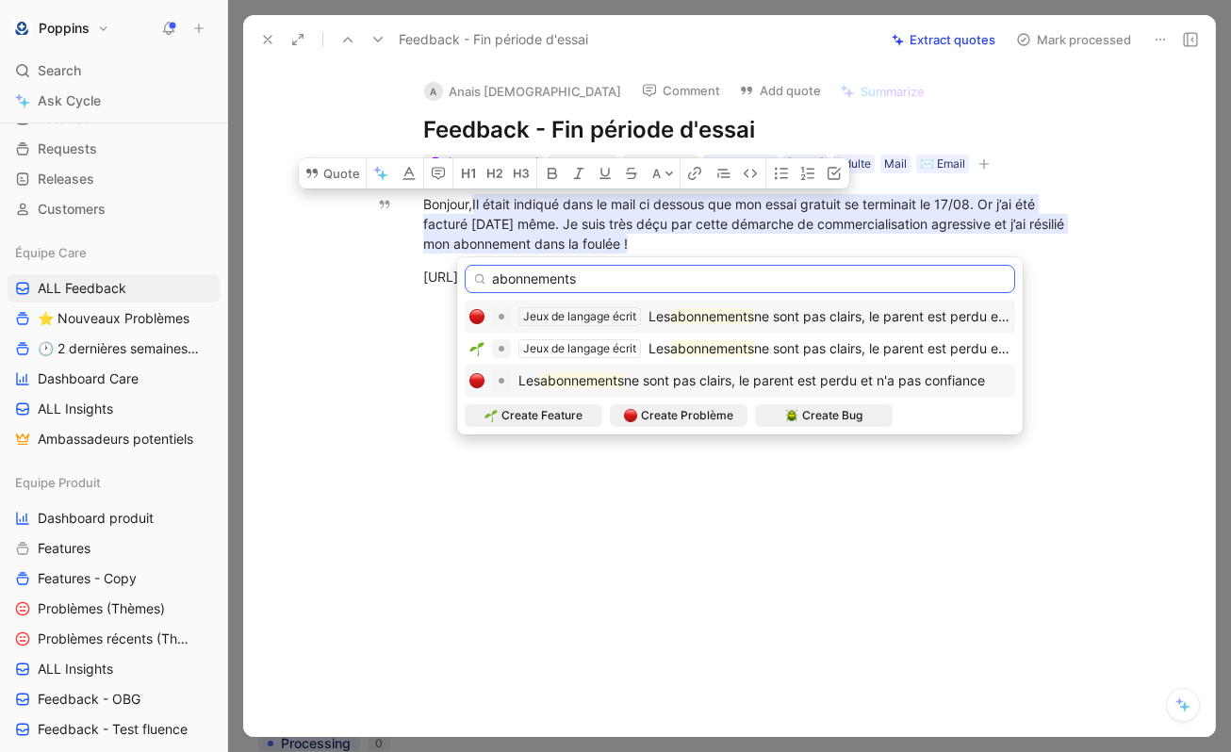
type input "abonnements"
click at [772, 385] on span "ne sont pas clairs, le parent est perdu et n'a pas confiance" at bounding box center [804, 380] width 361 height 16
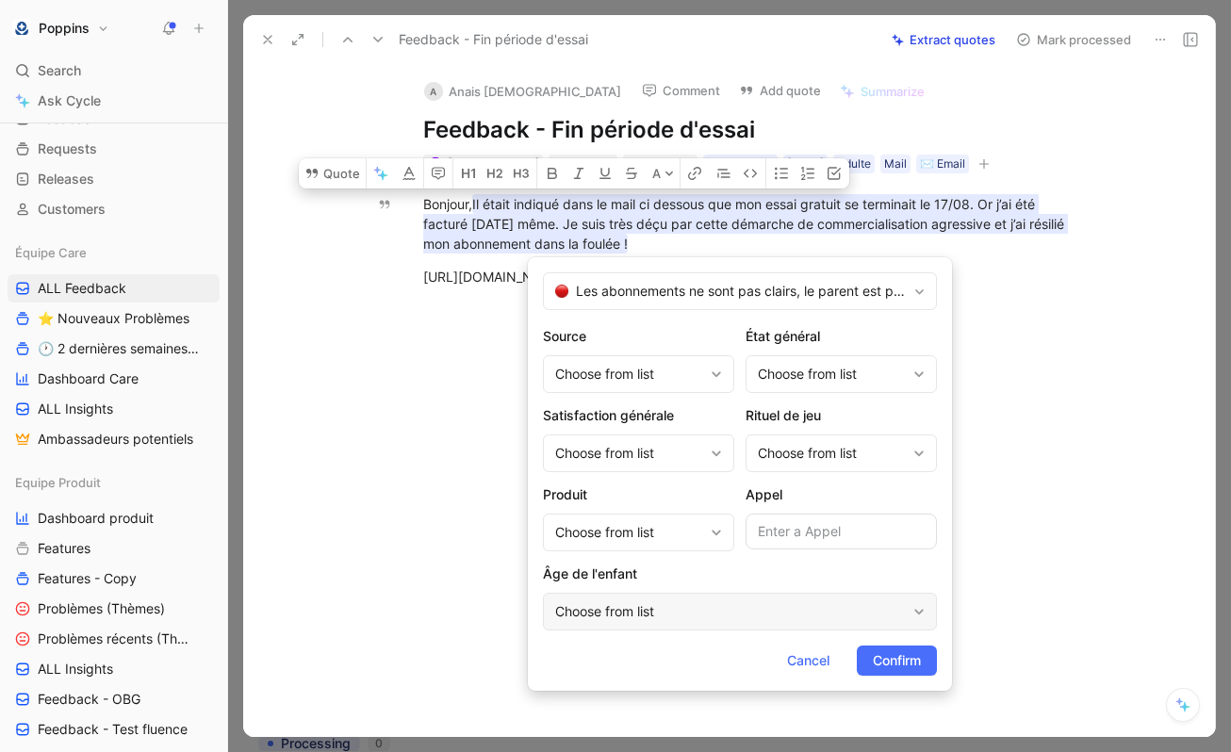
click at [657, 604] on div "Choose from list" at bounding box center [730, 612] width 351 height 23
click at [645, 527] on div "Choose from list" at bounding box center [629, 532] width 148 height 23
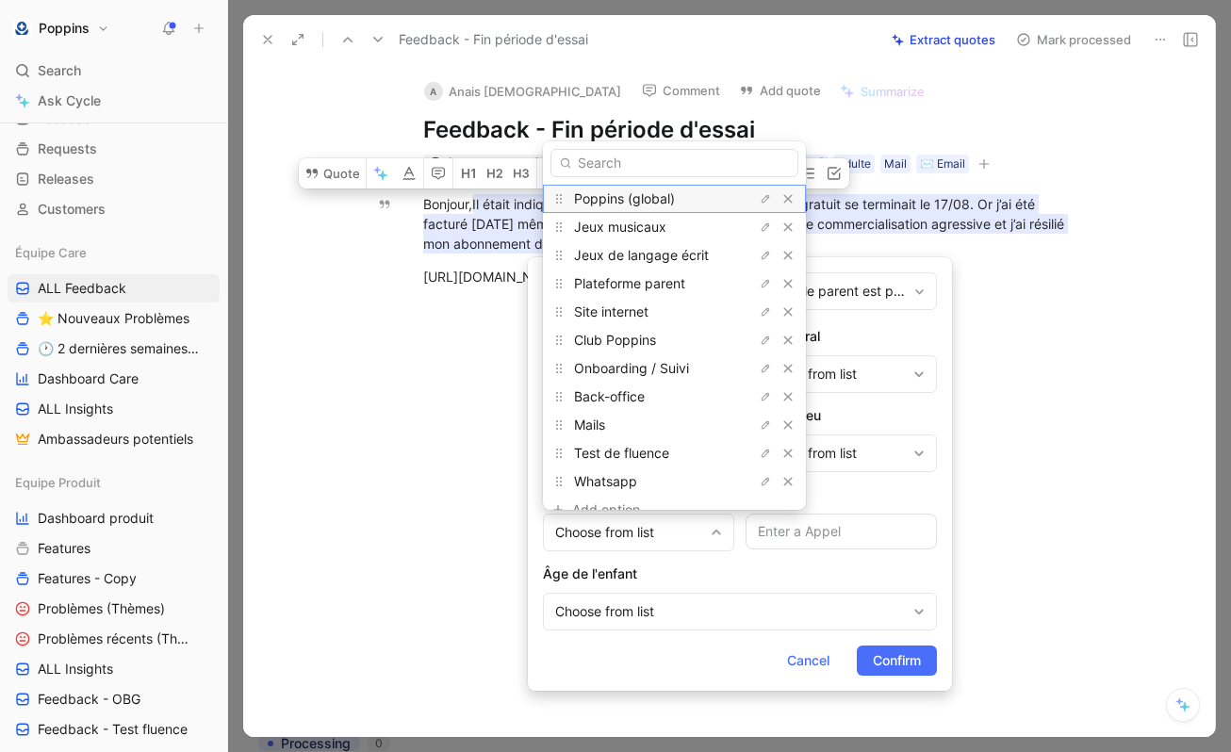
click at [652, 202] on span "Poppins (global)" at bounding box center [624, 198] width 101 height 16
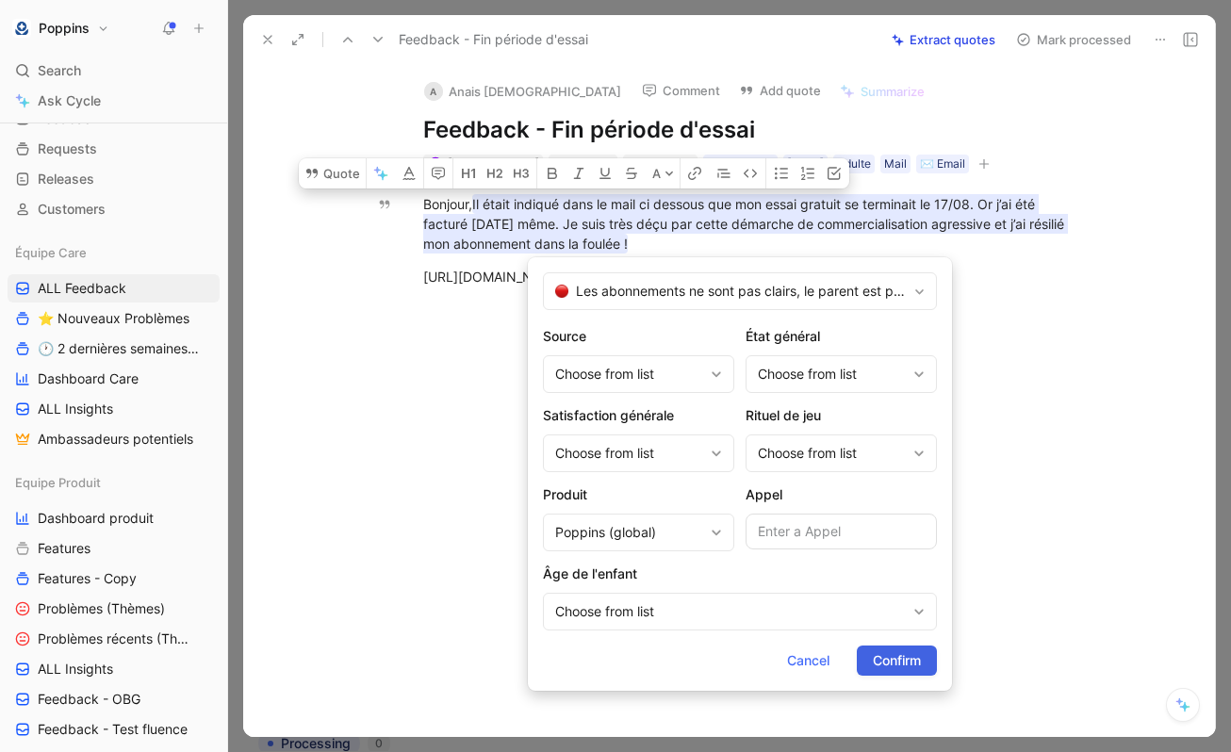
click at [899, 660] on span "Confirm" at bounding box center [897, 661] width 48 height 23
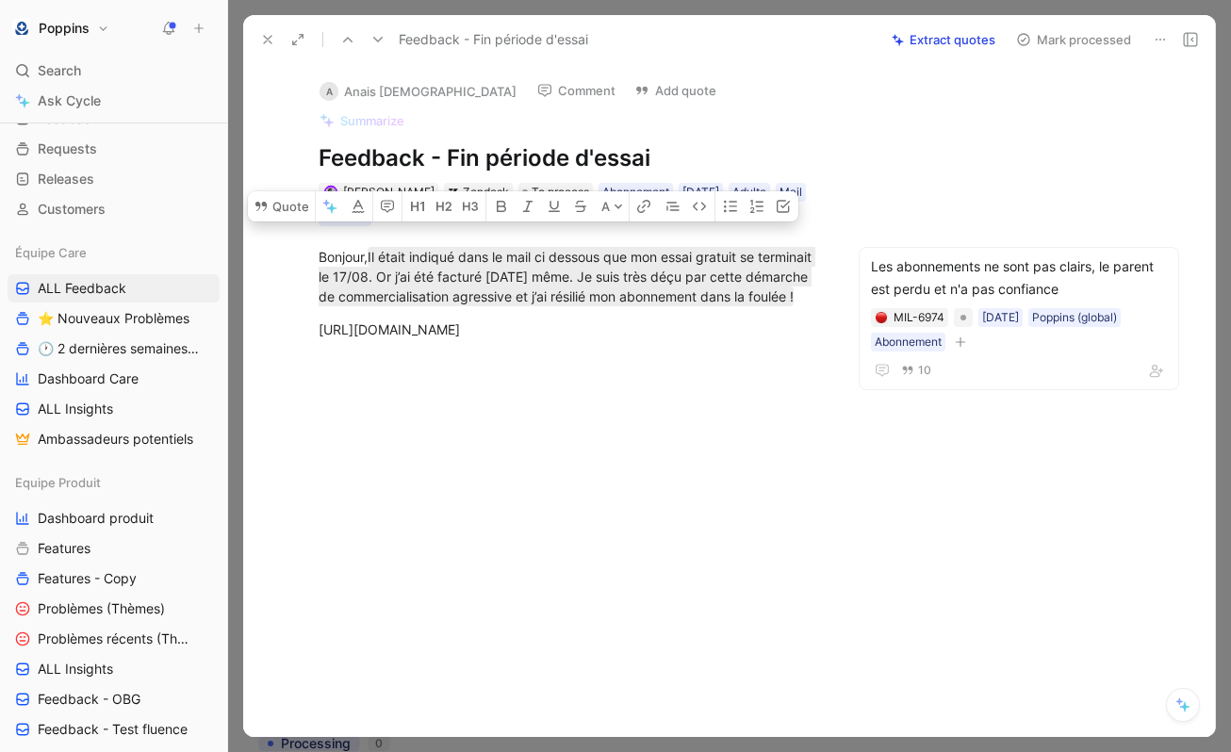
click at [599, 393] on div at bounding box center [571, 472] width 576 height 225
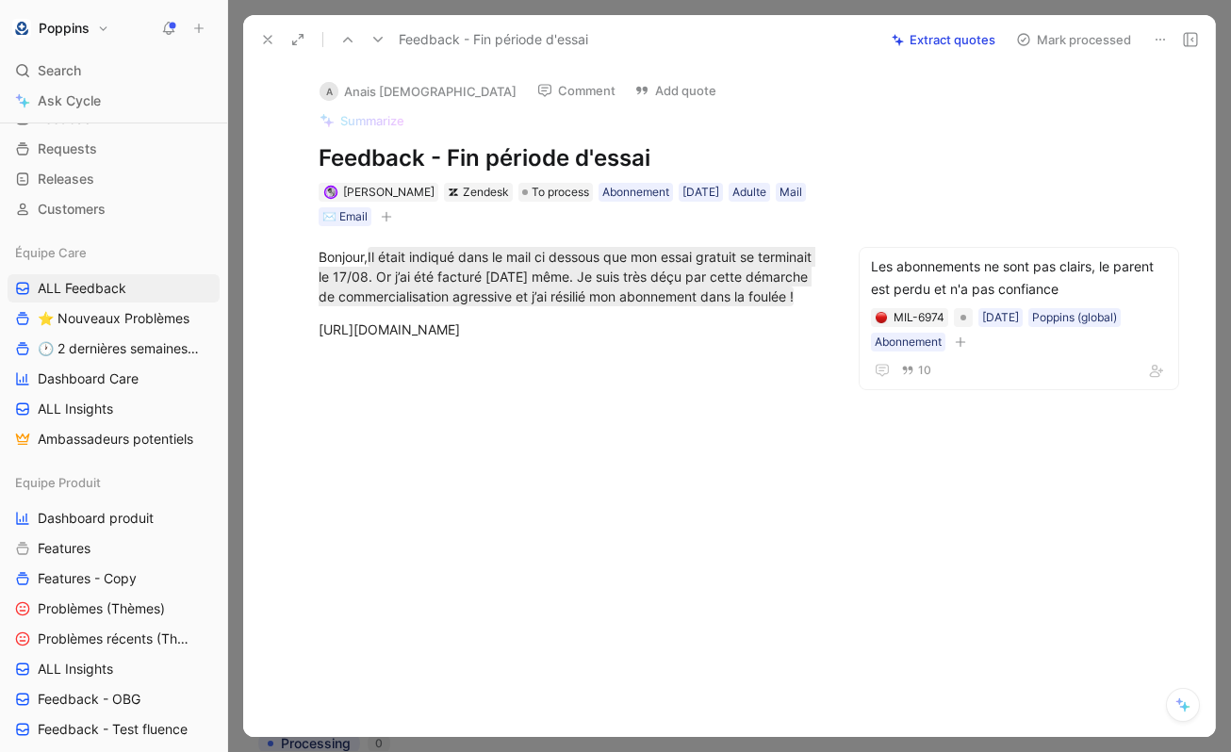
click at [590, 338] on div "Bonjour, Il était indiqué dans le mail ci dessous que mon essai gratuit se term…" at bounding box center [571, 293] width 576 height 134
click at [386, 211] on icon "button" at bounding box center [386, 216] width 11 height 11
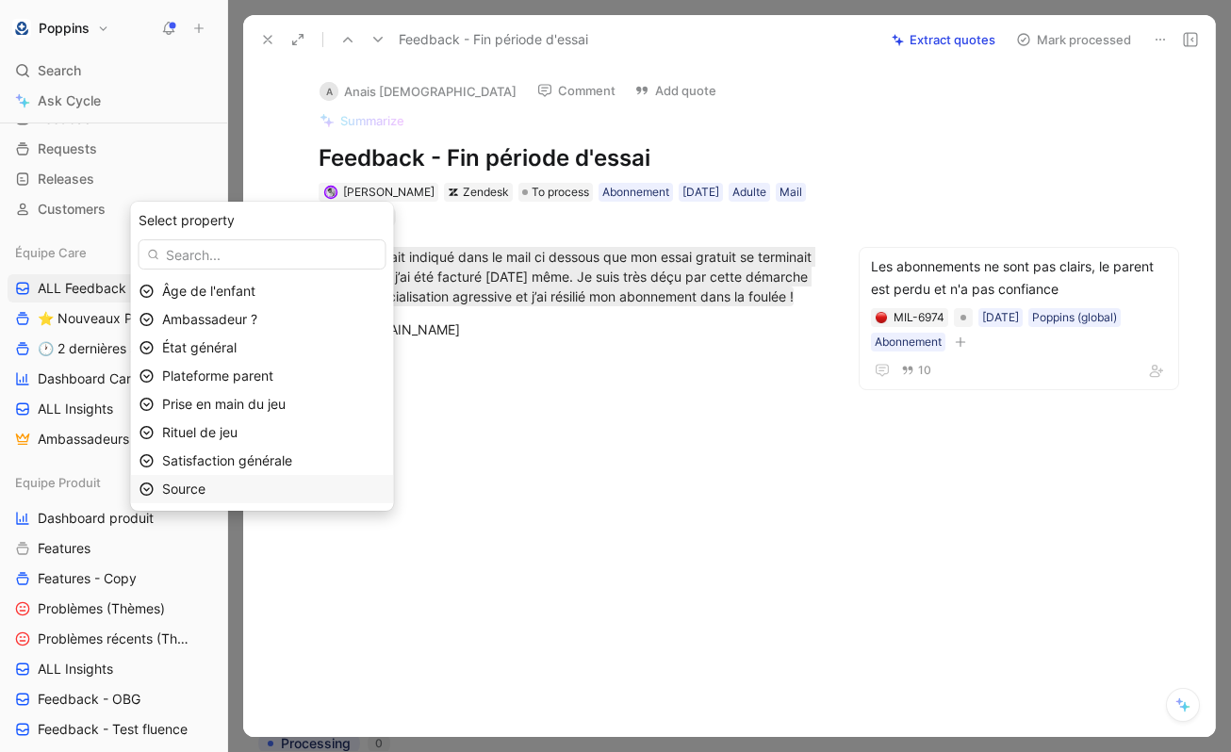
click at [303, 475] on div "Source" at bounding box center [262, 489] width 263 height 28
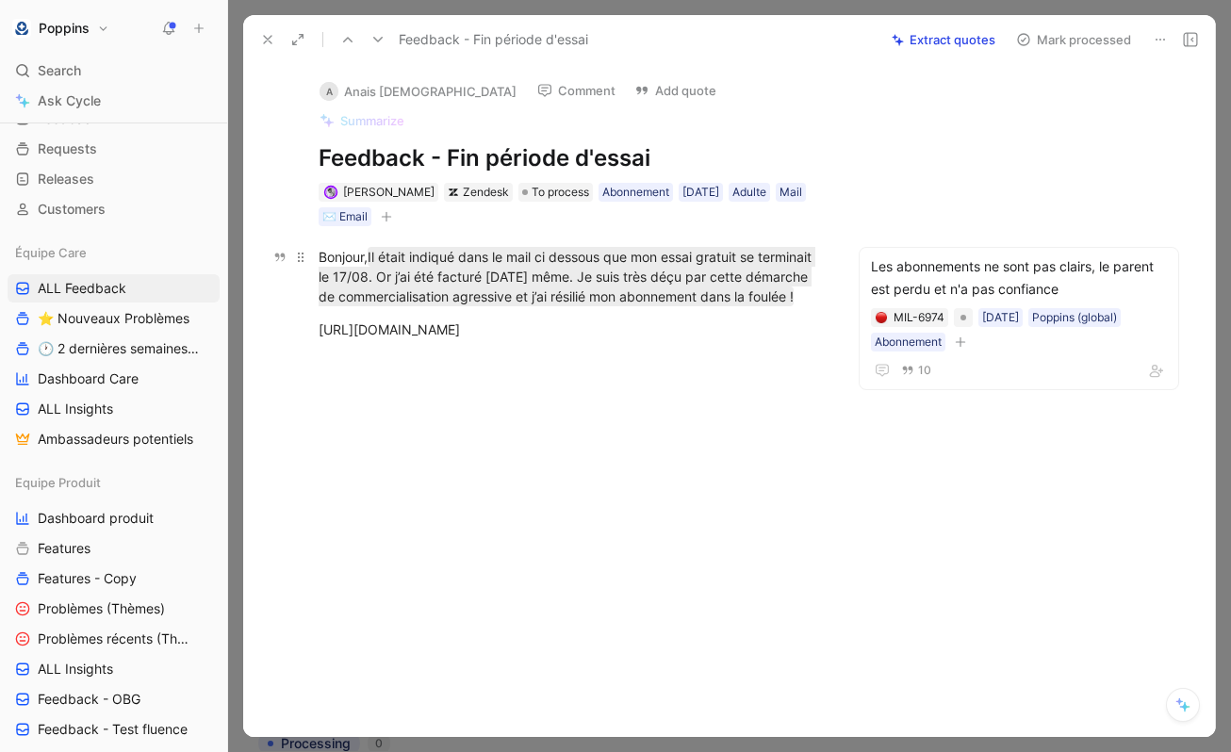
click at [437, 288] on div "Bonjour, Il était indiqué dans le mail ci dessous que mon essai gratuit se term…" at bounding box center [571, 276] width 504 height 59
click at [840, 124] on div "A Anais [DEMOGRAPHIC_DATA] Comment Add quote Summarize Feedback - Fin période d…" at bounding box center [571, 146] width 576 height 164
click at [393, 187] on div "[PERSON_NAME] To process Abonnement [DATE] Adulte Mail ✉️ Email" at bounding box center [571, 204] width 508 height 47
click at [386, 211] on icon "button" at bounding box center [386, 216] width 11 height 11
click at [540, 183] on span "To process" at bounding box center [561, 192] width 58 height 19
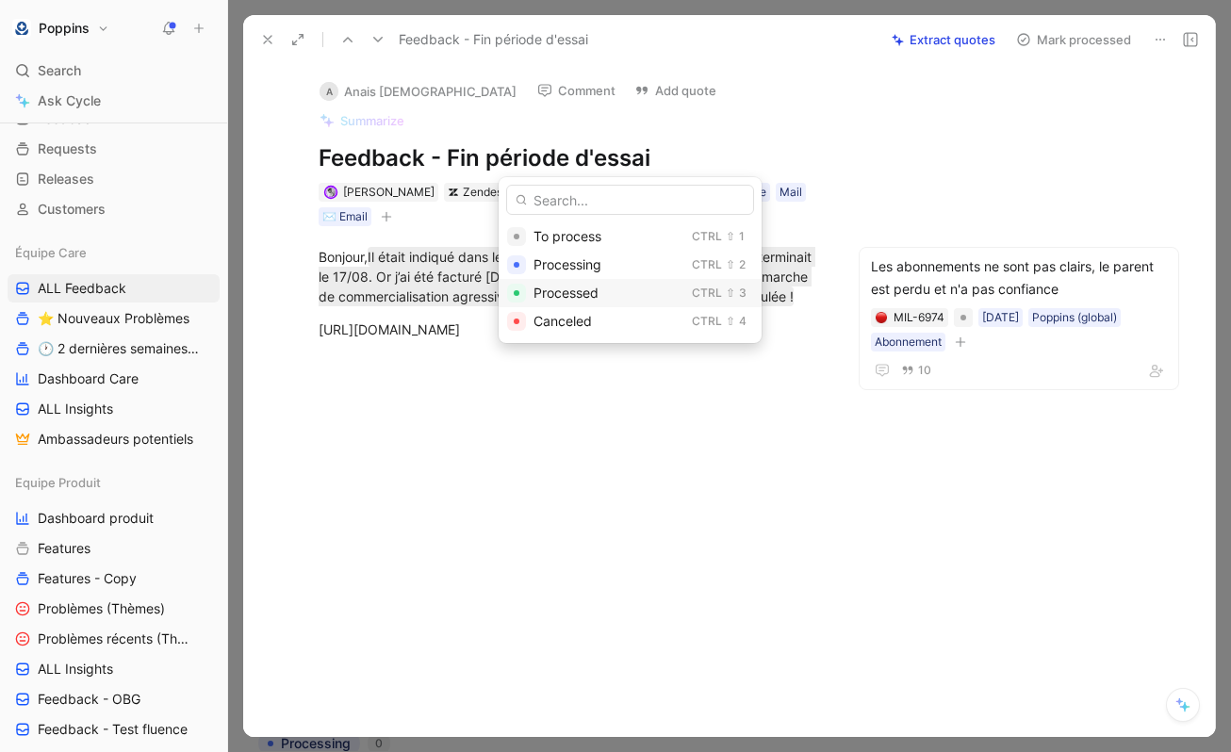
click at [559, 285] on span "Processed" at bounding box center [566, 293] width 65 height 16
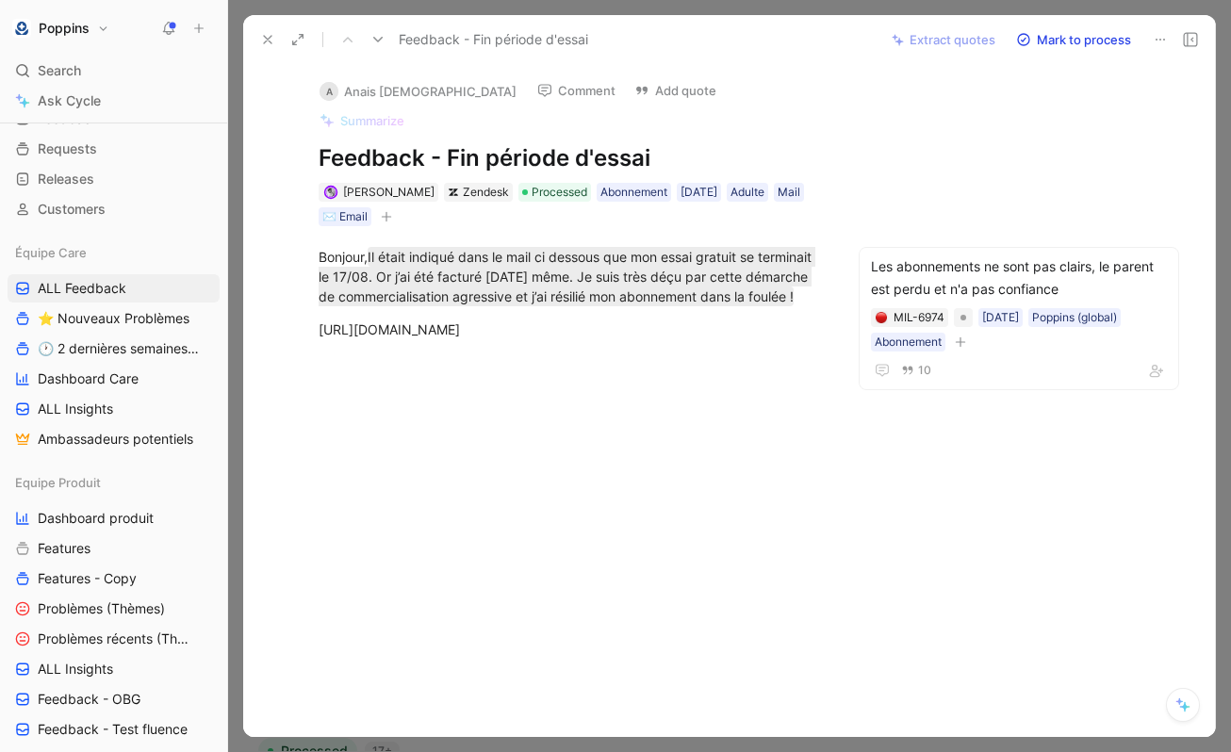
click at [266, 42] on icon at bounding box center [267, 39] width 15 height 15
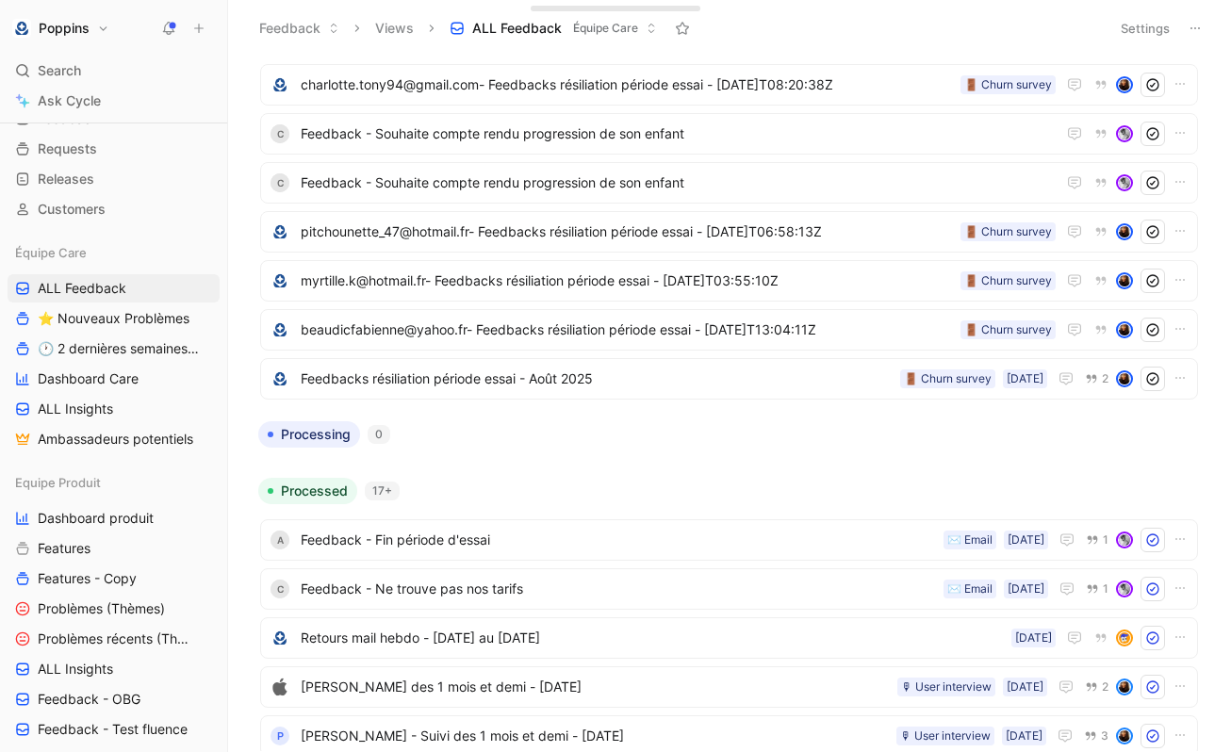
scroll to position [711, 0]
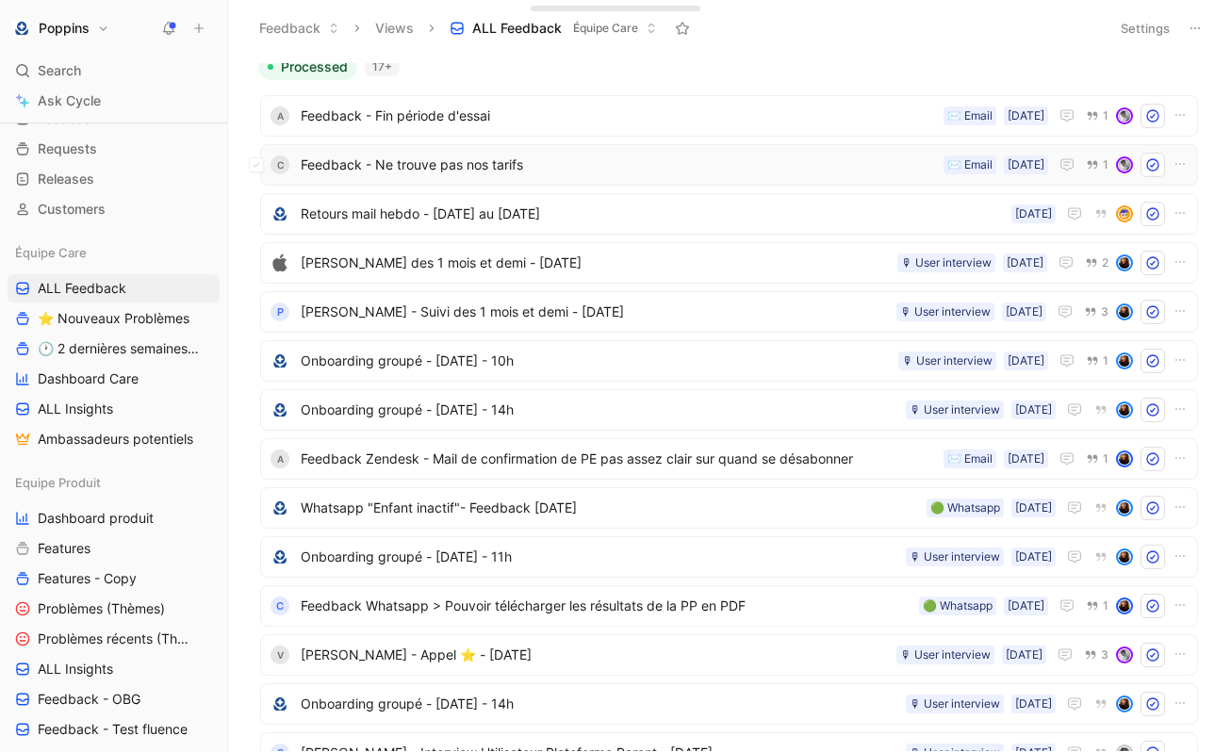
click at [543, 161] on span "Feedback - Ne trouve pas nos tarifs" at bounding box center [618, 165] width 635 height 23
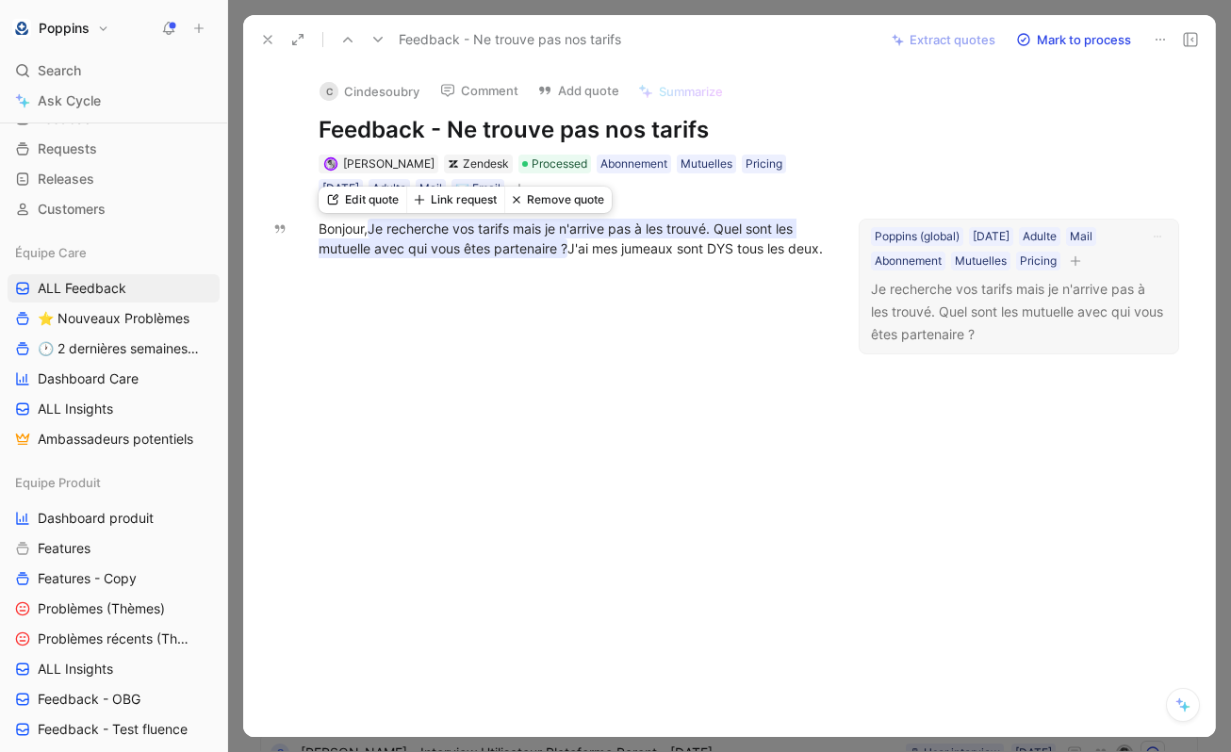
click at [380, 193] on div "Edit quote Link request Remove quote" at bounding box center [465, 205] width 293 height 26
click at [371, 199] on button "Edit quote" at bounding box center [363, 200] width 88 height 26
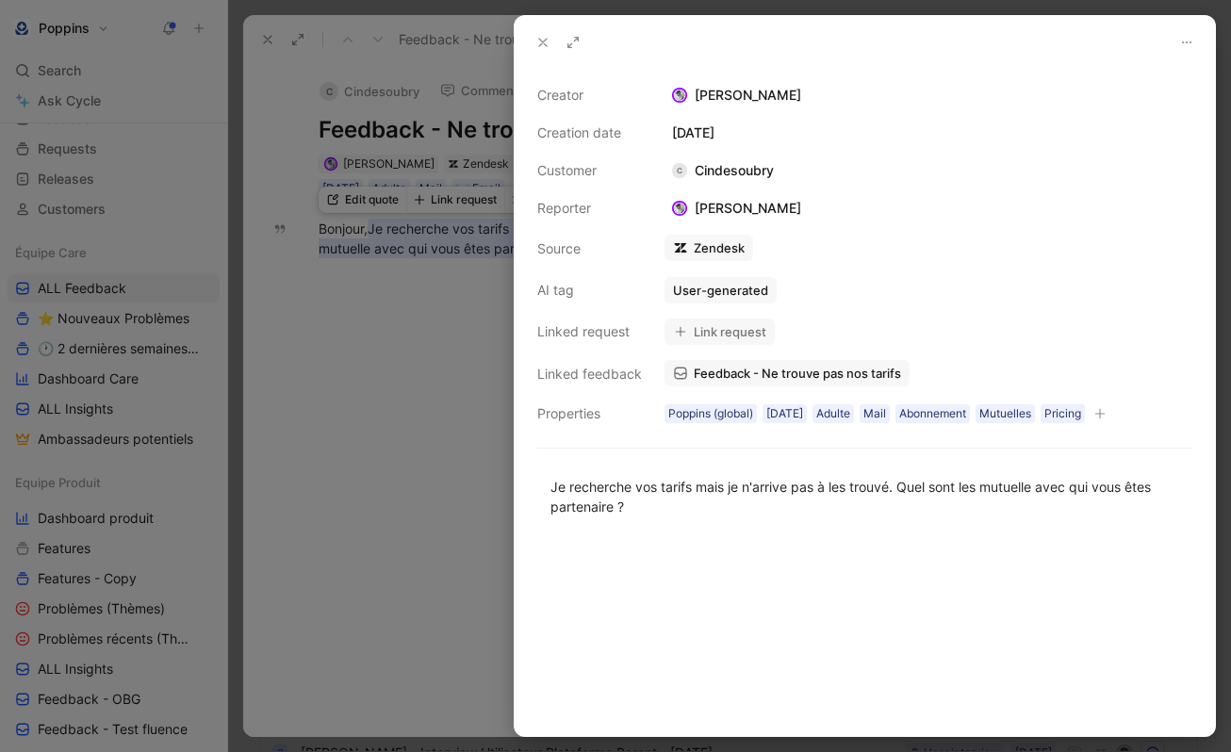
click at [451, 318] on div at bounding box center [615, 376] width 1231 height 752
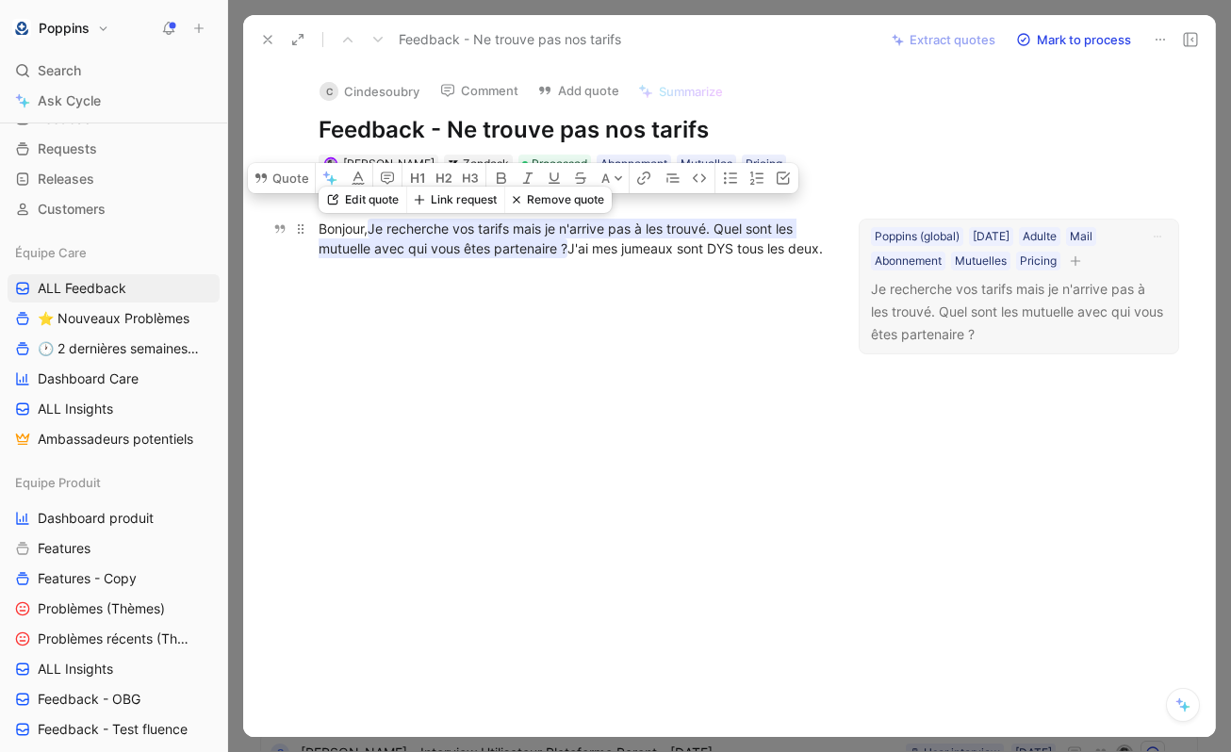
drag, startPoint x: 569, startPoint y: 251, endPoint x: 372, endPoint y: 227, distance: 198.5
click at [372, 227] on div "Bonjour, Je recherche vos tarifs mais je n'arrive pas à les trouvé. Quel sont l…" at bounding box center [571, 239] width 504 height 40
click at [1161, 239] on icon "button" at bounding box center [1157, 236] width 11 height 11
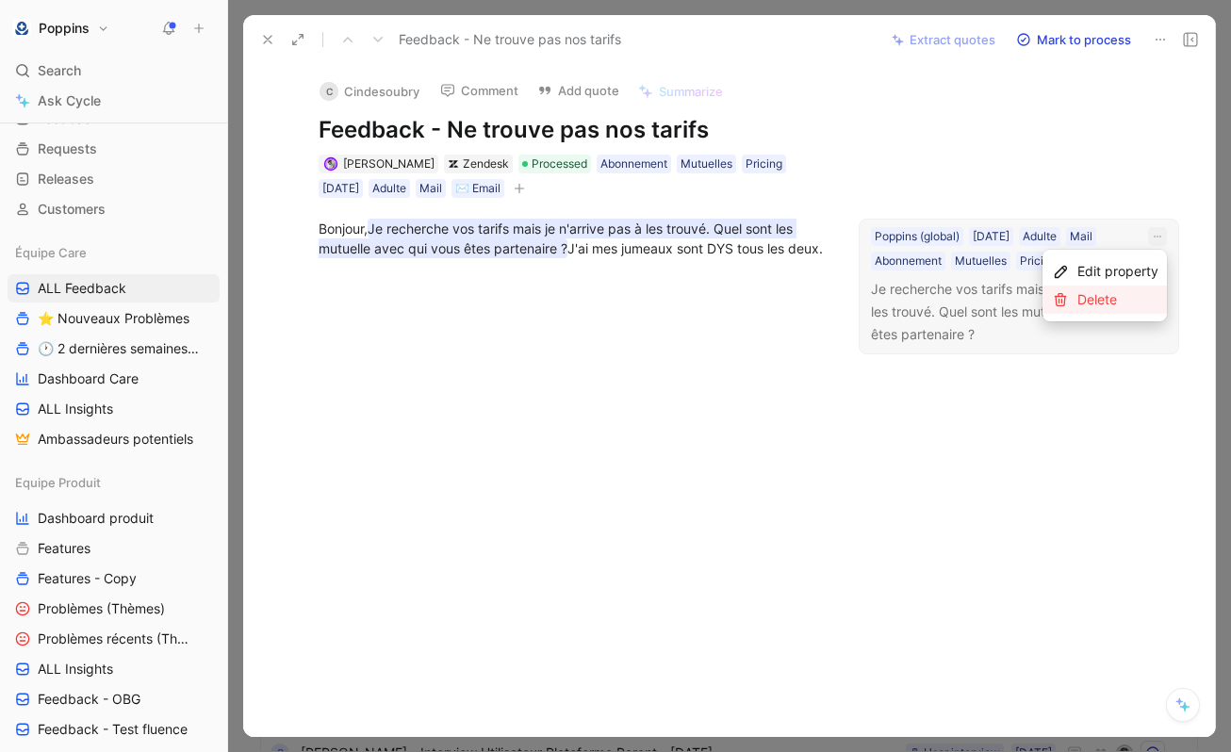
click at [1114, 301] on div "Delete" at bounding box center [1118, 300] width 81 height 23
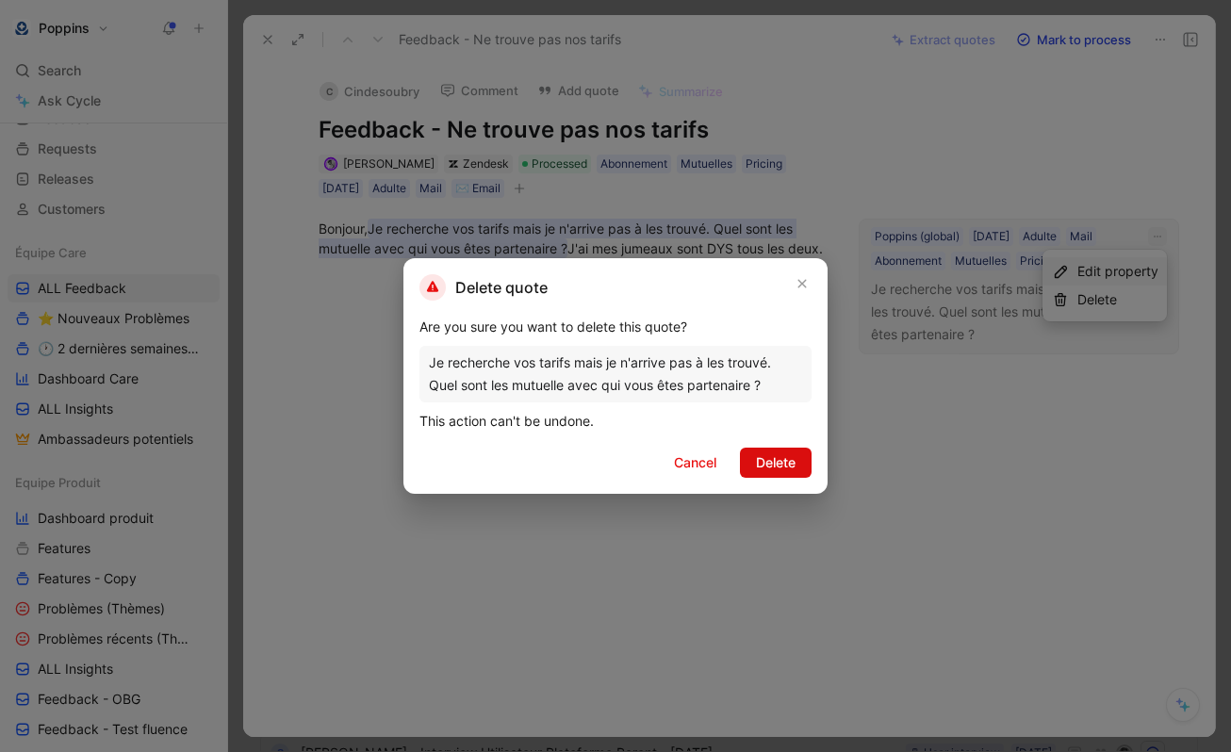
click at [765, 472] on span "Delete" at bounding box center [776, 463] width 40 height 23
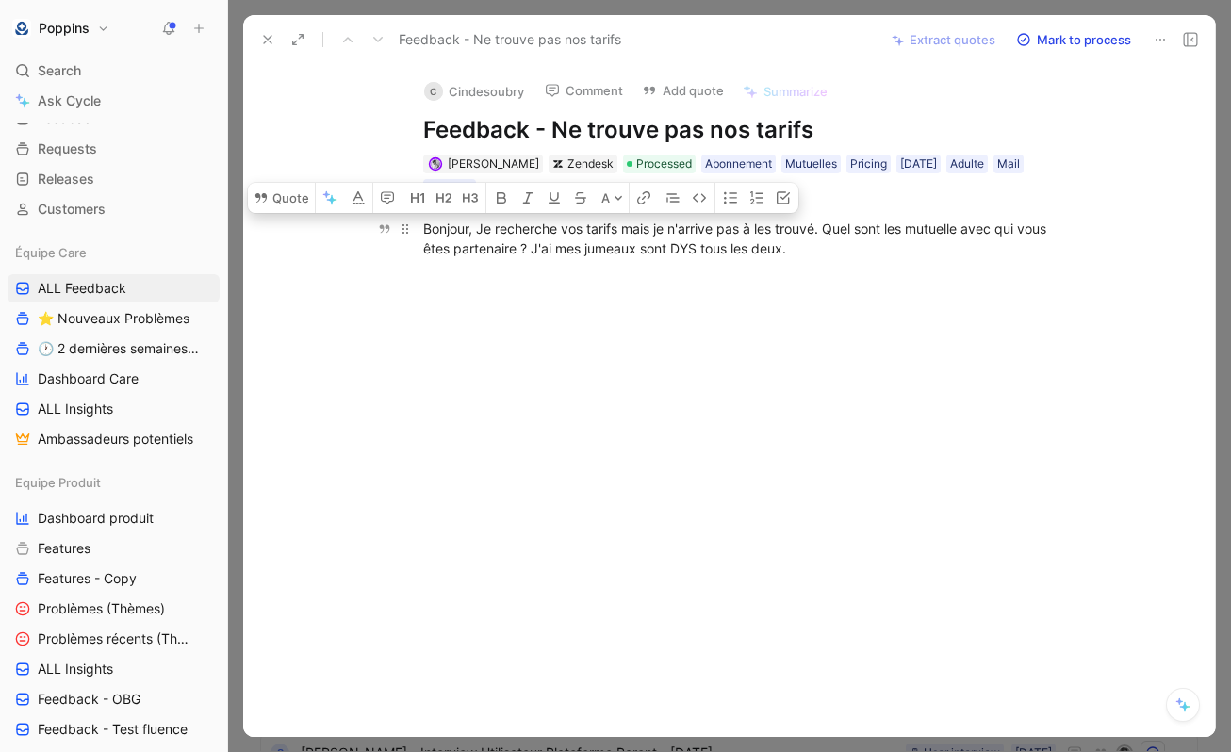
drag, startPoint x: 478, startPoint y: 229, endPoint x: 526, endPoint y: 243, distance: 50.1
click at [526, 243] on div "Bonjour, Je recherche vos tarifs mais je n'arrive pas à les trouvé. Quel sont l…" at bounding box center [749, 239] width 652 height 40
click at [293, 199] on button "Quote" at bounding box center [281, 198] width 67 height 30
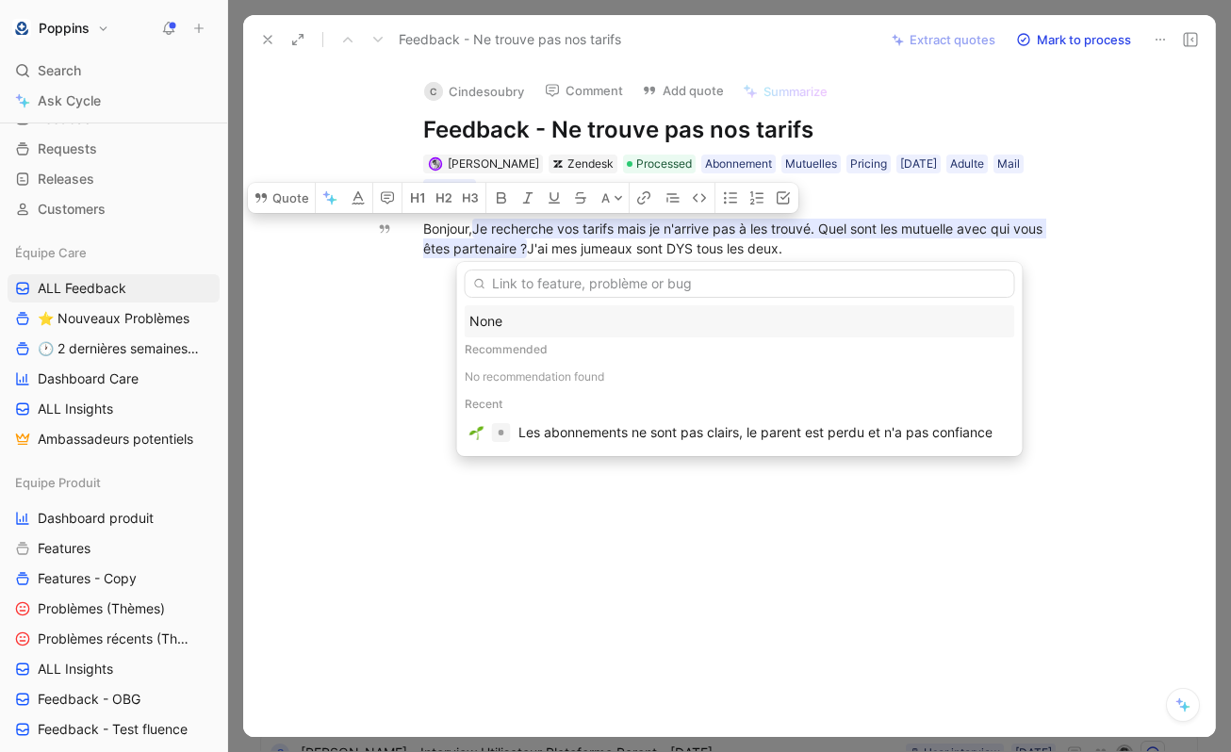
click at [641, 278] on input "text" at bounding box center [740, 284] width 551 height 28
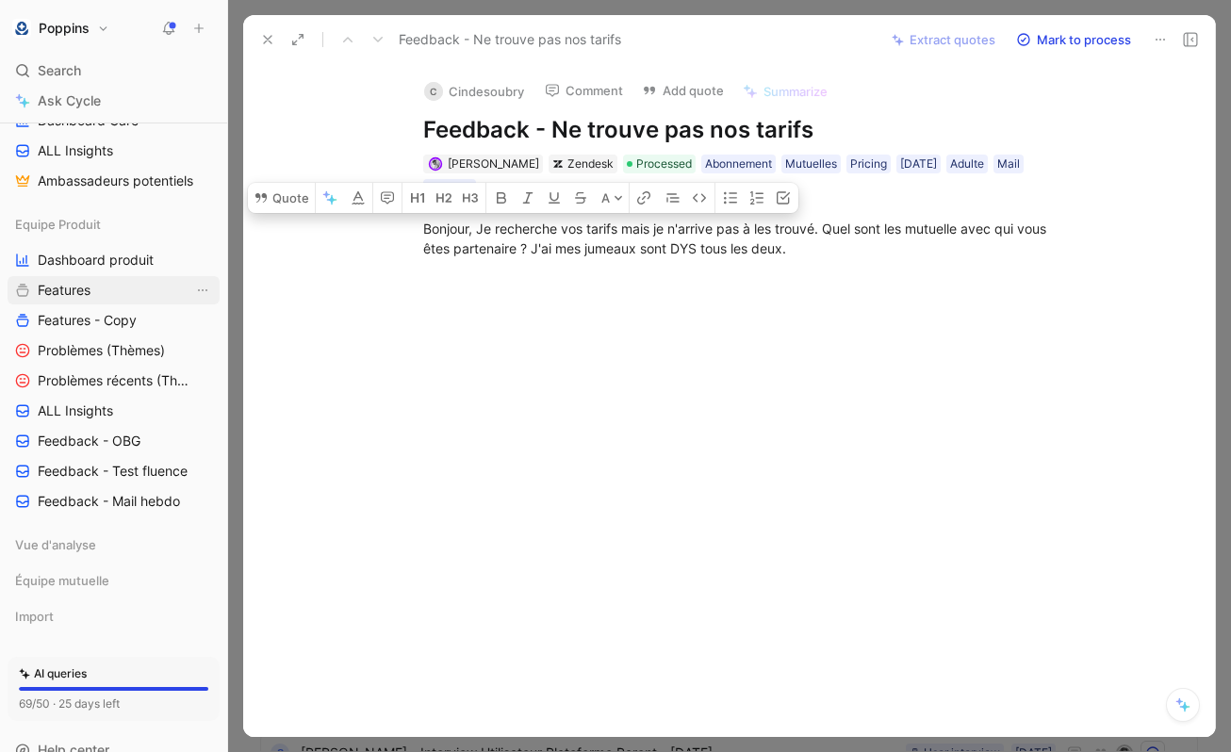
scroll to position [329, 0]
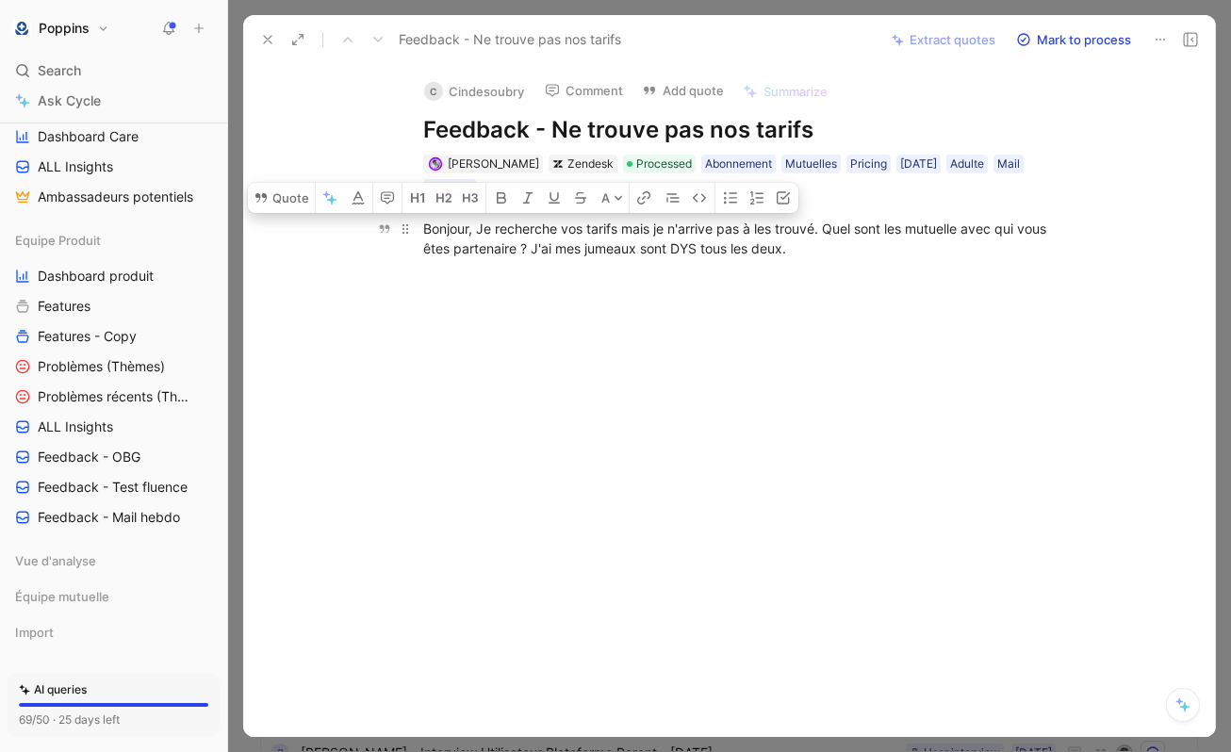
drag, startPoint x: 477, startPoint y: 228, endPoint x: 525, endPoint y: 247, distance: 51.7
click at [525, 247] on div "Bonjour, Je recherche vos tarifs mais je n'arrive pas à les trouvé. Quel sont l…" at bounding box center [749, 239] width 652 height 40
click at [297, 198] on button "Quote" at bounding box center [281, 198] width 67 height 30
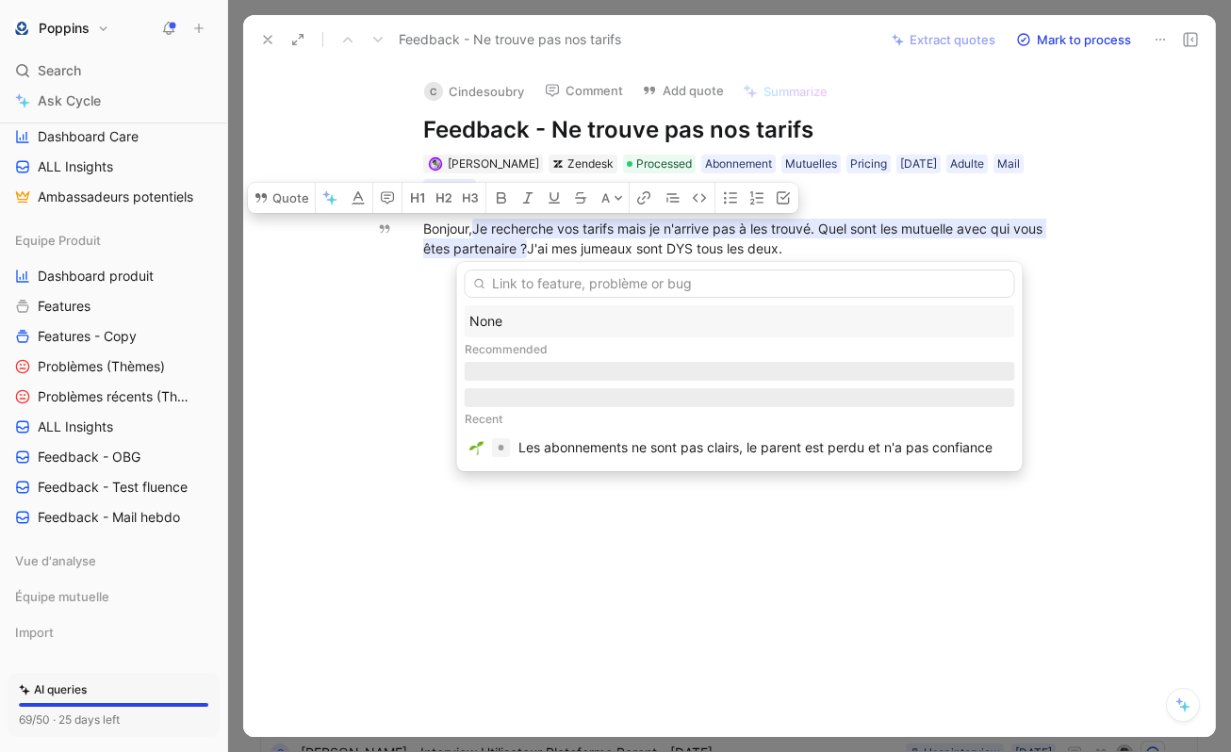
type input "[URL][DOMAIN_NAME]"
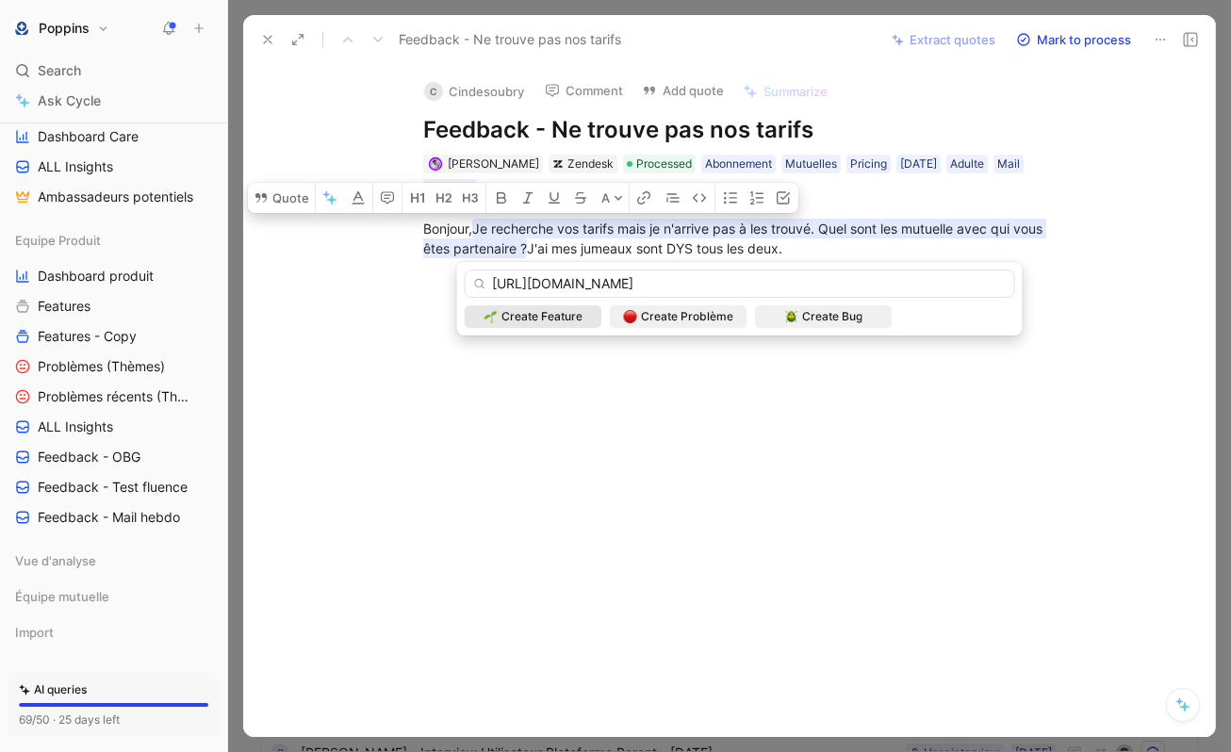
scroll to position [0, 0]
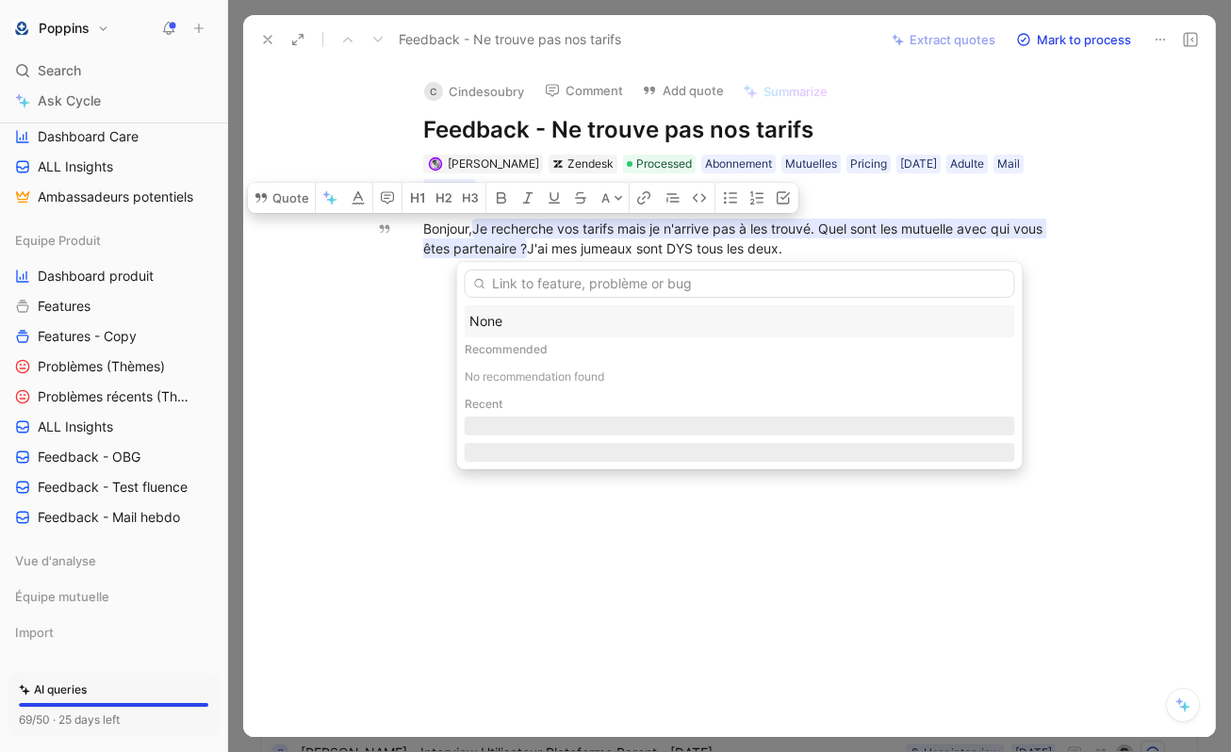
click at [531, 323] on div "None" at bounding box center [740, 321] width 541 height 23
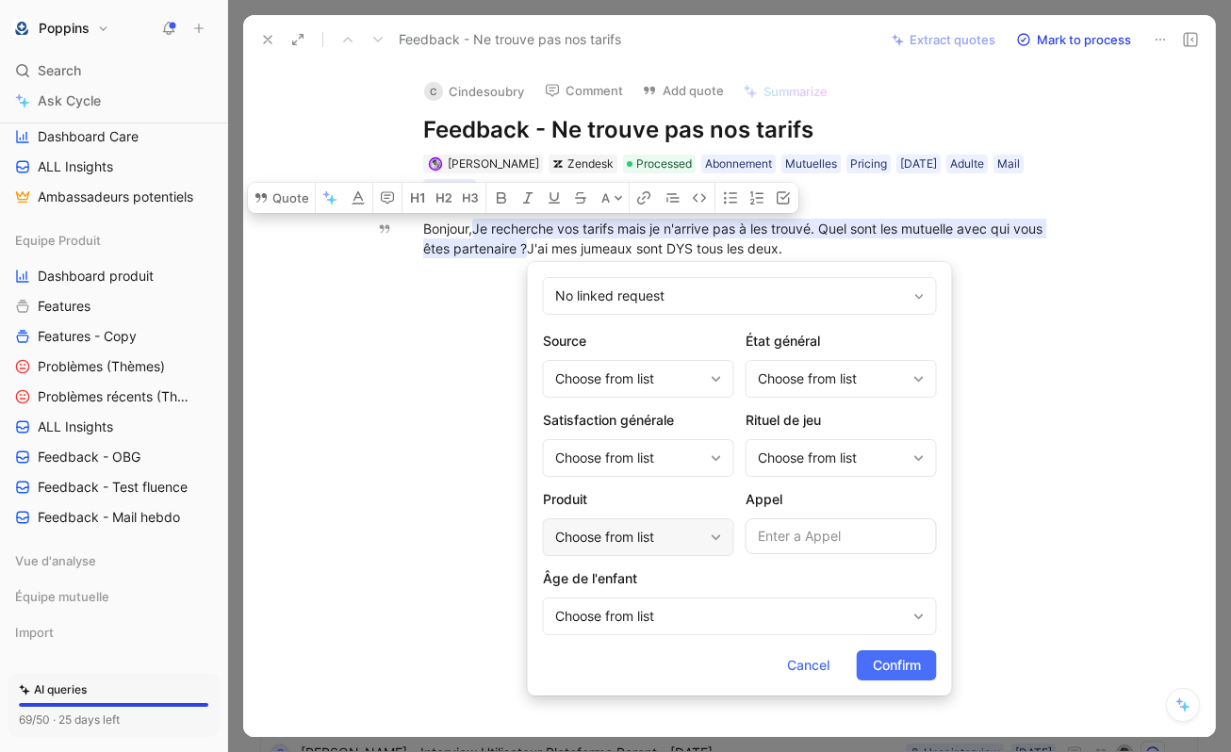
click at [618, 542] on div "Choose from list" at bounding box center [629, 537] width 148 height 23
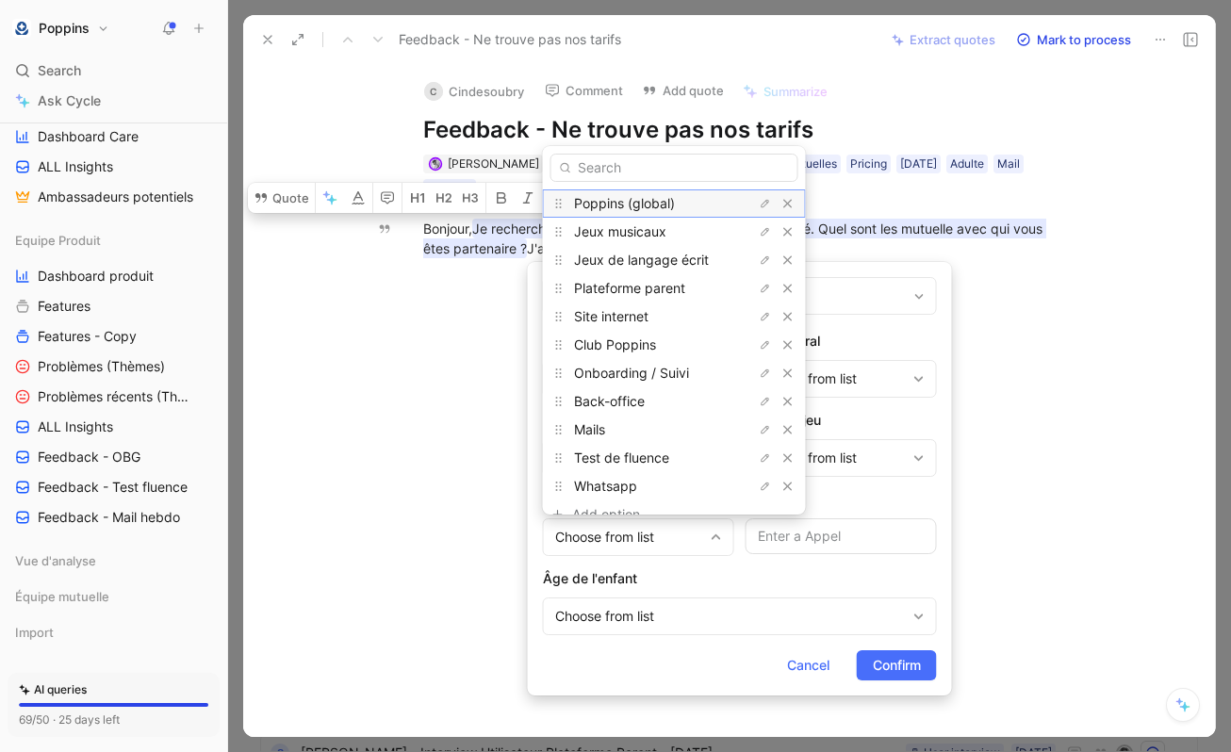
click at [668, 203] on span "Poppins (global)" at bounding box center [624, 203] width 101 height 16
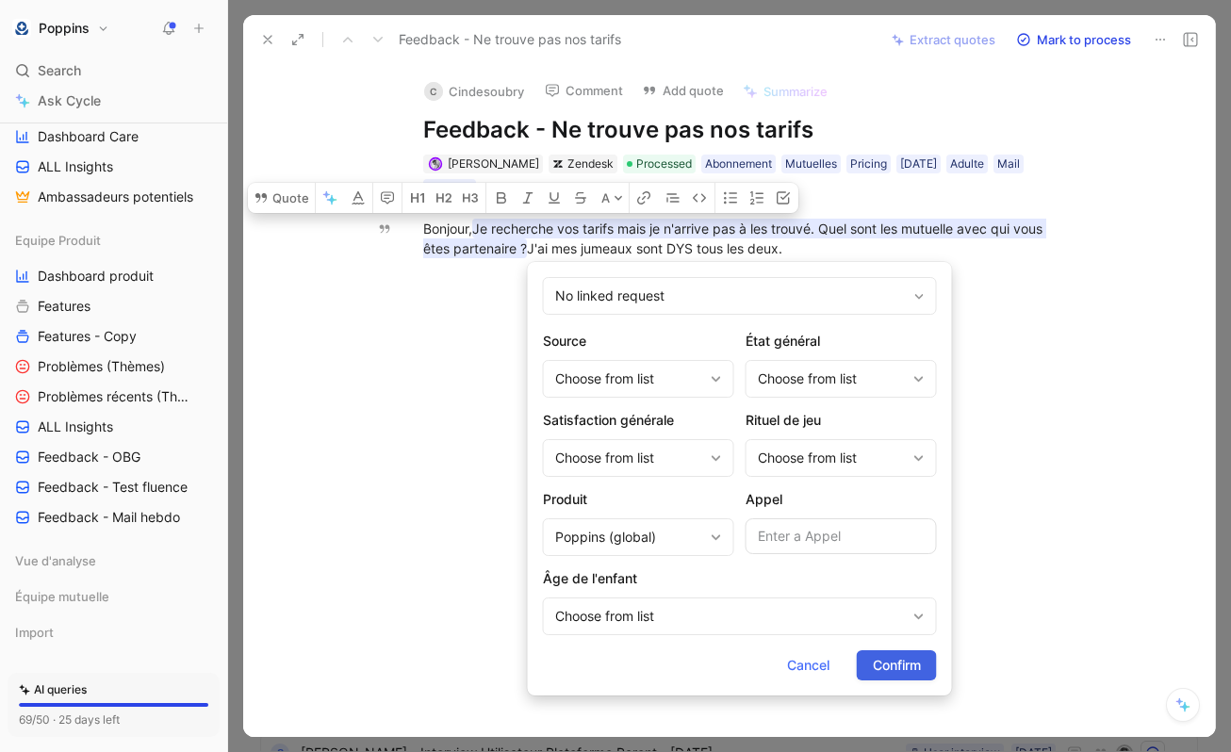
click at [899, 664] on span "Confirm" at bounding box center [897, 665] width 48 height 23
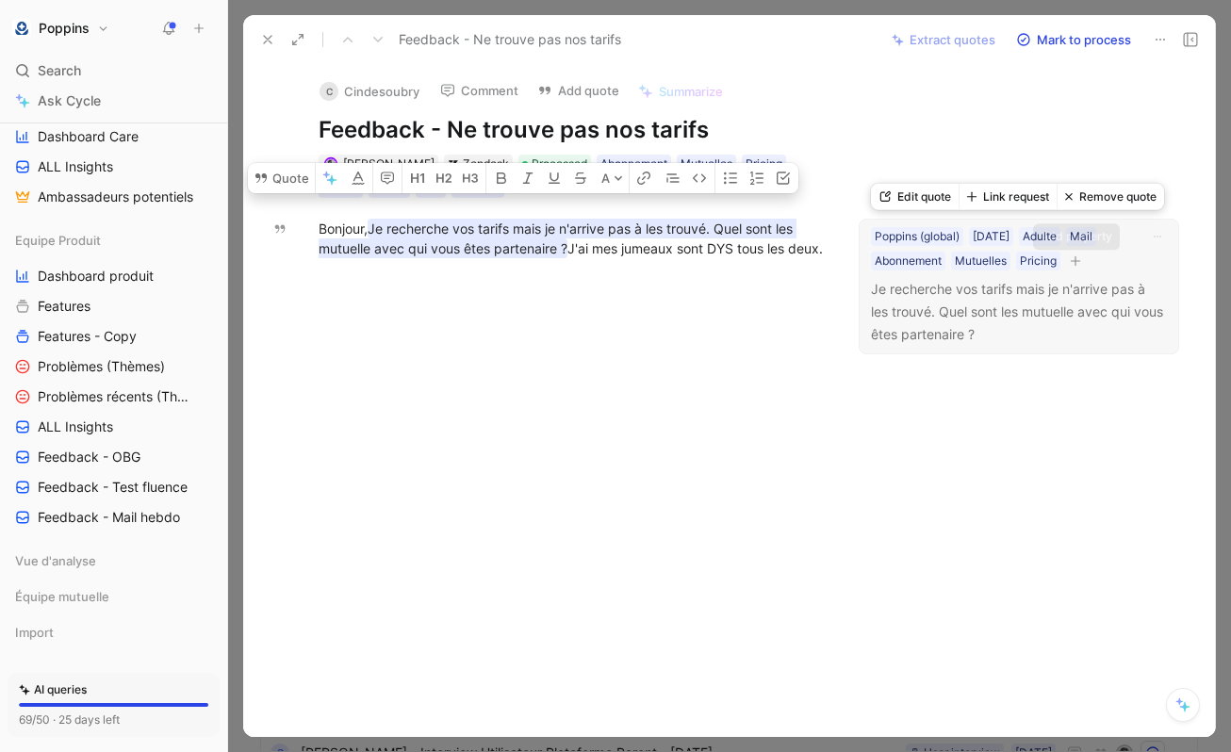
click at [1079, 262] on icon "button" at bounding box center [1075, 261] width 11 height 11
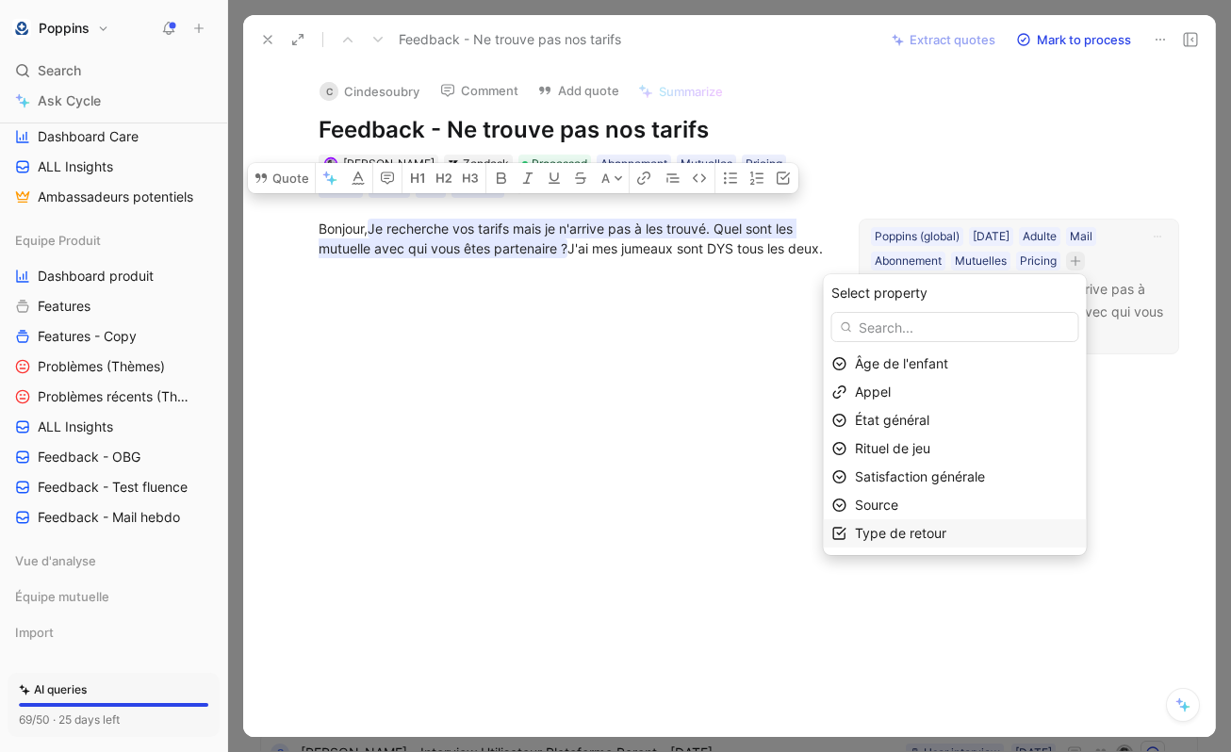
click at [913, 536] on span "Type de retour" at bounding box center [900, 533] width 91 height 16
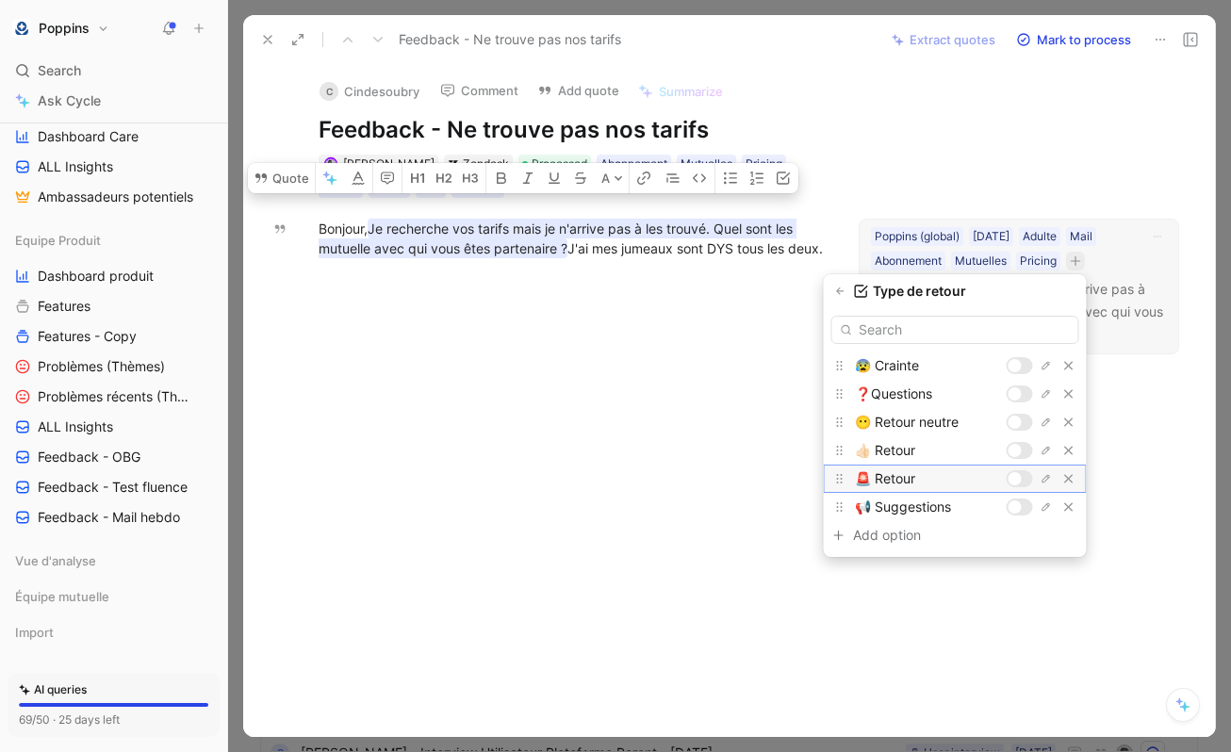
click at [1020, 479] on div at bounding box center [1015, 478] width 13 height 13
click at [1017, 475] on div at bounding box center [1015, 478] width 13 height 13
click at [847, 289] on icon "button" at bounding box center [840, 291] width 11 height 11
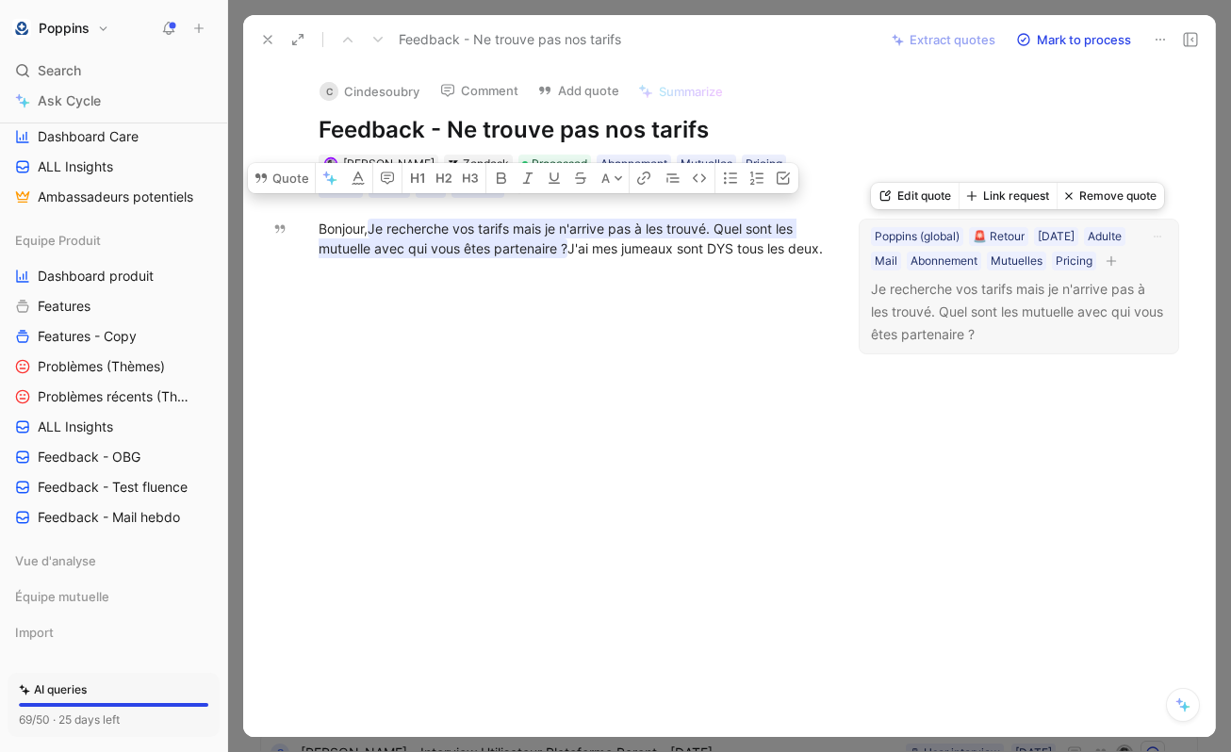
click at [1106, 267] on icon "button" at bounding box center [1111, 261] width 11 height 11
click at [1056, 271] on div "Pricing" at bounding box center [1074, 261] width 37 height 19
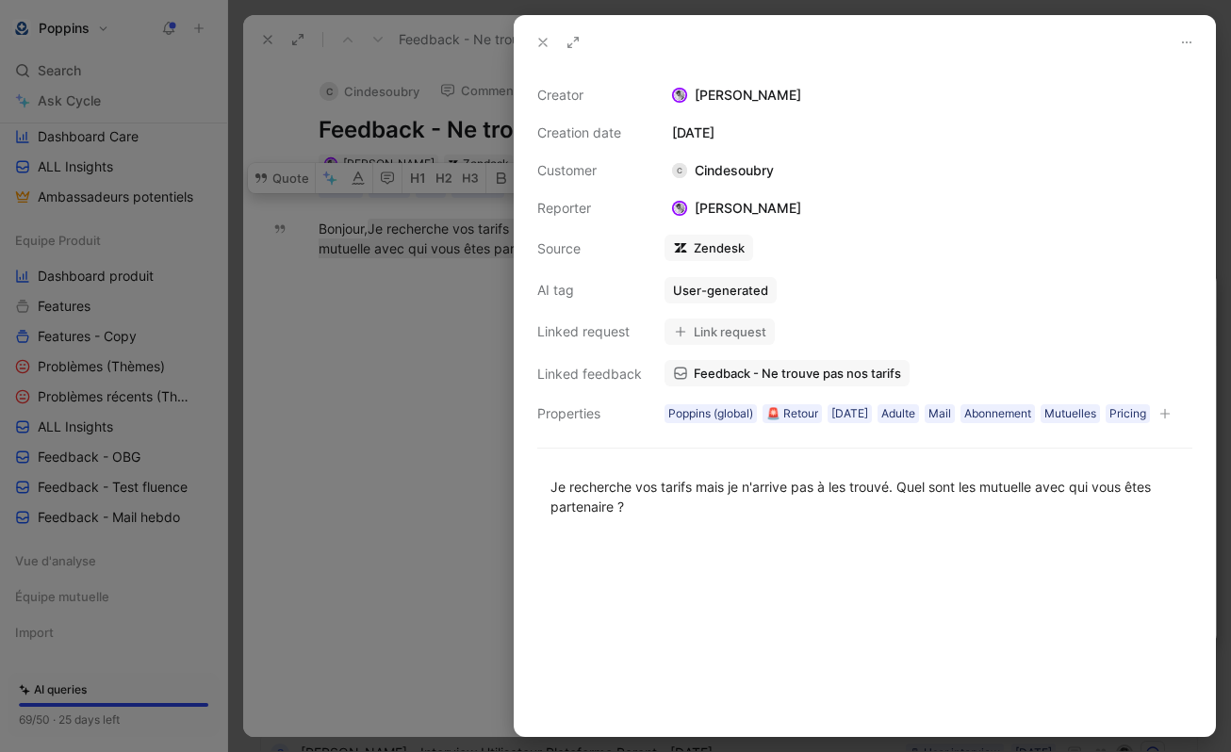
click at [1160, 420] on icon "button" at bounding box center [1165, 413] width 11 height 11
click at [1146, 415] on div "Pricing" at bounding box center [1128, 413] width 37 height 19
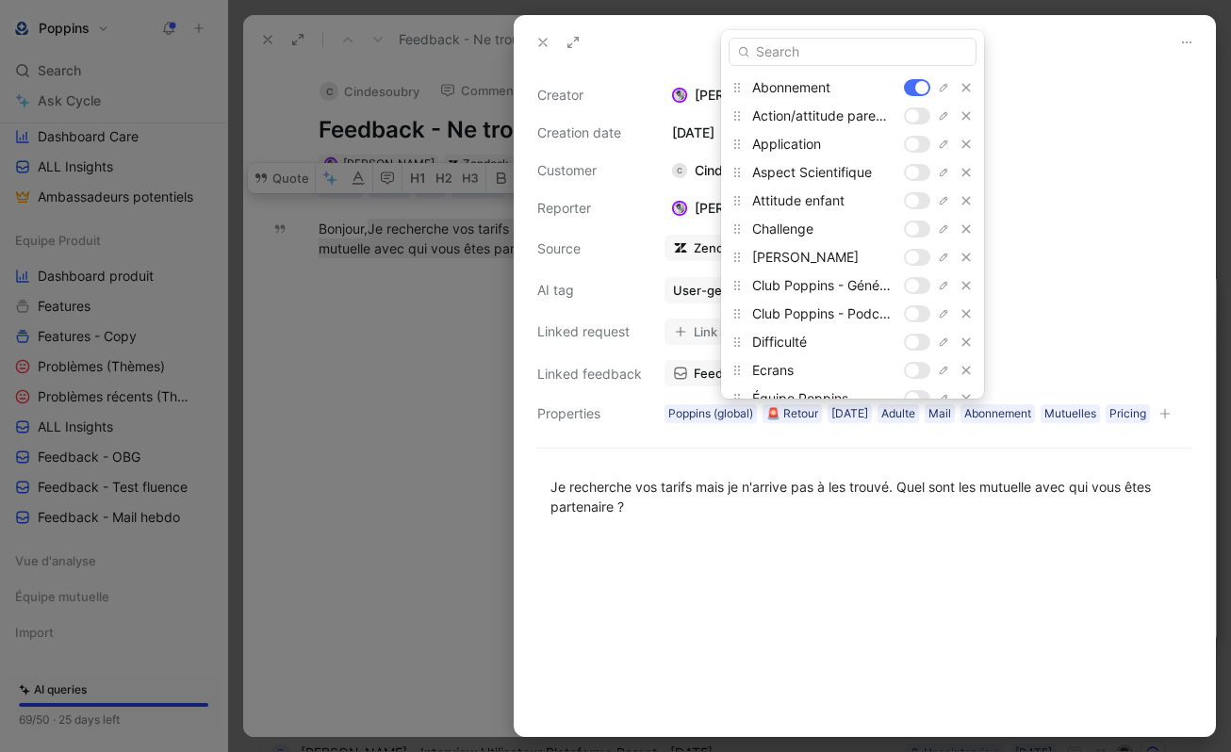
click at [804, 42] on input "text" at bounding box center [853, 52] width 248 height 28
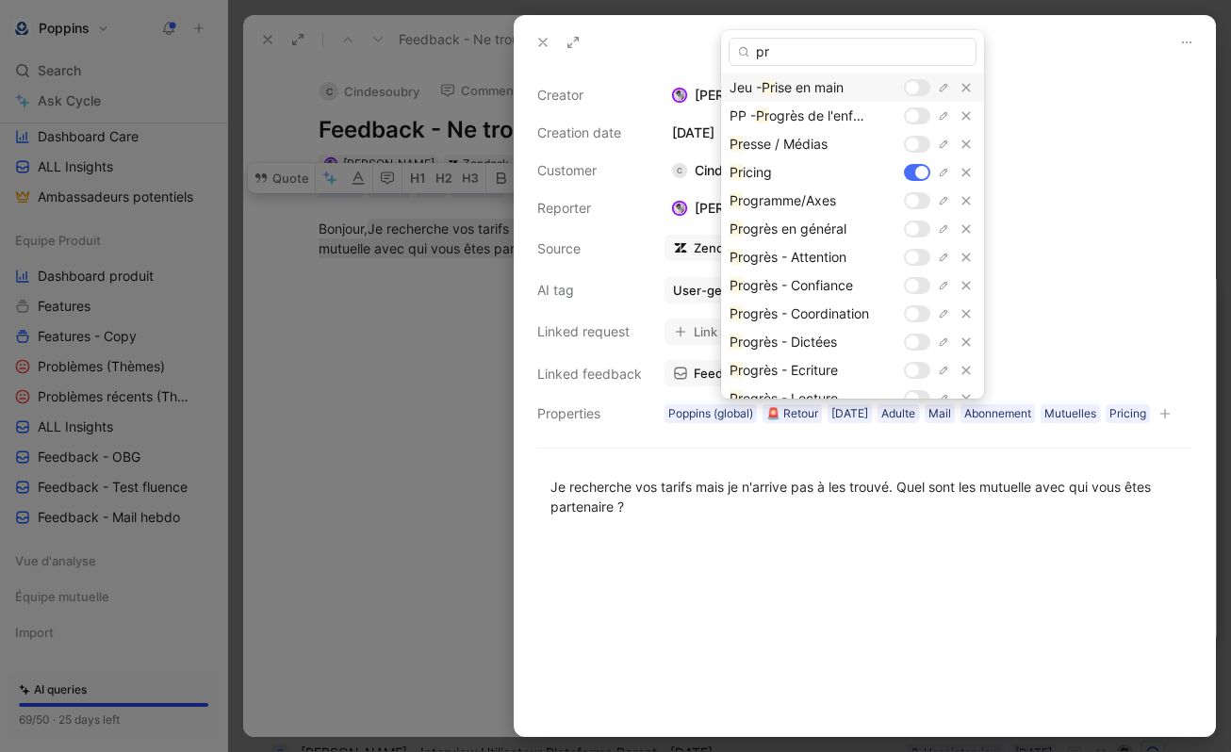
type input "p"
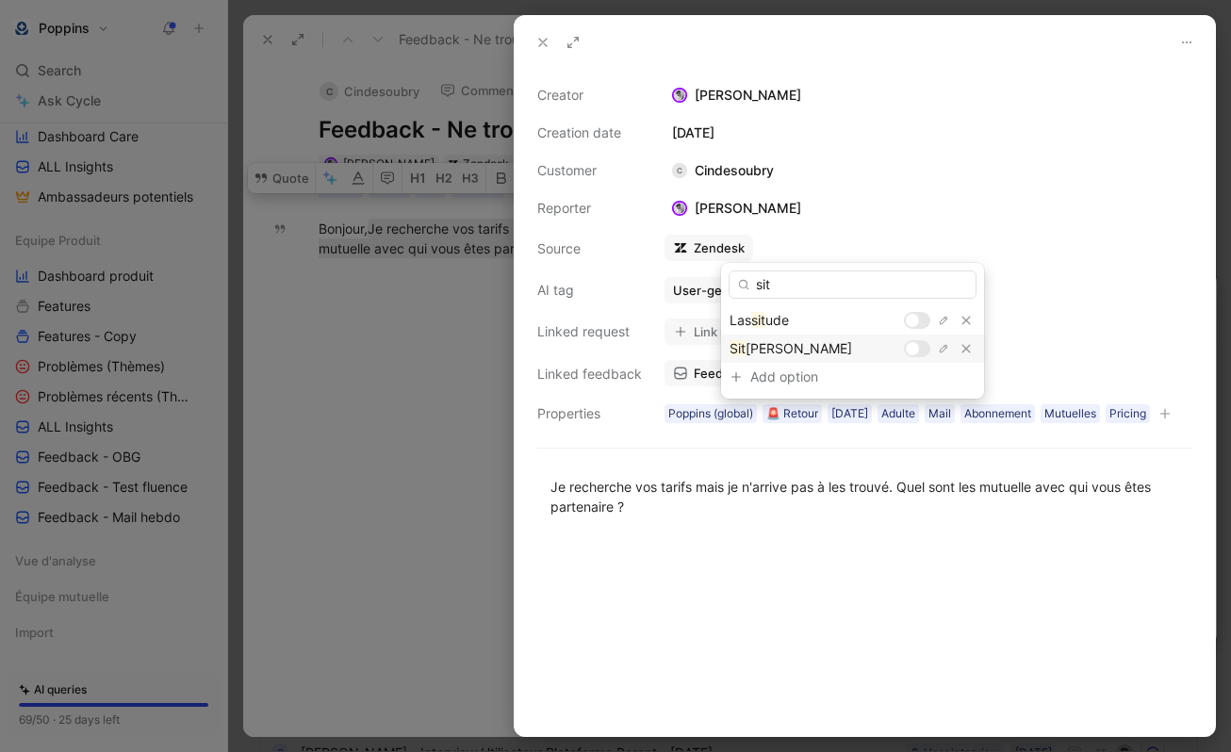
type input "sit"
click at [921, 345] on div at bounding box center [917, 348] width 26 height 17
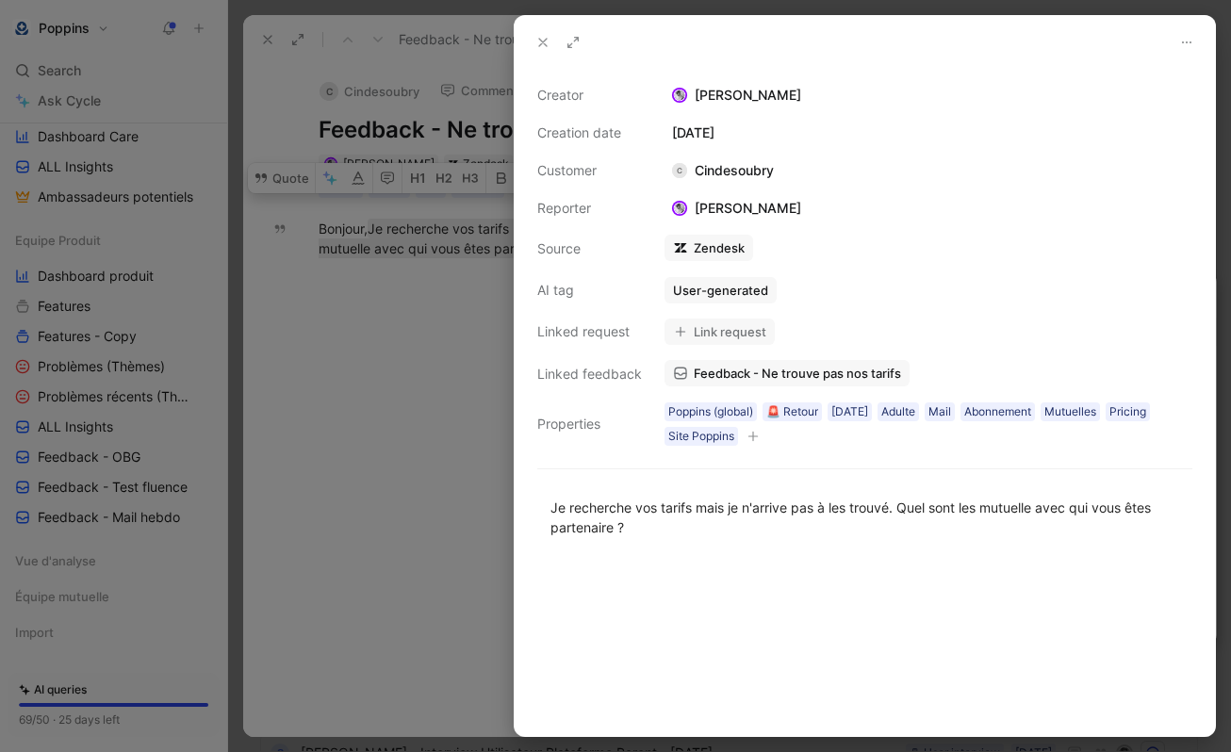
click at [413, 360] on div at bounding box center [615, 376] width 1231 height 752
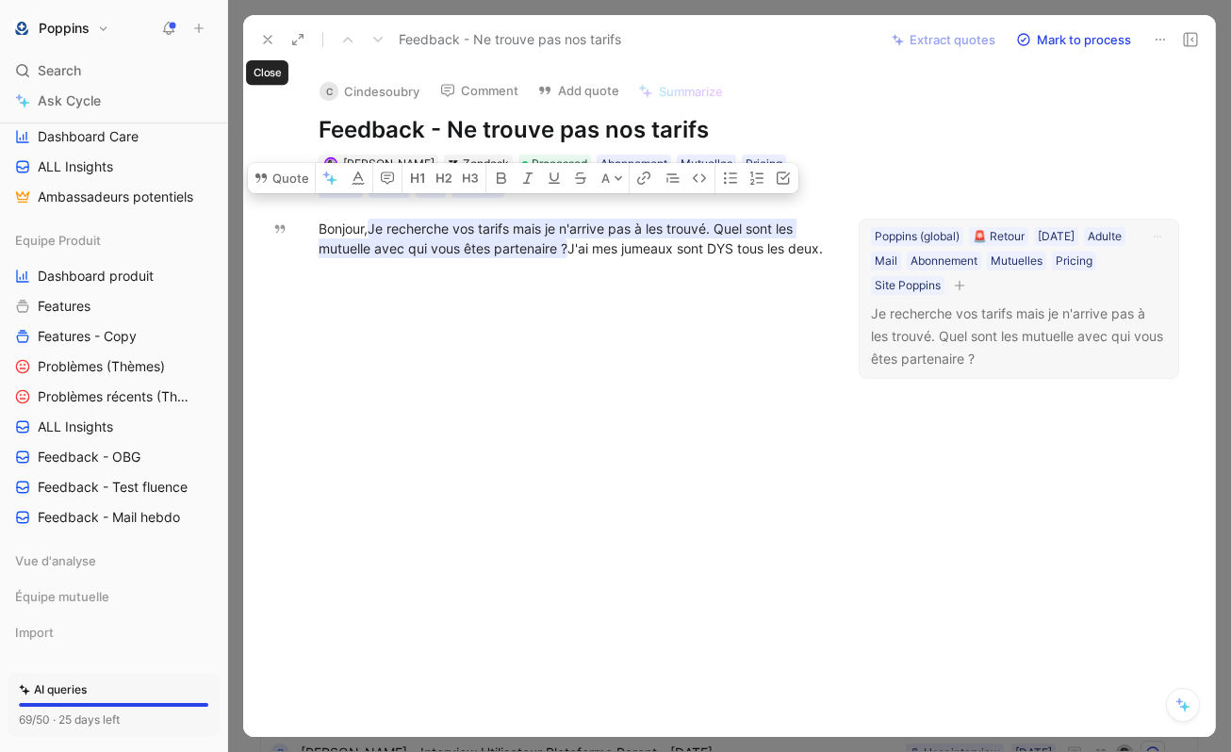
click at [264, 41] on icon at bounding box center [267, 39] width 15 height 15
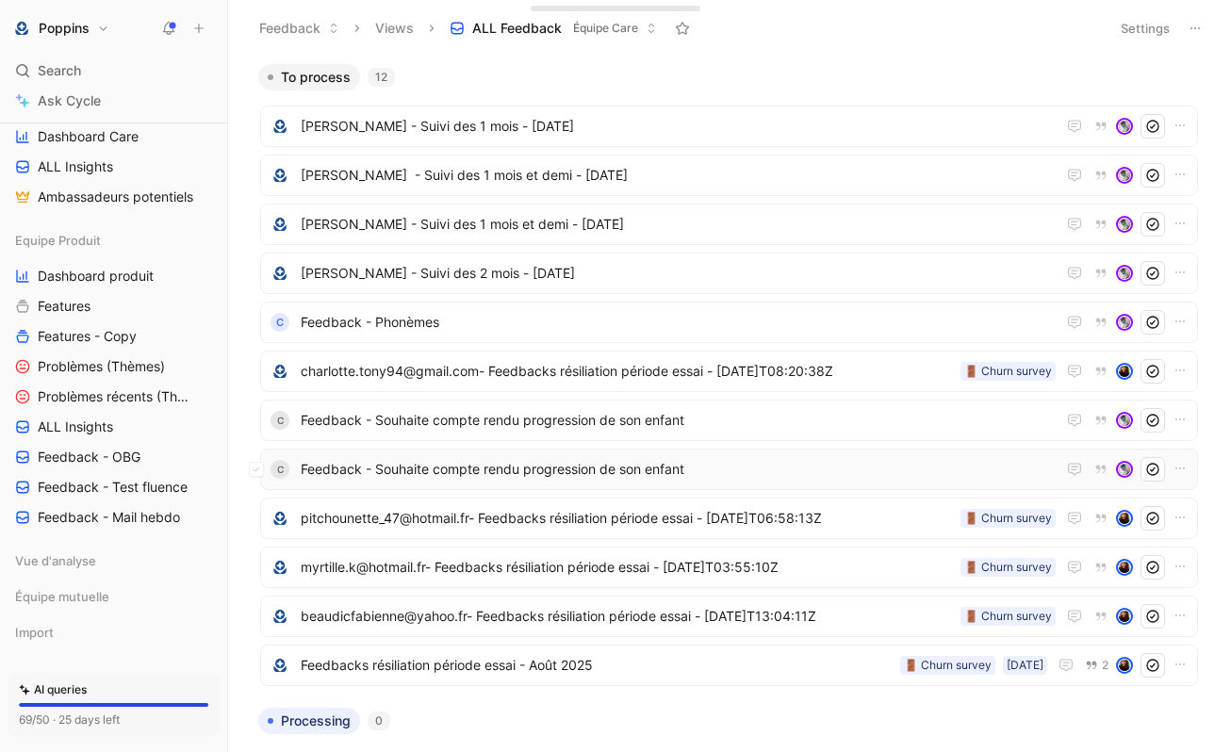
click at [510, 479] on span "Feedback - Souhaite compte rendu progression de son enfant" at bounding box center [678, 469] width 755 height 23
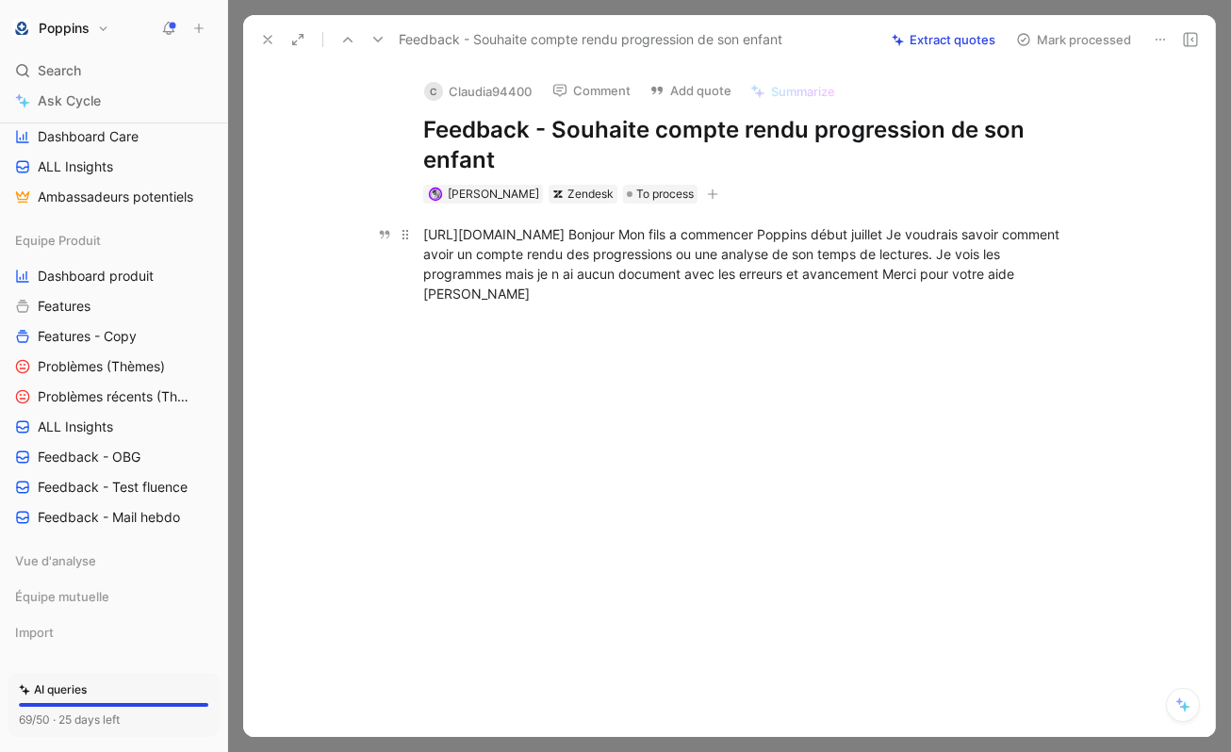
click at [746, 231] on div "[URL][DOMAIN_NAME] Bonjour Mon fils a commencer Poppins début juillet Je voudra…" at bounding box center [749, 263] width 652 height 79
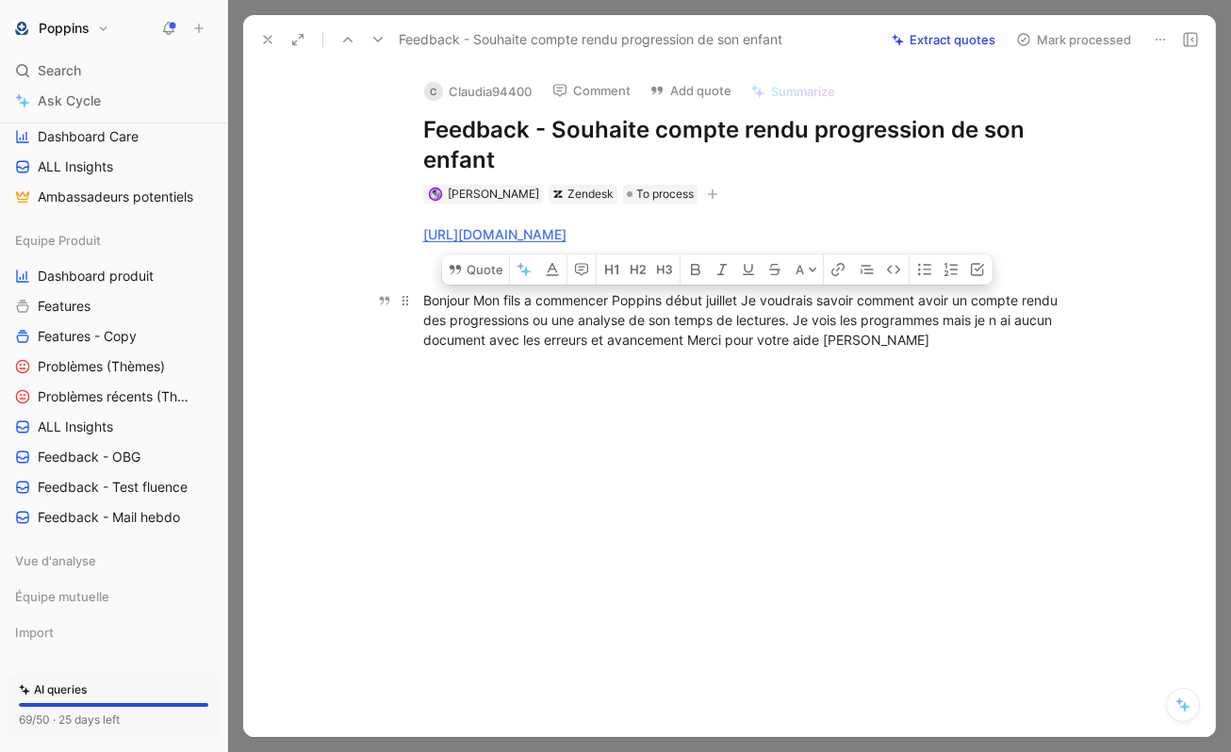
drag, startPoint x: 747, startPoint y: 299, endPoint x: 686, endPoint y: 337, distance: 71.2
click at [686, 337] on div "Bonjour Mon fils a commencer Poppins début juillet Je voudrais savoir comment a…" at bounding box center [749, 319] width 652 height 59
click at [482, 277] on button "Quote" at bounding box center [475, 270] width 67 height 30
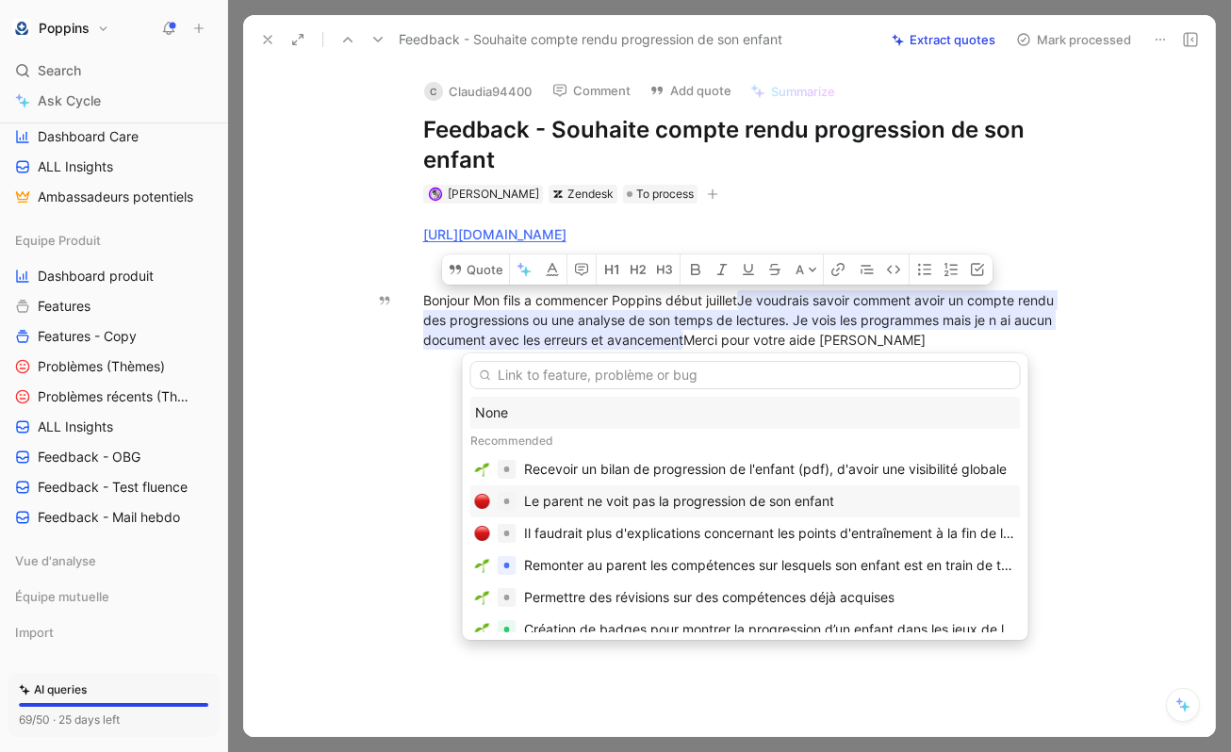
click at [582, 500] on div "Le parent ne voit pas la progression de son enfant" at bounding box center [679, 501] width 310 height 23
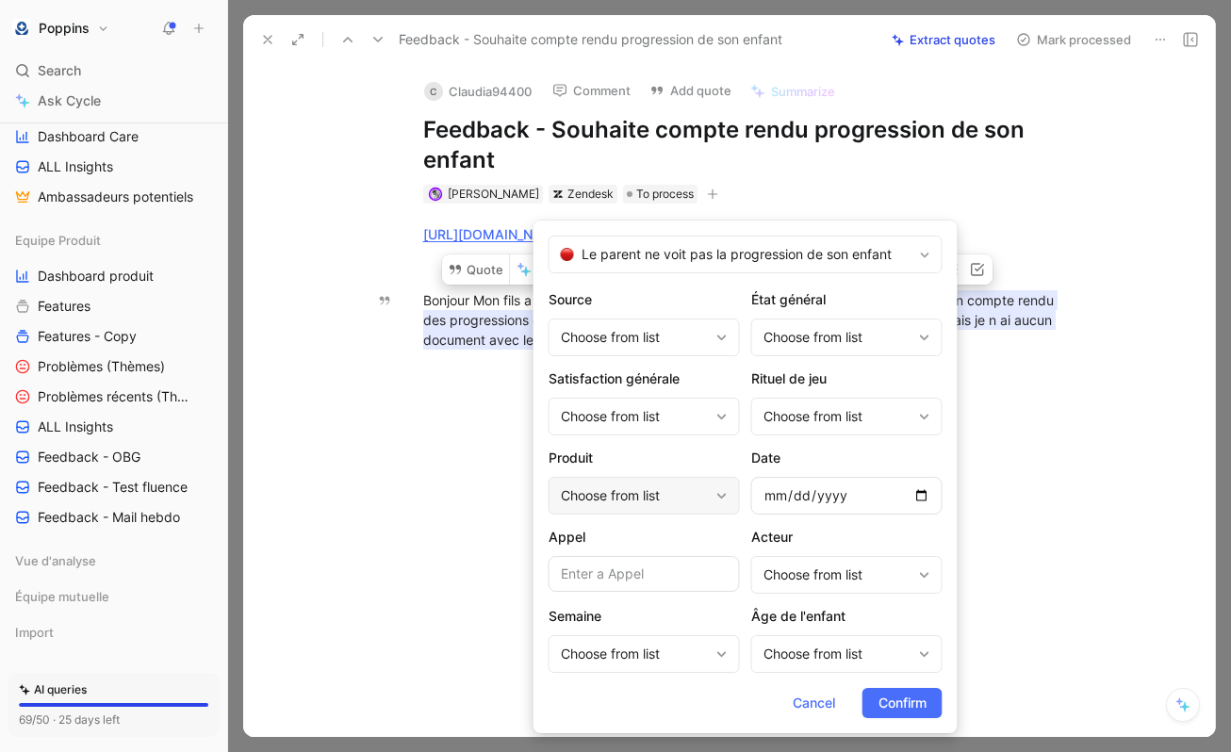
click at [648, 493] on div "Choose from list" at bounding box center [635, 496] width 148 height 23
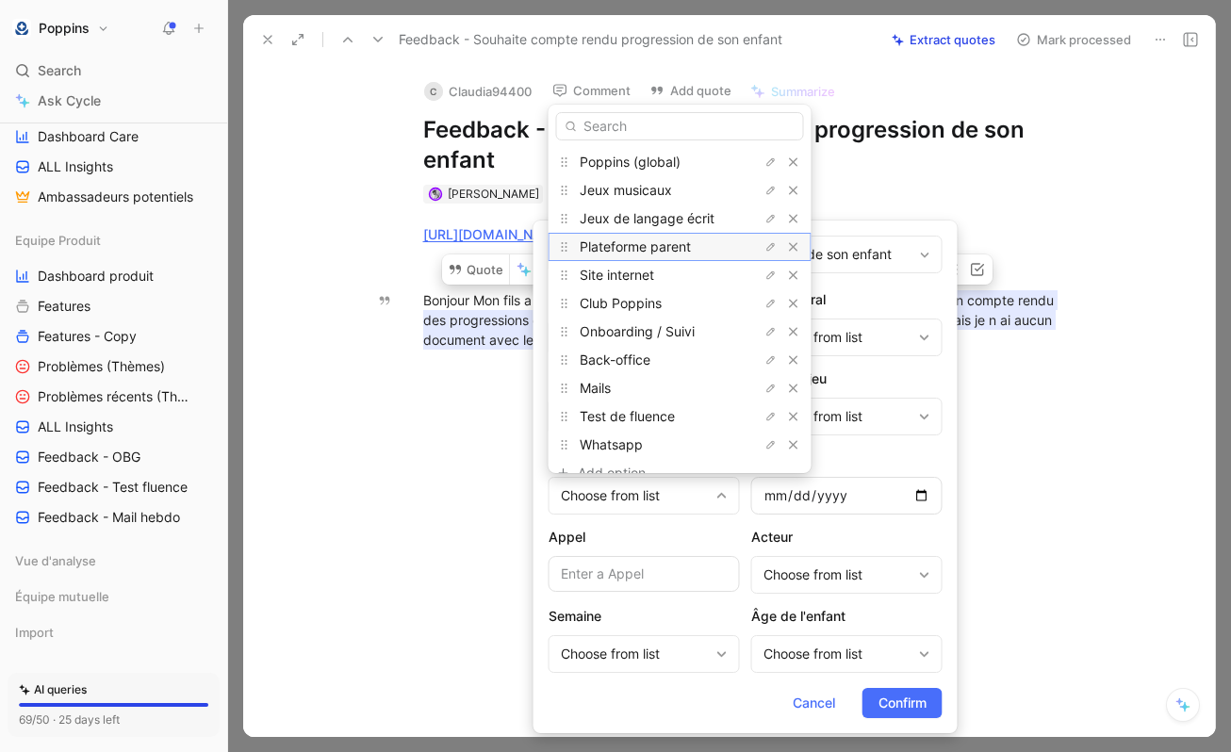
click at [660, 248] on span "Plateforme parent" at bounding box center [635, 247] width 111 height 16
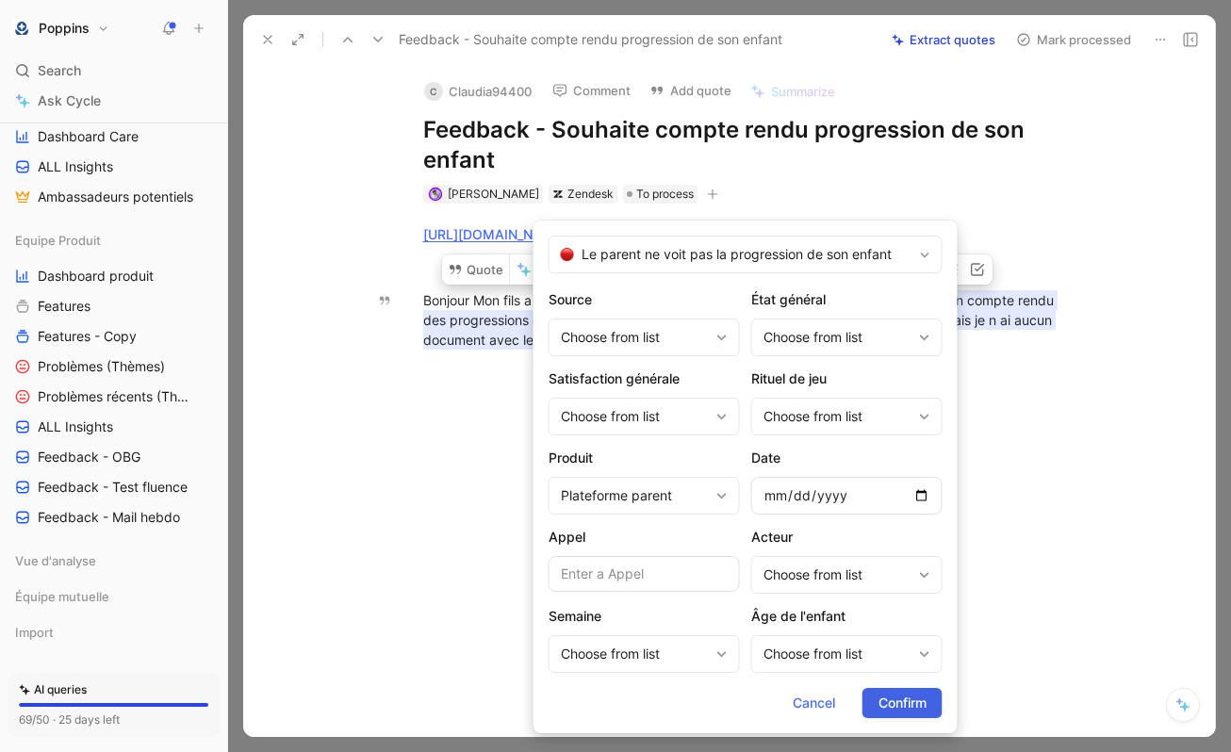
click at [893, 706] on span "Confirm" at bounding box center [903, 703] width 48 height 23
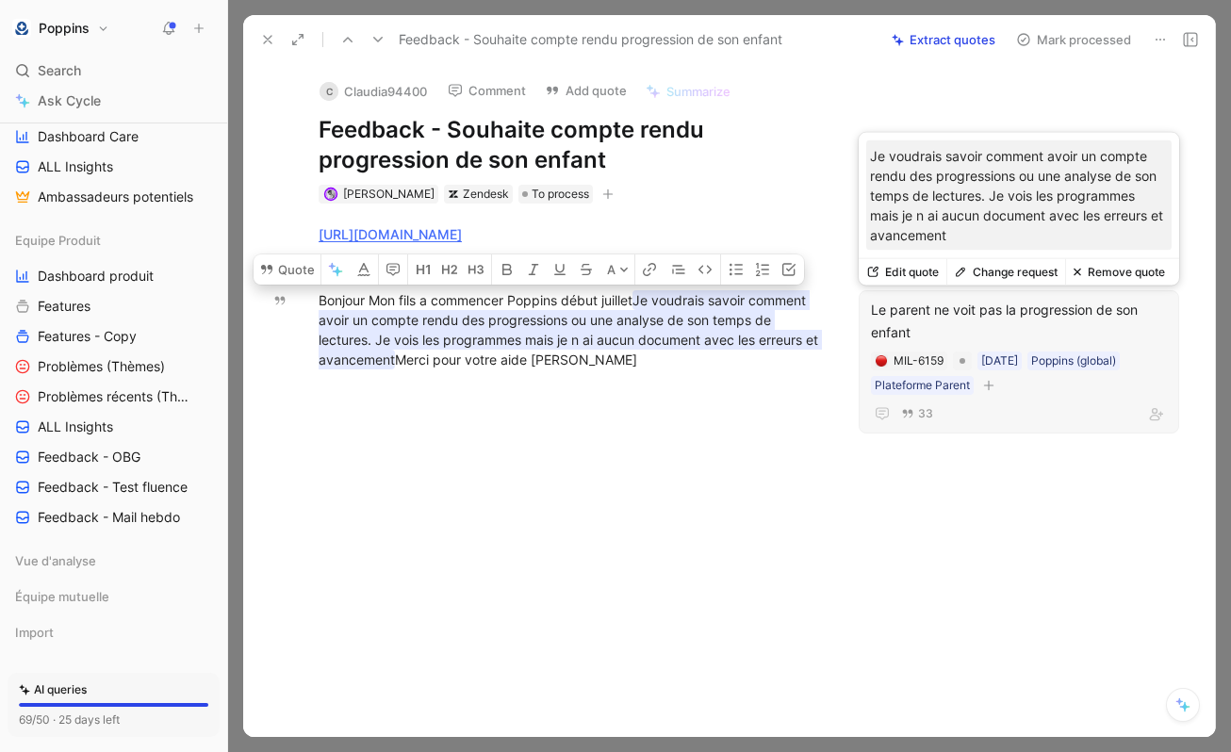
click at [993, 391] on button "button" at bounding box center [989, 385] width 19 height 19
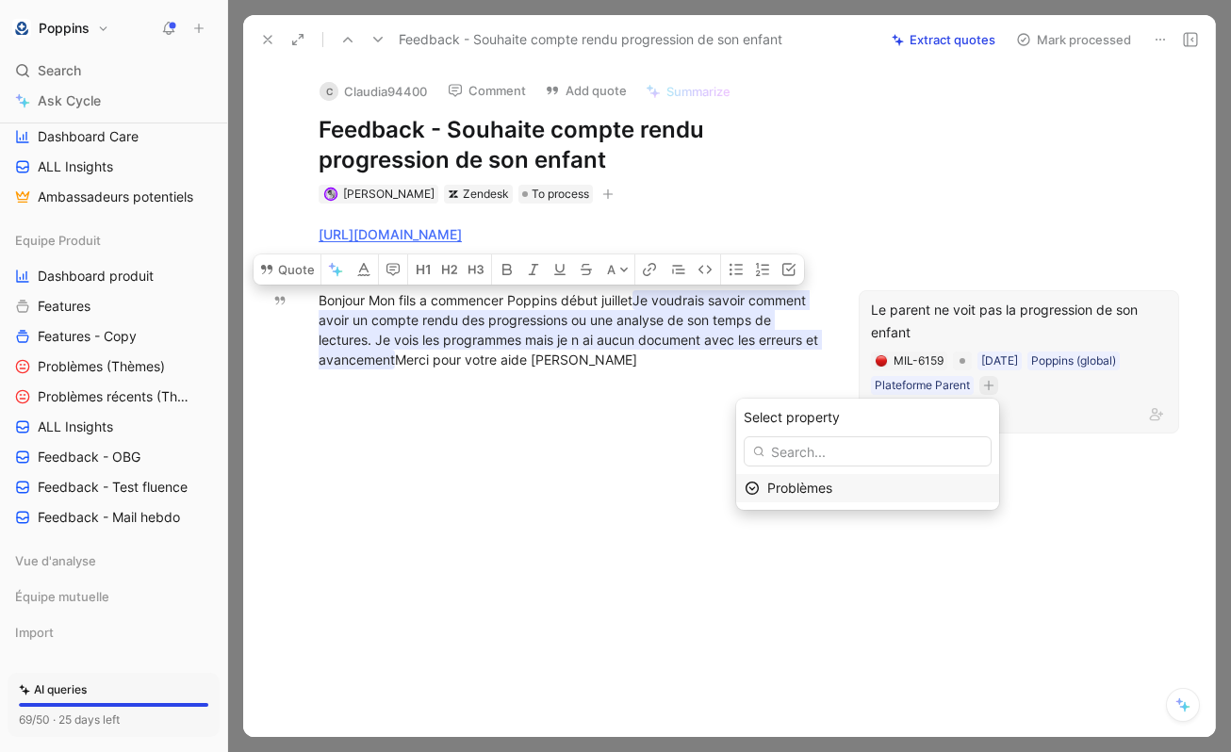
click at [800, 492] on span "Problèmes" at bounding box center [799, 488] width 65 height 16
click at [578, 184] on div "[PERSON_NAME] To process" at bounding box center [571, 194] width 508 height 23
click at [603, 194] on icon "button" at bounding box center [608, 193] width 10 height 1
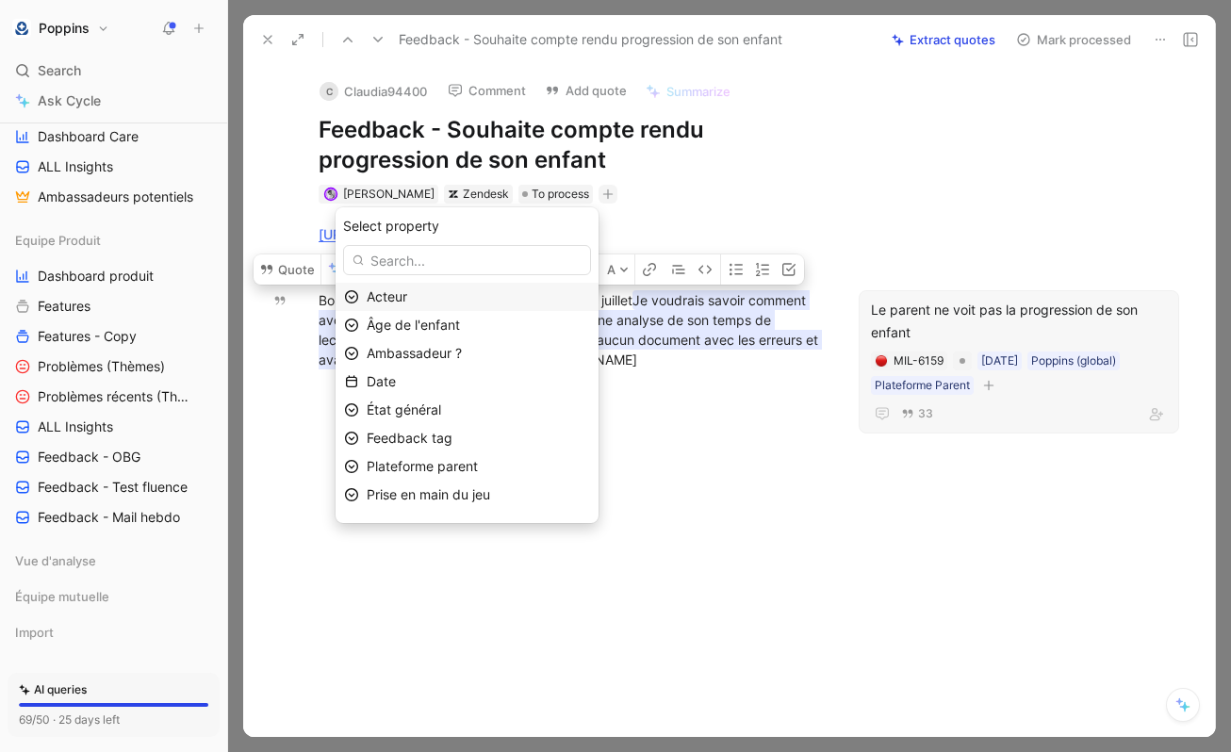
click at [509, 305] on div "Acteur" at bounding box center [478, 297] width 223 height 23
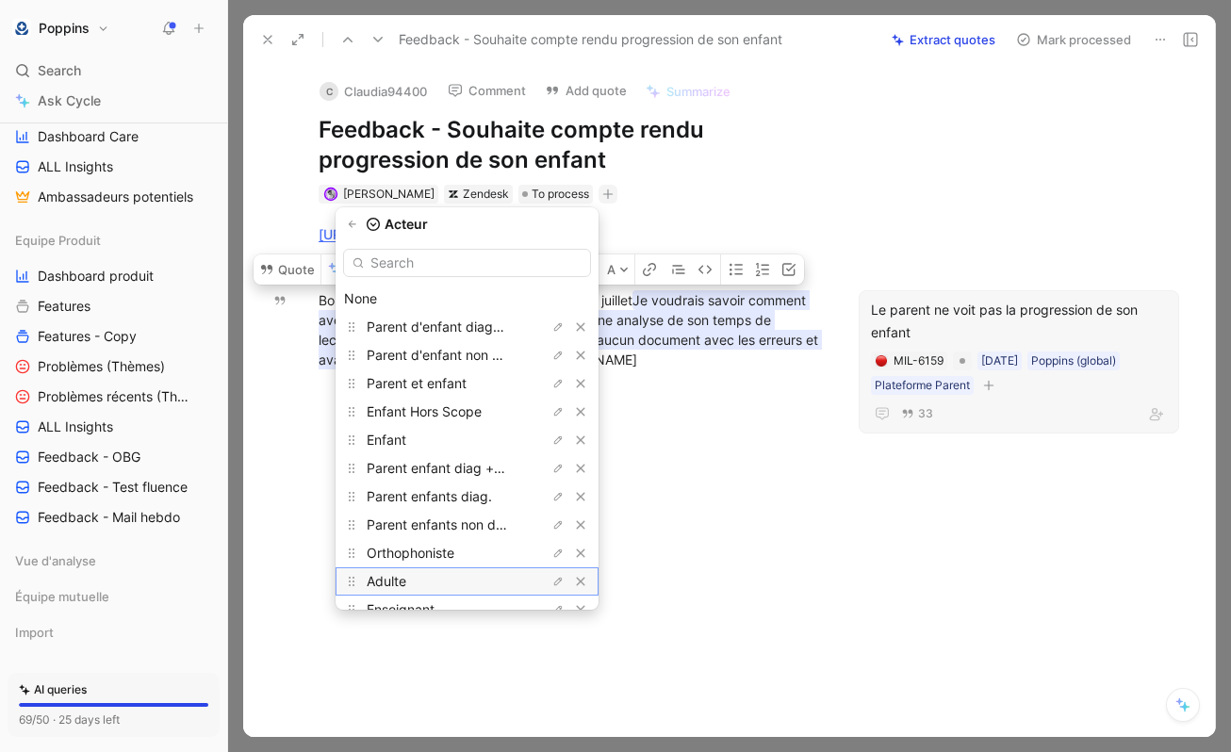
click at [450, 578] on div "Adulte" at bounding box center [437, 581] width 141 height 23
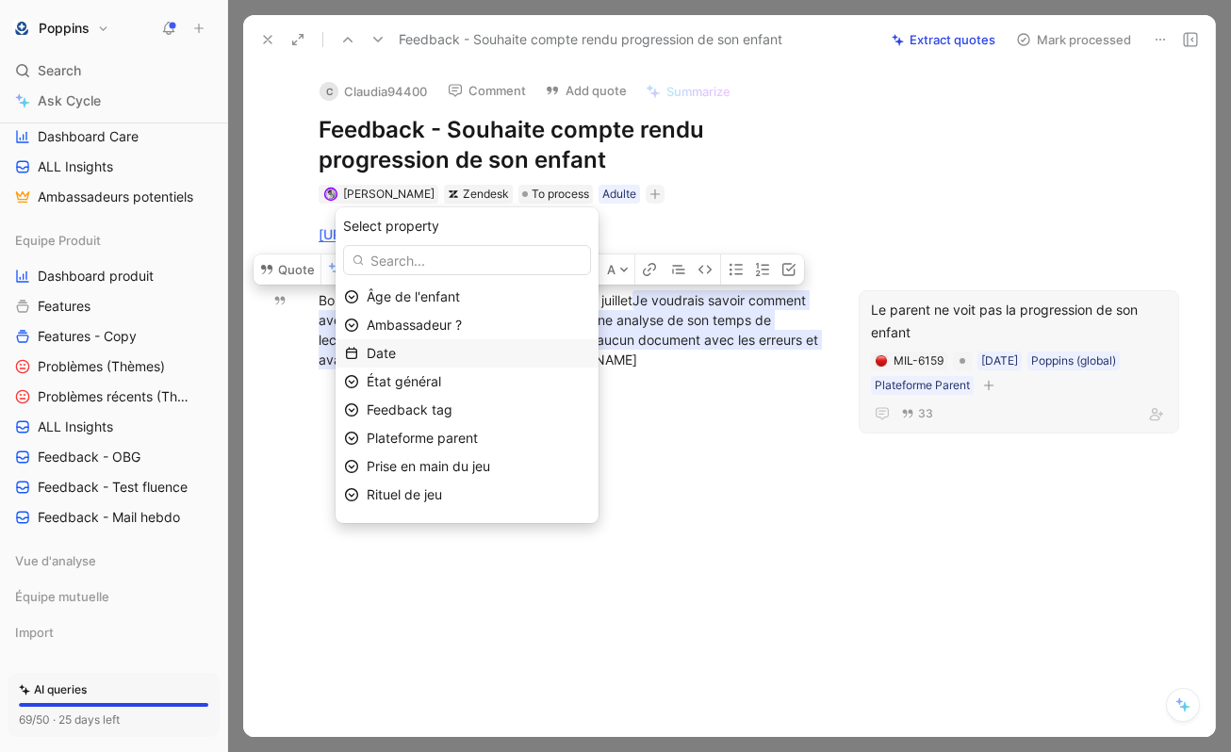
click at [456, 348] on div "Date" at bounding box center [478, 353] width 223 height 23
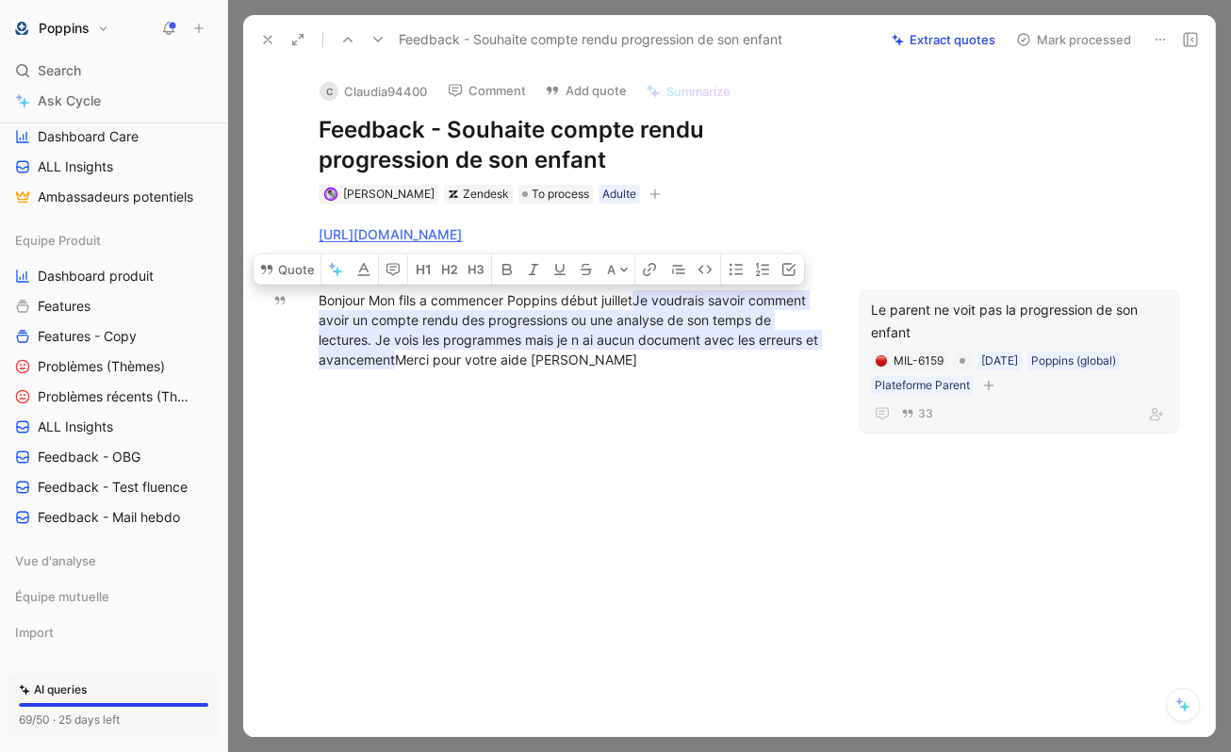
click at [539, 416] on div at bounding box center [571, 502] width 576 height 225
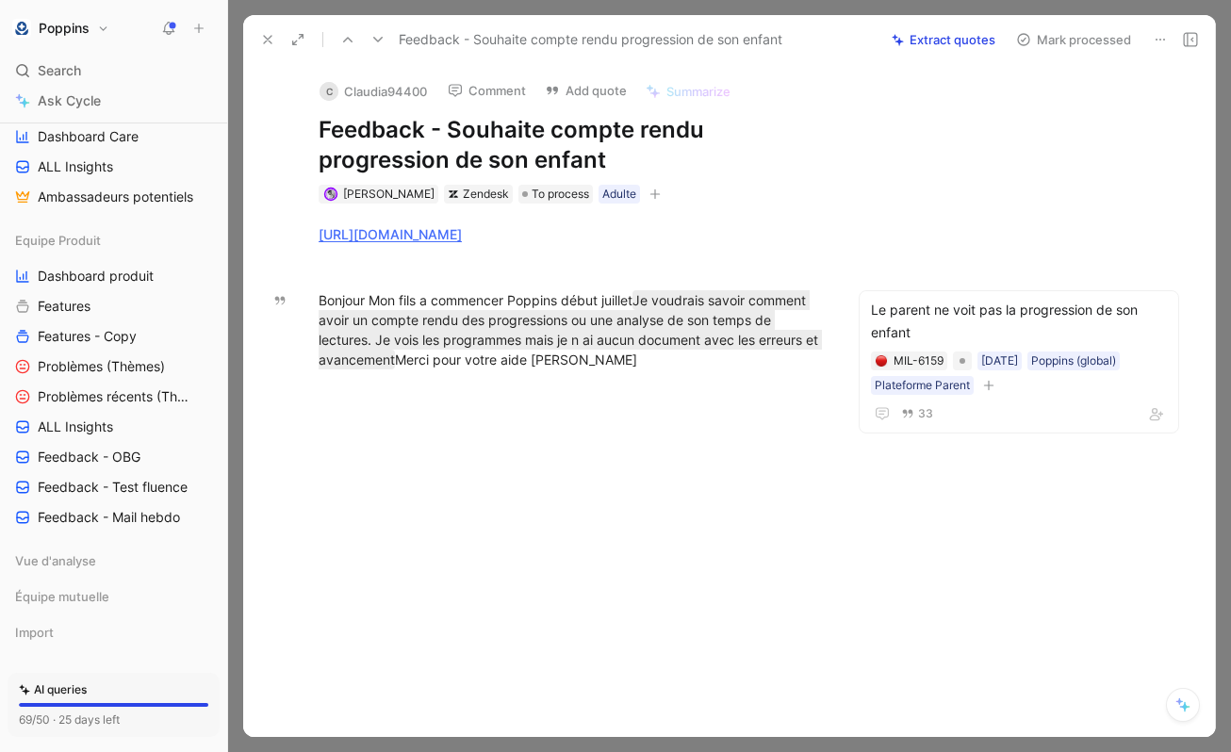
click at [759, 181] on div "C Claudia94400 Comment Add quote Summarize Feedback - Souhaite compte rendu pro…" at bounding box center [571, 134] width 576 height 141
click at [266, 43] on icon at bounding box center [267, 39] width 15 height 15
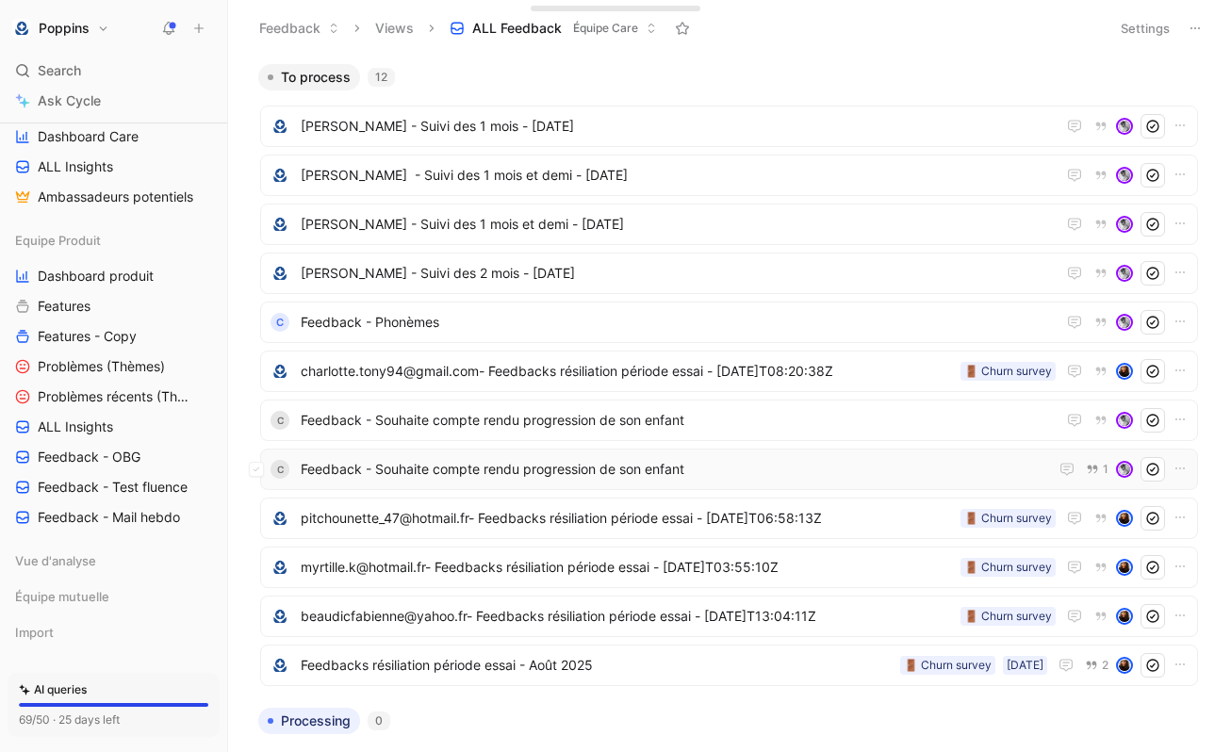
click at [640, 461] on span "Feedback - Souhaite compte rendu progression de son enfant" at bounding box center [671, 469] width 740 height 23
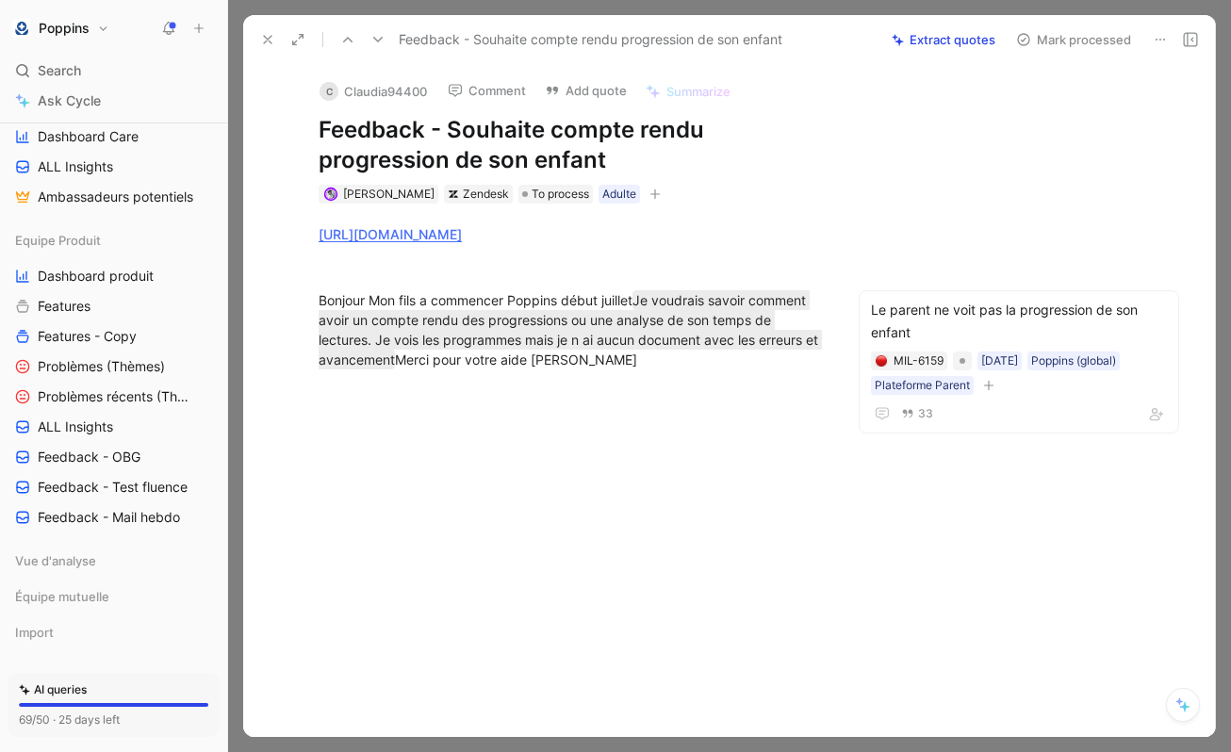
drag, startPoint x: 668, startPoint y: 237, endPoint x: 305, endPoint y: 244, distance: 362.1
click at [305, 244] on p "[URL][DOMAIN_NAME]" at bounding box center [571, 234] width 576 height 31
copy div "[URL][DOMAIN_NAME]"
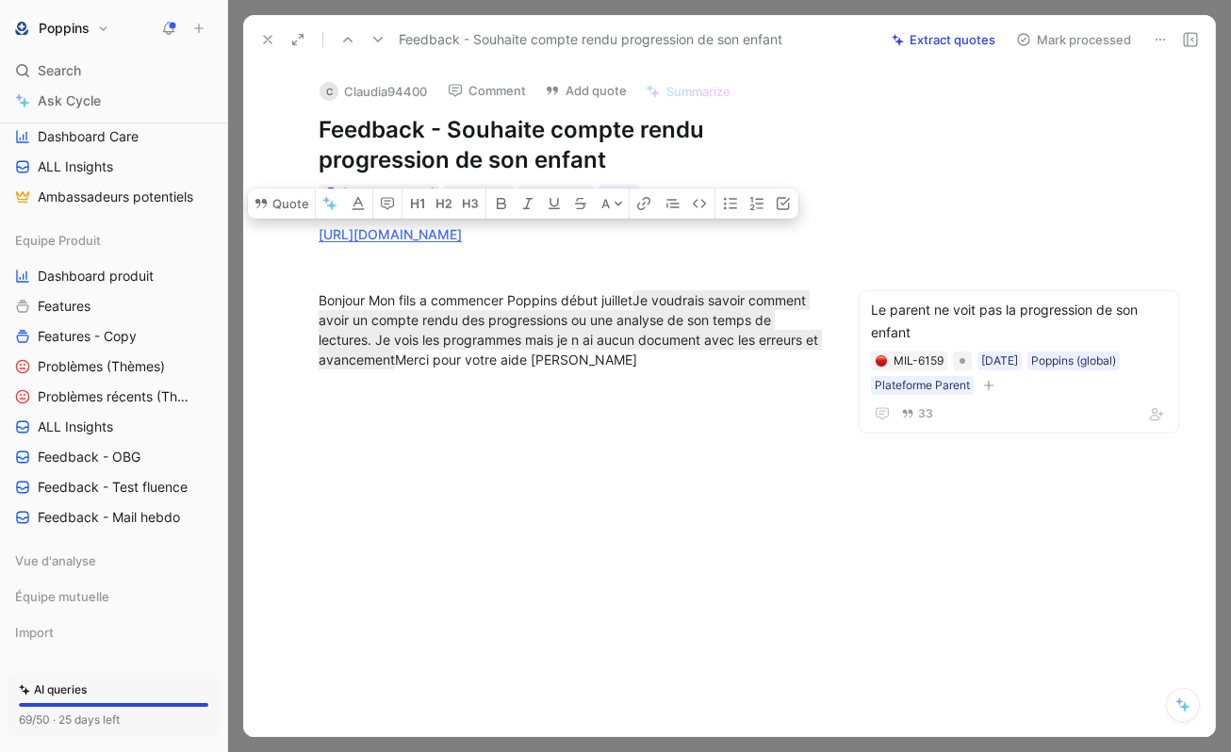
click at [652, 169] on h1 "Feedback - Souhaite compte rendu progression de son enfant" at bounding box center [571, 145] width 504 height 60
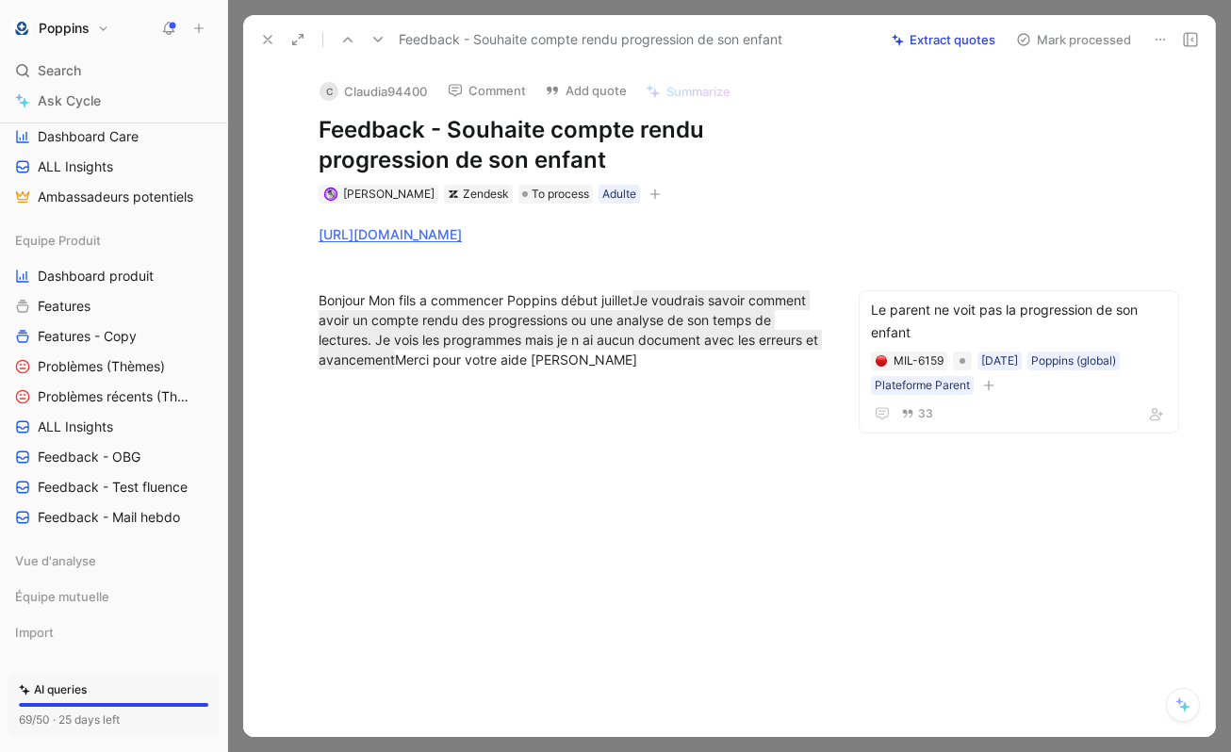
click at [651, 193] on icon "button" at bounding box center [656, 193] width 10 height 1
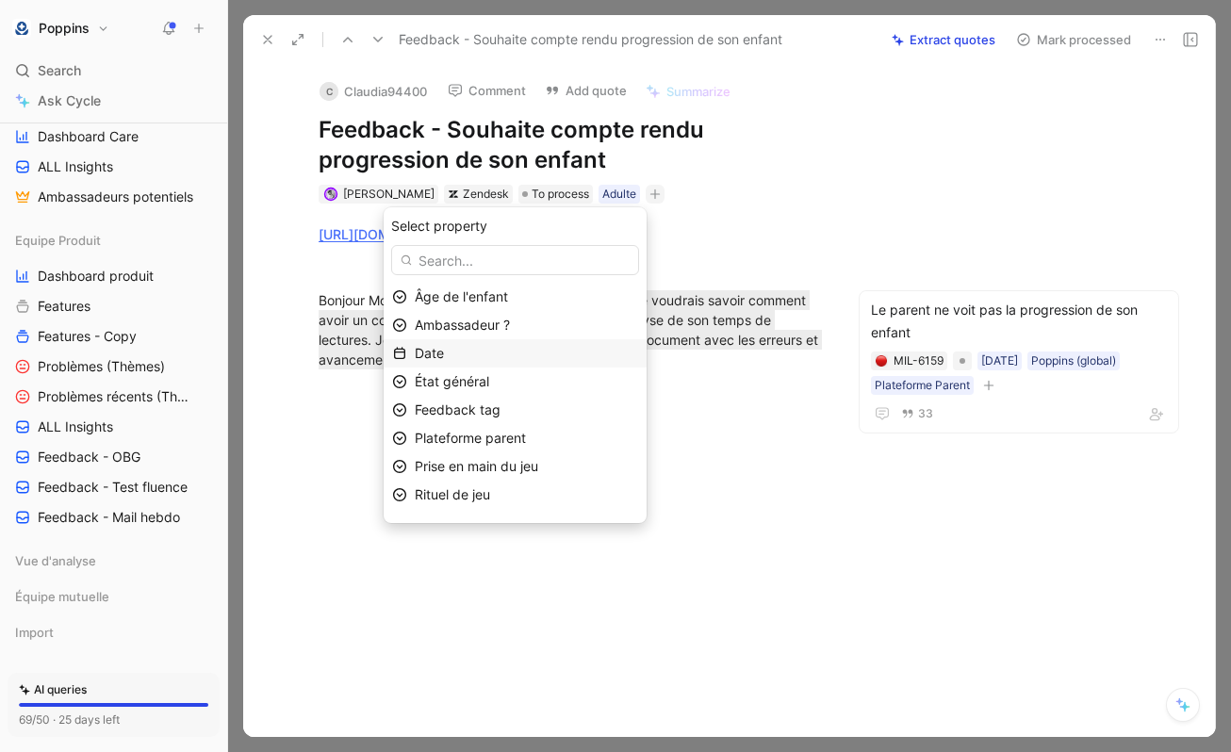
click at [517, 347] on div "Date" at bounding box center [526, 353] width 223 height 23
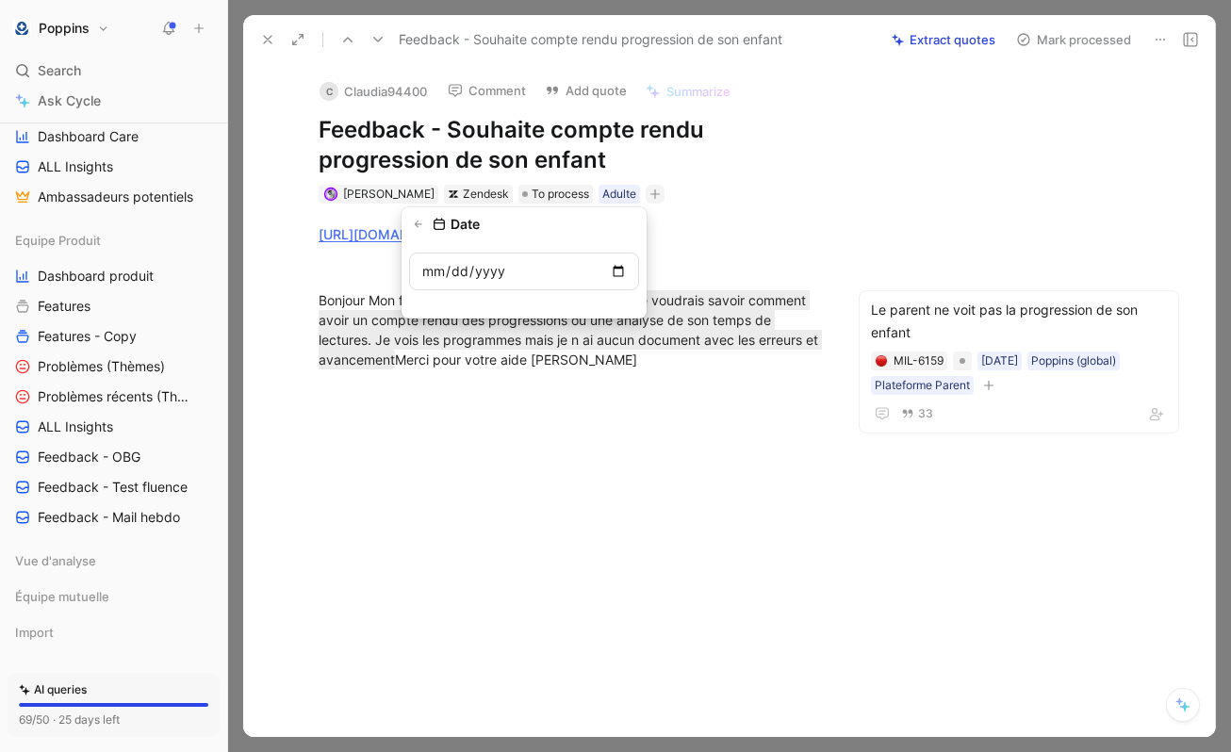
click at [614, 272] on input "date" at bounding box center [524, 272] width 230 height 38
type input "[DATE]"
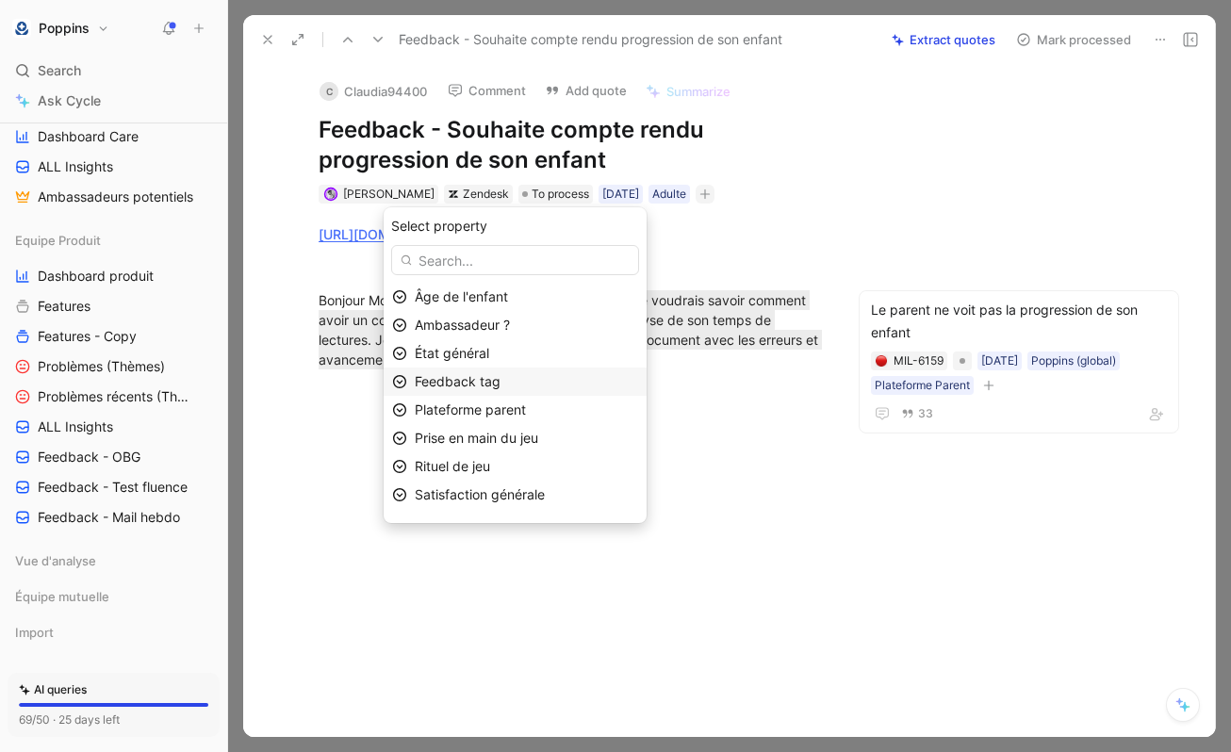
click at [501, 389] on span "Feedback tag" at bounding box center [458, 381] width 86 height 16
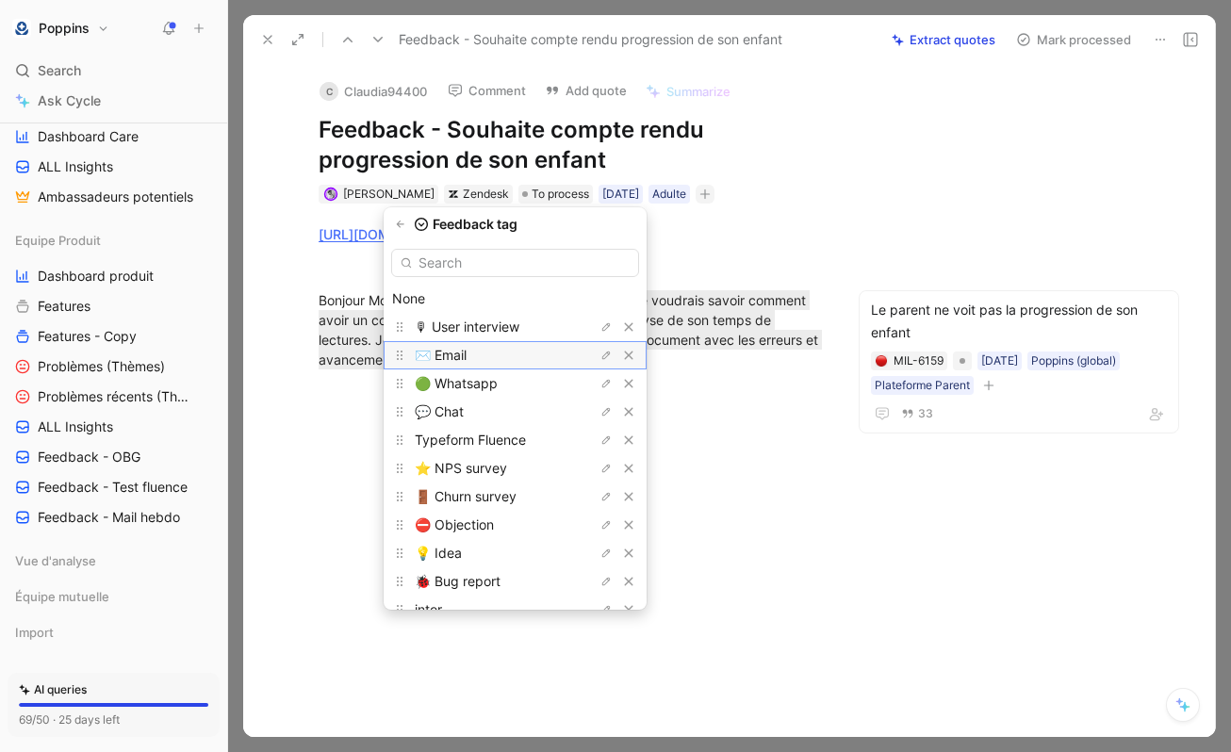
click at [511, 355] on div "✉️ Email" at bounding box center [485, 355] width 141 height 23
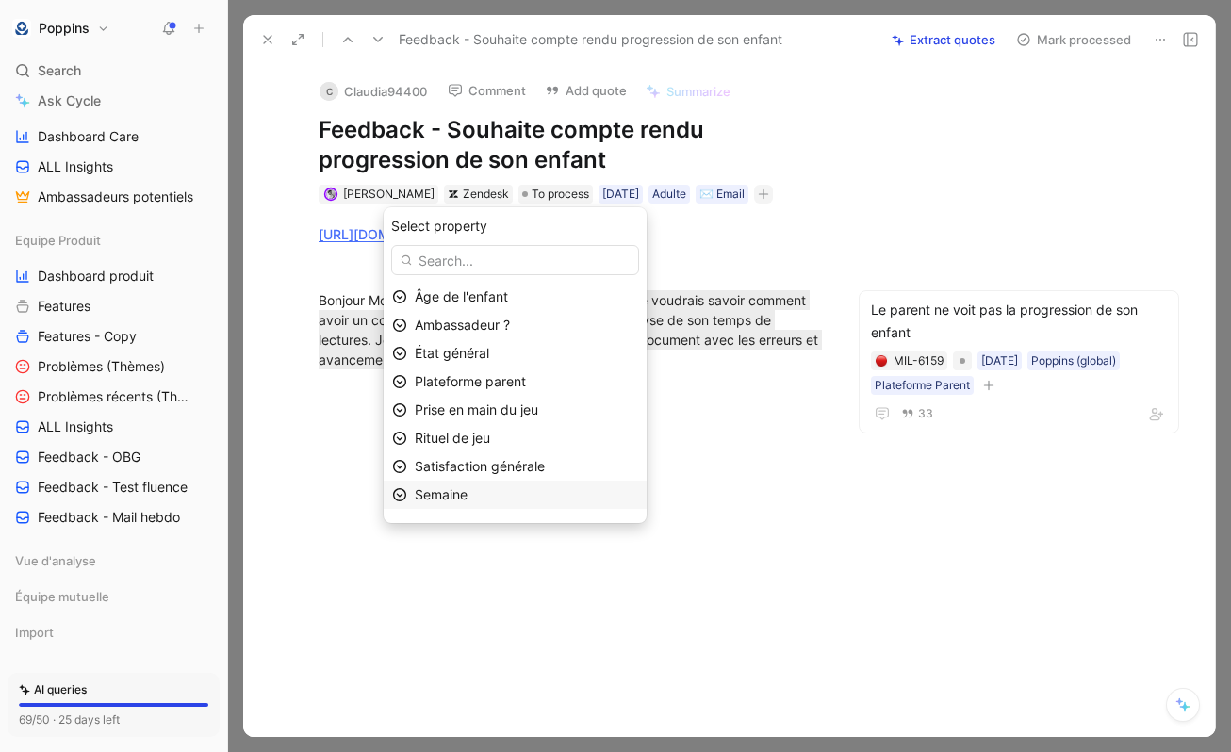
click at [503, 495] on div "Semaine" at bounding box center [526, 495] width 223 height 23
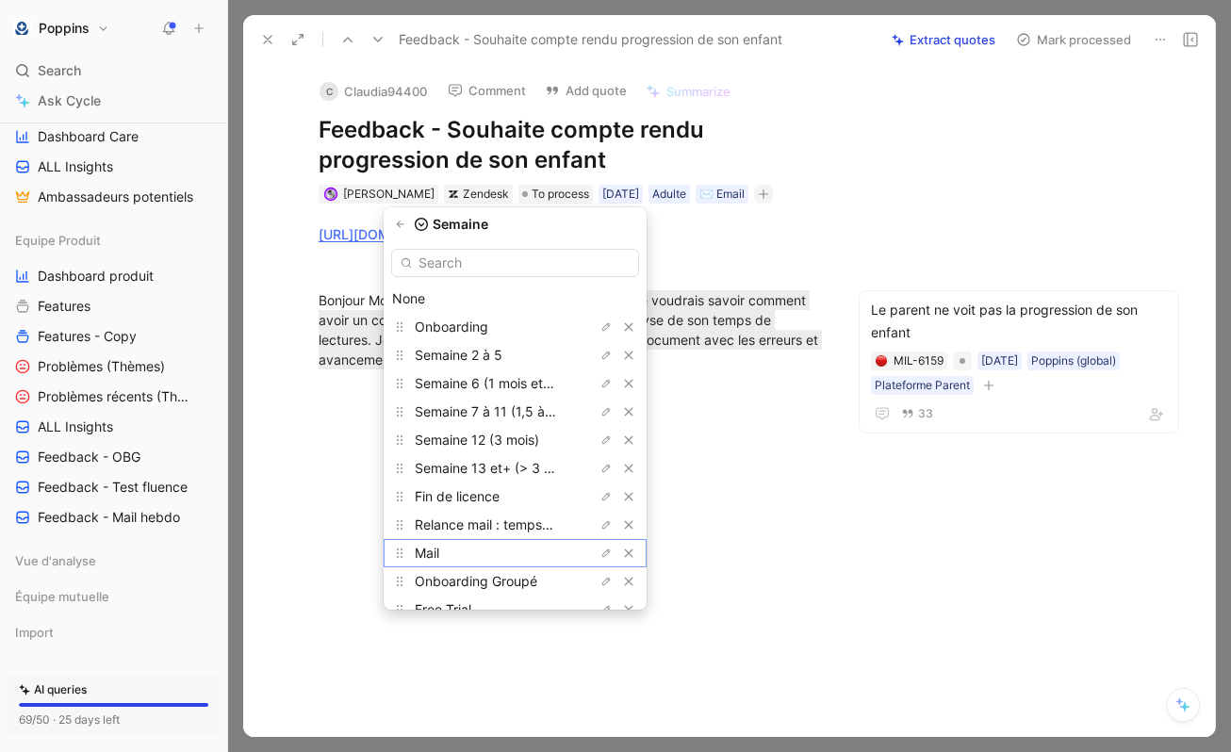
click at [487, 550] on div "Mail" at bounding box center [485, 553] width 141 height 23
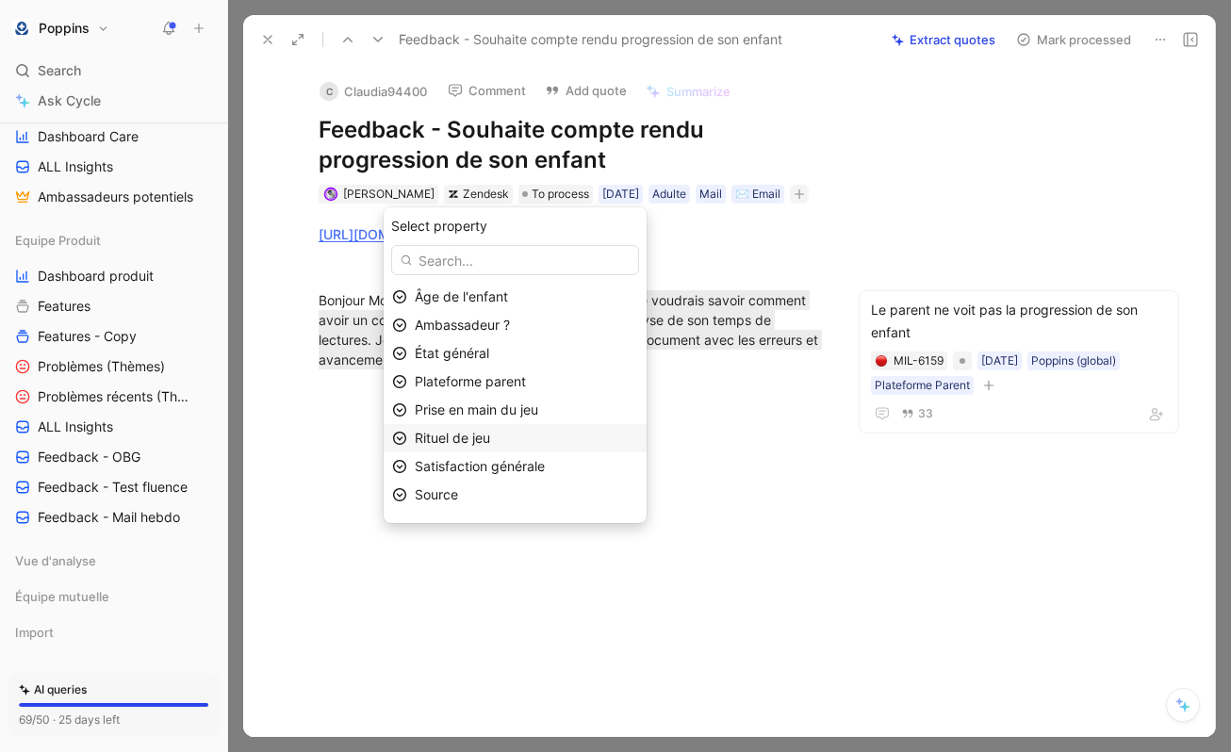
scroll to position [22, 0]
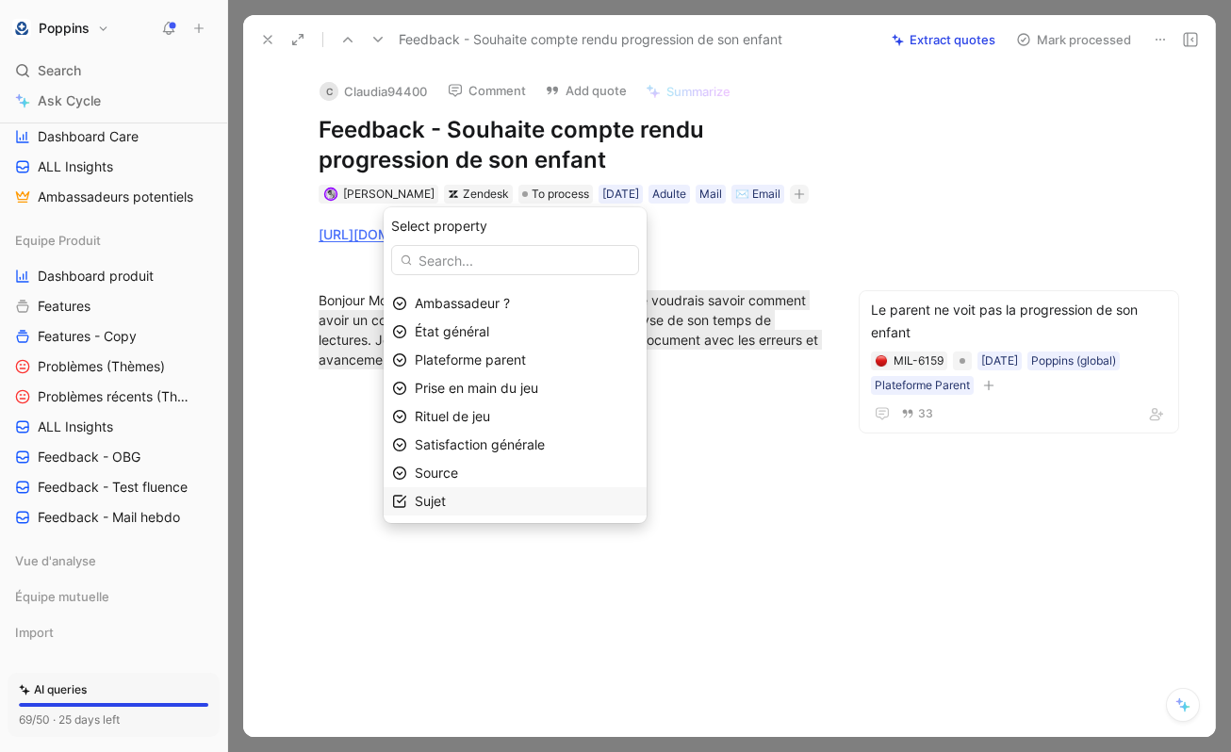
click at [498, 501] on div "Sujet" at bounding box center [526, 501] width 223 height 23
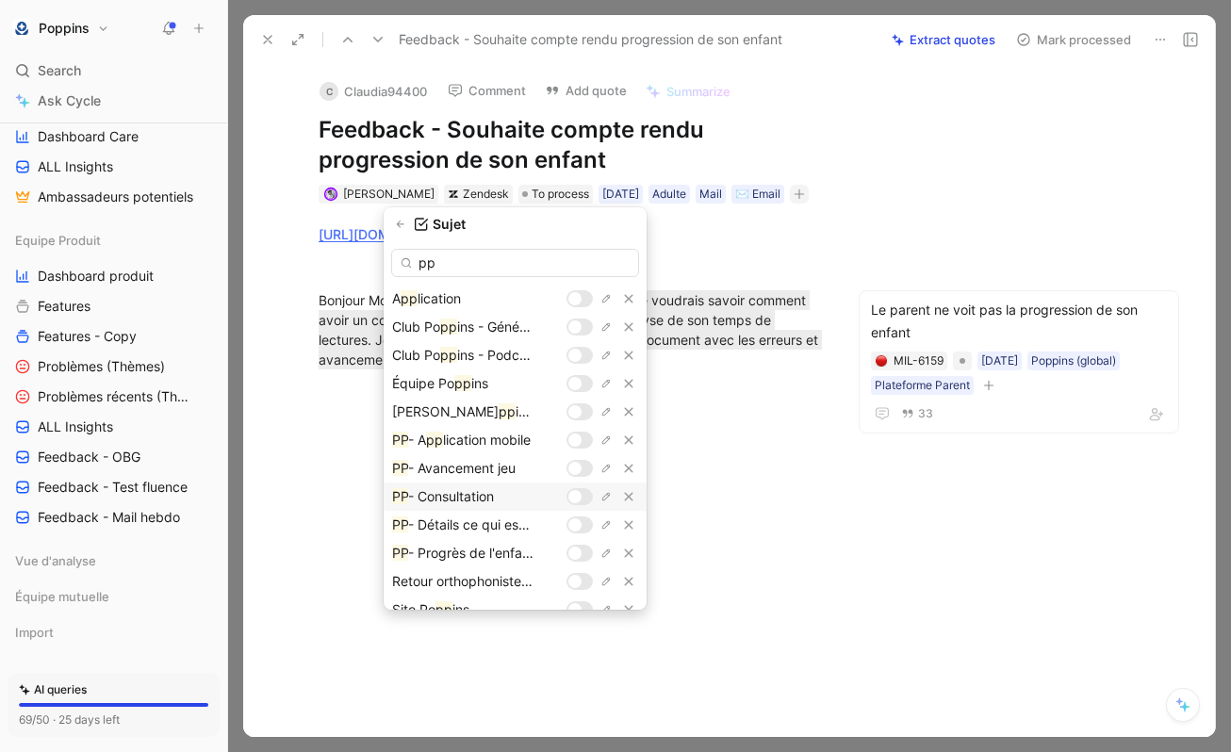
type input "pp"
click at [575, 500] on div at bounding box center [575, 496] width 13 height 13
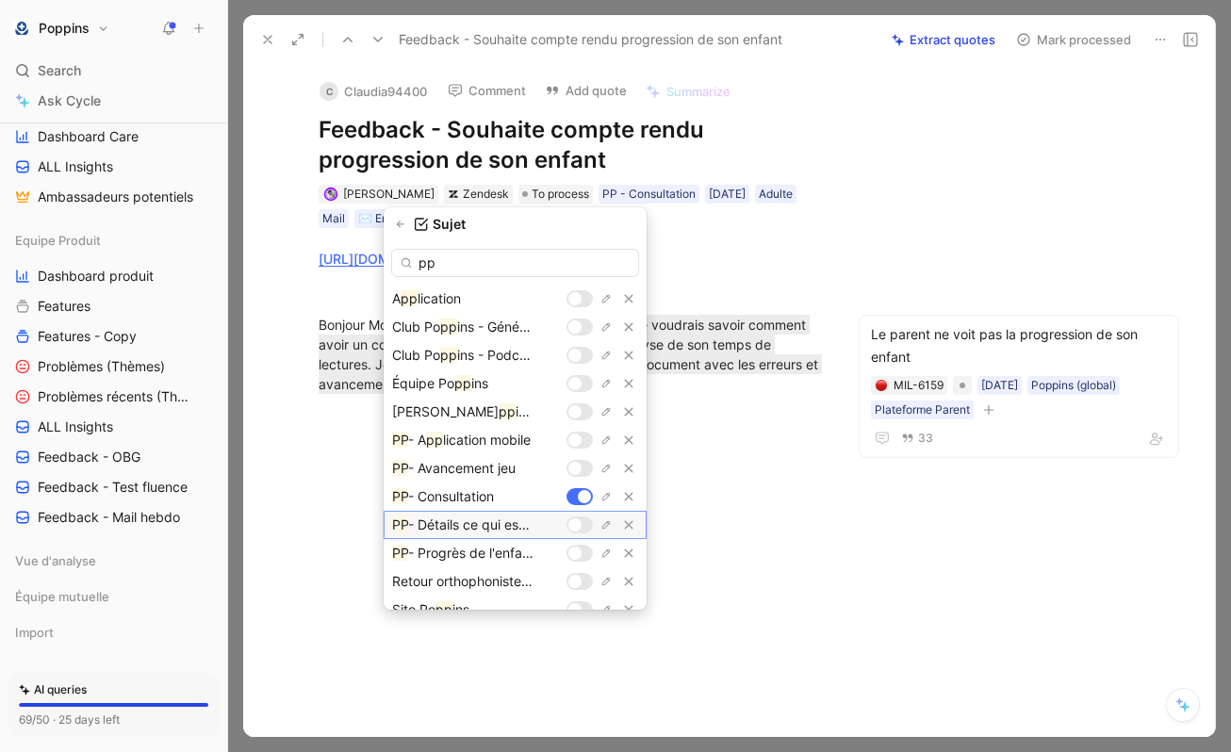
click at [578, 526] on div at bounding box center [575, 525] width 13 height 13
click at [571, 553] on div at bounding box center [575, 553] width 13 height 13
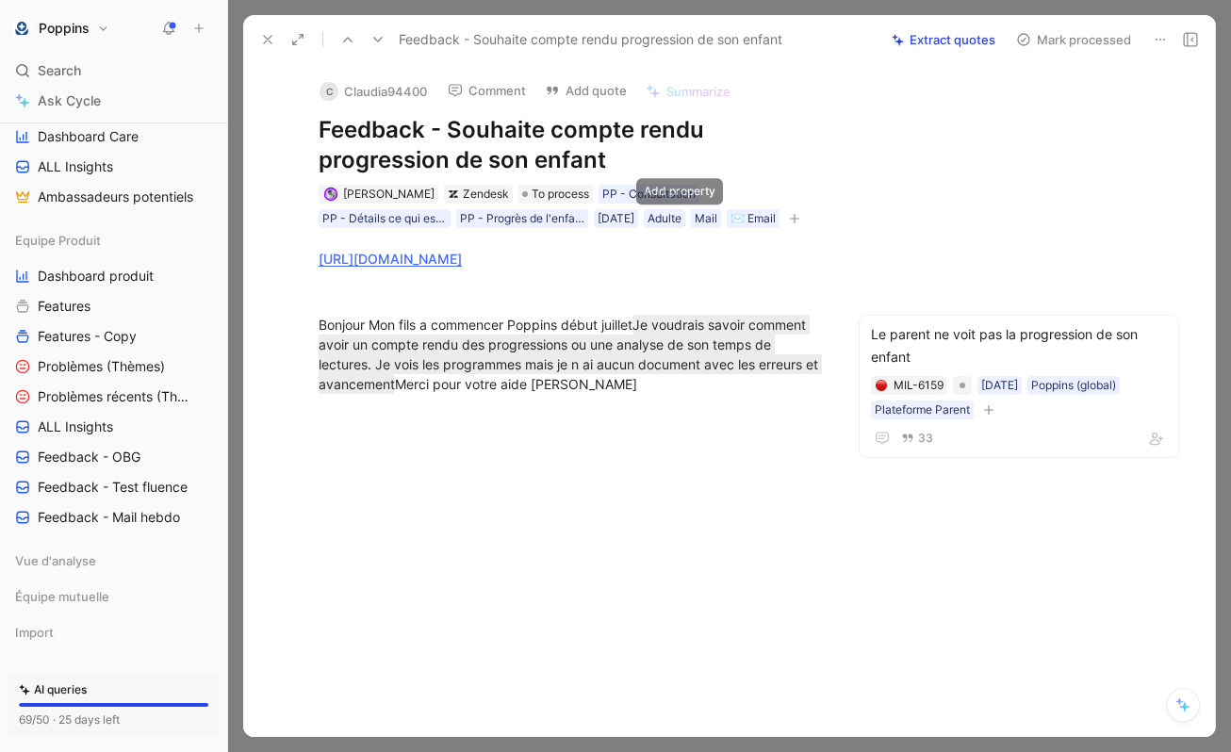
click at [790, 218] on icon "button" at bounding box center [795, 218] width 10 height 1
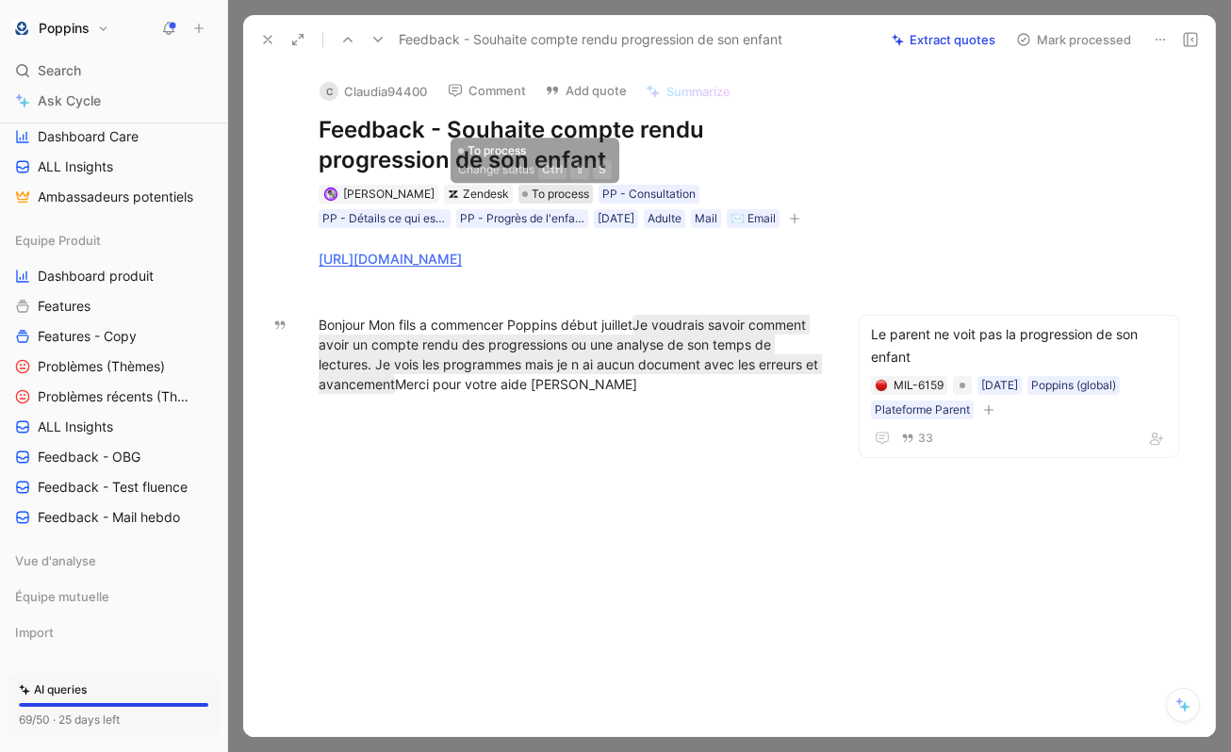
click at [558, 200] on span "To process" at bounding box center [561, 194] width 58 height 19
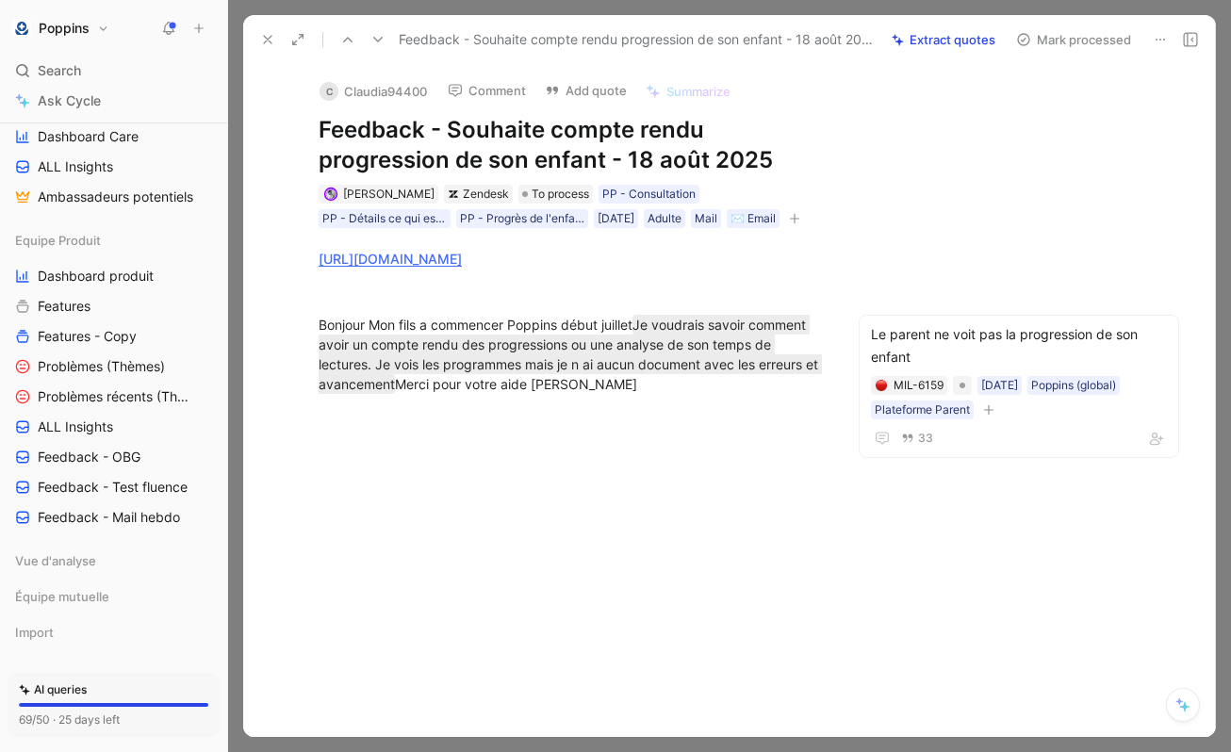
click at [579, 422] on div at bounding box center [571, 527] width 576 height 225
click at [532, 187] on span "To process" at bounding box center [561, 194] width 58 height 19
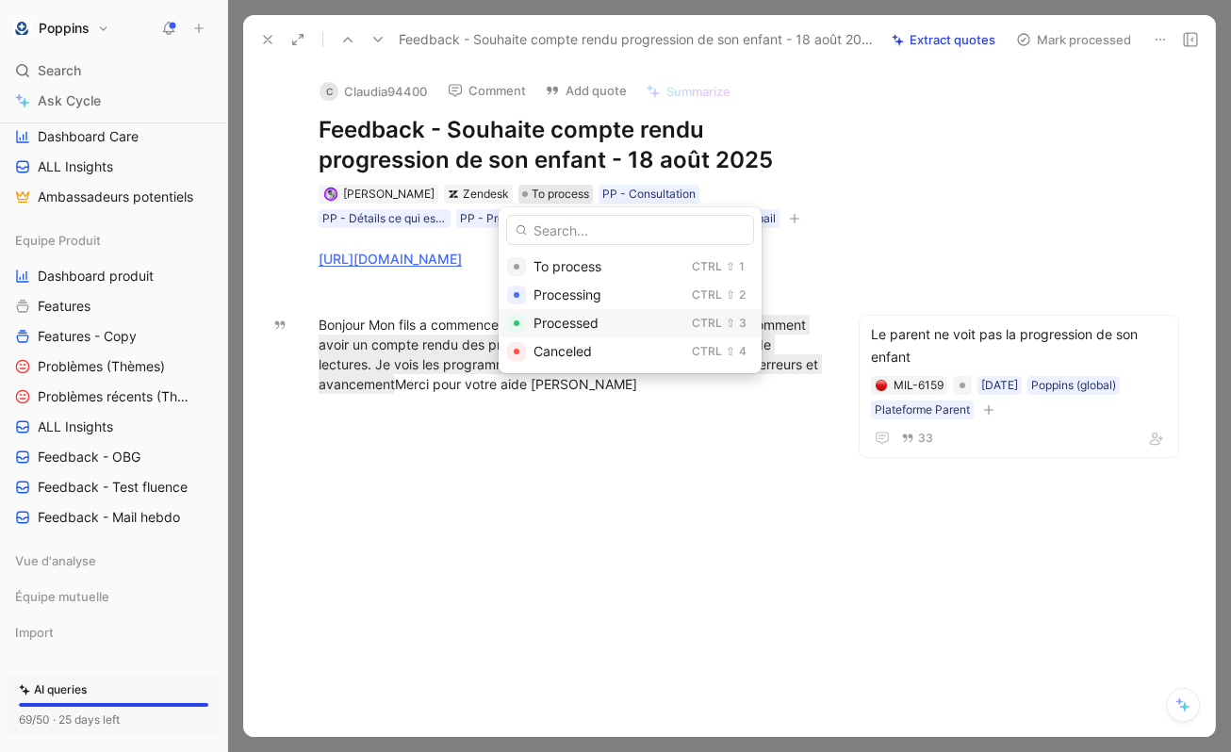
click at [556, 315] on span "Processed" at bounding box center [566, 323] width 65 height 16
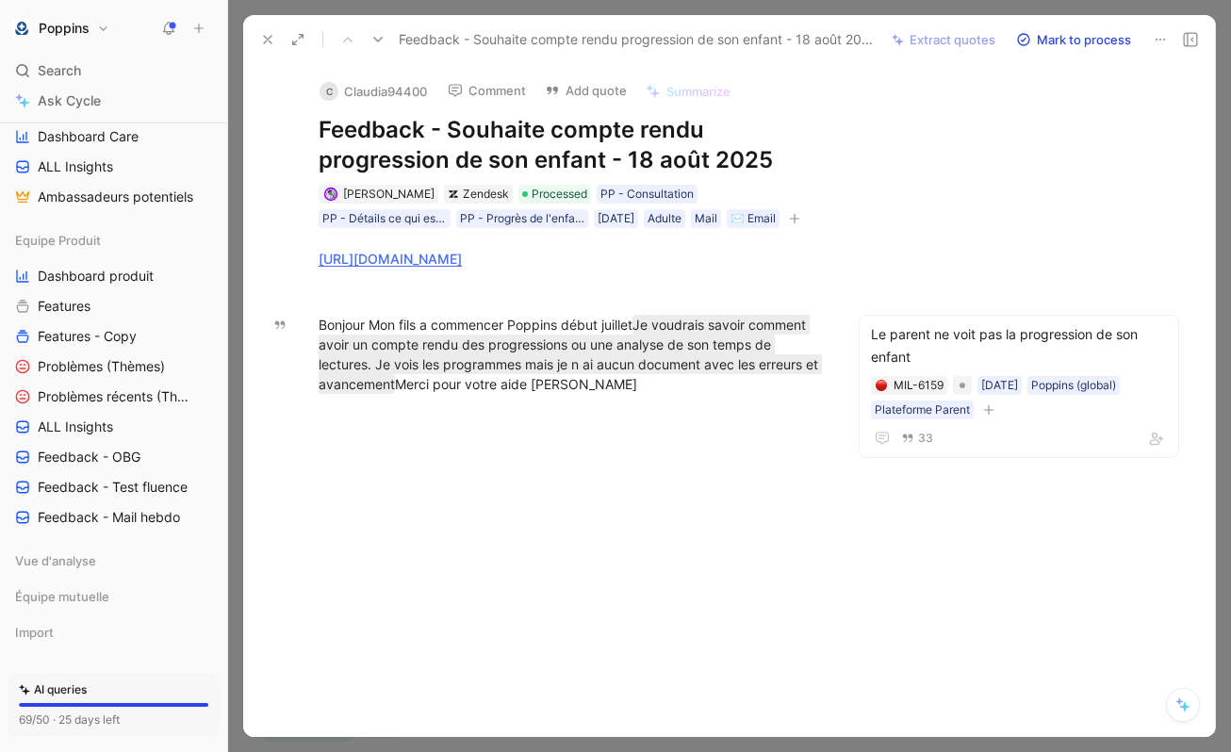
click at [268, 30] on button at bounding box center [268, 39] width 26 height 26
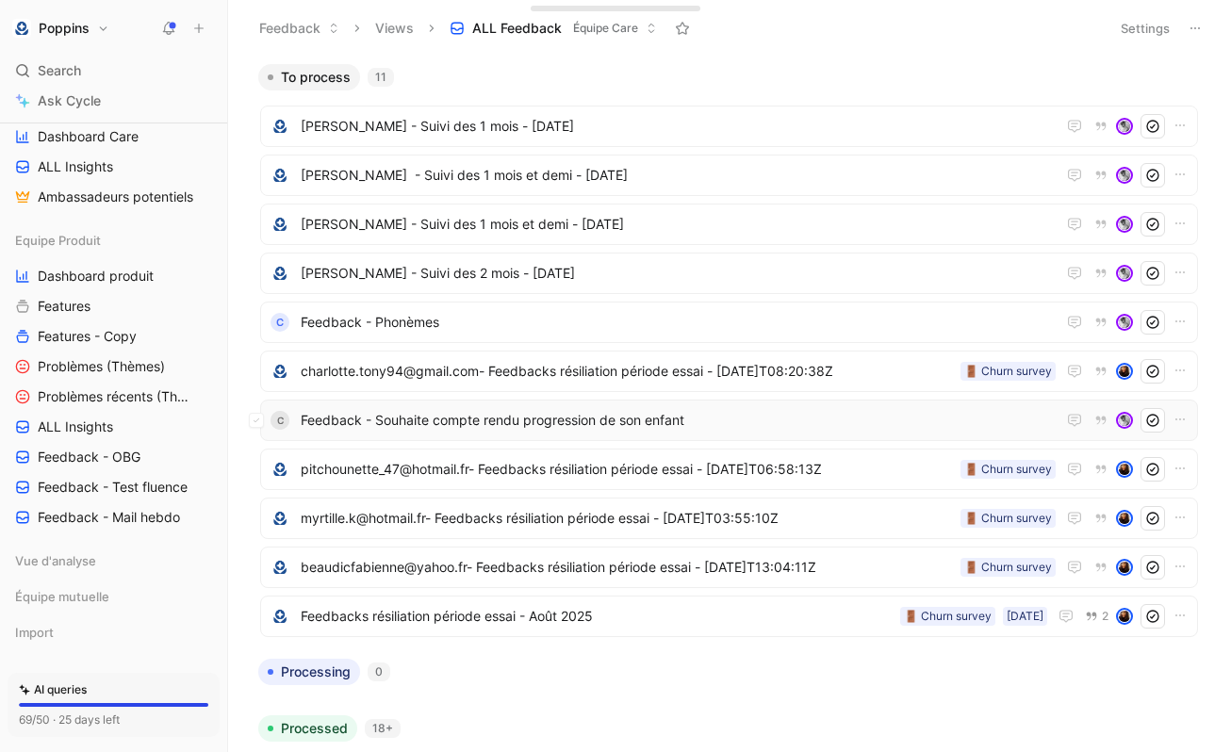
click at [557, 422] on span "Feedback - Souhaite compte rendu progression de son enfant" at bounding box center [678, 420] width 755 height 23
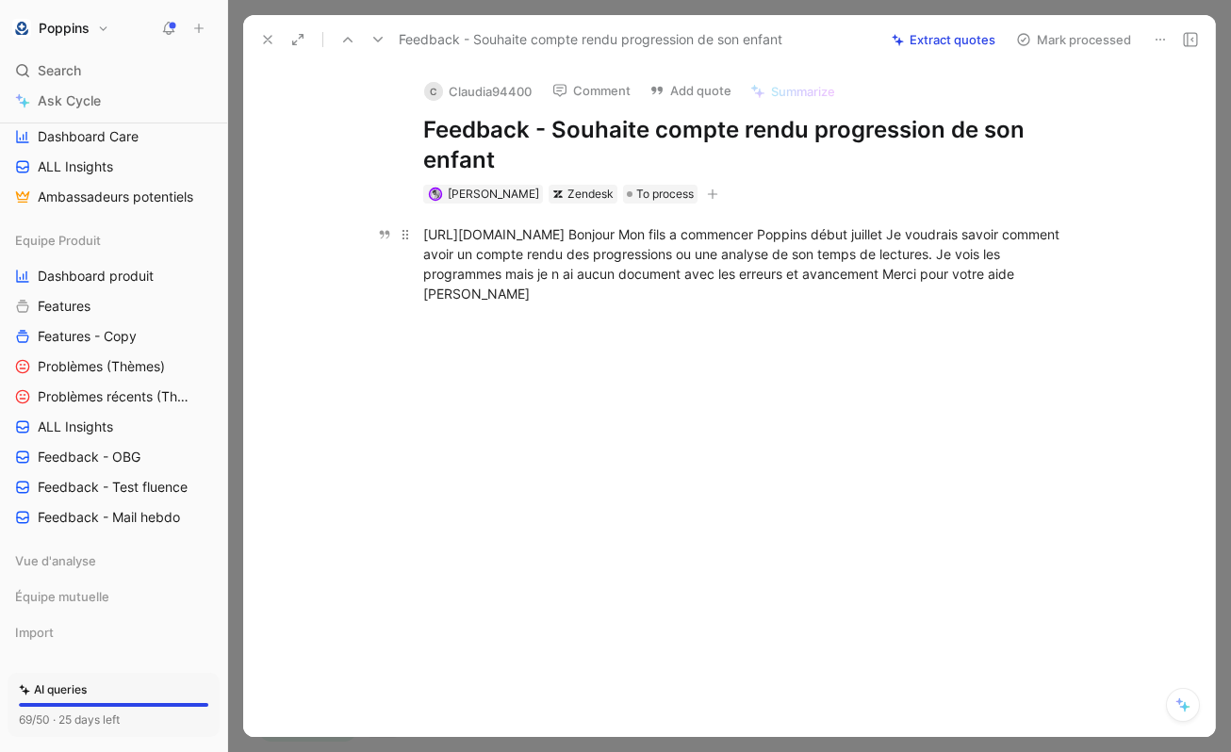
click at [745, 239] on div "[URL][DOMAIN_NAME] Bonjour Mon fils a commencer Poppins début juillet Je voudra…" at bounding box center [749, 263] width 652 height 79
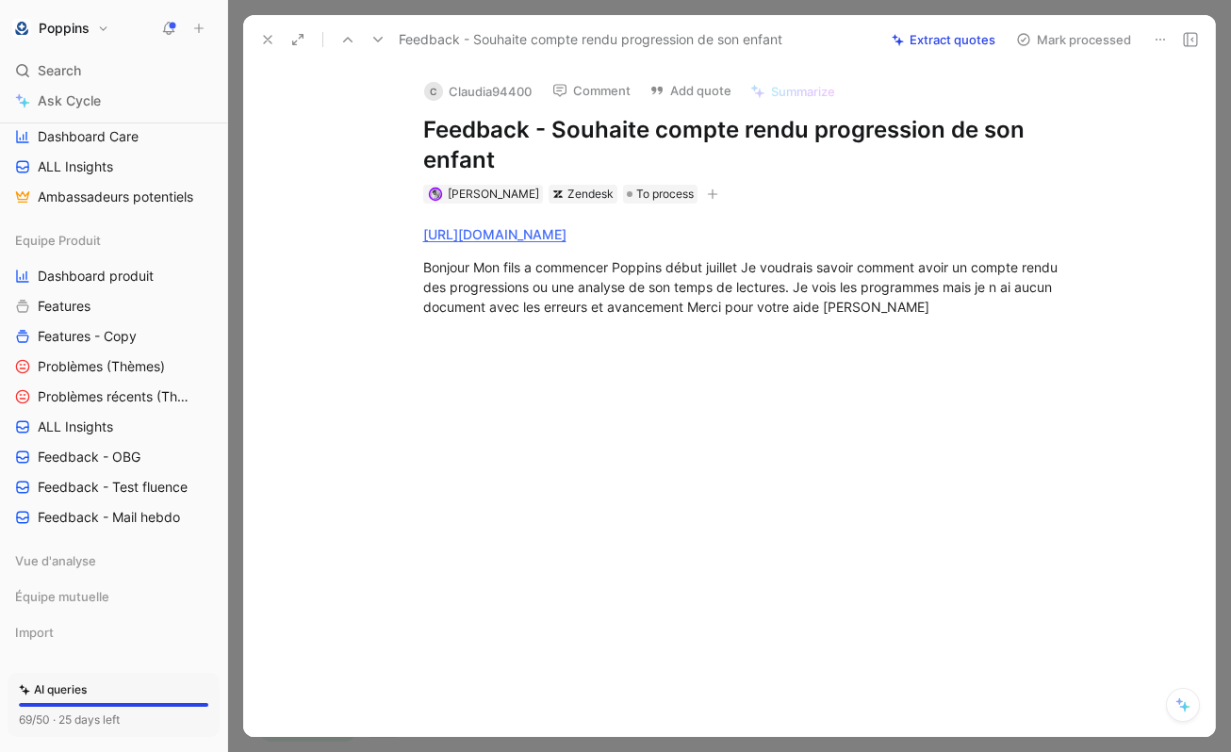
click at [269, 39] on icon at bounding box center [267, 39] width 15 height 15
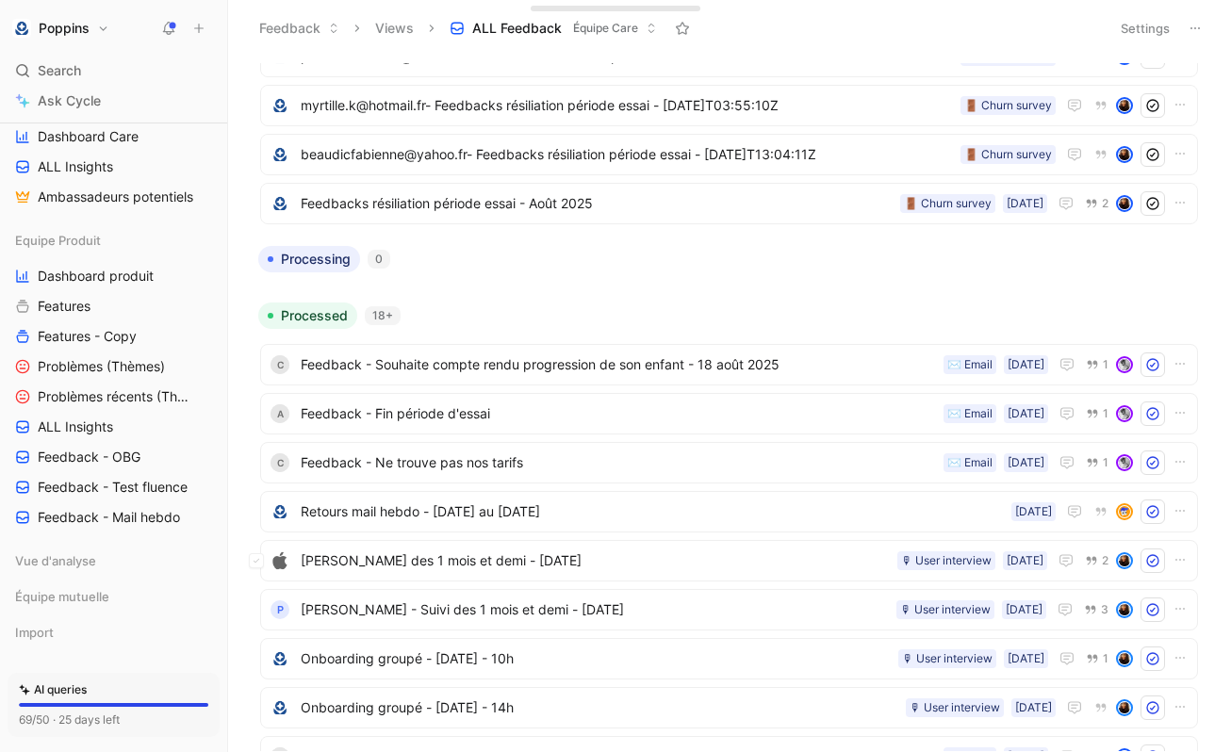
scroll to position [465, 0]
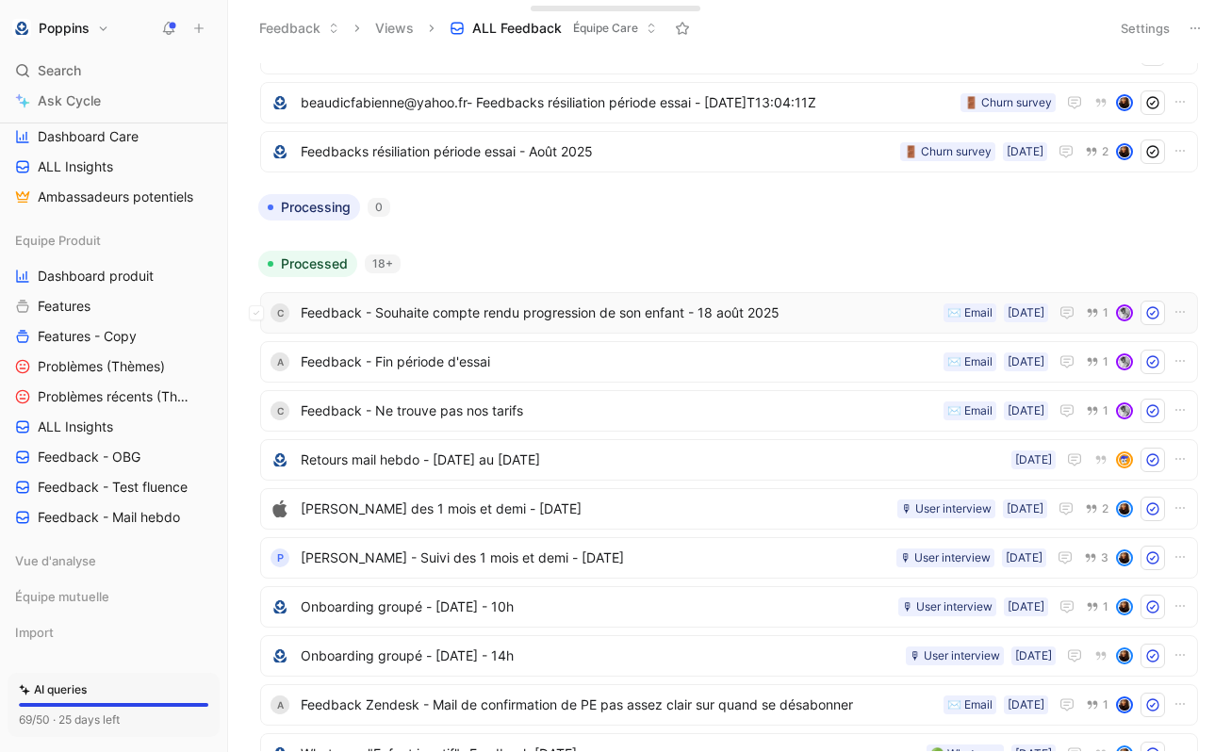
click at [553, 309] on span "Feedback - Souhaite compte rendu progression de son enfant - 18 août 2025" at bounding box center [618, 313] width 635 height 23
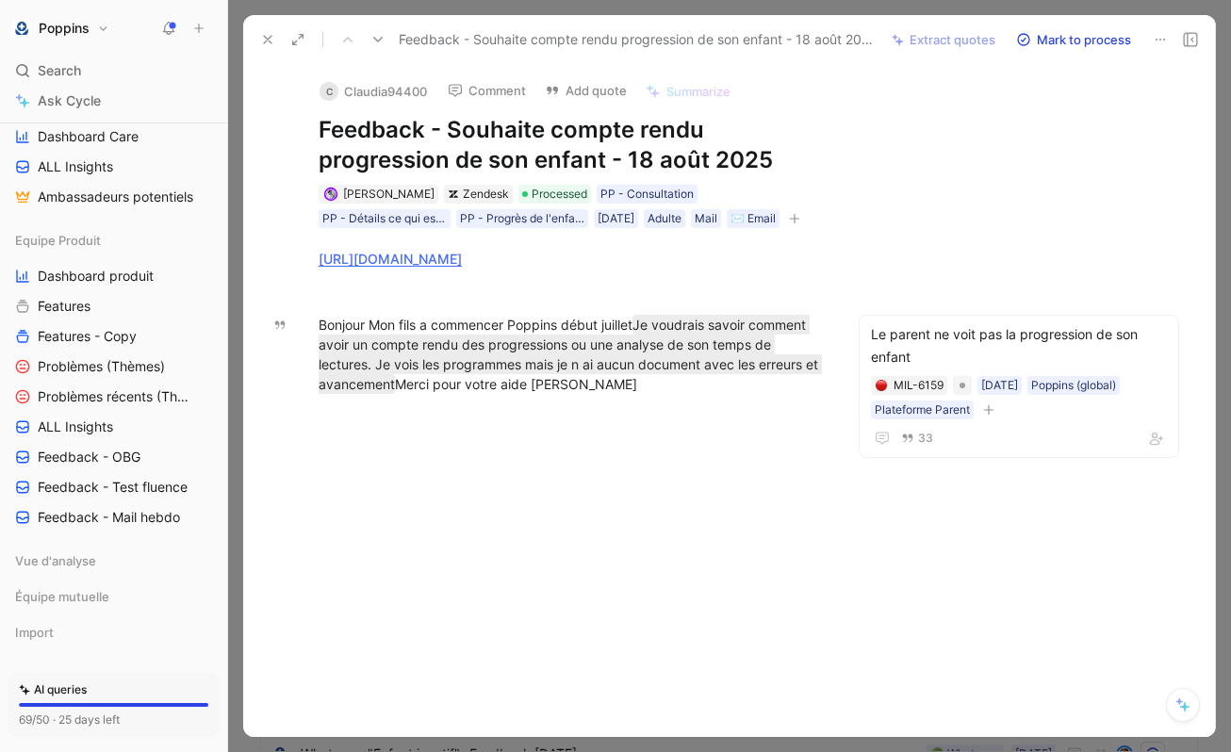
click at [270, 37] on use at bounding box center [268, 40] width 8 height 8
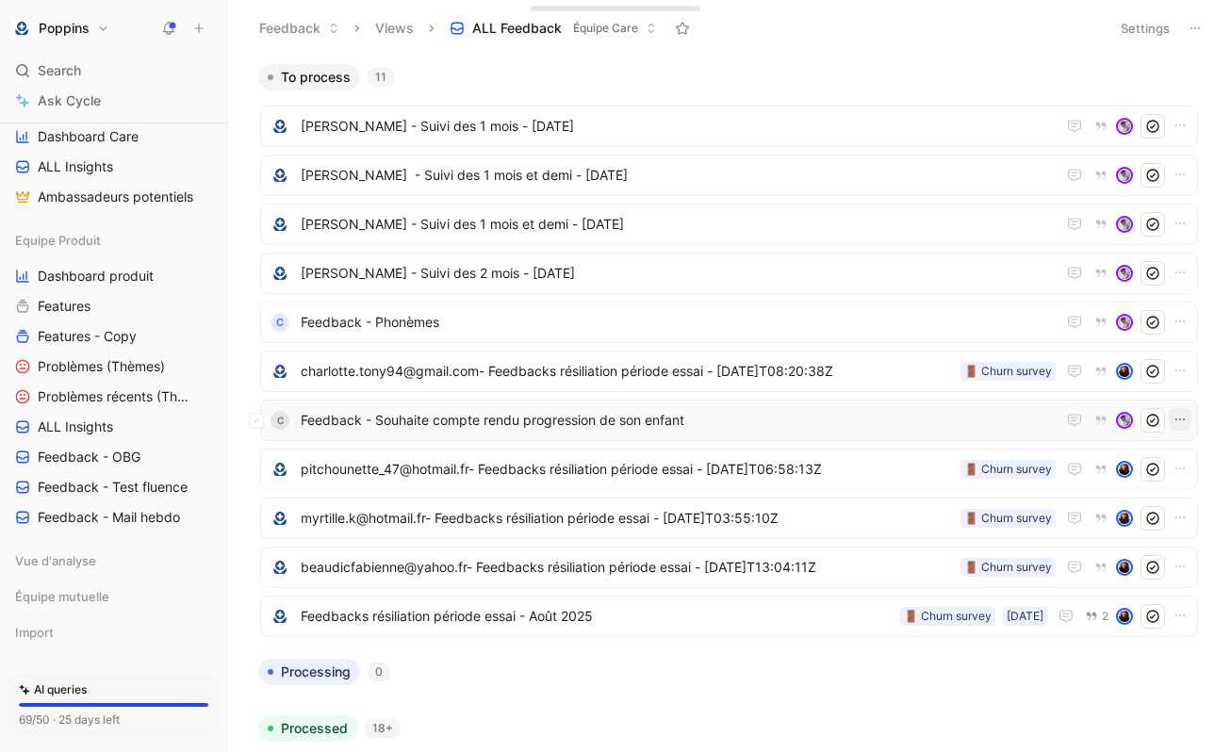
click at [1184, 416] on icon "button" at bounding box center [1180, 419] width 15 height 15
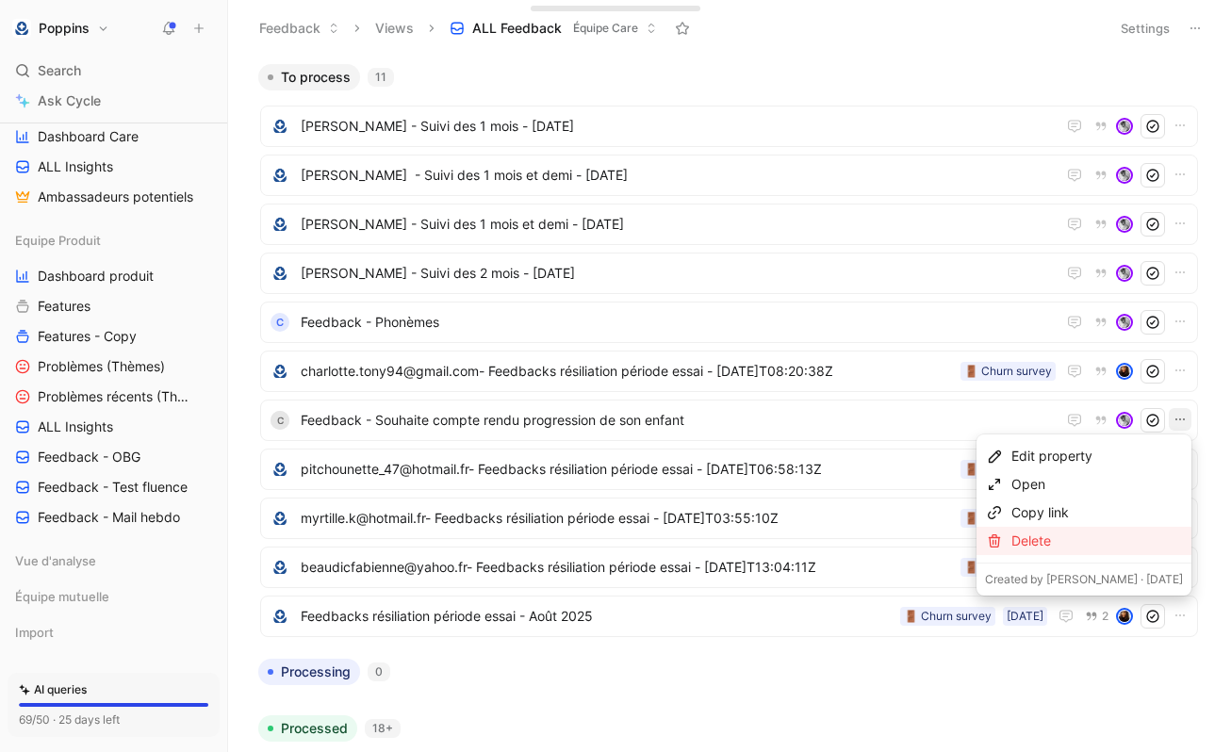
click at [1073, 537] on div "Delete" at bounding box center [1098, 541] width 172 height 23
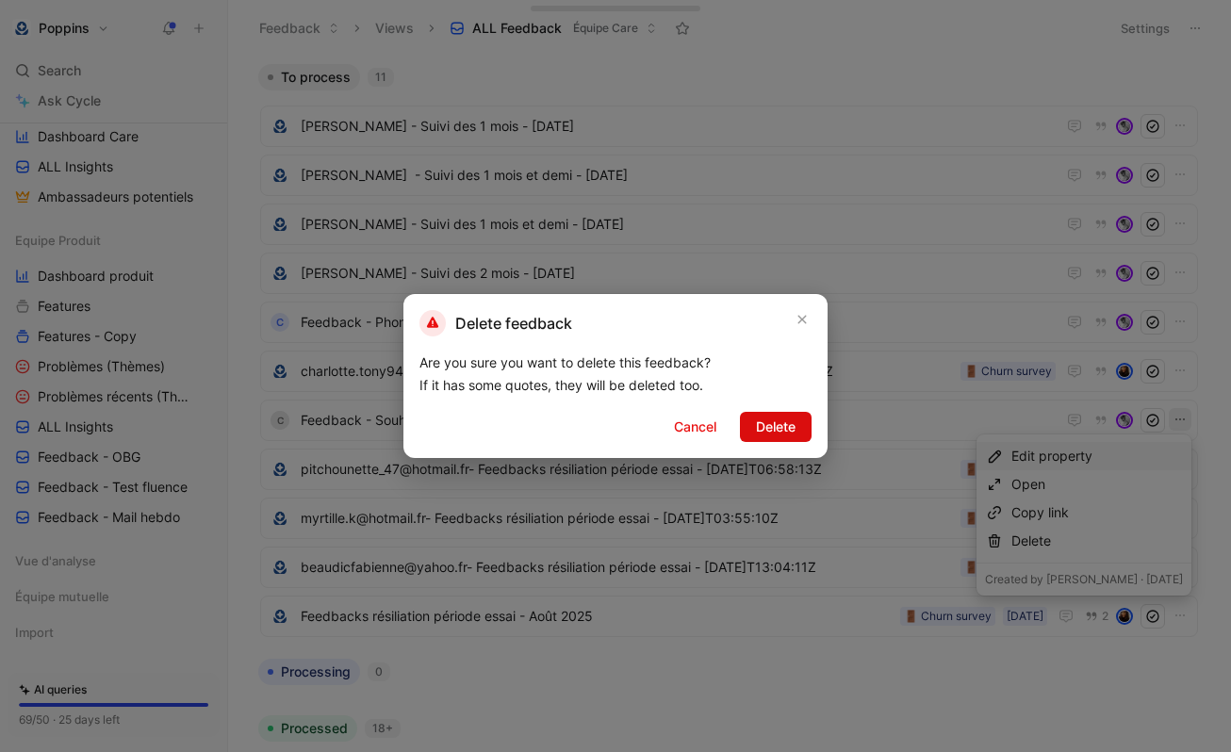
click at [777, 428] on span "Delete" at bounding box center [776, 427] width 40 height 23
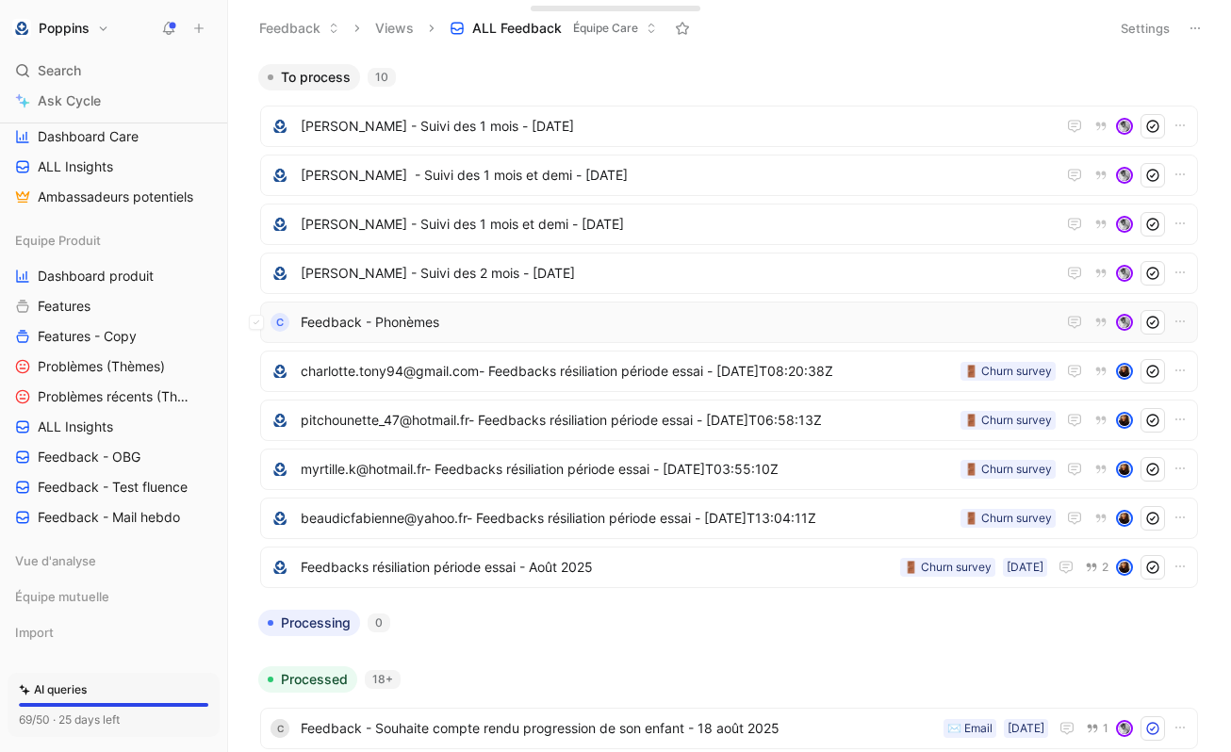
click at [562, 311] on span "Feedback - Phonèmes" at bounding box center [678, 322] width 755 height 23
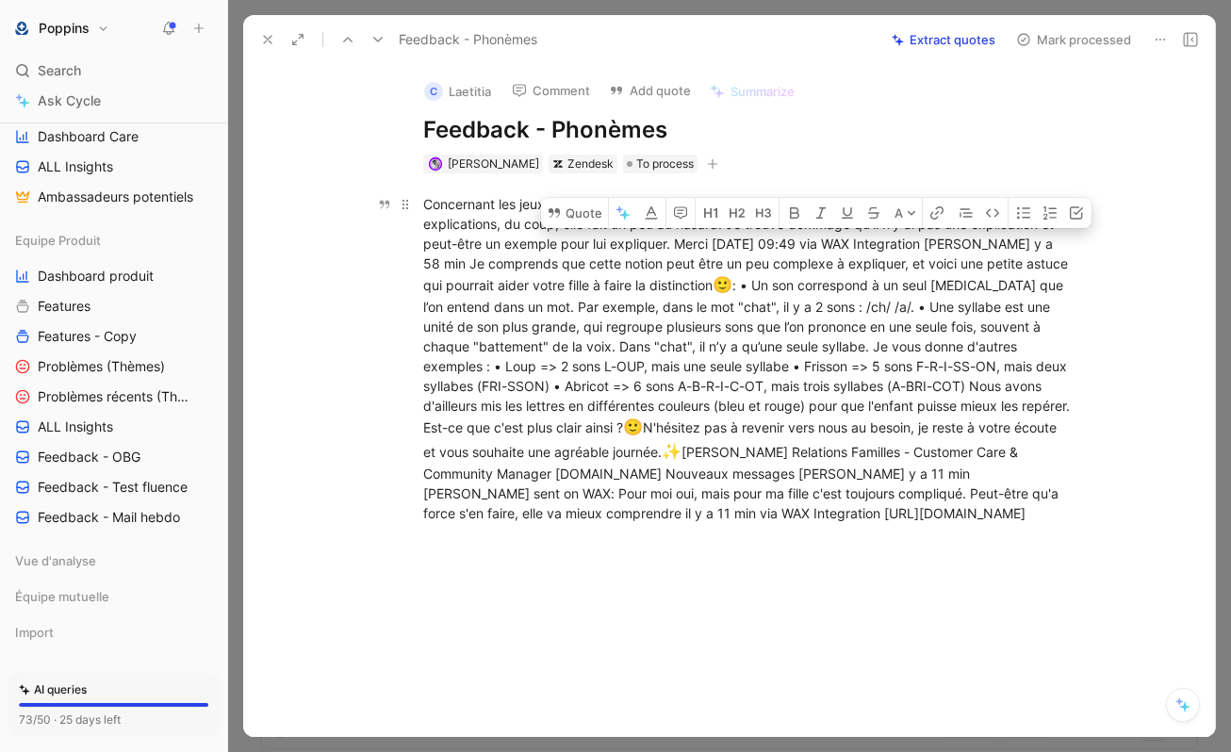
drag, startPoint x: 714, startPoint y: 242, endPoint x: 959, endPoint y: 525, distance: 374.3
click at [959, 525] on p "Concernant les jeux sur les sons, l'exercice est [MEDICAL_DATA] à comprendre po…" at bounding box center [750, 359] width 724 height 341
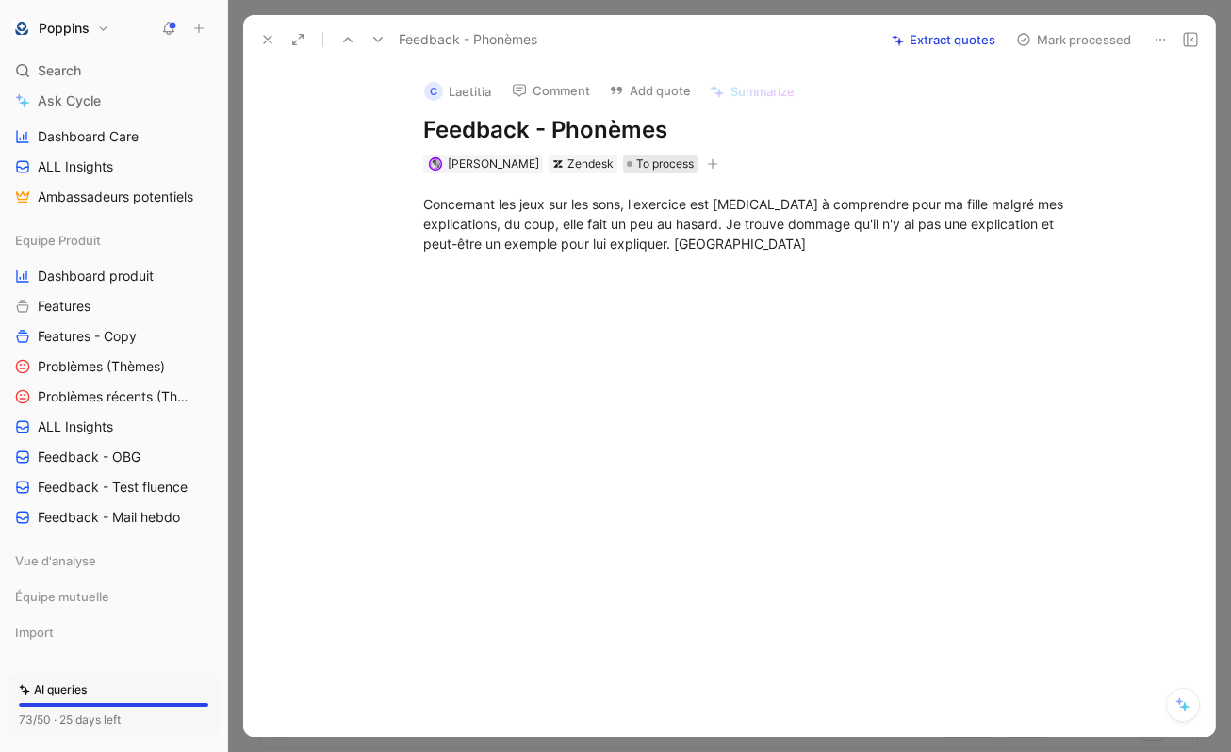
click at [665, 162] on span "To process" at bounding box center [665, 164] width 58 height 19
click at [702, 157] on div "[PERSON_NAME] To process" at bounding box center [749, 164] width 656 height 23
click at [707, 160] on icon "button" at bounding box center [712, 163] width 11 height 11
click at [553, 129] on h1 "Feedback - Phonèmes" at bounding box center [749, 130] width 652 height 30
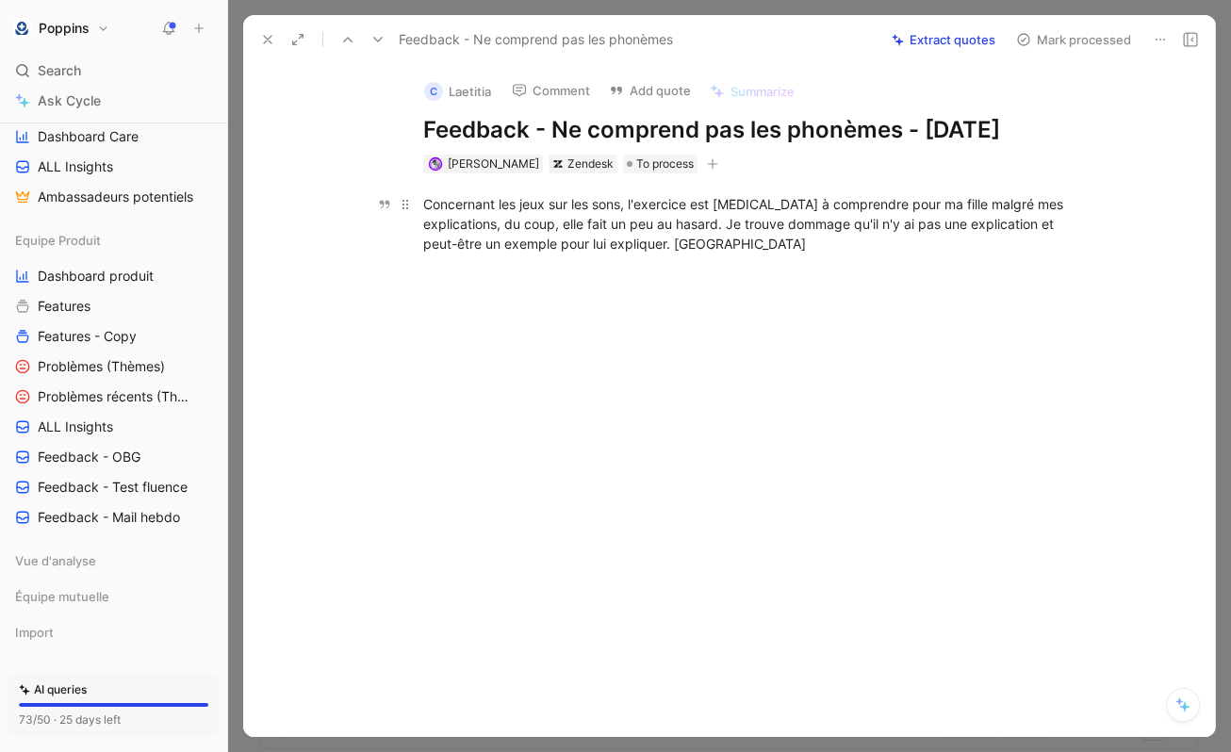
click at [465, 201] on div "Concernant les jeux sur les sons, l'exercice est [MEDICAL_DATA] à comprendre po…" at bounding box center [749, 223] width 652 height 59
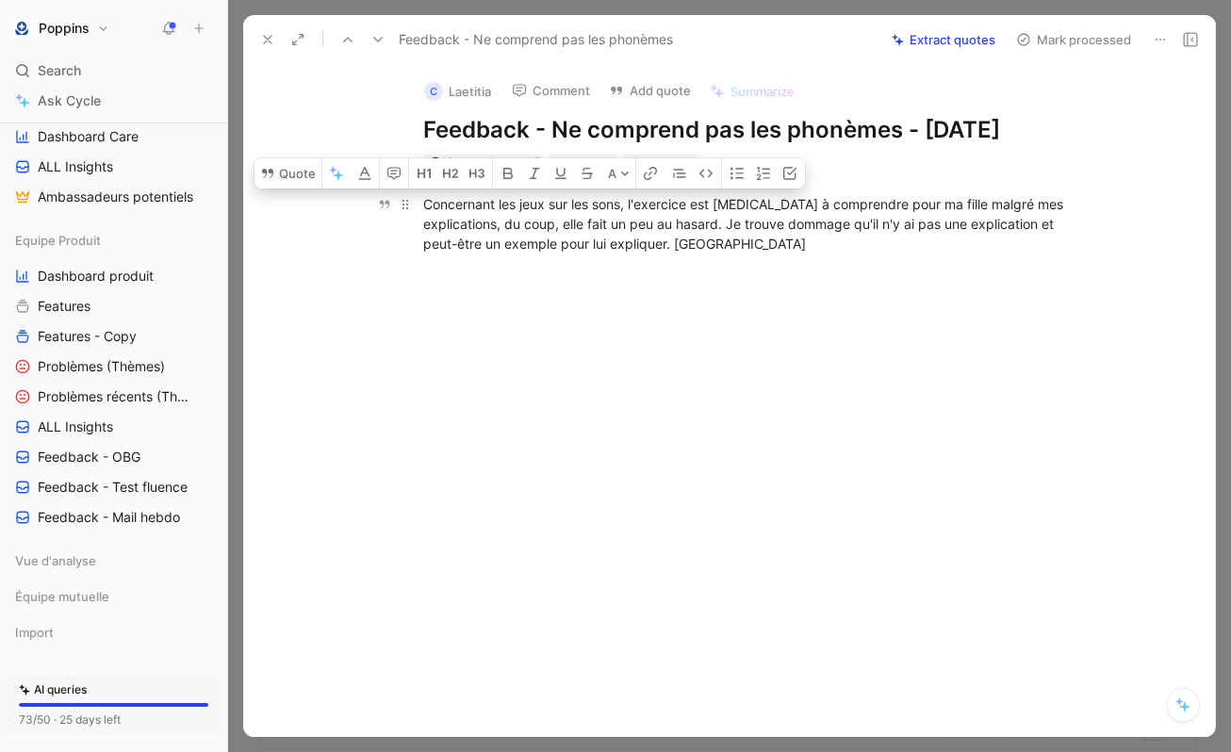
drag, startPoint x: 428, startPoint y: 205, endPoint x: 697, endPoint y: 194, distance: 268.9
click at [697, 194] on div "Concernant les jeux sur les sons, l'exercice est [MEDICAL_DATA] à comprendre po…" at bounding box center [749, 223] width 652 height 59
click at [732, 225] on div "Concernant les jeux sur les sons, l'exercice est [MEDICAL_DATA] à comprendre po…" at bounding box center [749, 223] width 652 height 59
drag, startPoint x: 672, startPoint y: 240, endPoint x: 410, endPoint y: 201, distance: 265.1
click at [410, 201] on p "Concernant les jeux sur les sons, l'exercice est [MEDICAL_DATA] à comprendre po…" at bounding box center [750, 224] width 724 height 71
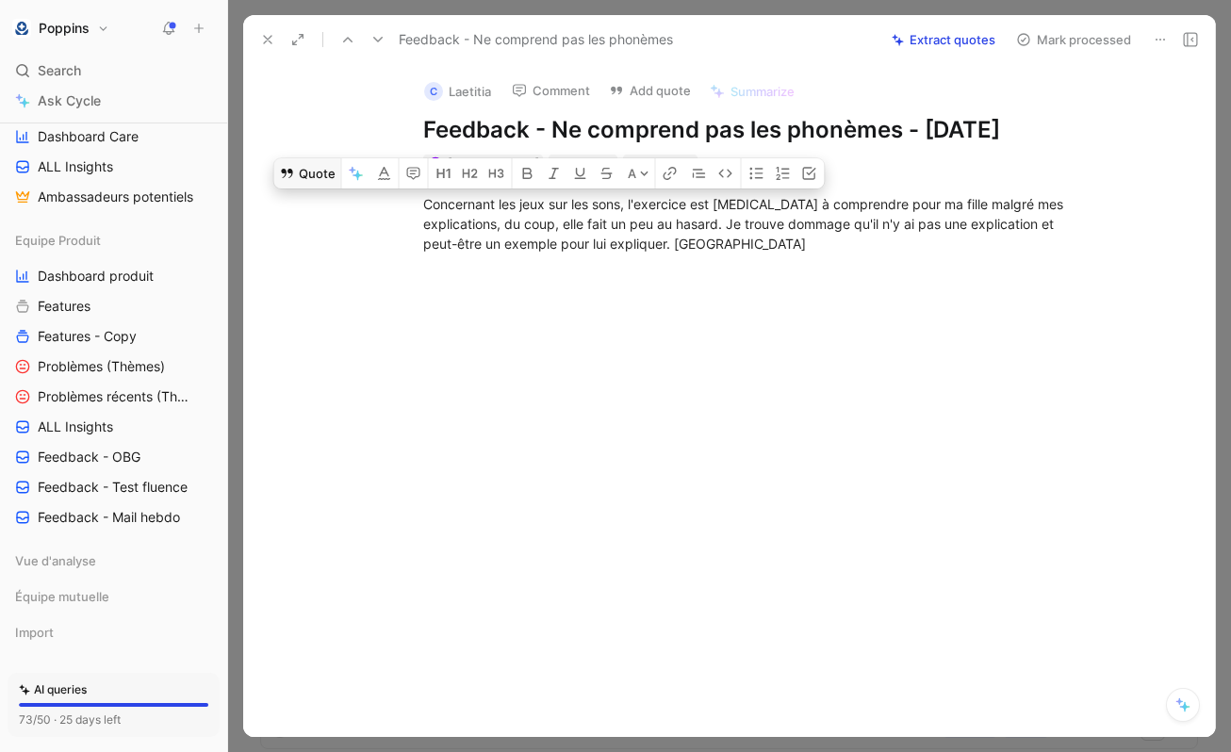
click at [307, 180] on button "Quote" at bounding box center [307, 173] width 67 height 30
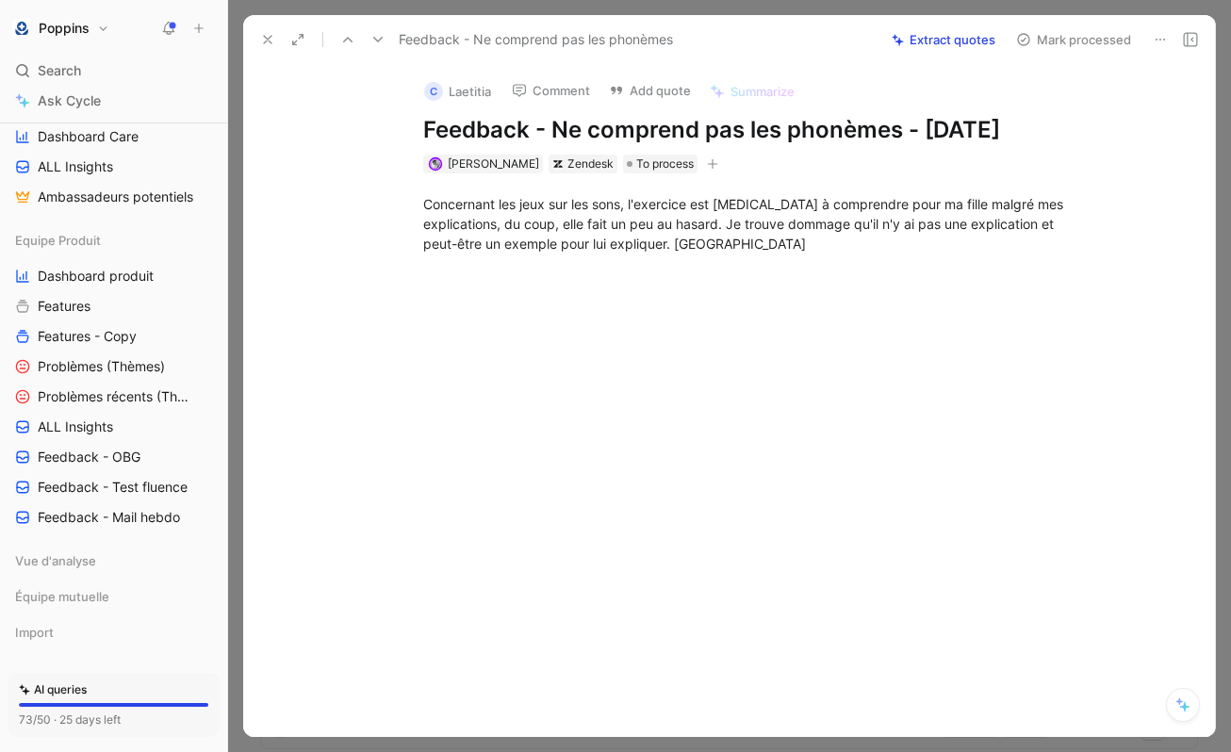
click at [703, 166] on button "button" at bounding box center [712, 164] width 19 height 19
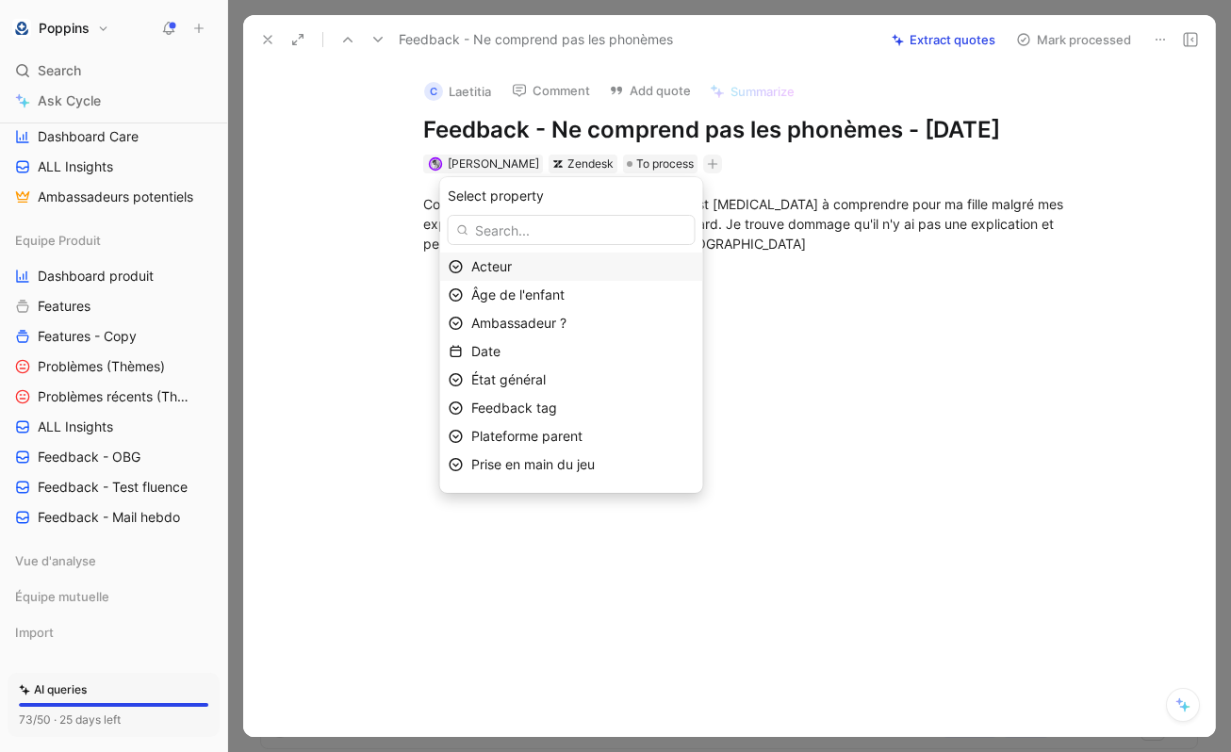
click at [594, 268] on div "Acteur" at bounding box center [582, 267] width 223 height 23
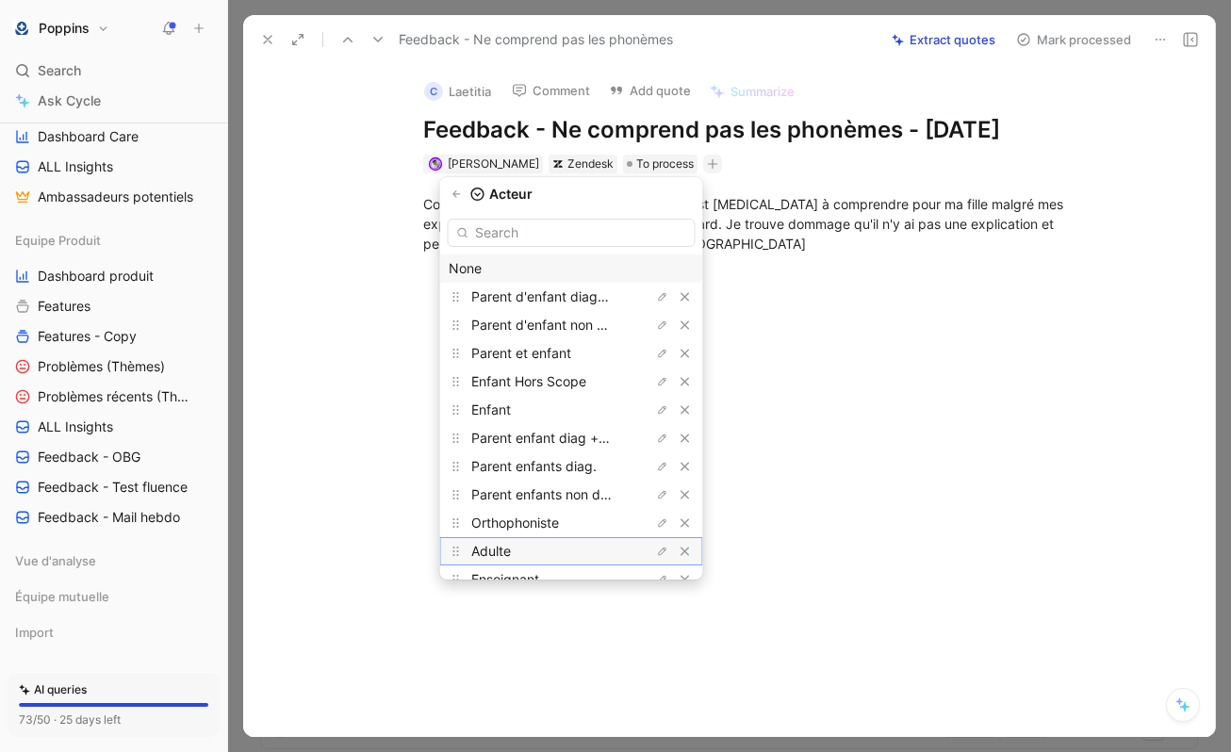
click at [537, 558] on div "Adulte" at bounding box center [541, 551] width 141 height 23
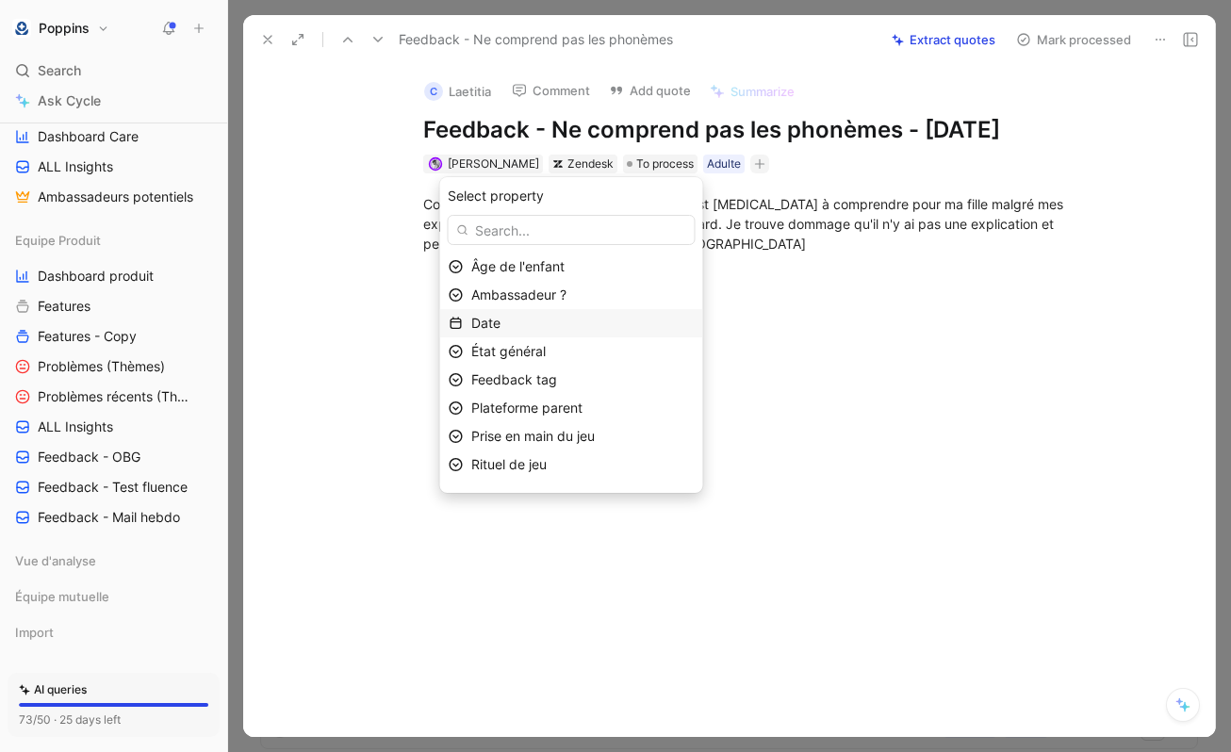
click at [540, 320] on div "Date" at bounding box center [582, 323] width 223 height 23
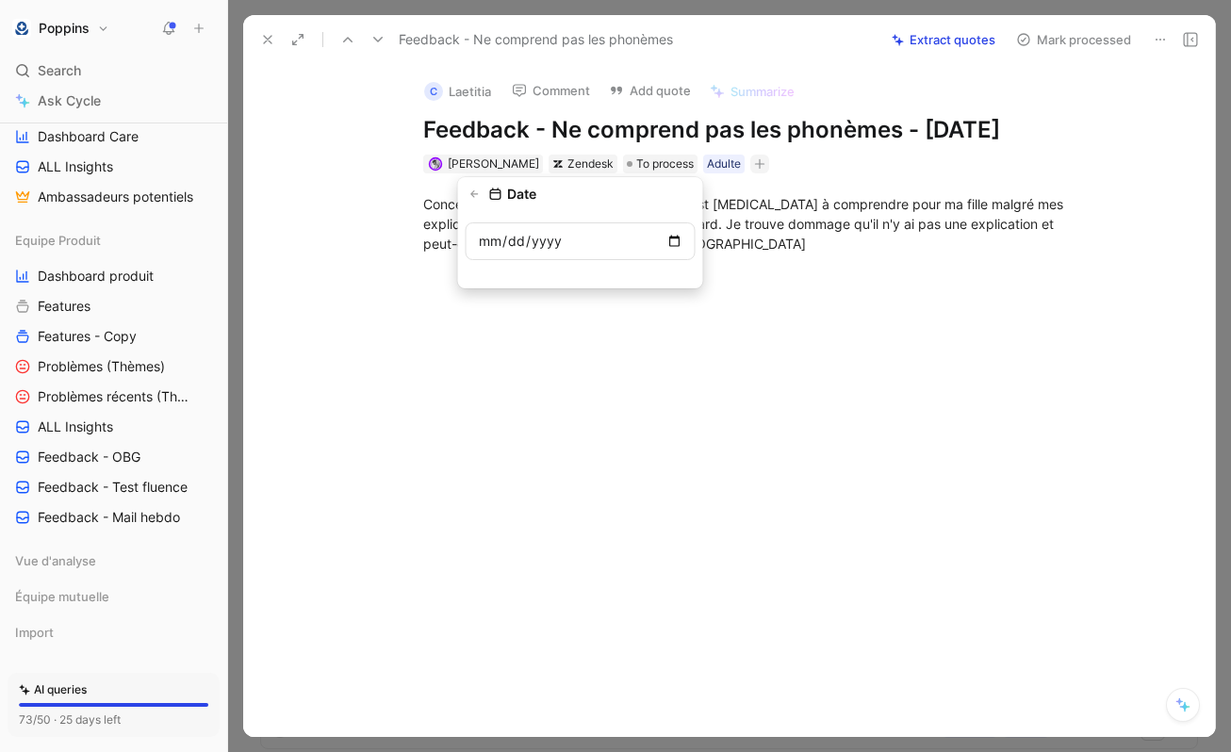
click at [679, 245] on input "date" at bounding box center [581, 242] width 230 height 38
type input "[DATE]"
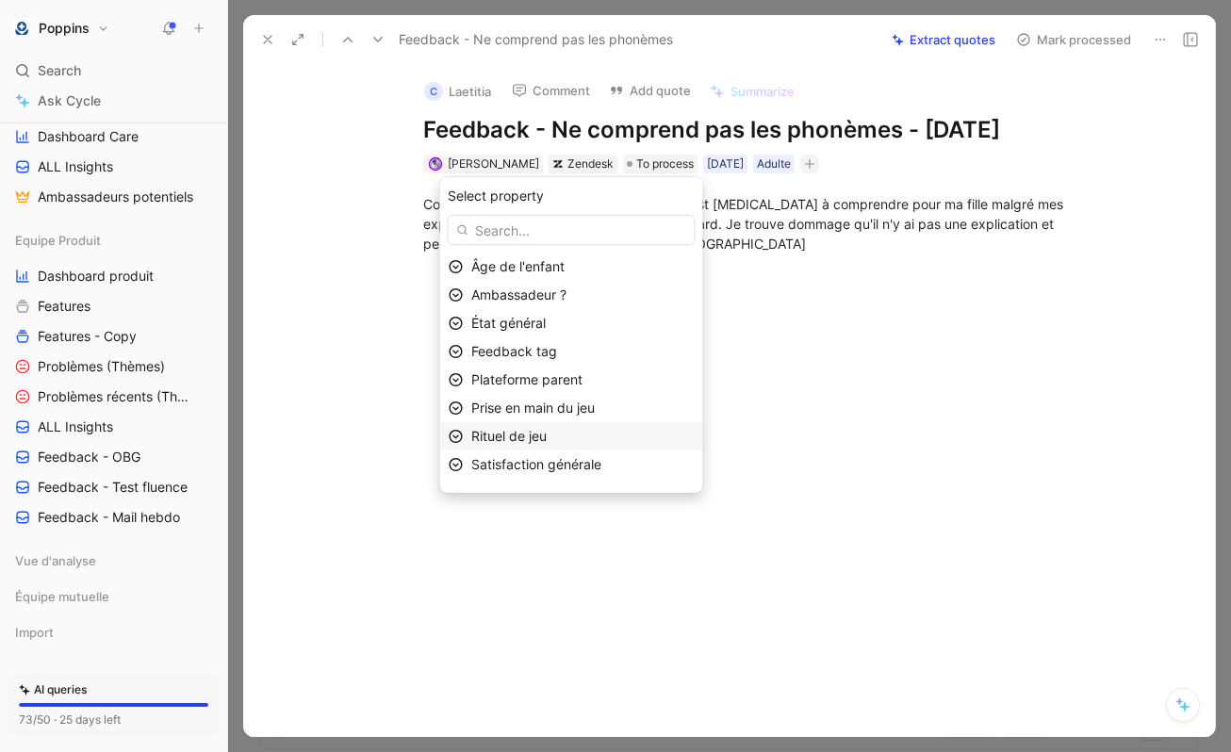
scroll to position [78, 0]
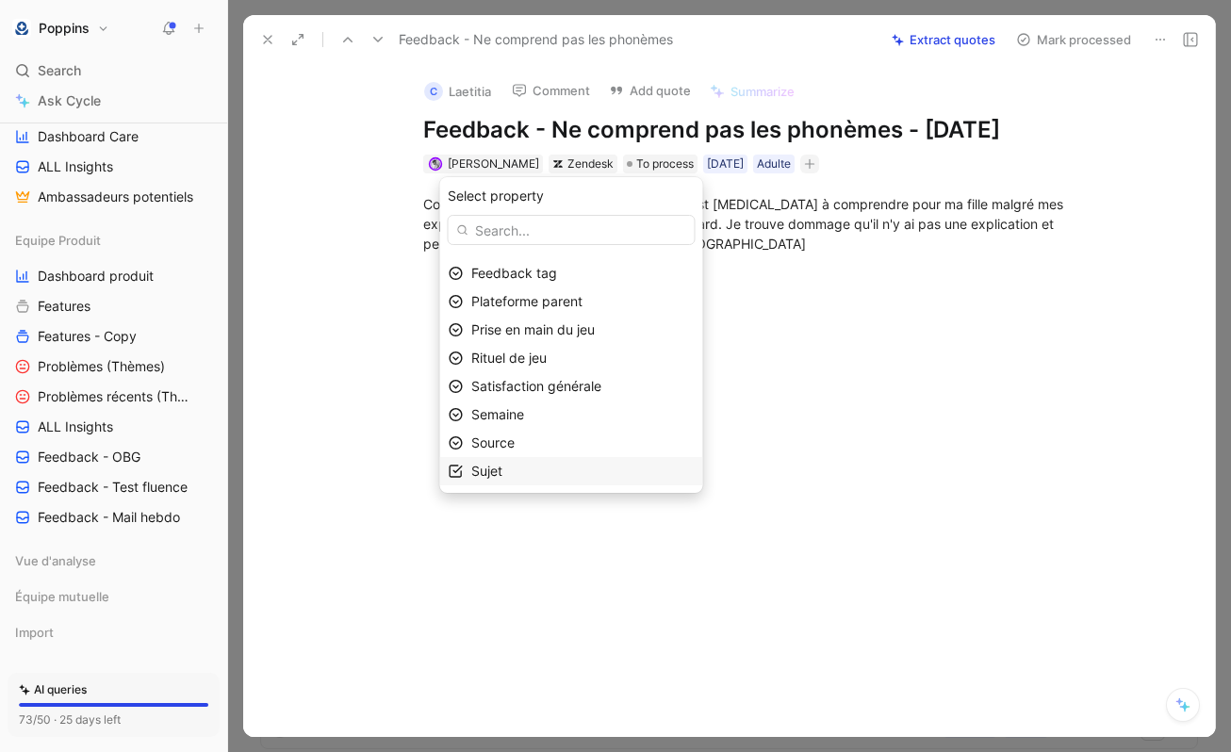
click at [563, 471] on div "Sujet" at bounding box center [582, 471] width 223 height 23
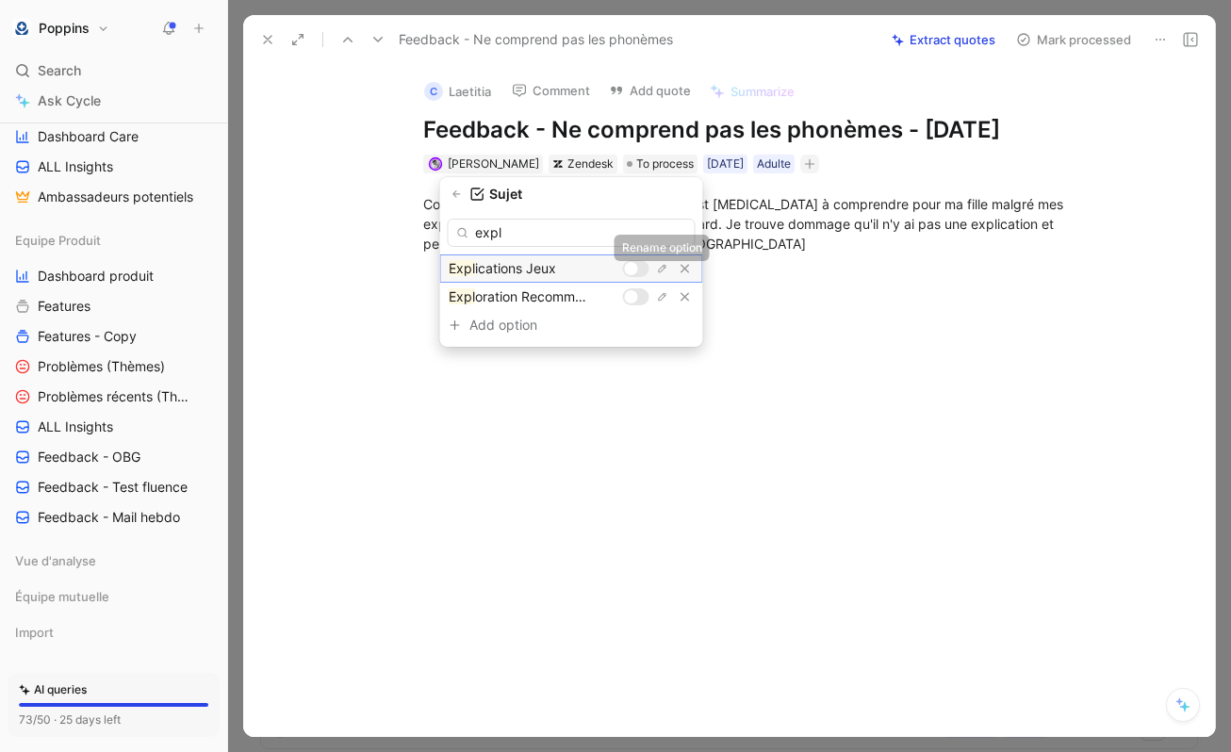
click at [635, 262] on div at bounding box center [636, 268] width 26 height 17
click at [515, 233] on input "expl" at bounding box center [572, 233] width 248 height 28
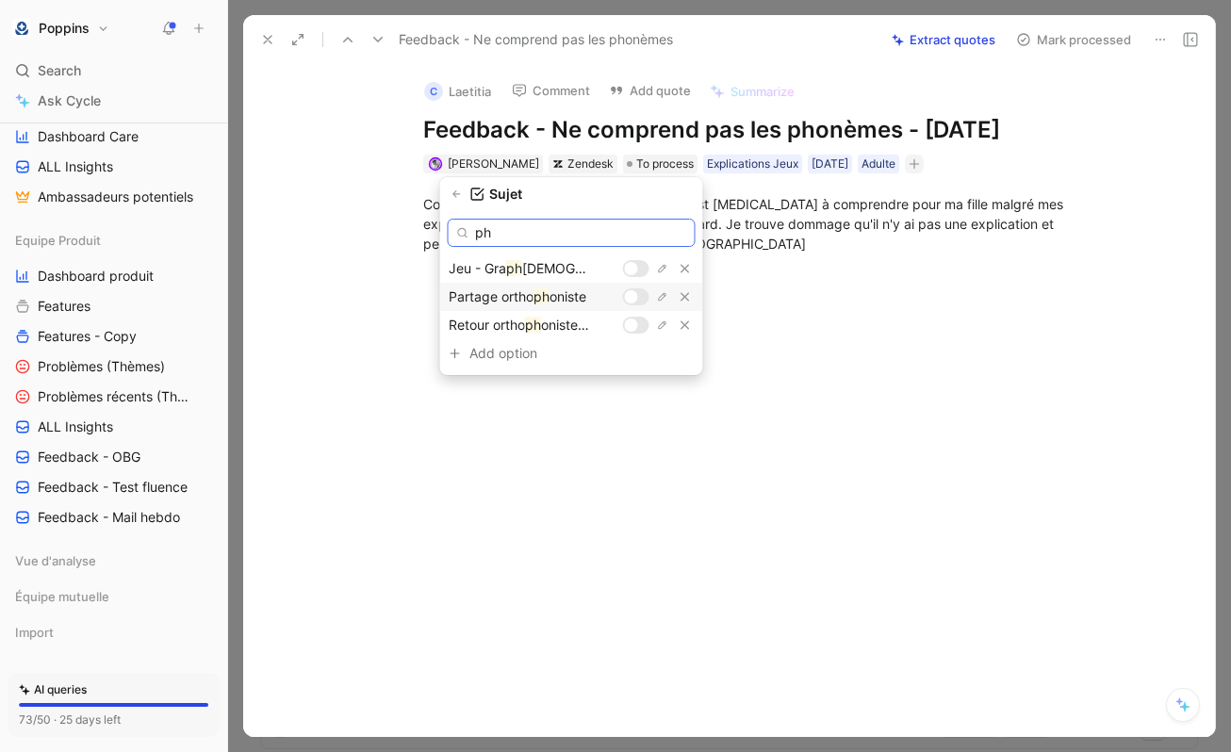
type input "p"
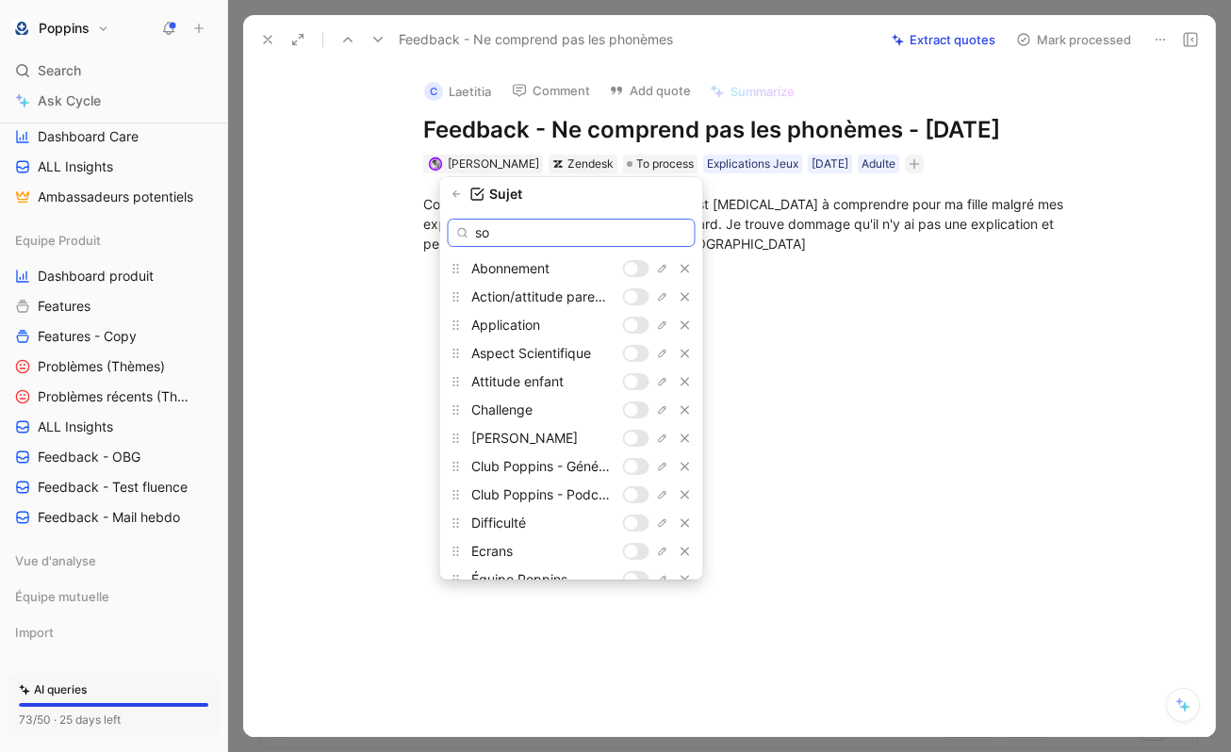
type input "son"
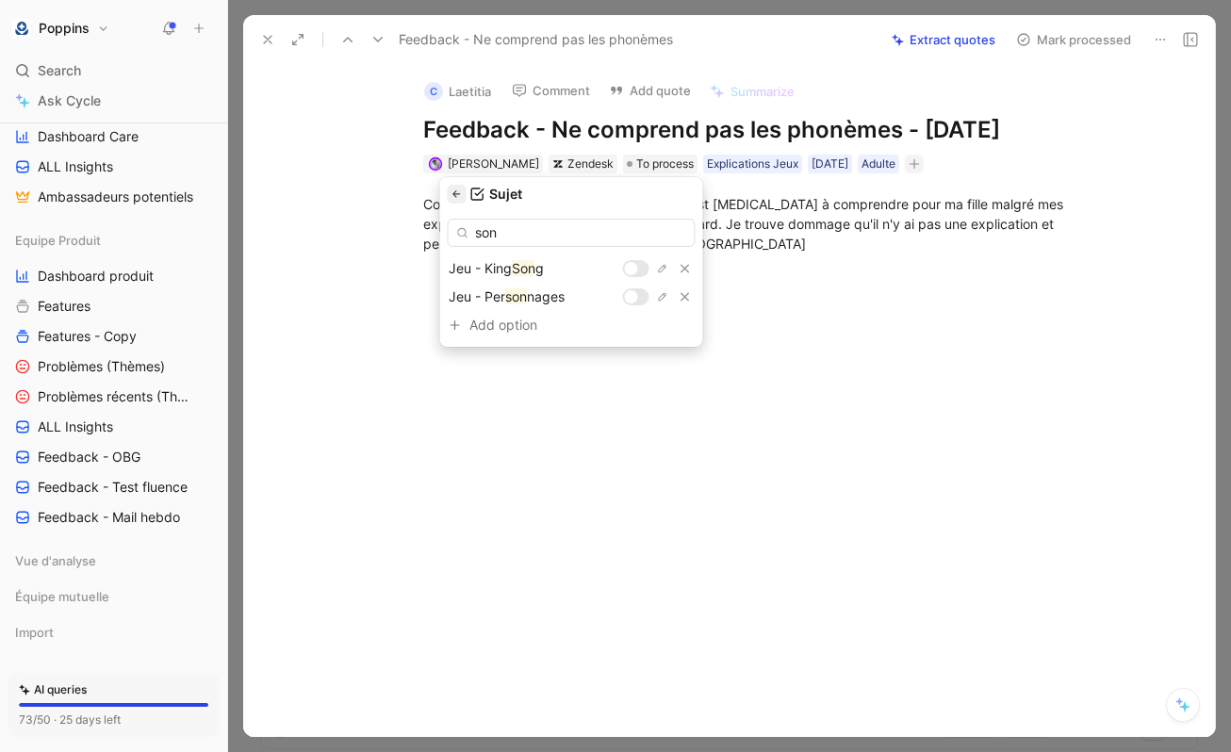
click at [463, 190] on icon "button" at bounding box center [457, 194] width 11 height 11
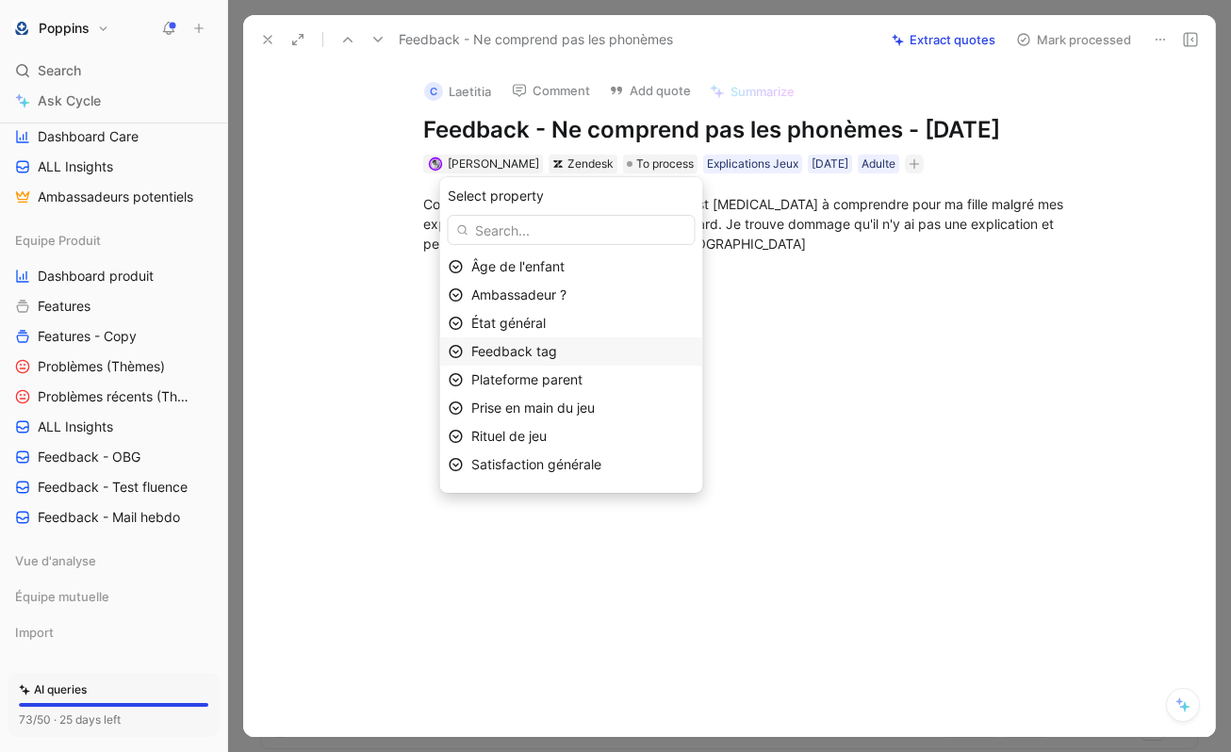
click at [557, 346] on span "Feedback tag" at bounding box center [514, 351] width 86 height 16
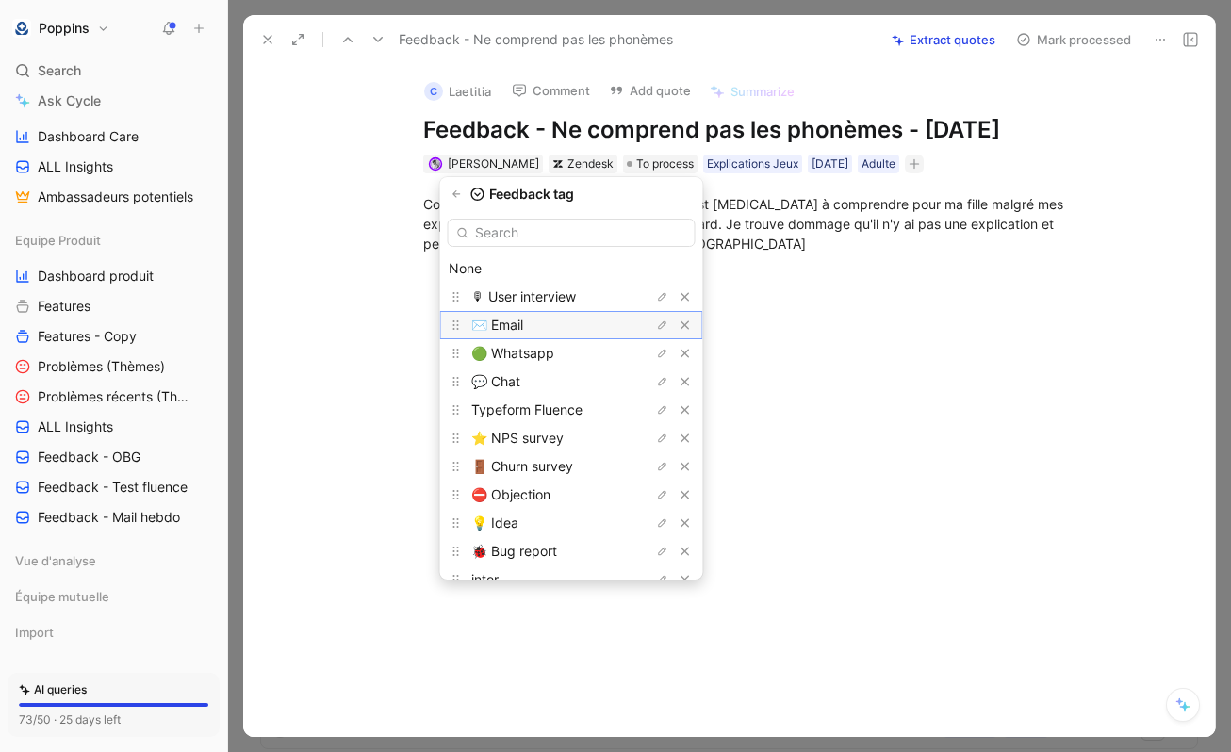
click at [542, 329] on div "✉️ Email" at bounding box center [541, 325] width 141 height 23
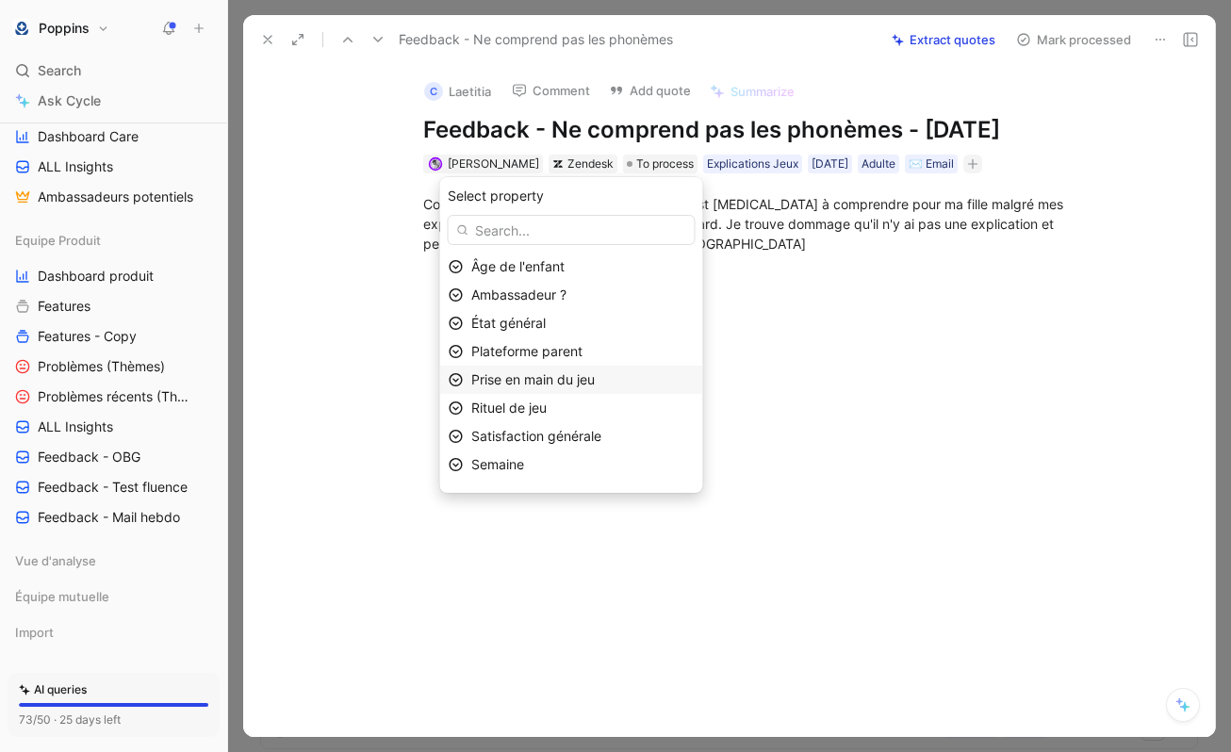
scroll to position [22, 0]
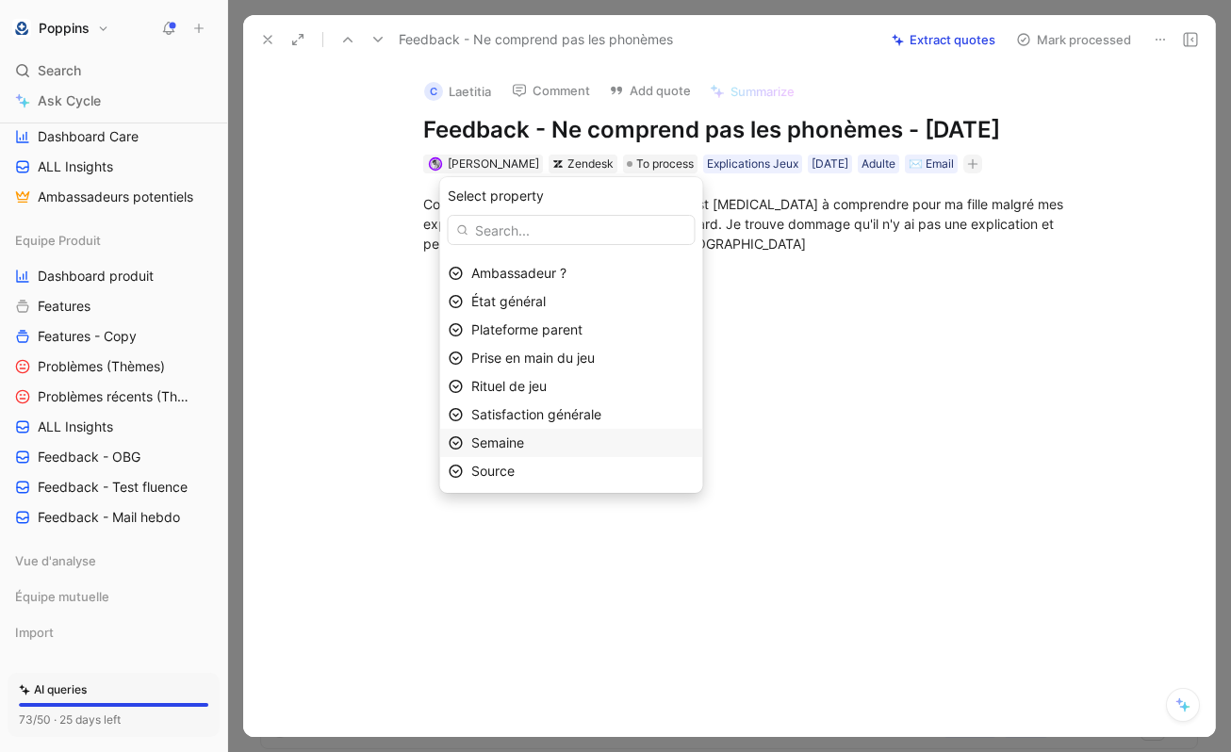
click at [547, 443] on div "Semaine" at bounding box center [582, 443] width 223 height 23
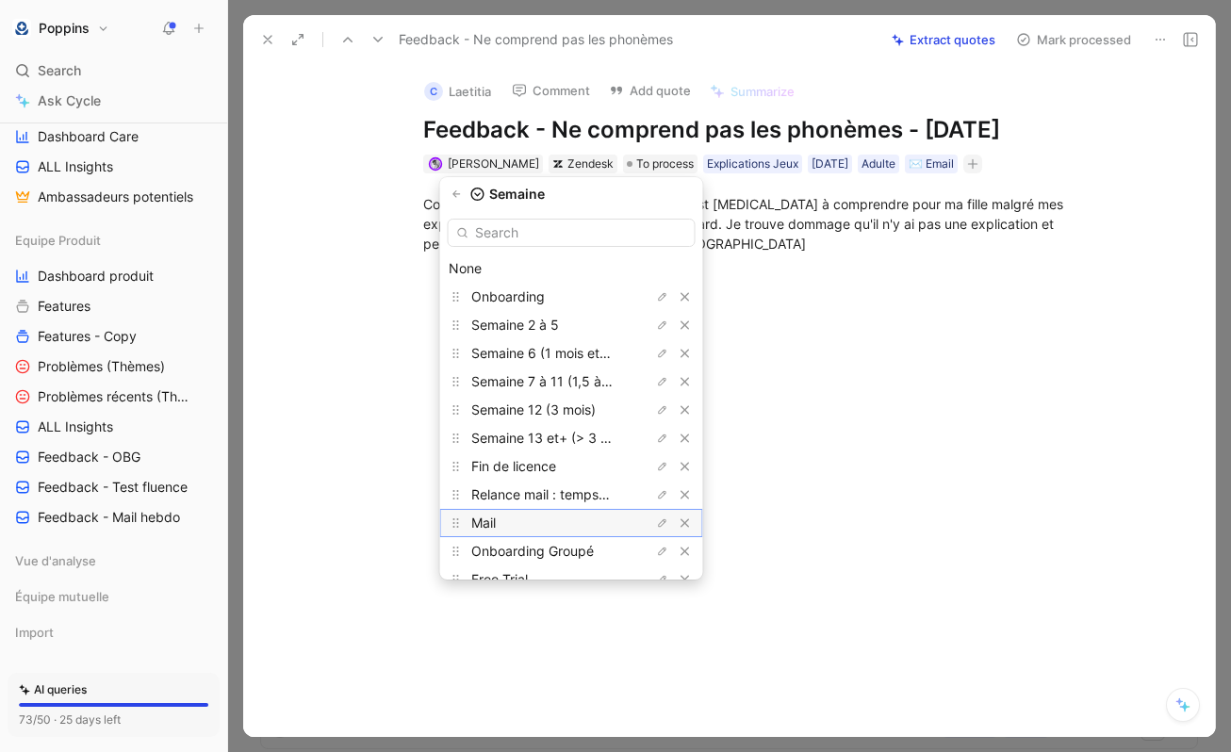
click at [532, 520] on div "Mail" at bounding box center [541, 523] width 141 height 23
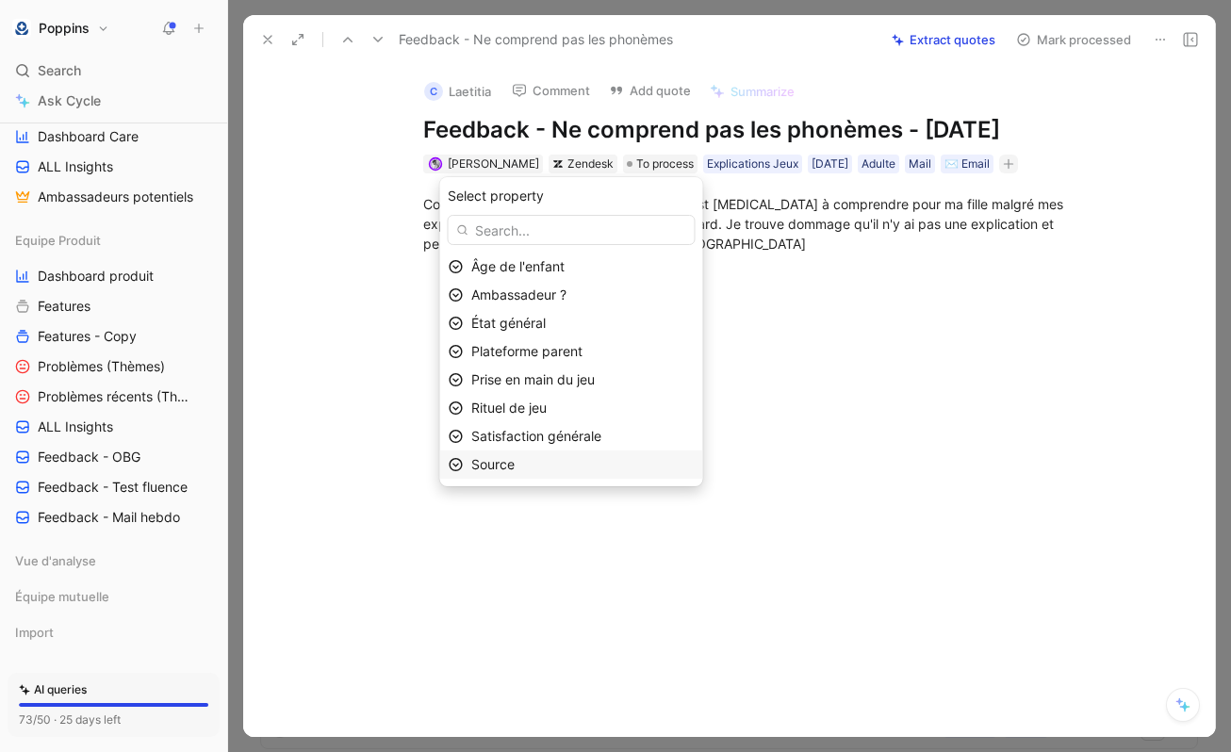
click at [543, 466] on div "Source" at bounding box center [582, 465] width 223 height 23
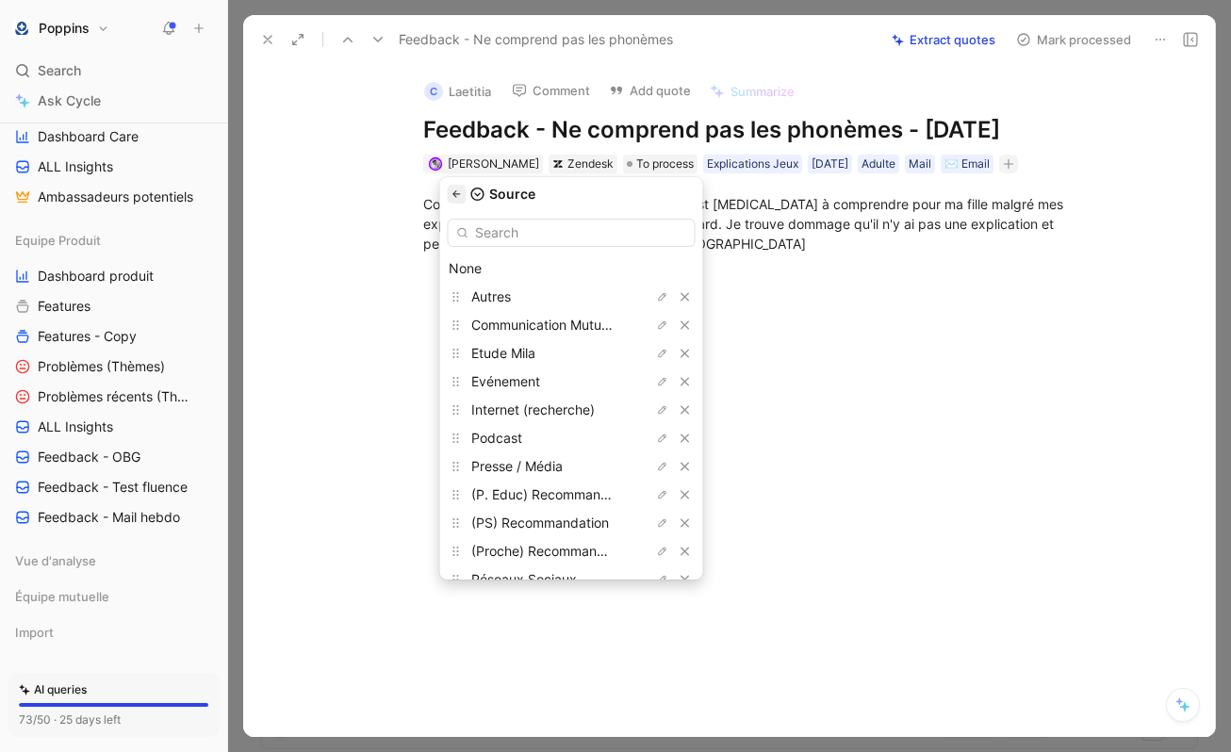
click at [463, 195] on icon "button" at bounding box center [457, 194] width 11 height 11
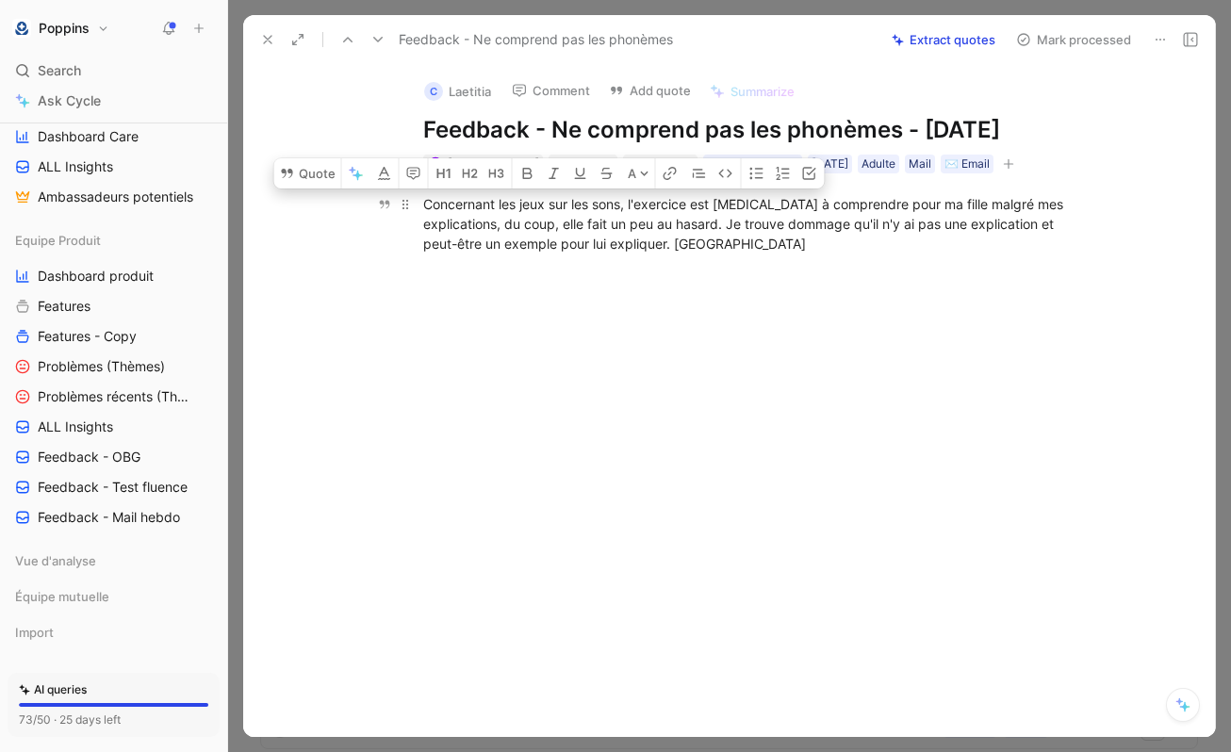
drag, startPoint x: 426, startPoint y: 197, endPoint x: 673, endPoint y: 239, distance: 250.6
click at [673, 239] on div "Concernant les jeux sur les sons, l'exercice est [MEDICAL_DATA] à comprendre po…" at bounding box center [749, 223] width 652 height 59
click at [289, 170] on icon at bounding box center [286, 173] width 11 height 9
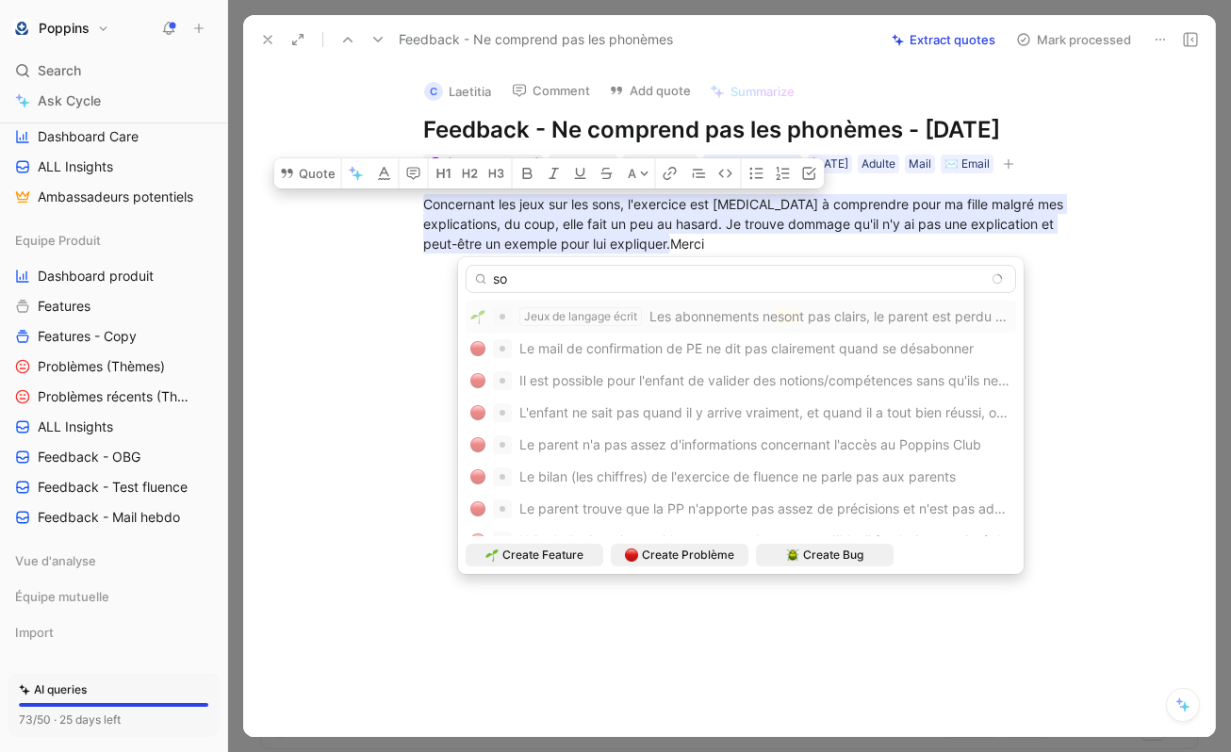
type input "s"
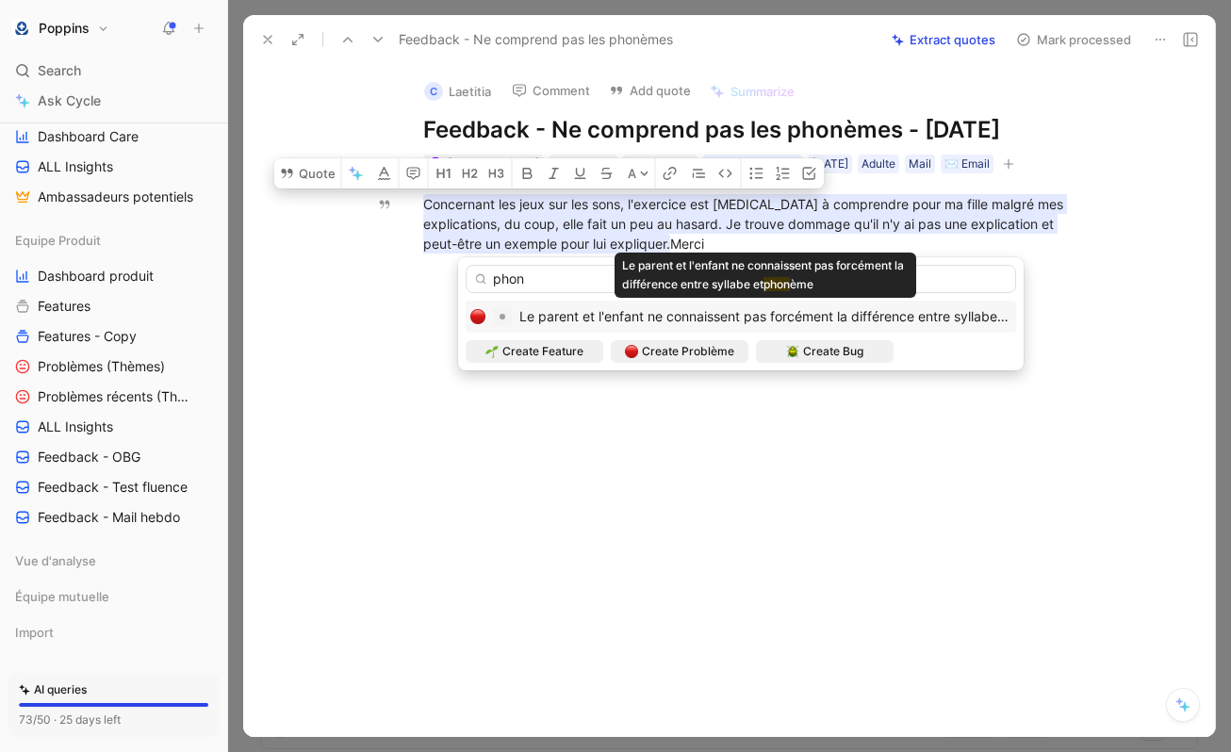
type input "phon"
click at [726, 316] on span "Le parent et l'enfant ne connaissent pas forcément la différence entre syllabe …" at bounding box center [767, 316] width 494 height 16
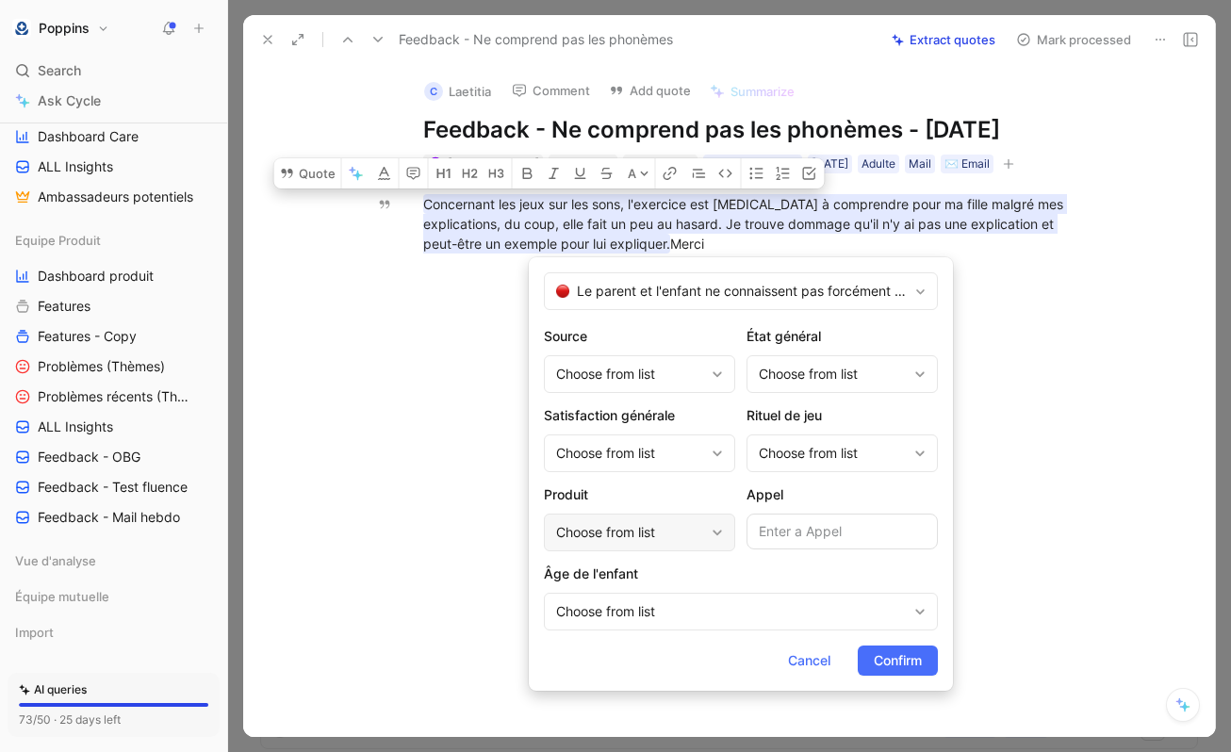
click at [664, 536] on div "Choose from list" at bounding box center [630, 532] width 148 height 23
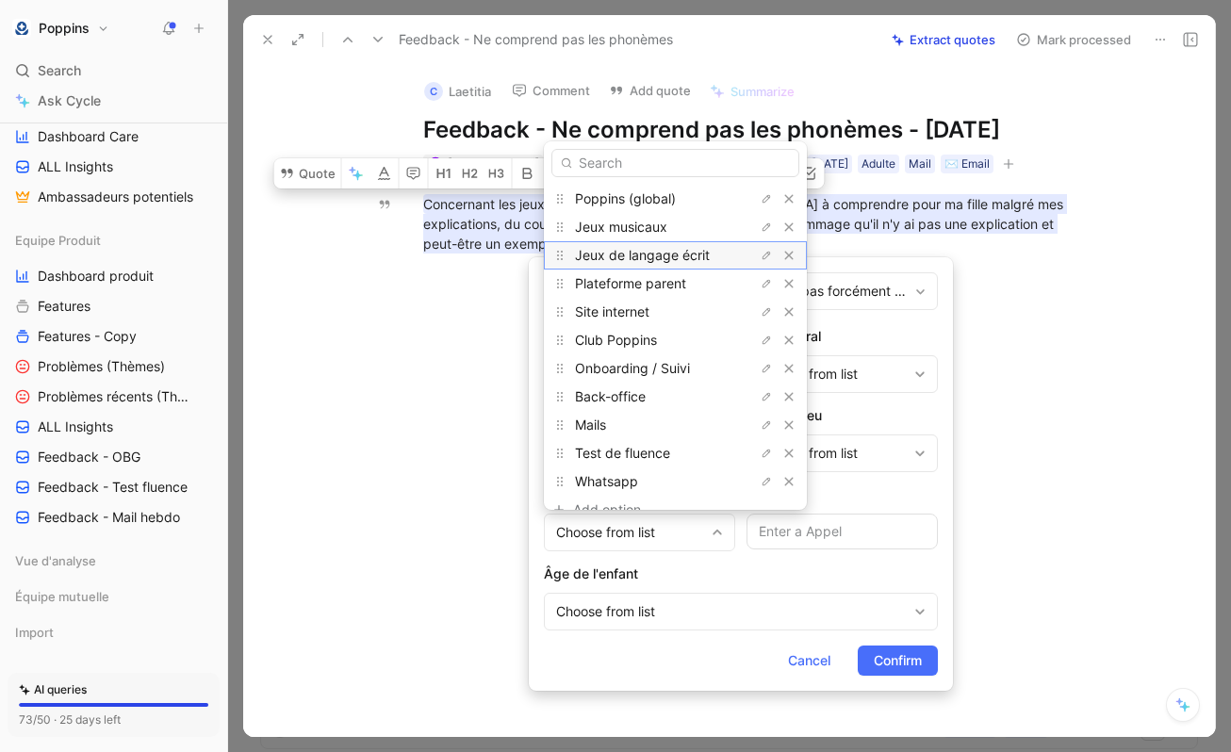
click at [659, 258] on span "Jeux de langage écrit" at bounding box center [642, 255] width 135 height 16
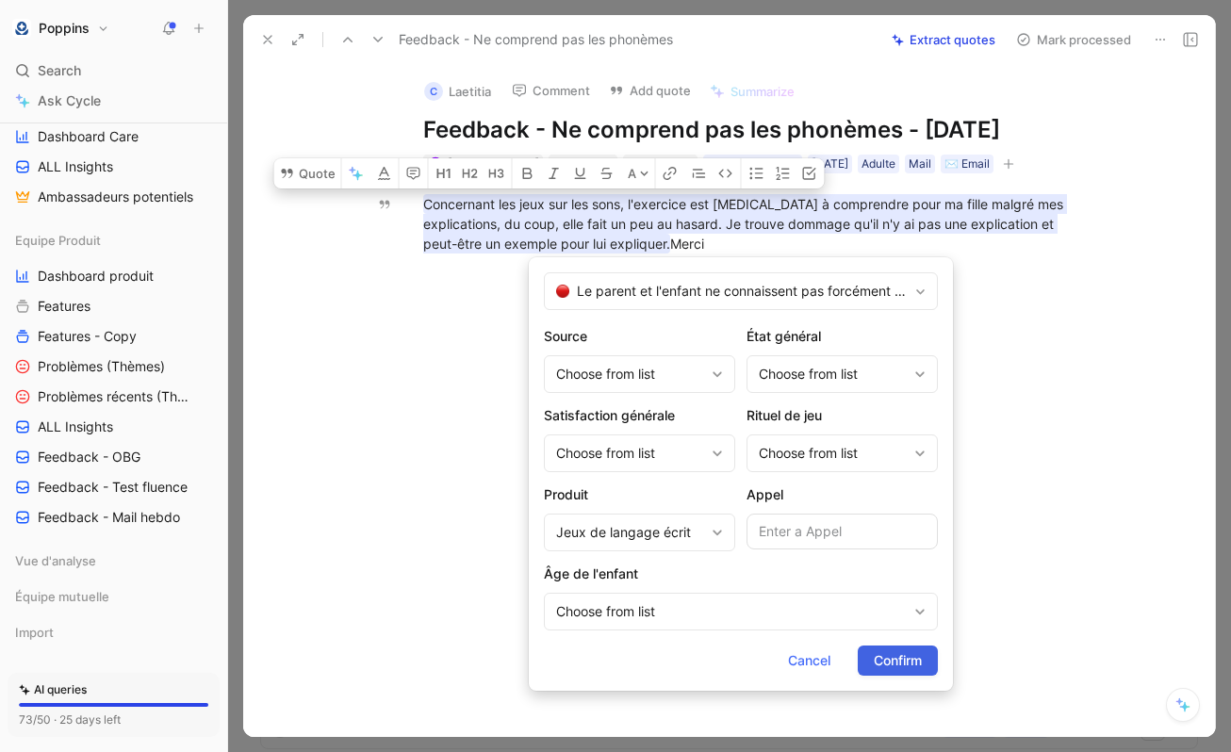
click at [900, 659] on span "Confirm" at bounding box center [898, 661] width 48 height 23
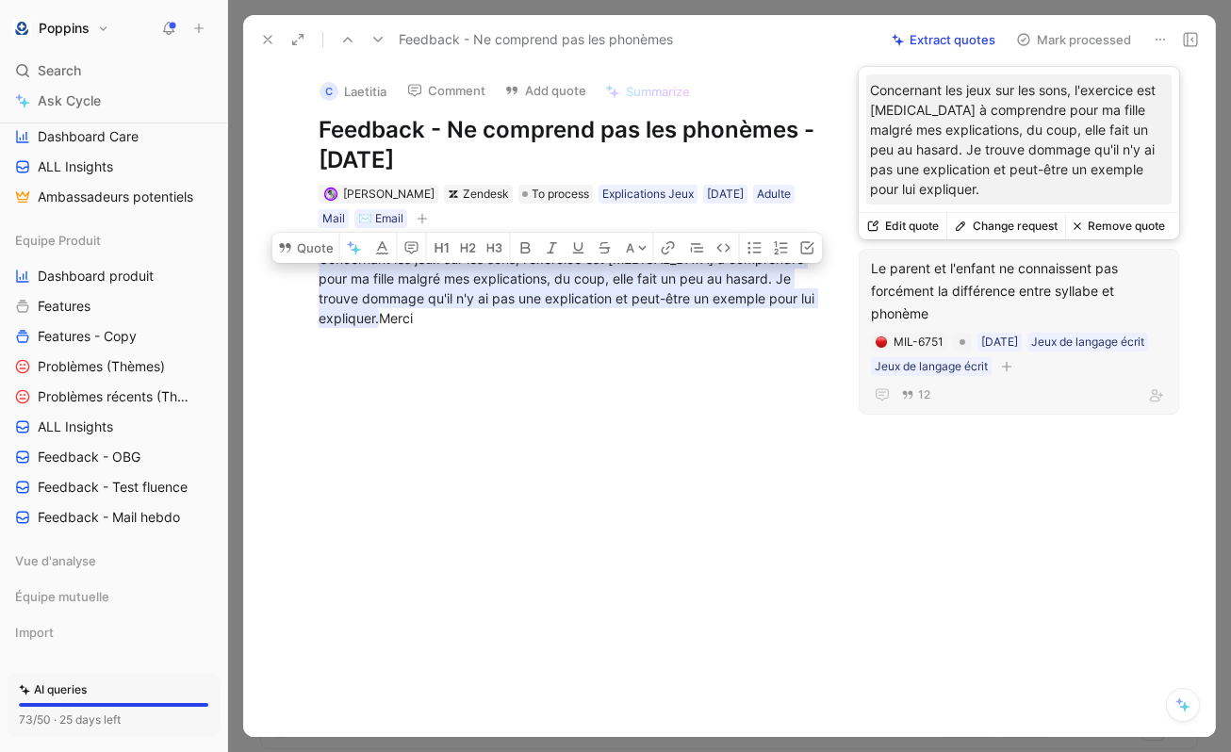
click at [1013, 361] on icon "button" at bounding box center [1006, 366] width 11 height 11
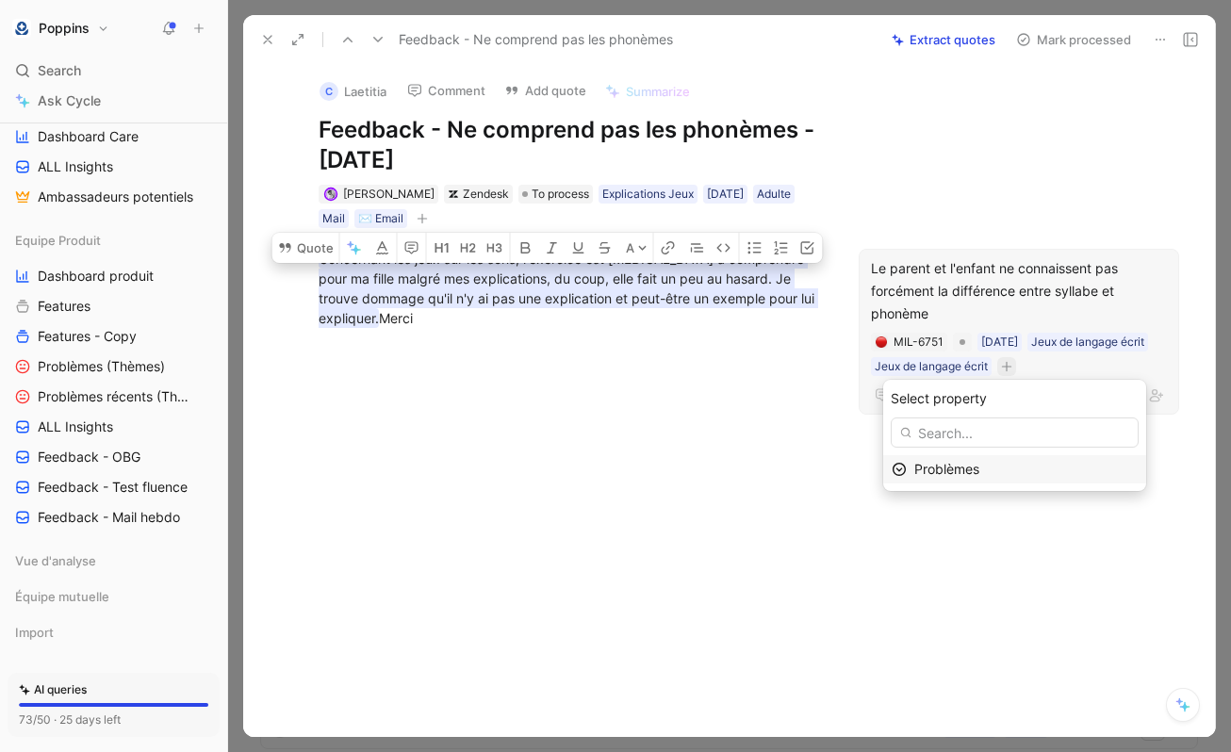
click at [956, 466] on span "Problèmes" at bounding box center [947, 469] width 65 height 16
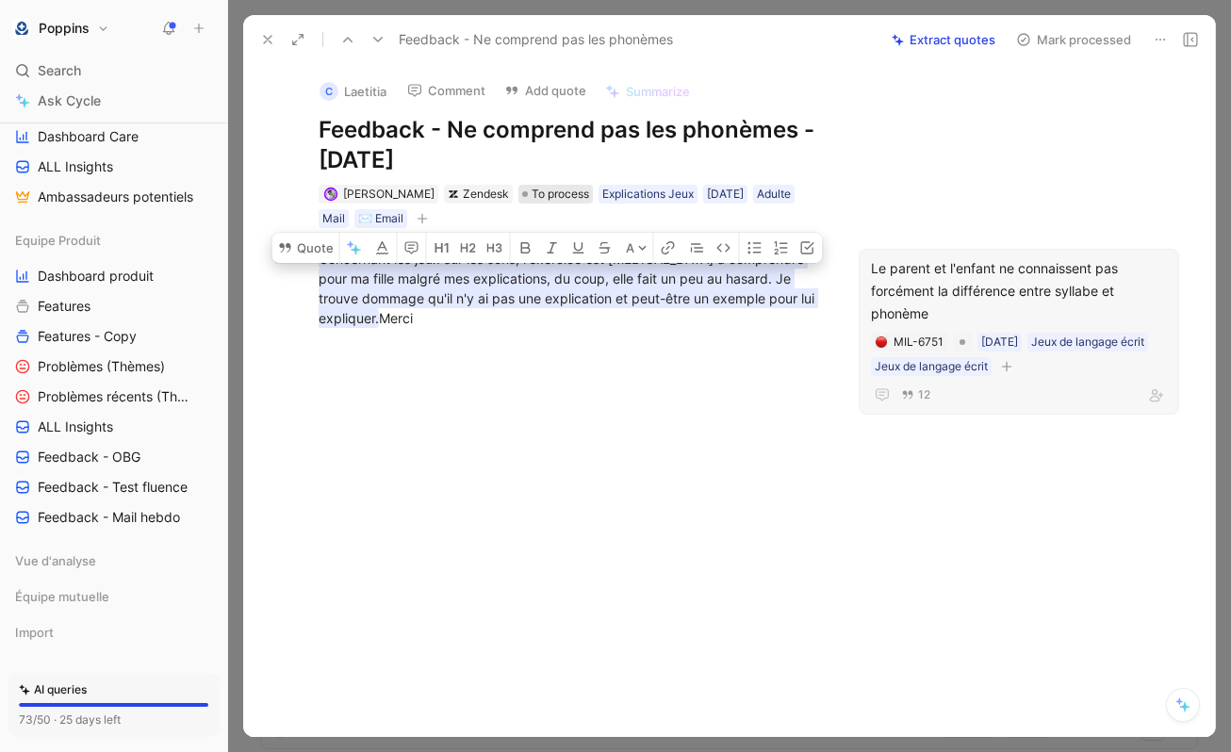
click at [522, 189] on div "To process" at bounding box center [555, 194] width 67 height 19
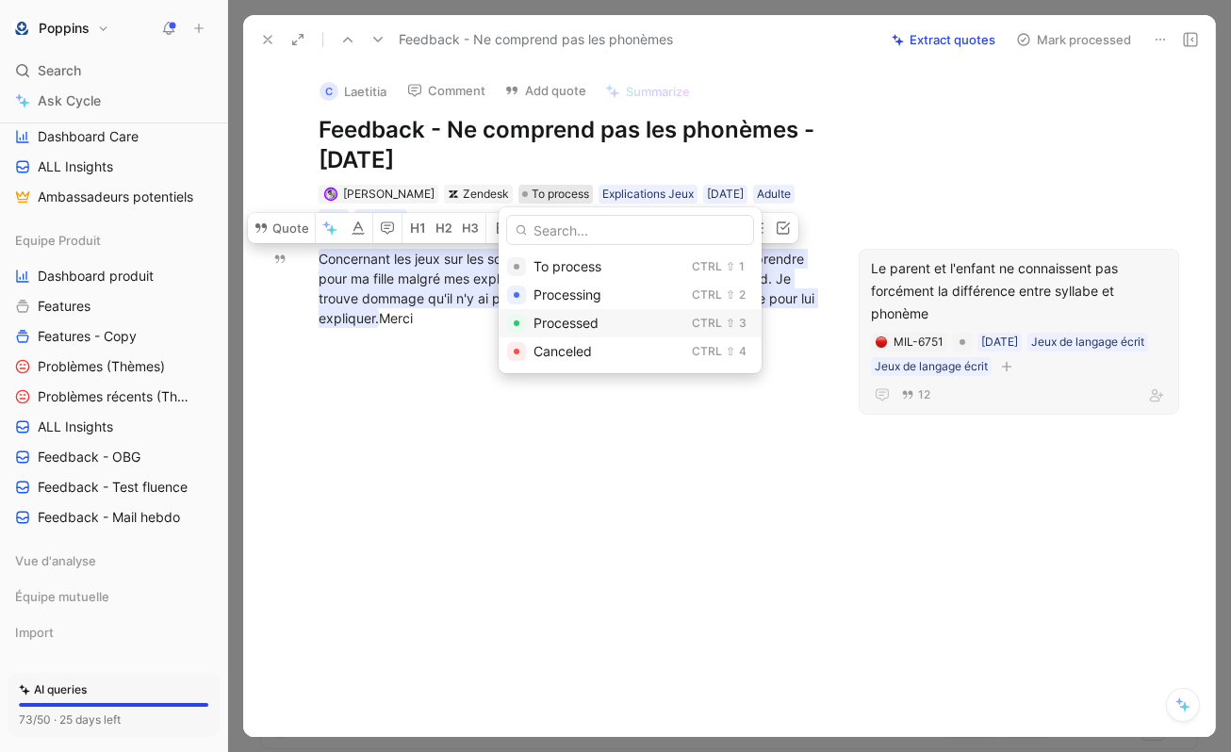
click at [571, 326] on span "Processed" at bounding box center [566, 323] width 65 height 16
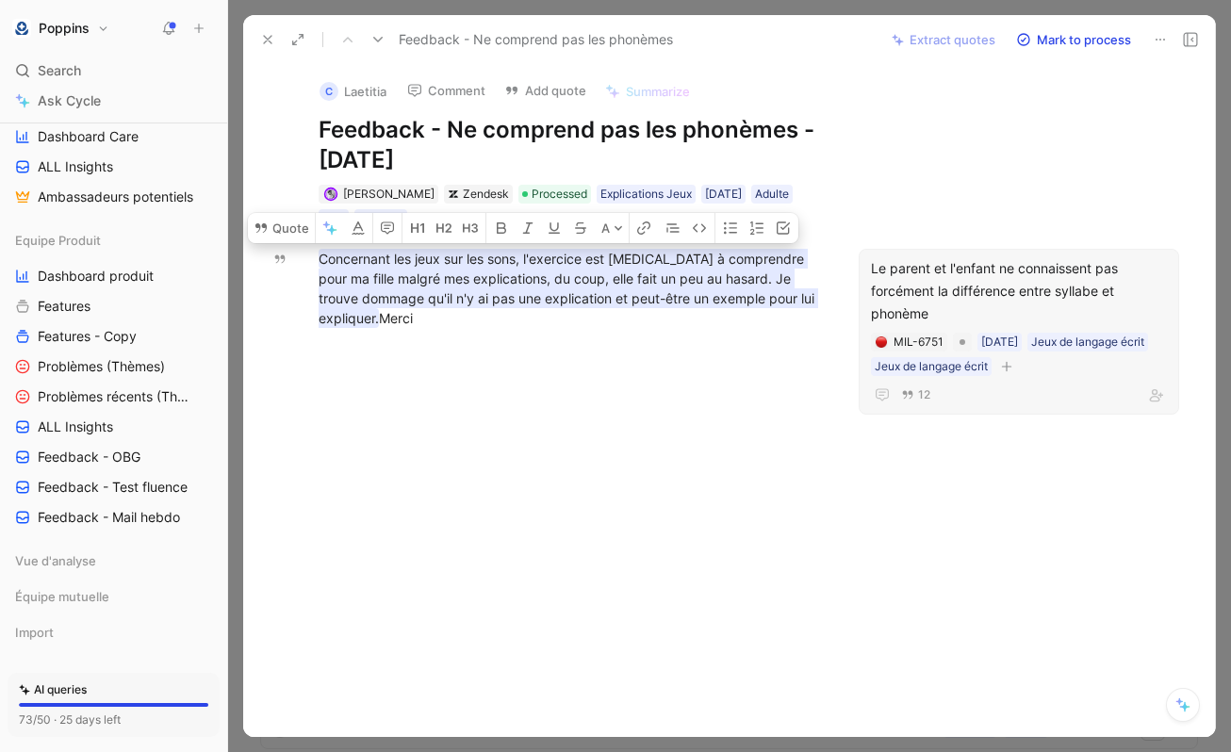
click at [262, 25] on div "Feedback - Ne comprend pas les phonèmes" at bounding box center [564, 40] width 623 height 30
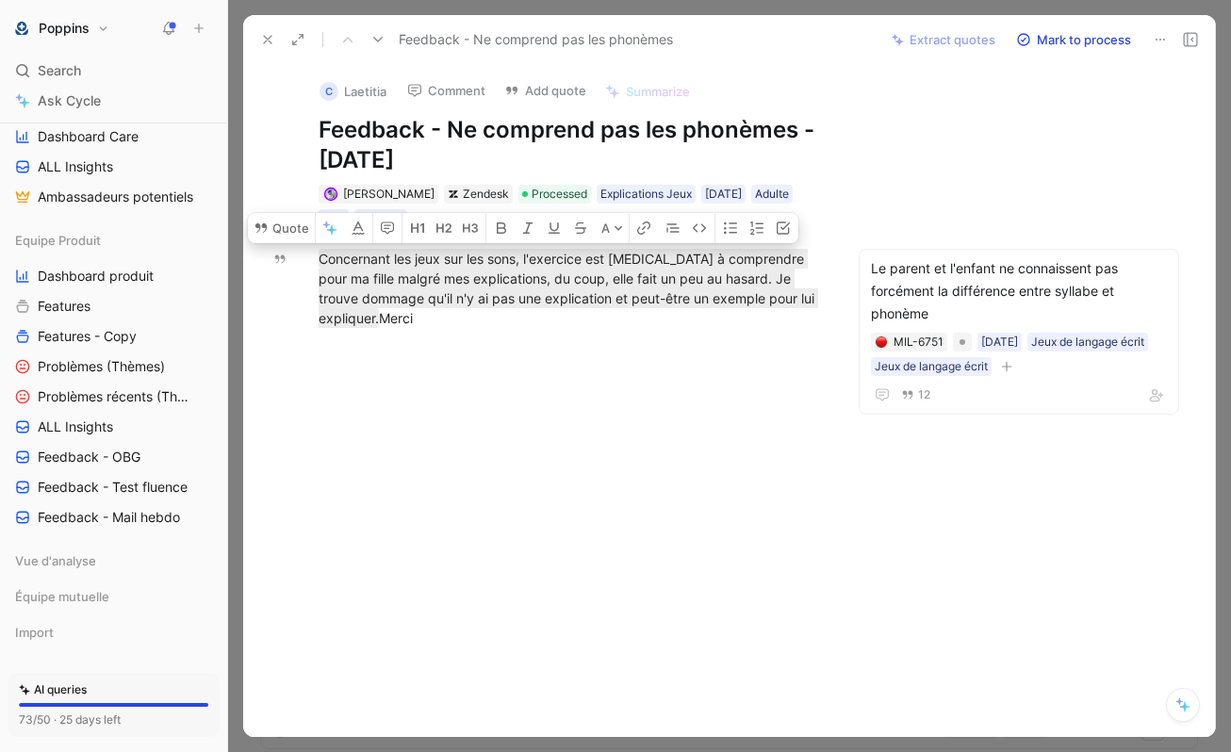
click at [266, 41] on use at bounding box center [268, 40] width 8 height 8
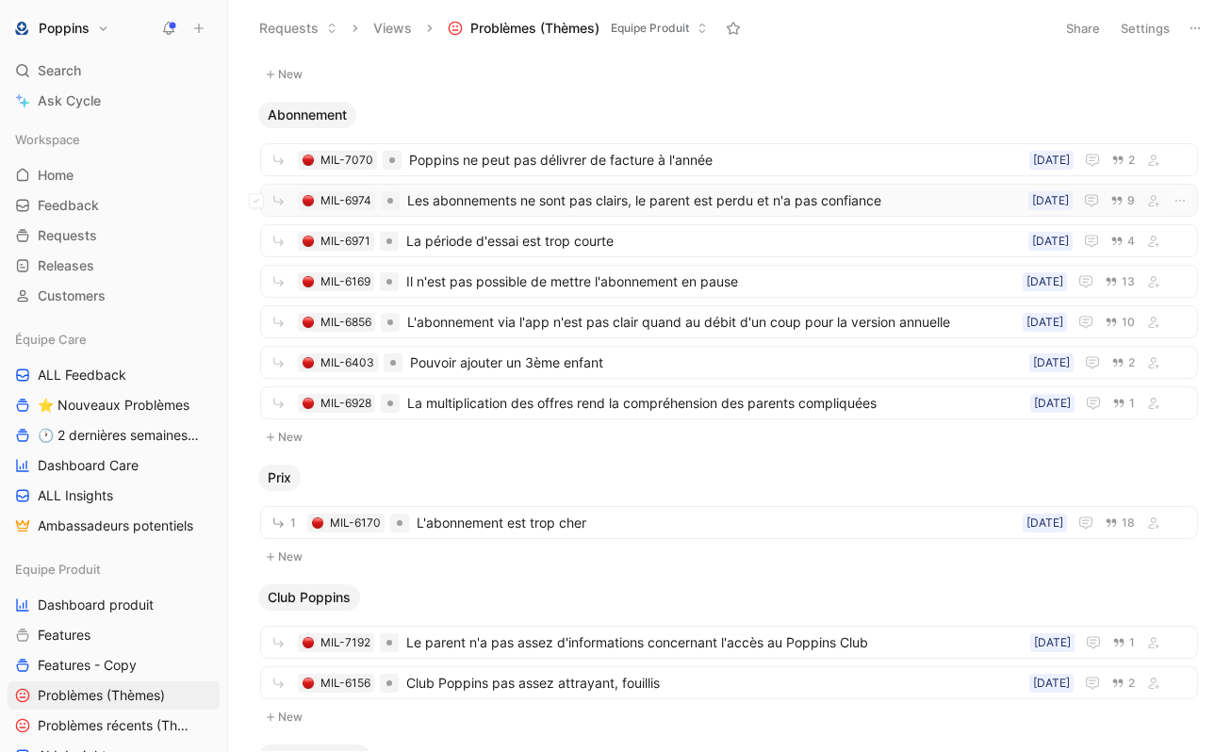
scroll to position [1243, 0]
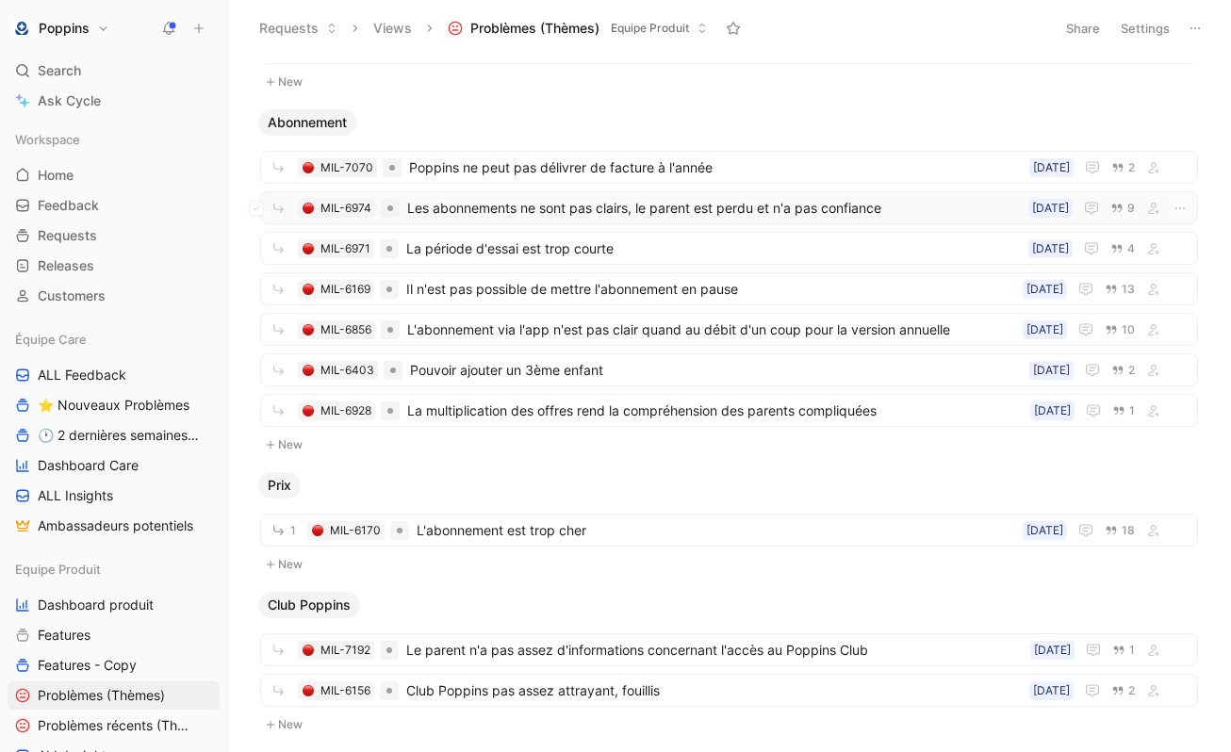
click at [586, 211] on span "Les abonnements ne sont pas clairs, le parent est perdu et n'a pas confiance" at bounding box center [714, 208] width 614 height 23
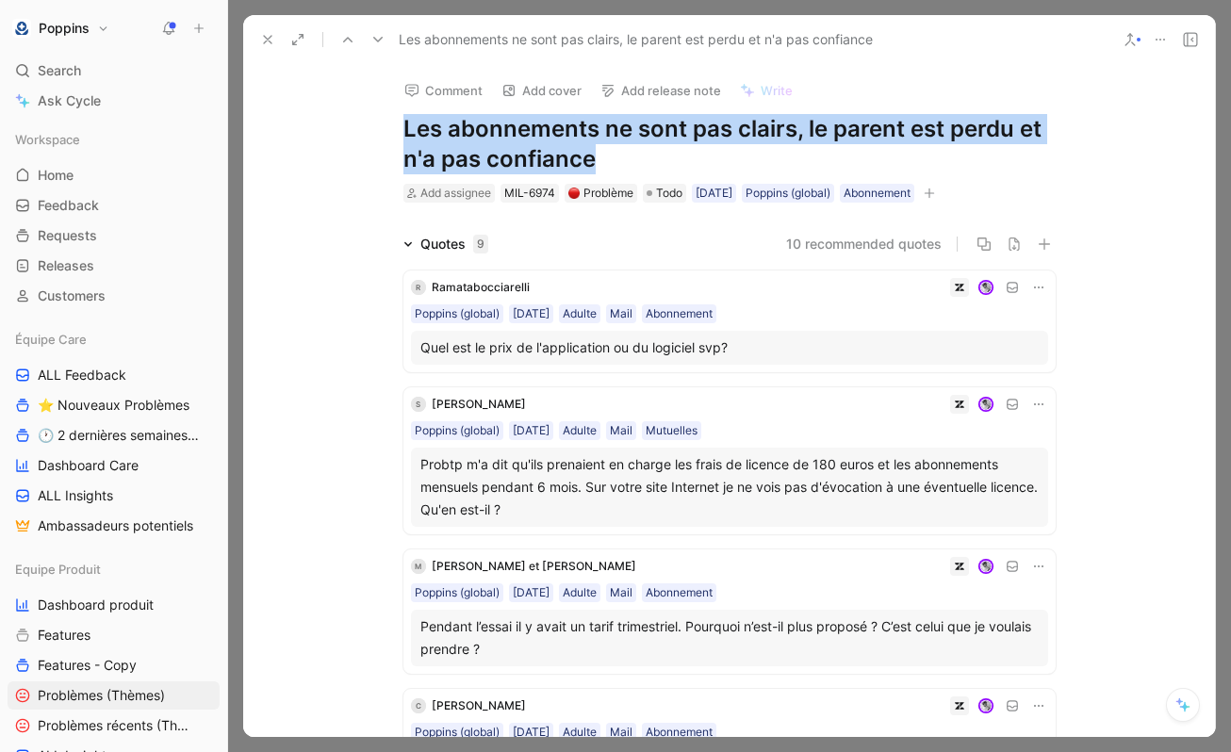
drag, startPoint x: 610, startPoint y: 158, endPoint x: 400, endPoint y: 135, distance: 211.6
click at [400, 135] on div "Comment Add cover Add release note Write Les abonnements ne sont pas clairs, le…" at bounding box center [730, 134] width 724 height 140
copy h1 "Les abonnements ne sont pas clairs, le parent est perdu et n'a pas confiance"
click at [269, 39] on icon at bounding box center [267, 39] width 15 height 15
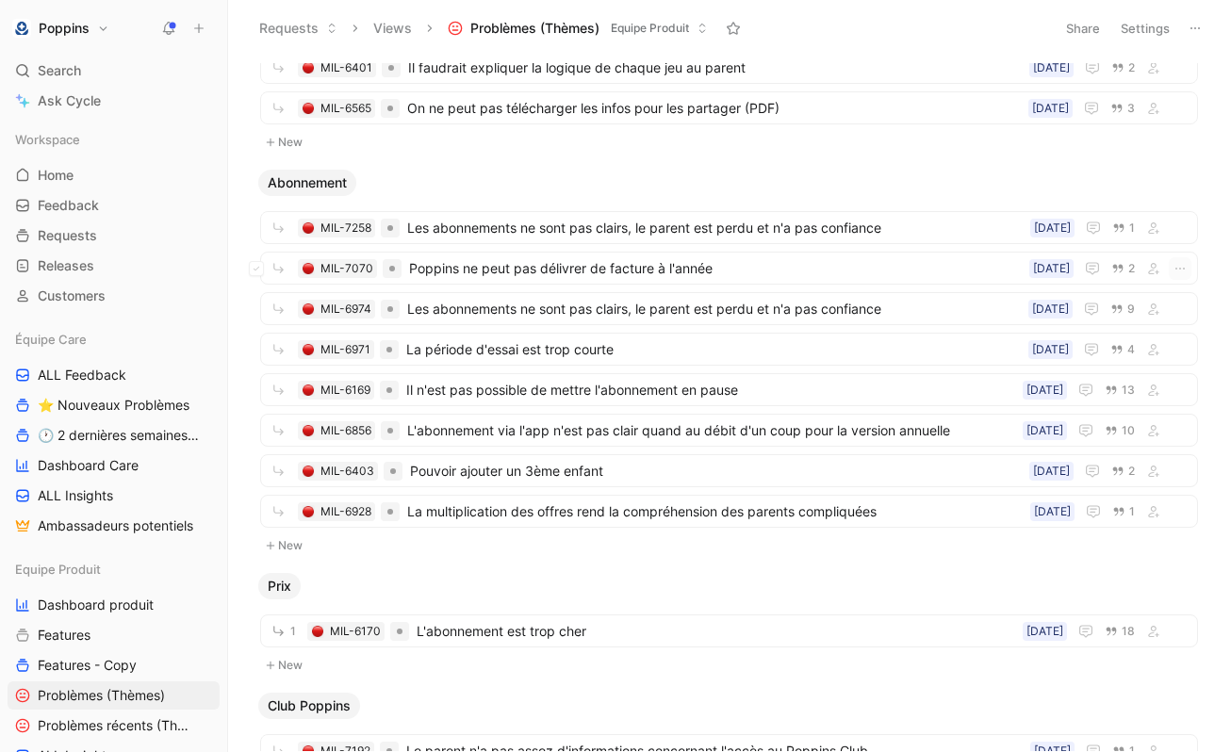
scroll to position [1200, 0]
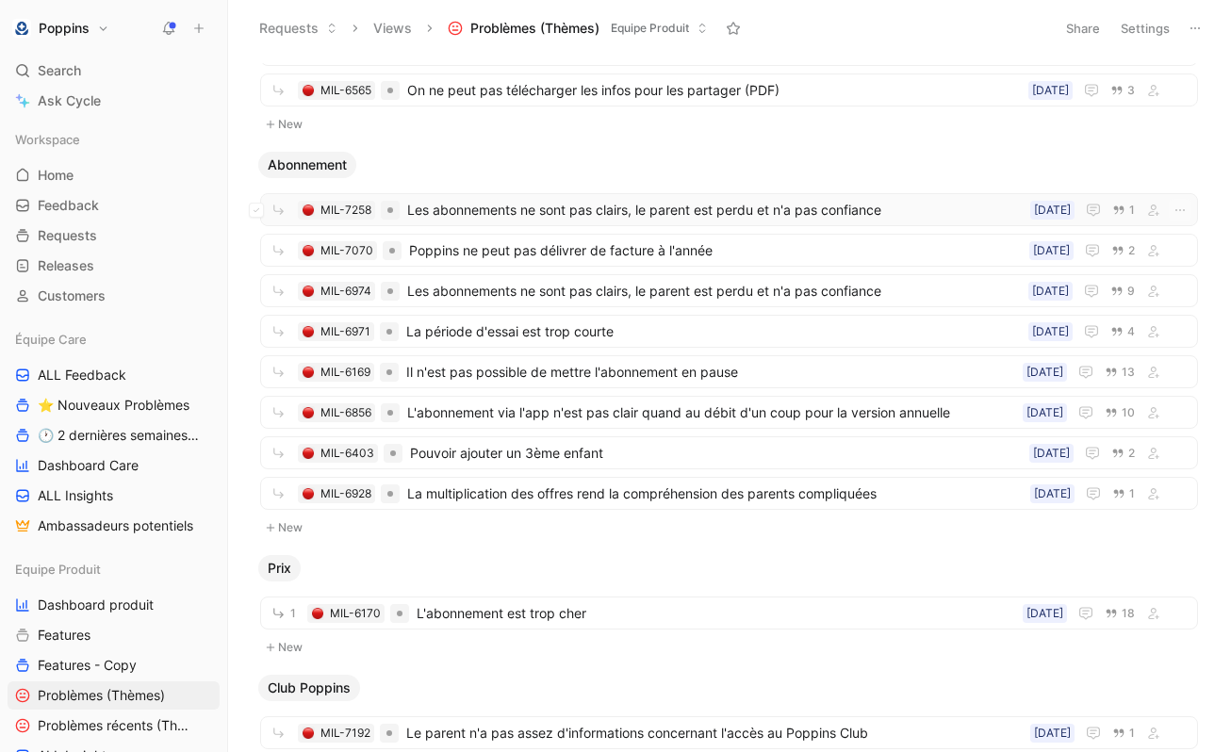
click at [688, 206] on span "Les abonnements ne sont pas clairs, le parent est perdu et n'a pas confiance" at bounding box center [715, 210] width 616 height 23
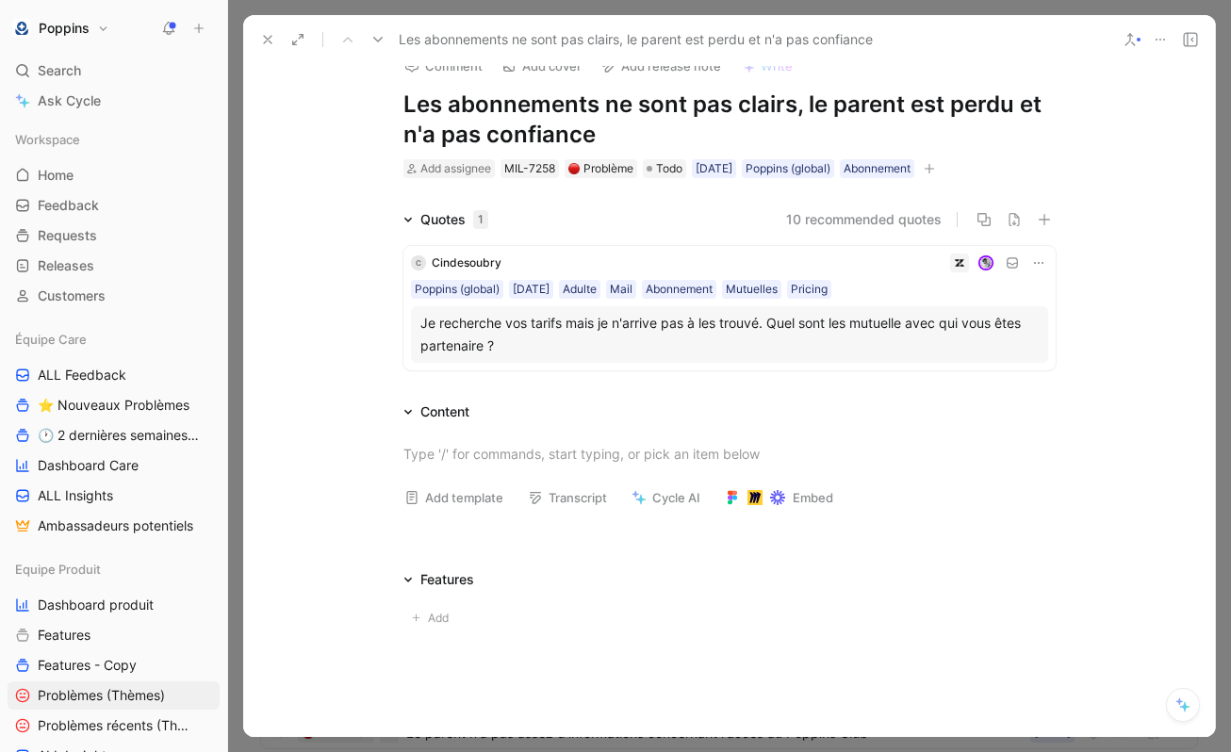
scroll to position [36, 0]
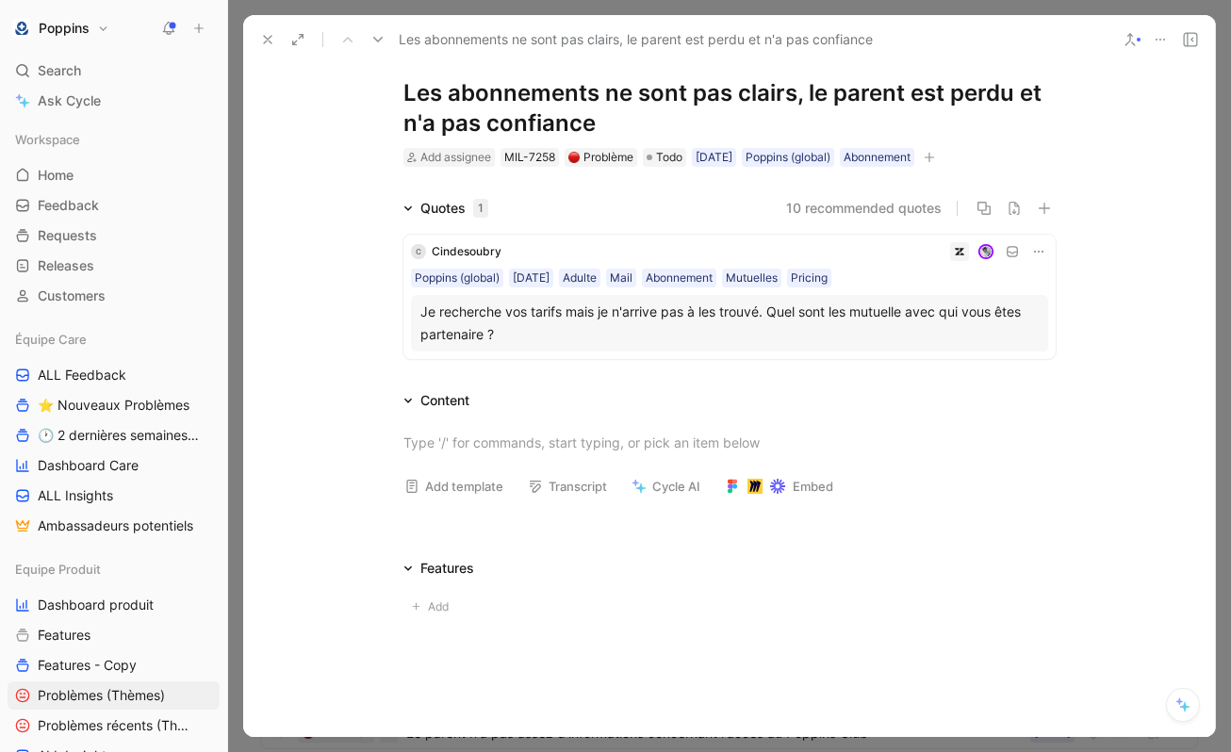
click at [265, 42] on icon at bounding box center [267, 39] width 15 height 15
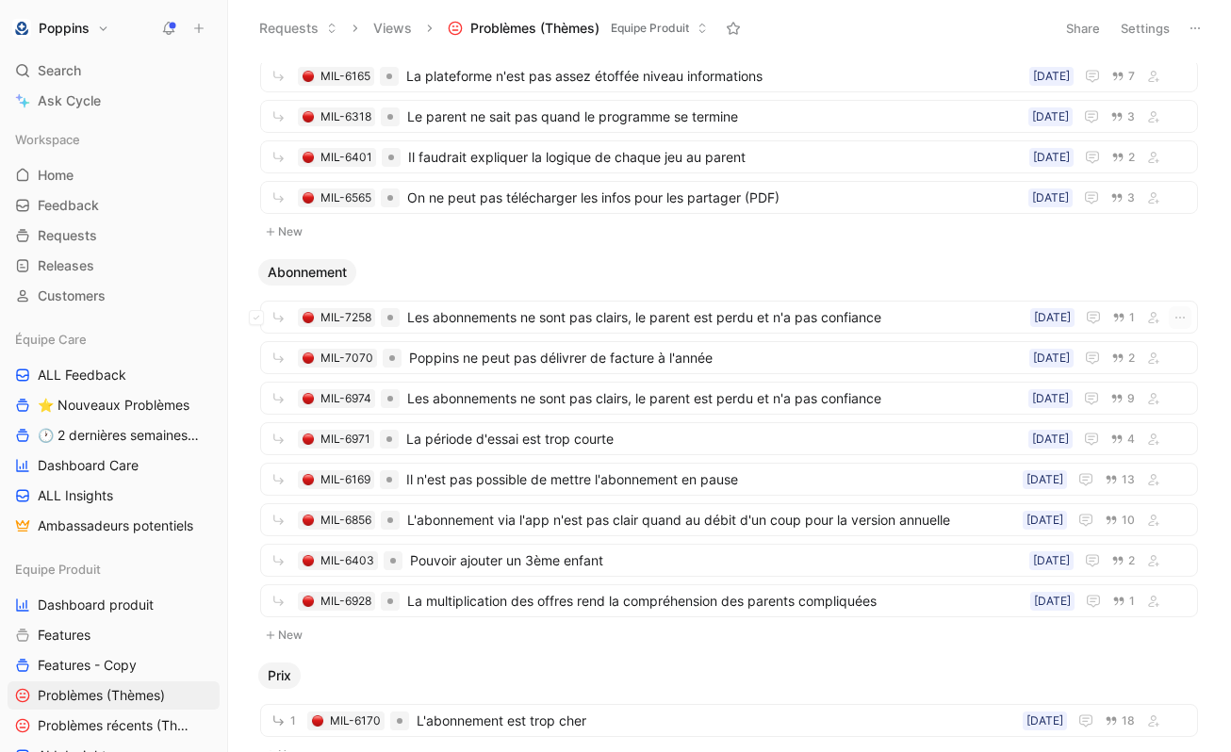
scroll to position [1090, 0]
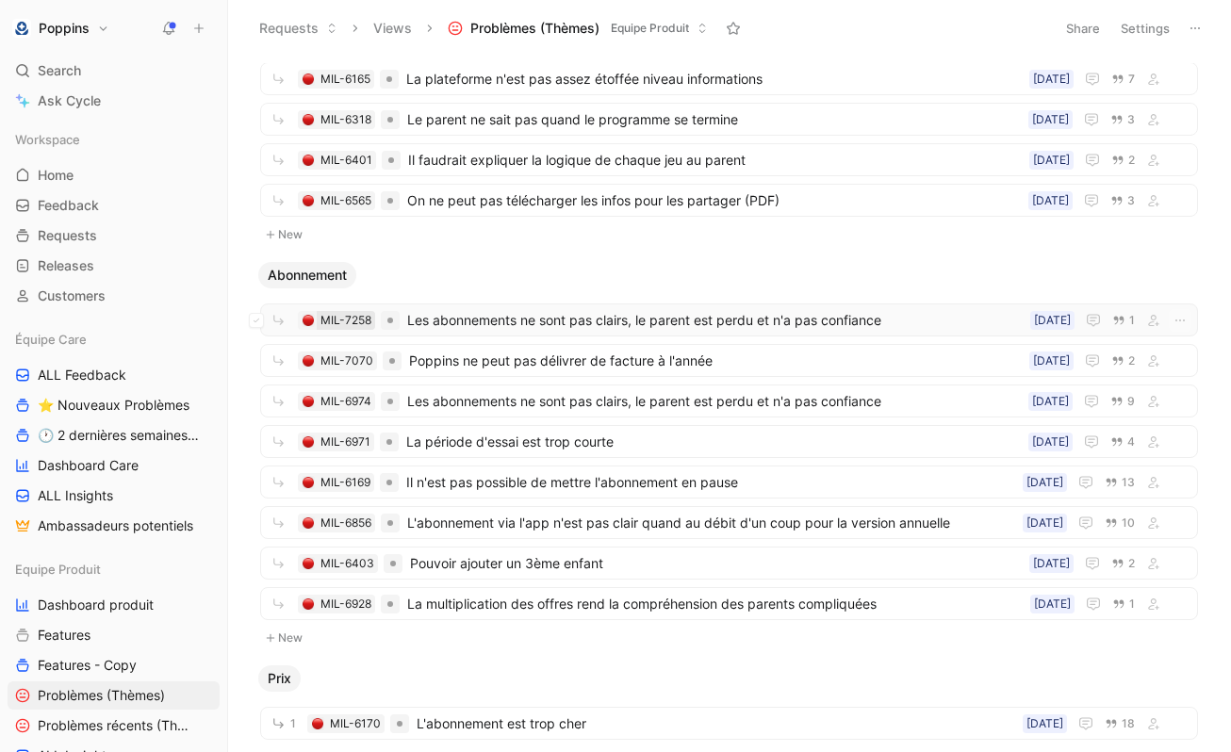
click at [330, 312] on div "MIL-7258" at bounding box center [346, 320] width 51 height 19
click at [363, 399] on div "MIL-6974" at bounding box center [346, 401] width 51 height 19
click at [558, 302] on div "MIL-7258 Les abonnements ne sont pas clairs, le parent est perdu et n'a pas con…" at bounding box center [729, 458] width 957 height 338
click at [560, 315] on span "Les abonnements ne sont pas clairs, le parent est perdu et n'a pas confiance" at bounding box center [715, 320] width 616 height 23
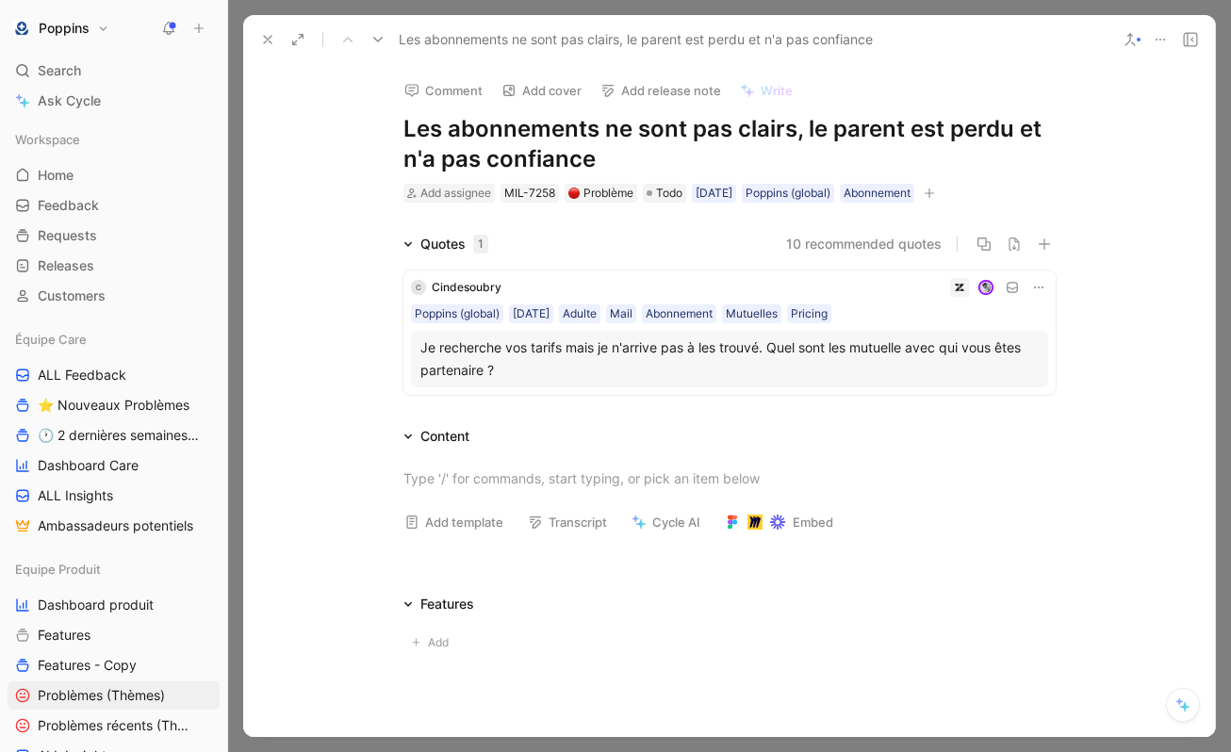
drag, startPoint x: 600, startPoint y: 153, endPoint x: 392, endPoint y: 121, distance: 209.9
click at [392, 121] on div "Comment Add cover Add release note Write Les abonnements ne sont pas clairs, le…" at bounding box center [730, 134] width 724 height 140
copy h1 "Les abonnements ne sont pas clairs, le parent est perdu et n'a pas confiance"
click at [546, 187] on div "MIL-7258" at bounding box center [529, 193] width 51 height 19
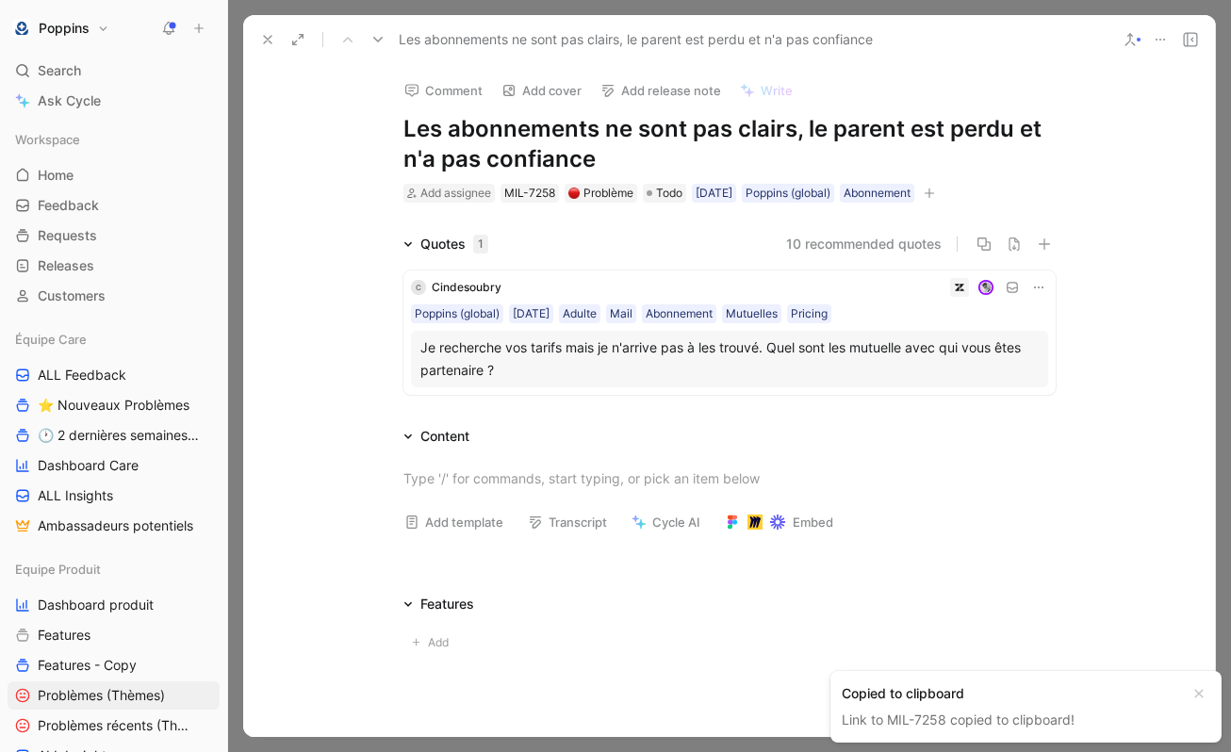
click at [1040, 287] on icon at bounding box center [1038, 287] width 15 height 15
click at [1040, 288] on icon at bounding box center [1038, 287] width 15 height 15
click at [1022, 322] on div "Edit property" at bounding box center [990, 322] width 99 height 23
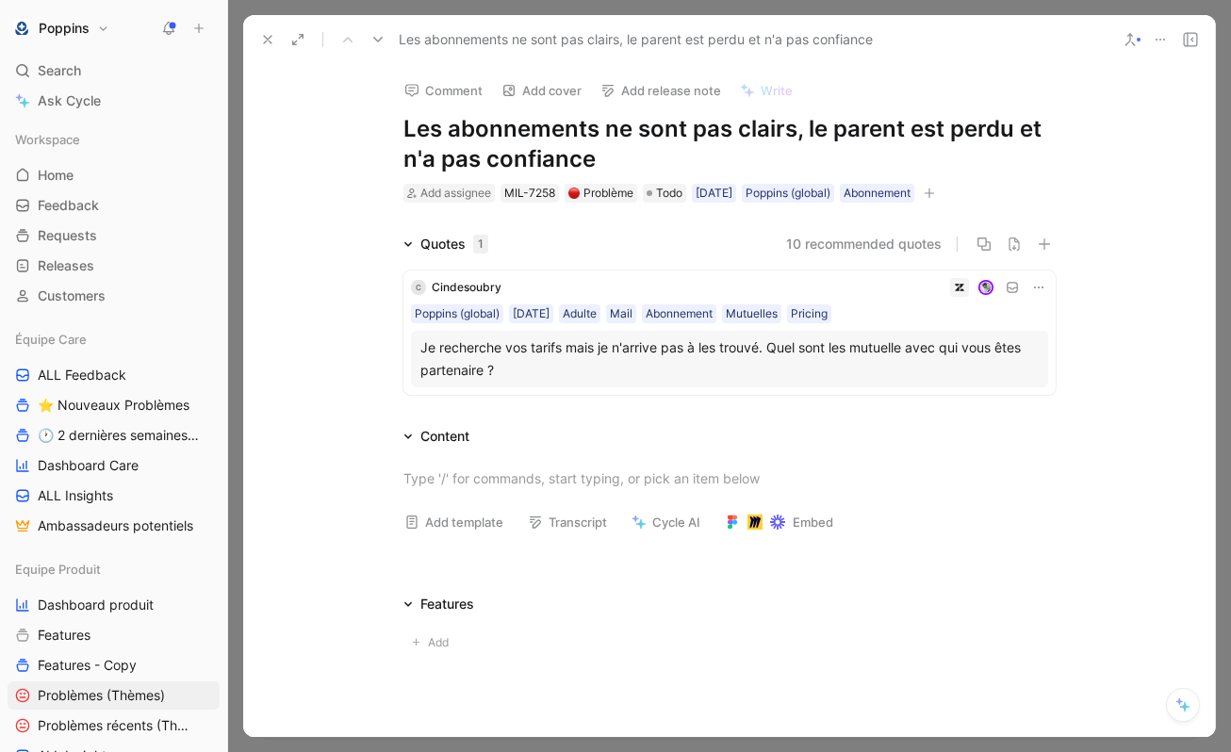
click at [546, 364] on div "Je recherche vos tarifs mais je n'arrive pas à les trouvé. Quel sont les mutuel…" at bounding box center [730, 359] width 619 height 45
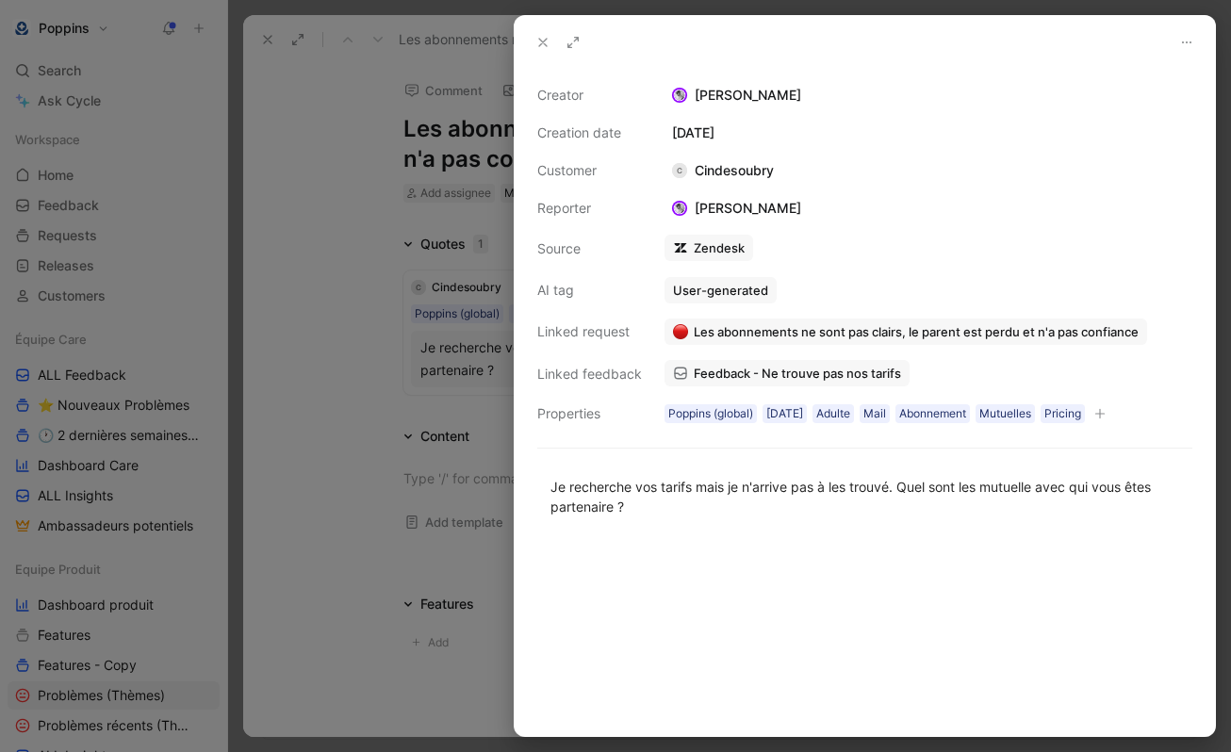
click at [803, 342] on button "Les abonnements ne sont pas clairs, le parent est perdu et n'a pas confiance" at bounding box center [906, 332] width 483 height 26
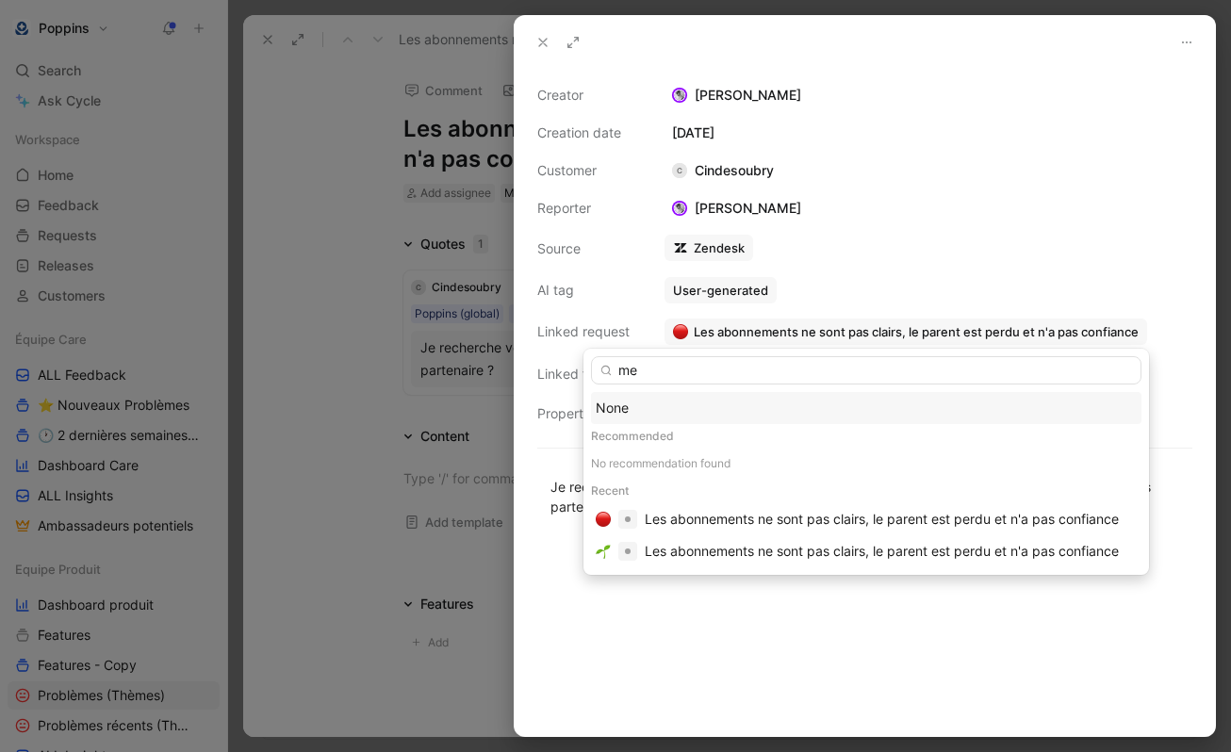
type input "m"
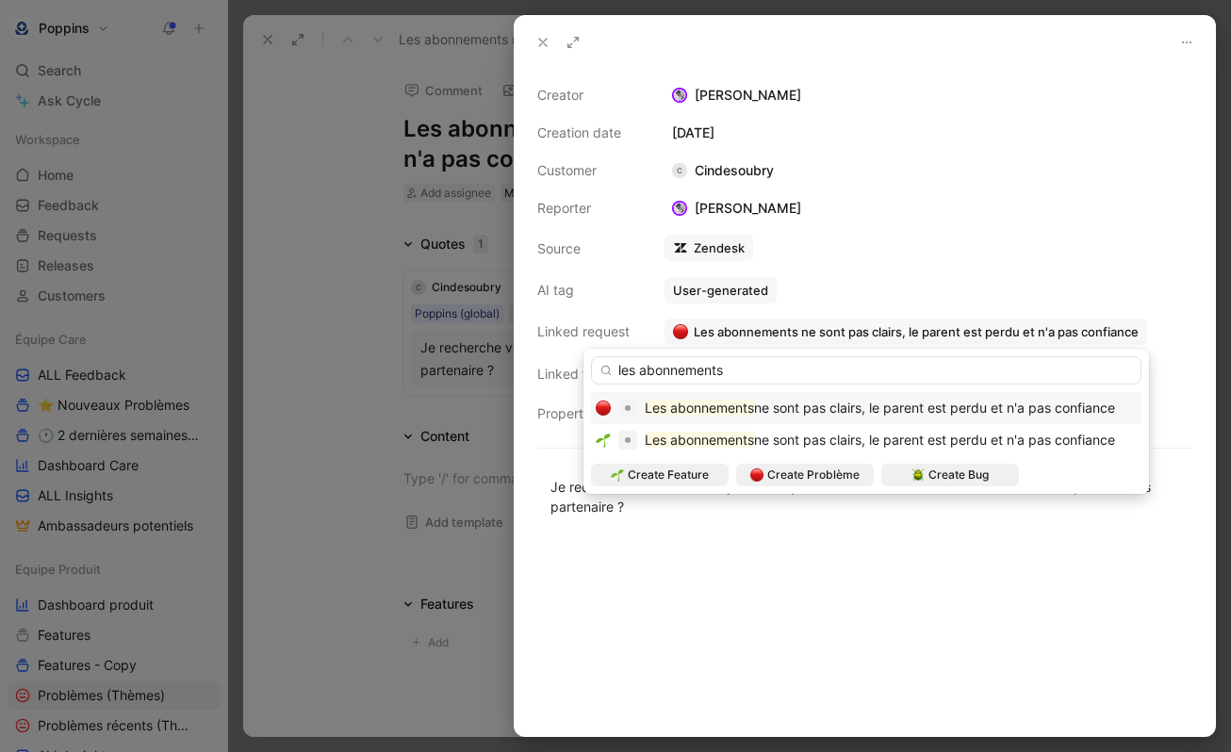
type input "les abonnements"
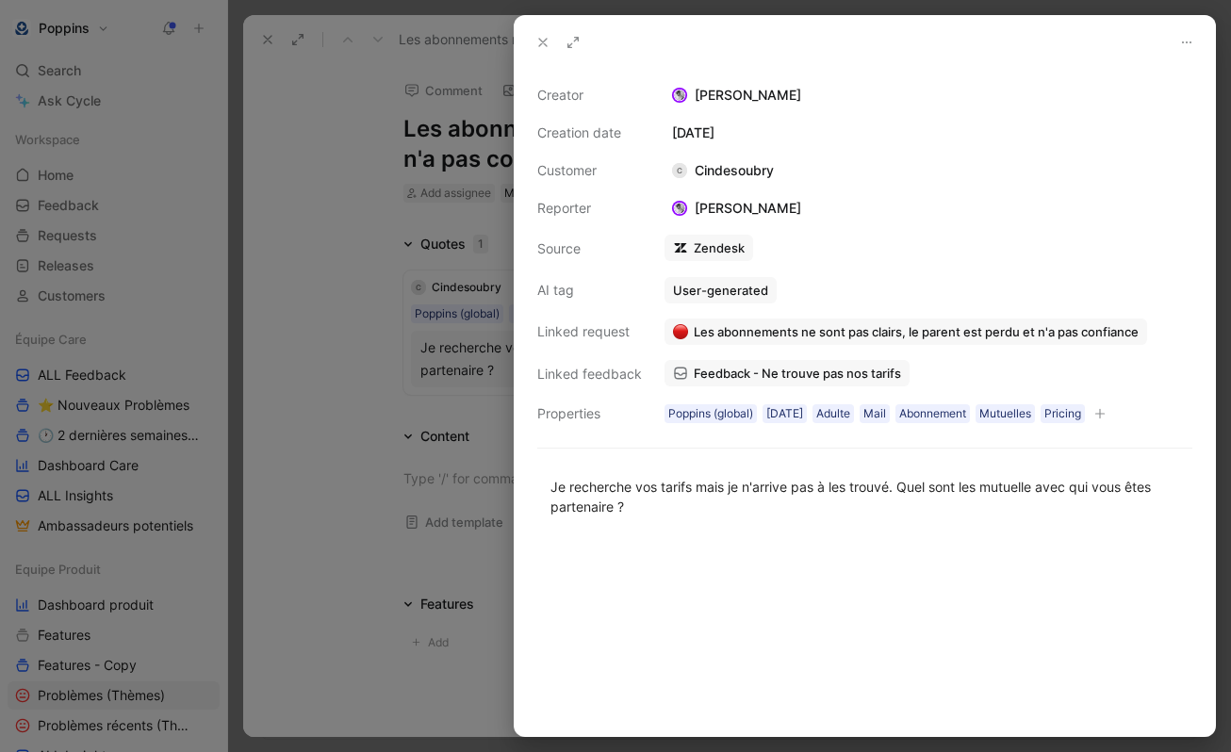
click at [325, 117] on div at bounding box center [615, 376] width 1231 height 752
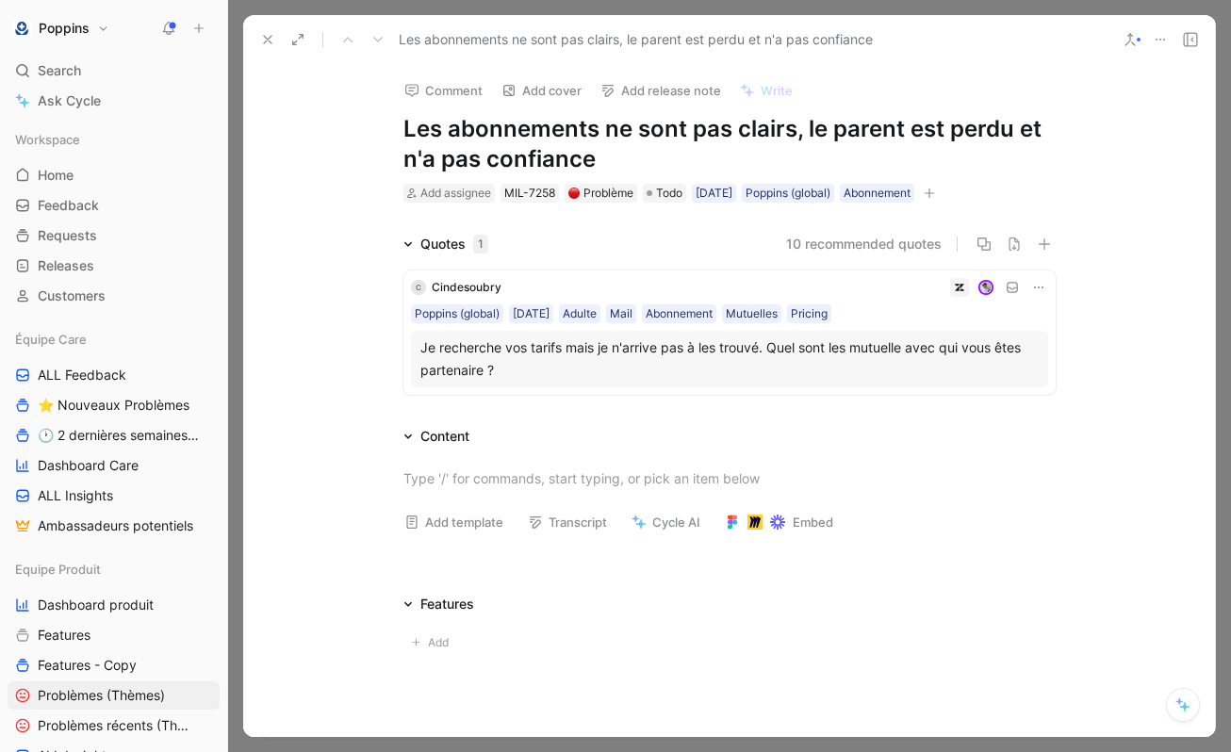
click at [268, 39] on use at bounding box center [268, 40] width 8 height 8
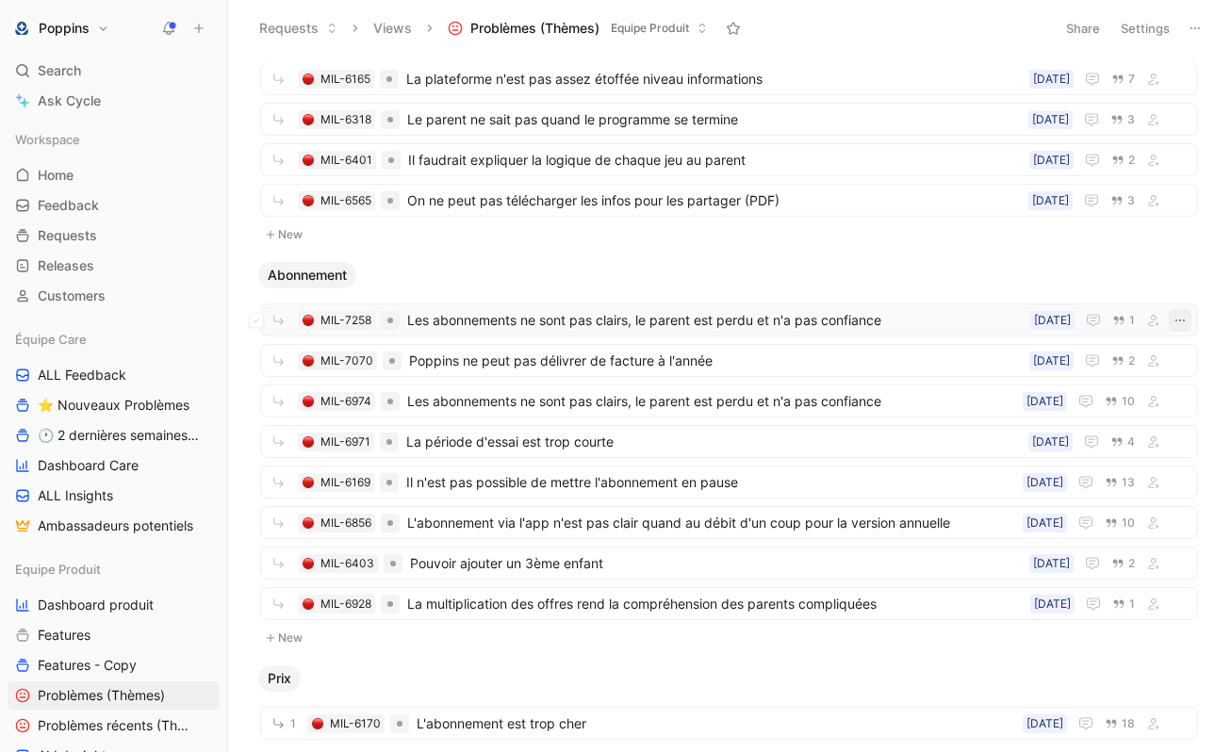
click at [1179, 322] on icon "button" at bounding box center [1180, 320] width 15 height 15
click at [1184, 314] on icon "button" at bounding box center [1180, 320] width 15 height 15
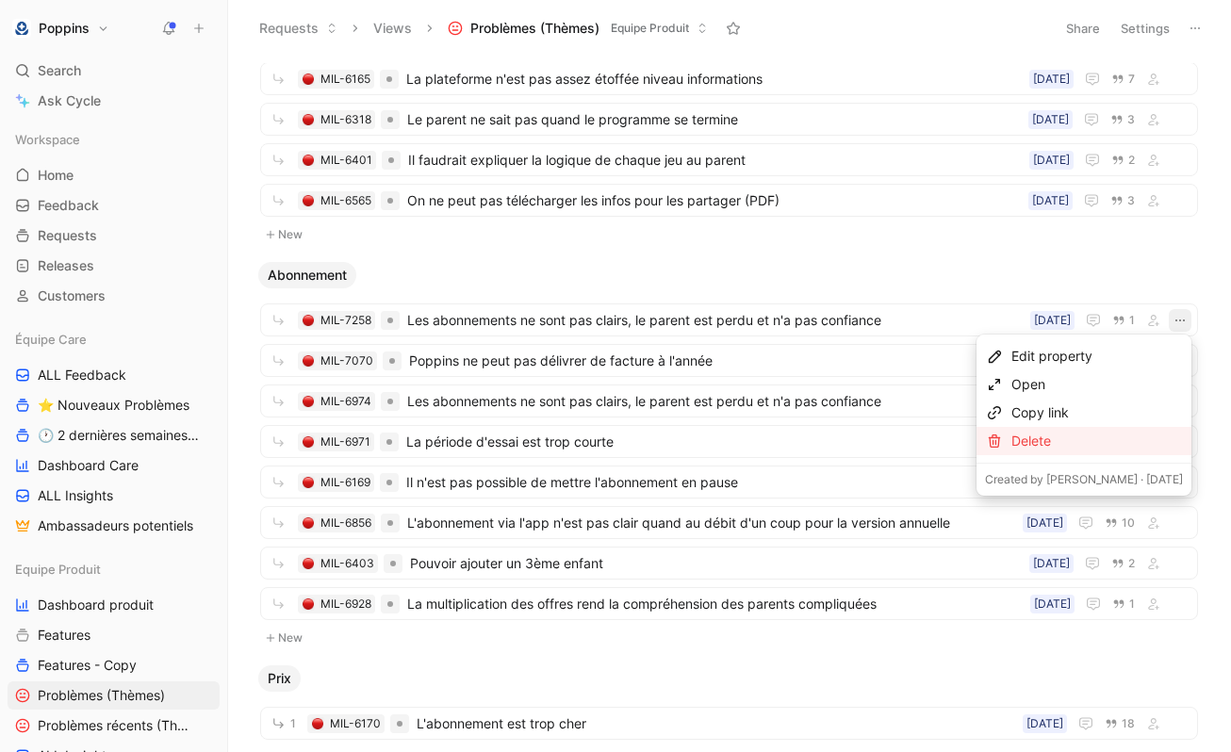
click at [1140, 438] on div "Delete" at bounding box center [1098, 441] width 172 height 23
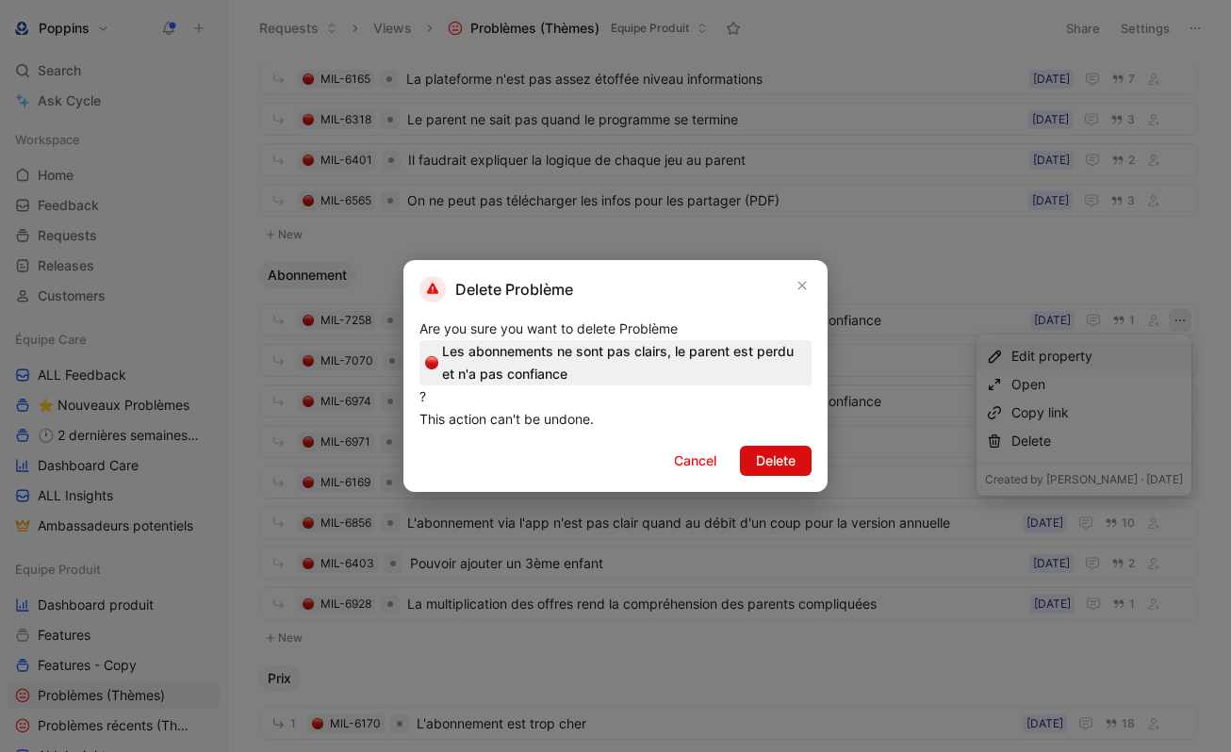
click at [766, 463] on span "Delete" at bounding box center [776, 461] width 40 height 23
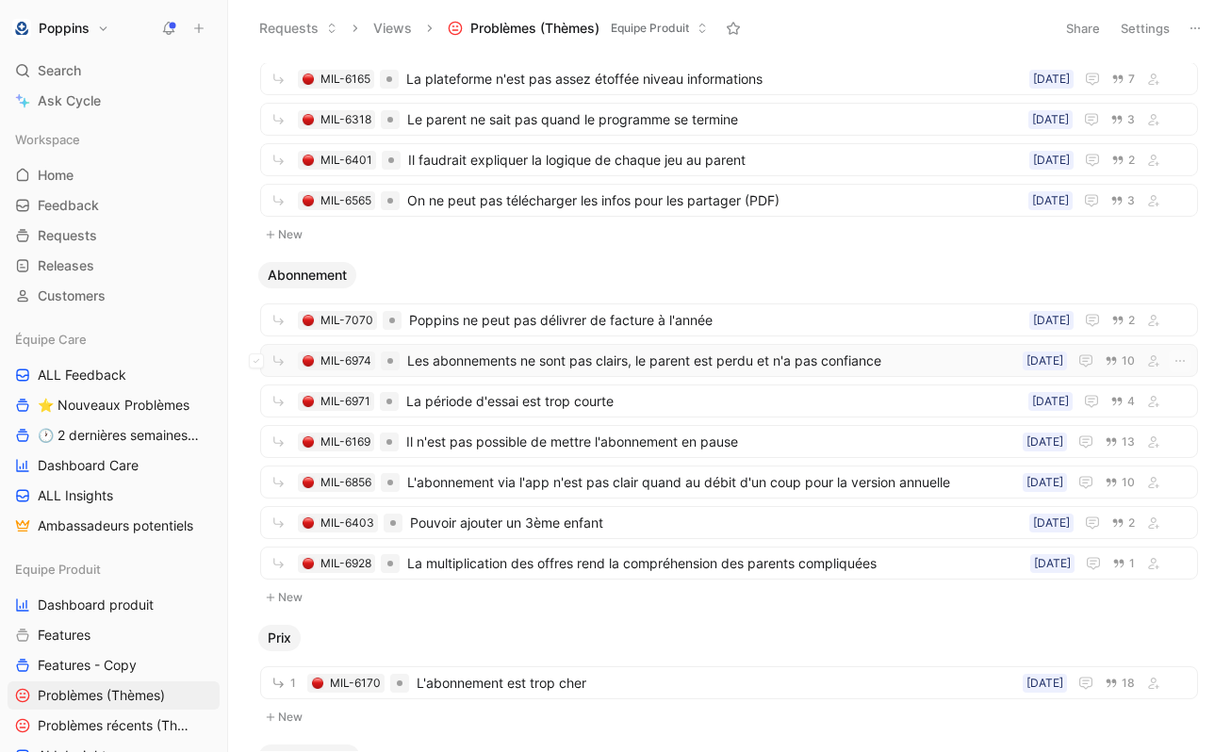
click at [653, 365] on span "Les abonnements ne sont pas clairs, le parent est perdu et n'a pas confiance" at bounding box center [711, 361] width 608 height 23
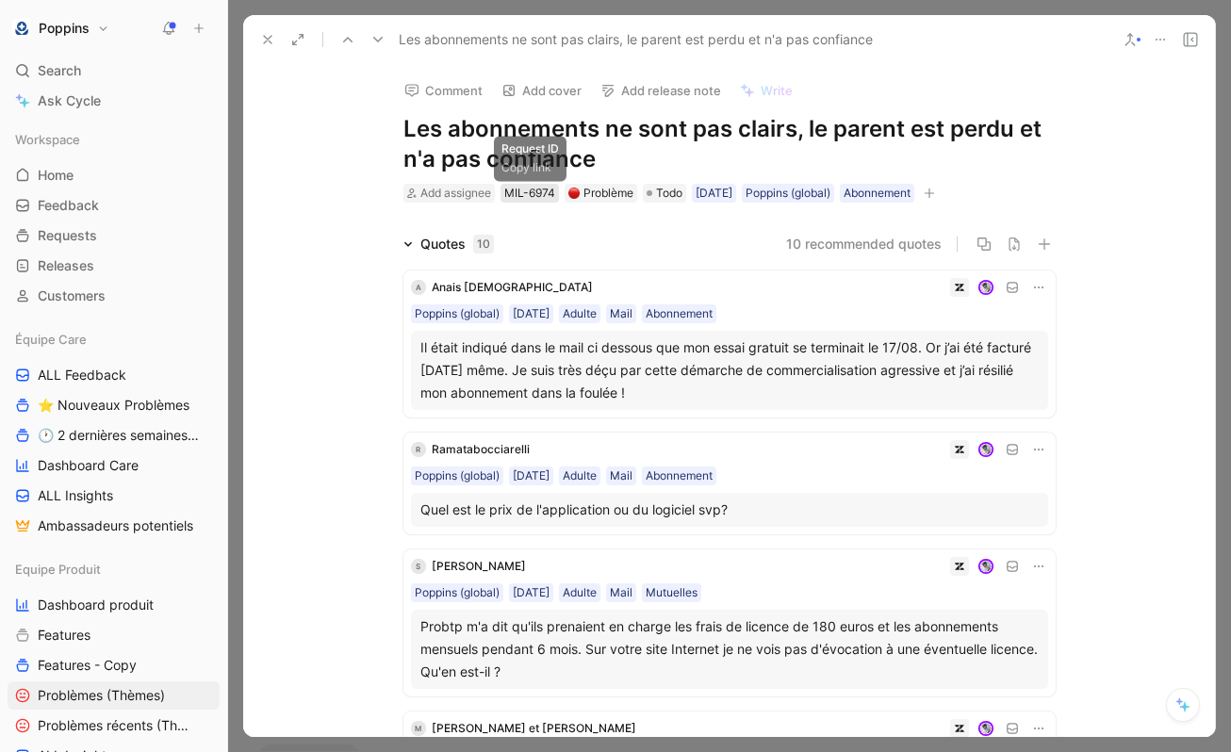
click at [544, 198] on div "MIL-6974" at bounding box center [529, 193] width 51 height 19
